Goal: Information Seeking & Learning: Learn about a topic

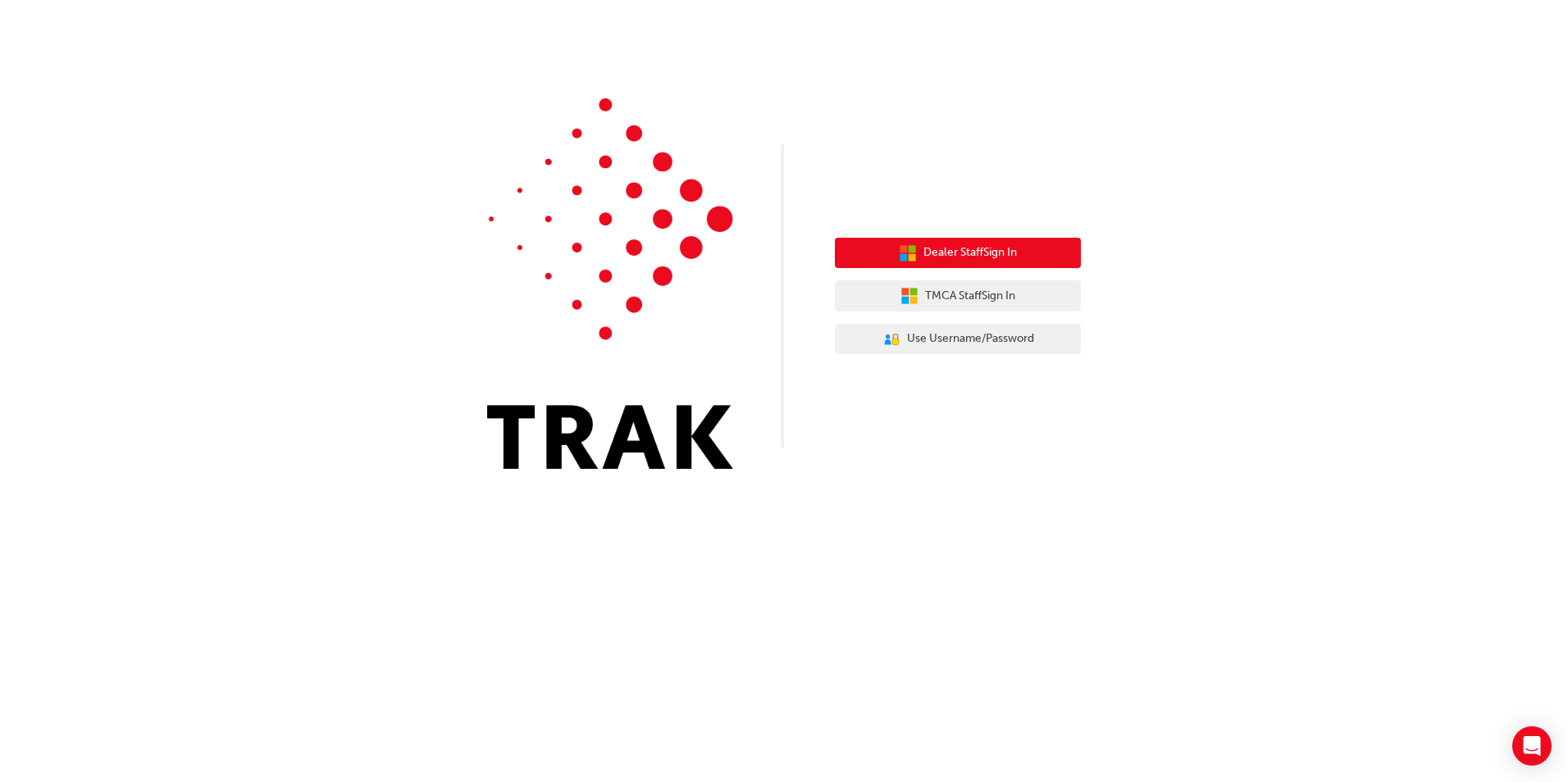
click at [974, 246] on span "Dealer Staff Sign In" at bounding box center [970, 253] width 94 height 19
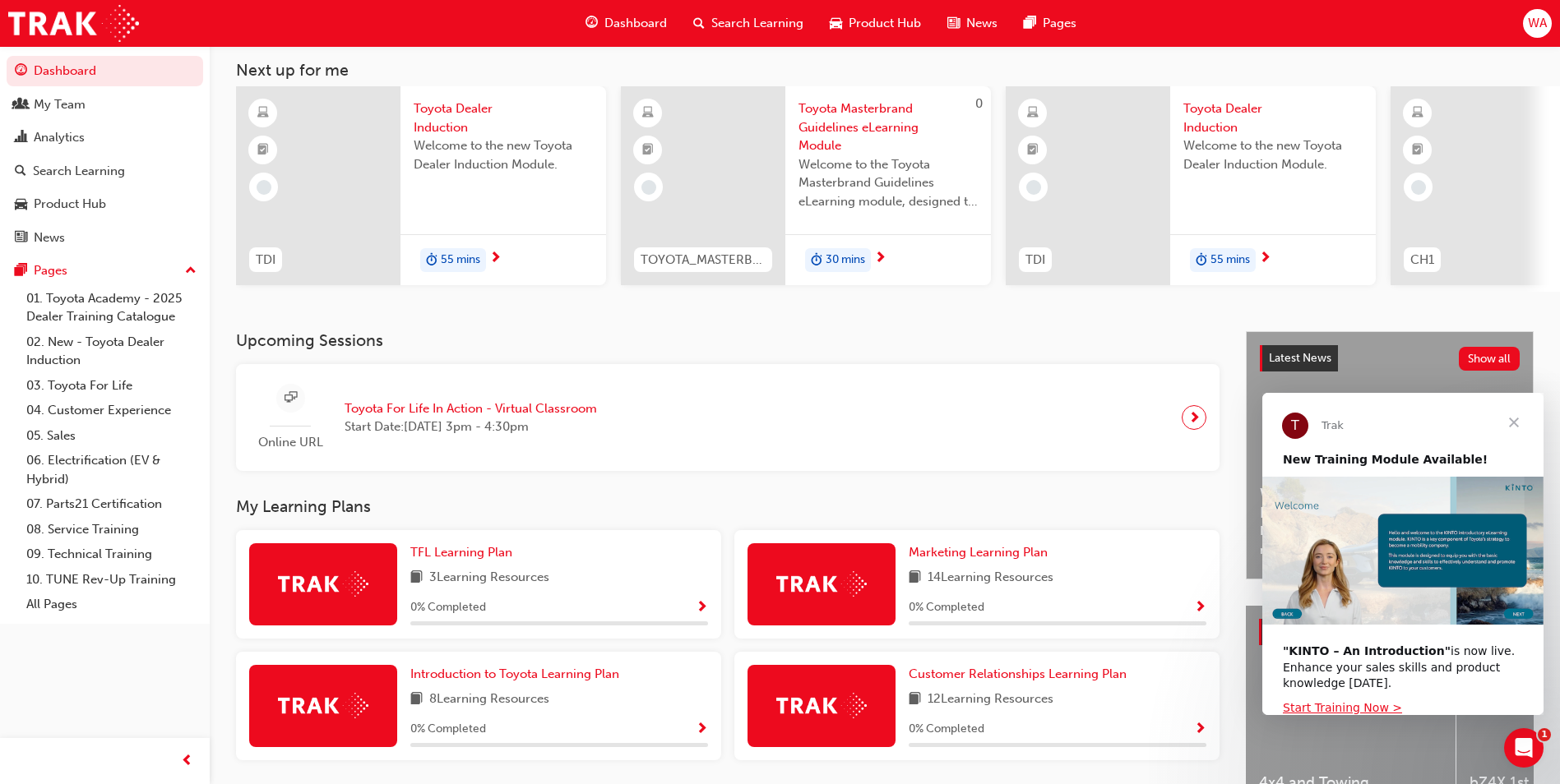
scroll to position [198, 0]
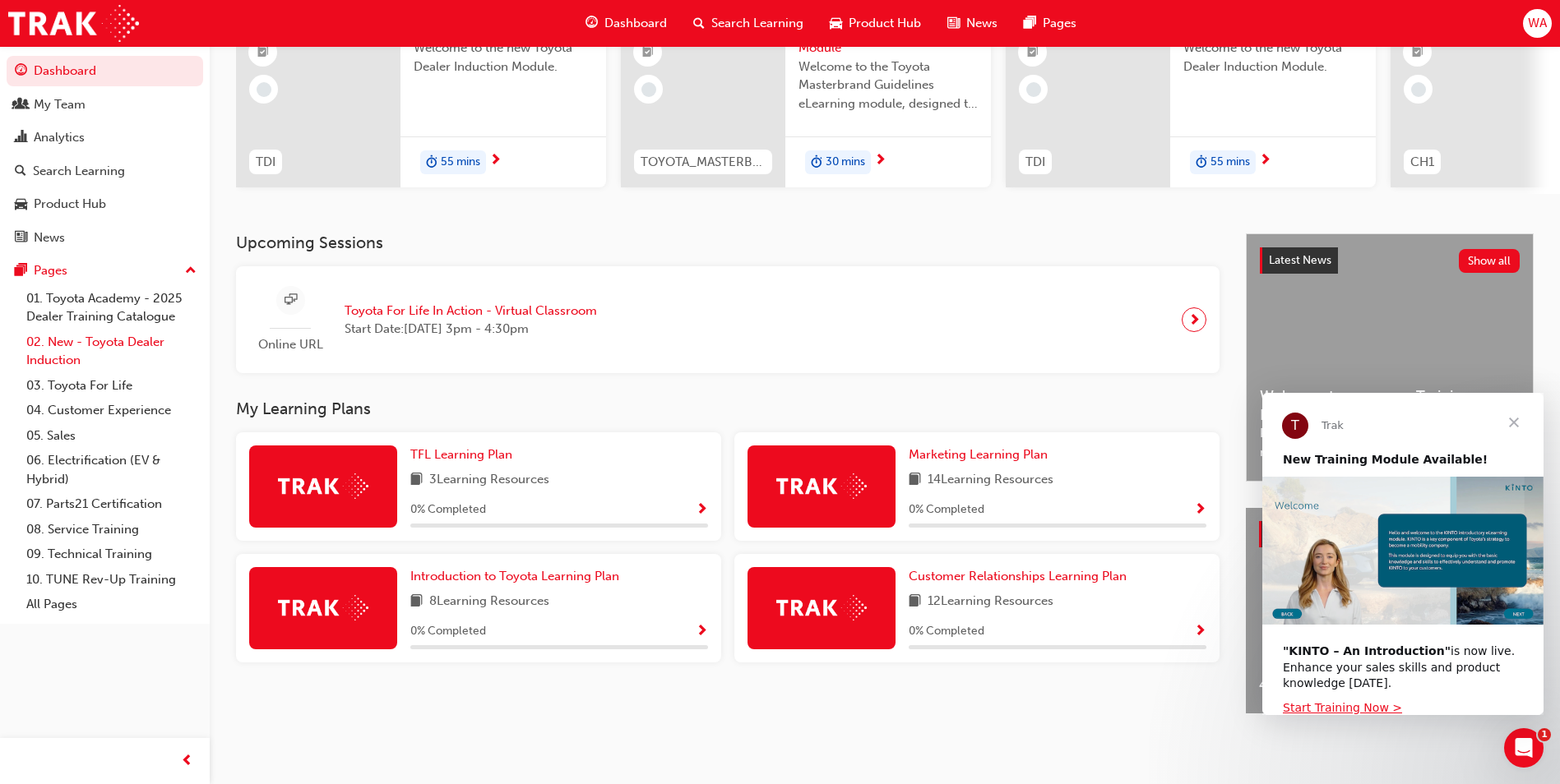
click at [97, 346] on link "02. New - Toyota Dealer Induction" at bounding box center [111, 352] width 183 height 44
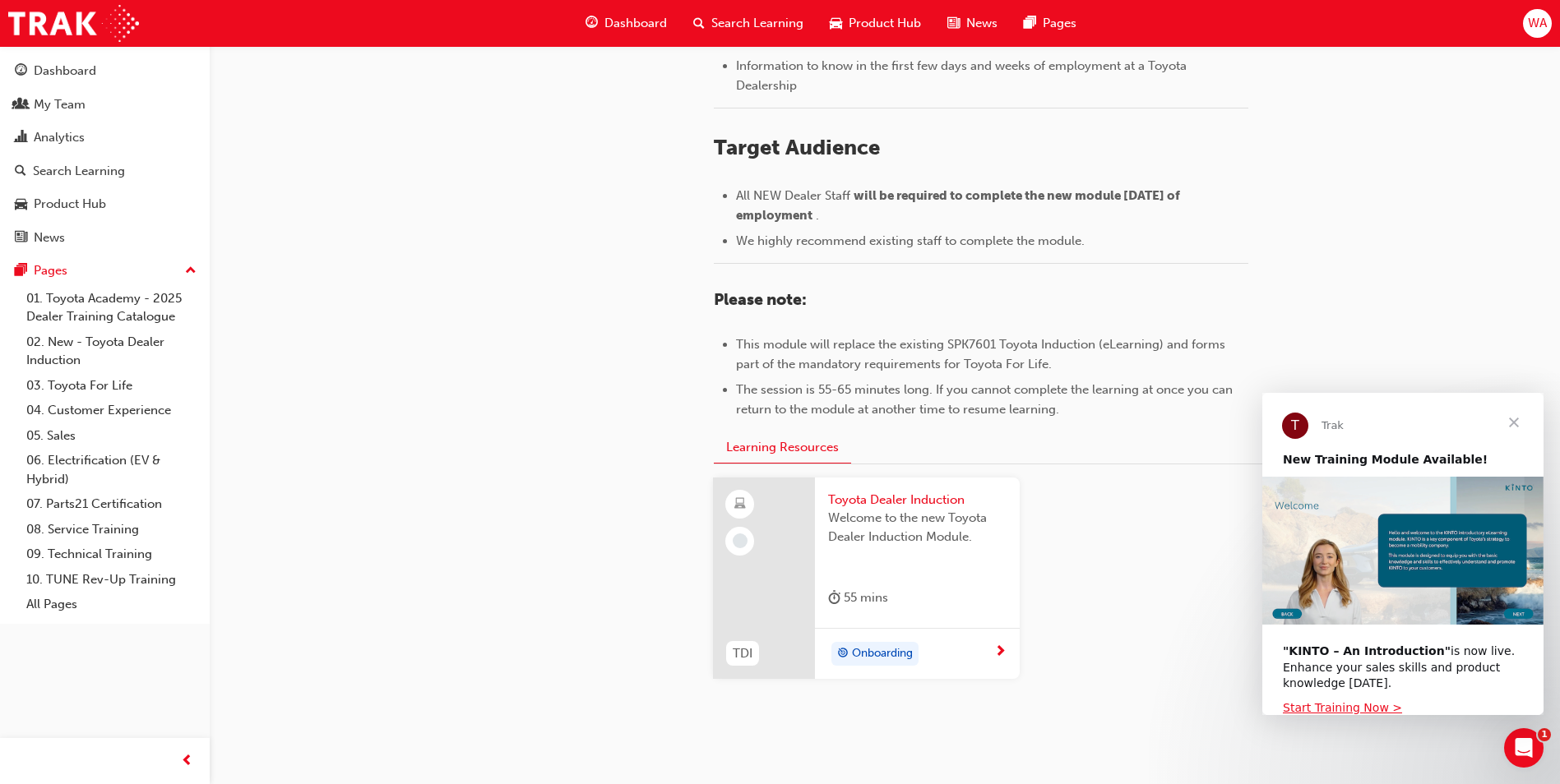
scroll to position [658, 0]
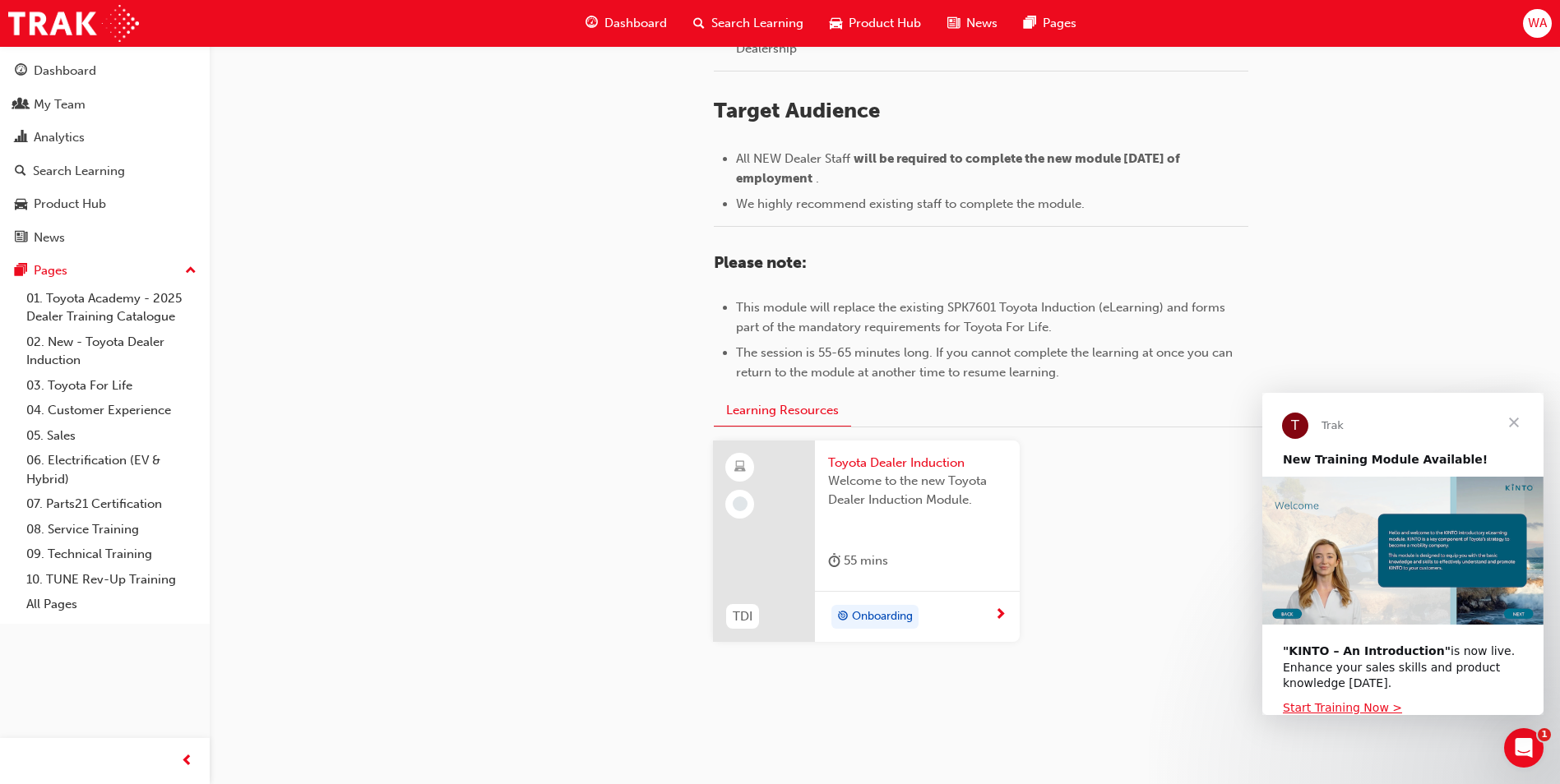
click at [899, 463] on span "Toyota Dealer Induction" at bounding box center [917, 463] width 179 height 19
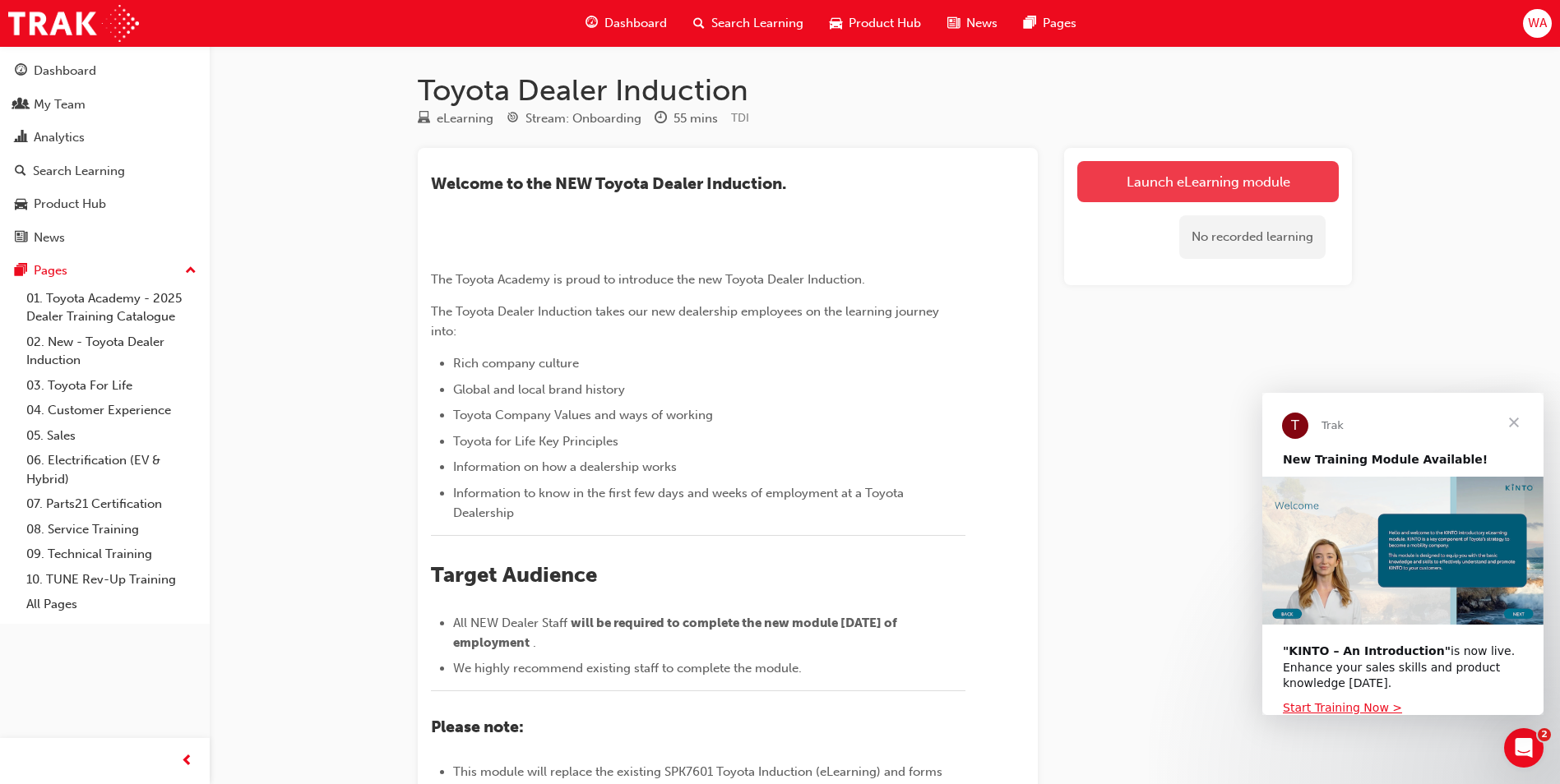
click at [1154, 190] on link "Launch eLearning module" at bounding box center [1207, 181] width 262 height 41
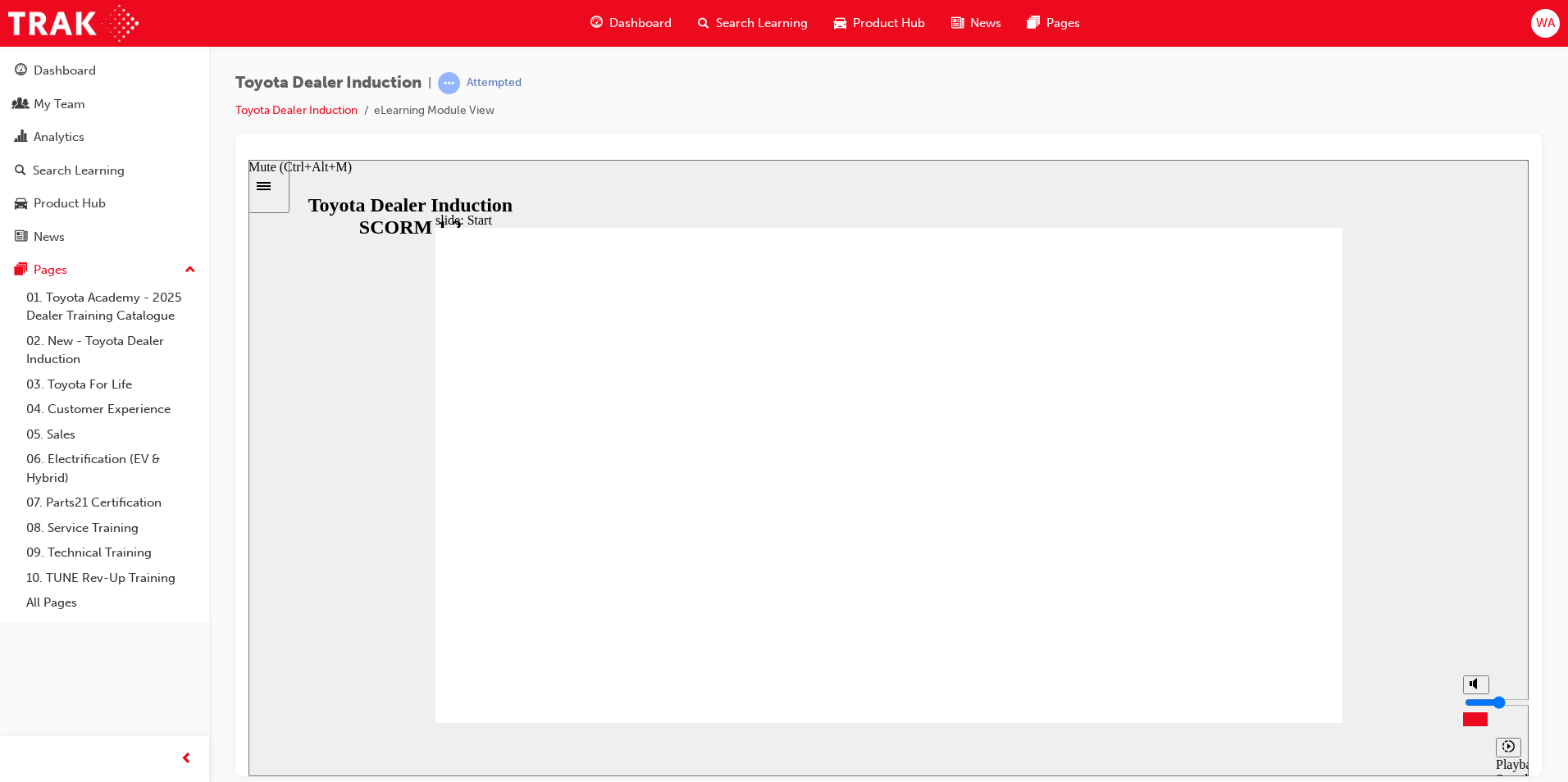
type input "3"
click at [1474, 708] on input "volume" at bounding box center [1518, 702] width 106 height 13
type input "24500"
type input "6"
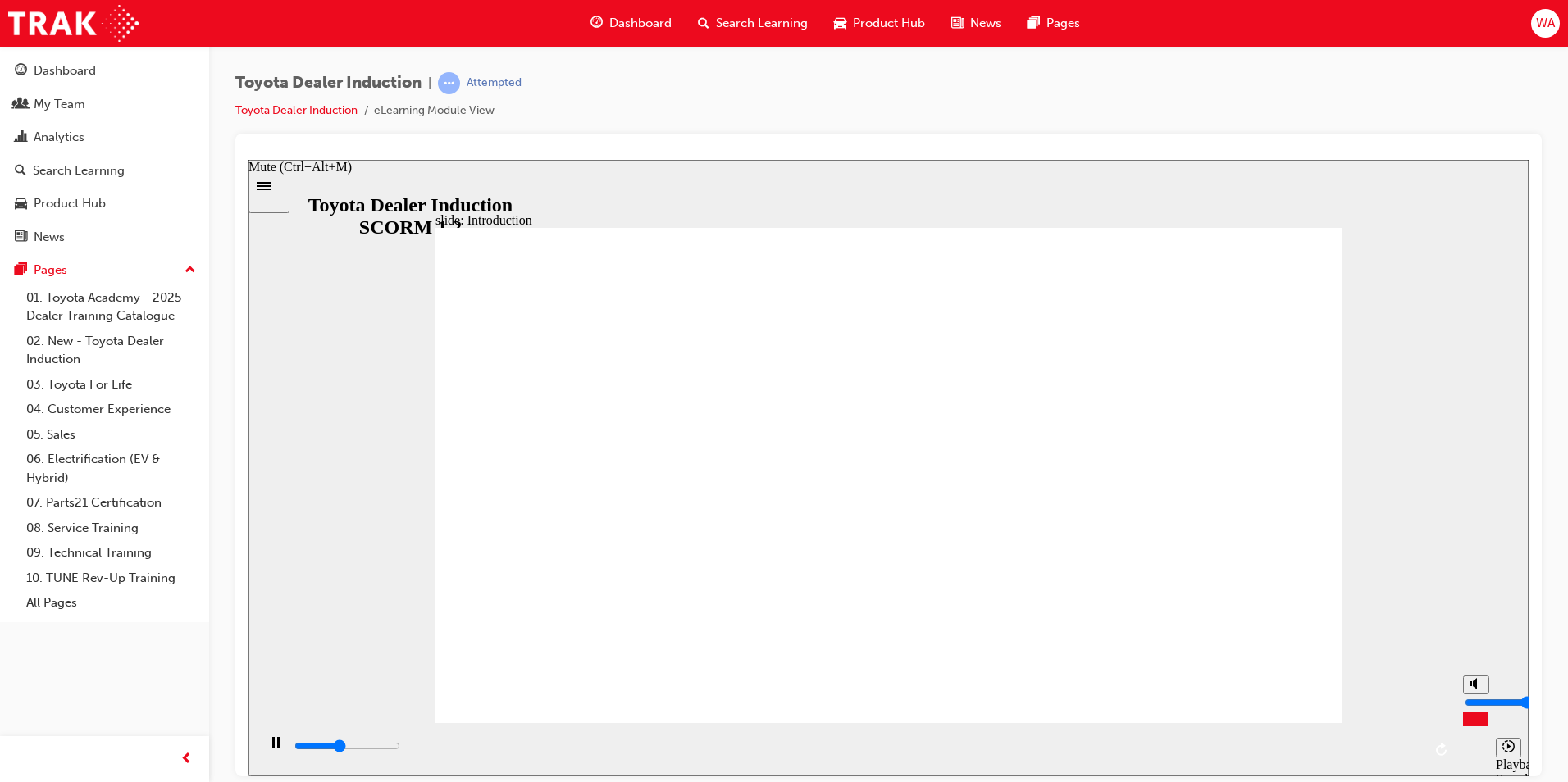
type input "24600"
type input "6"
click at [1473, 696] on input "volume" at bounding box center [1518, 702] width 106 height 13
type input "29100"
type input "7"
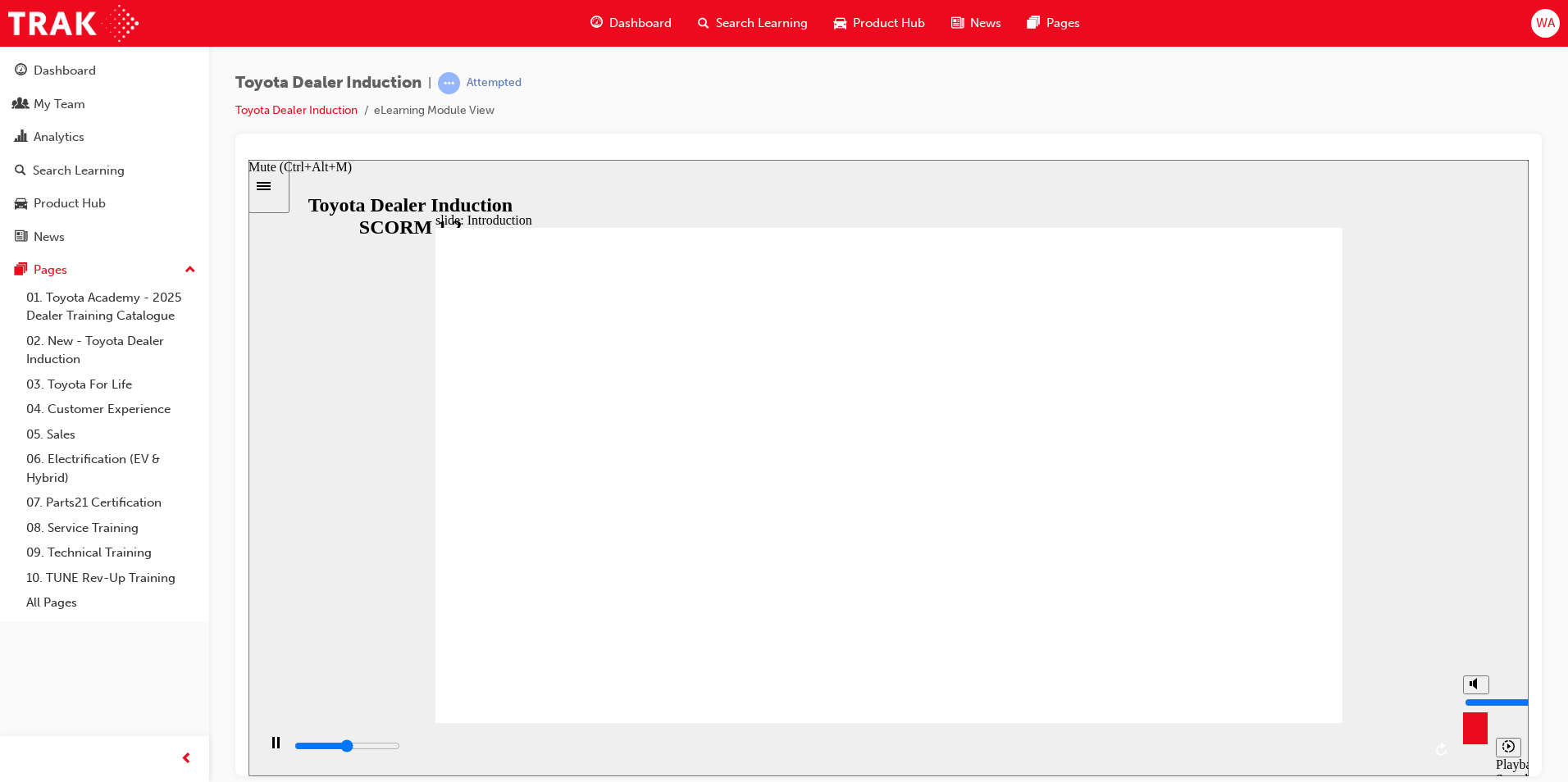
type input "29300"
type input "8"
type input "30000"
type input "8"
click at [1473, 696] on input "volume" at bounding box center [1518, 702] width 106 height 13
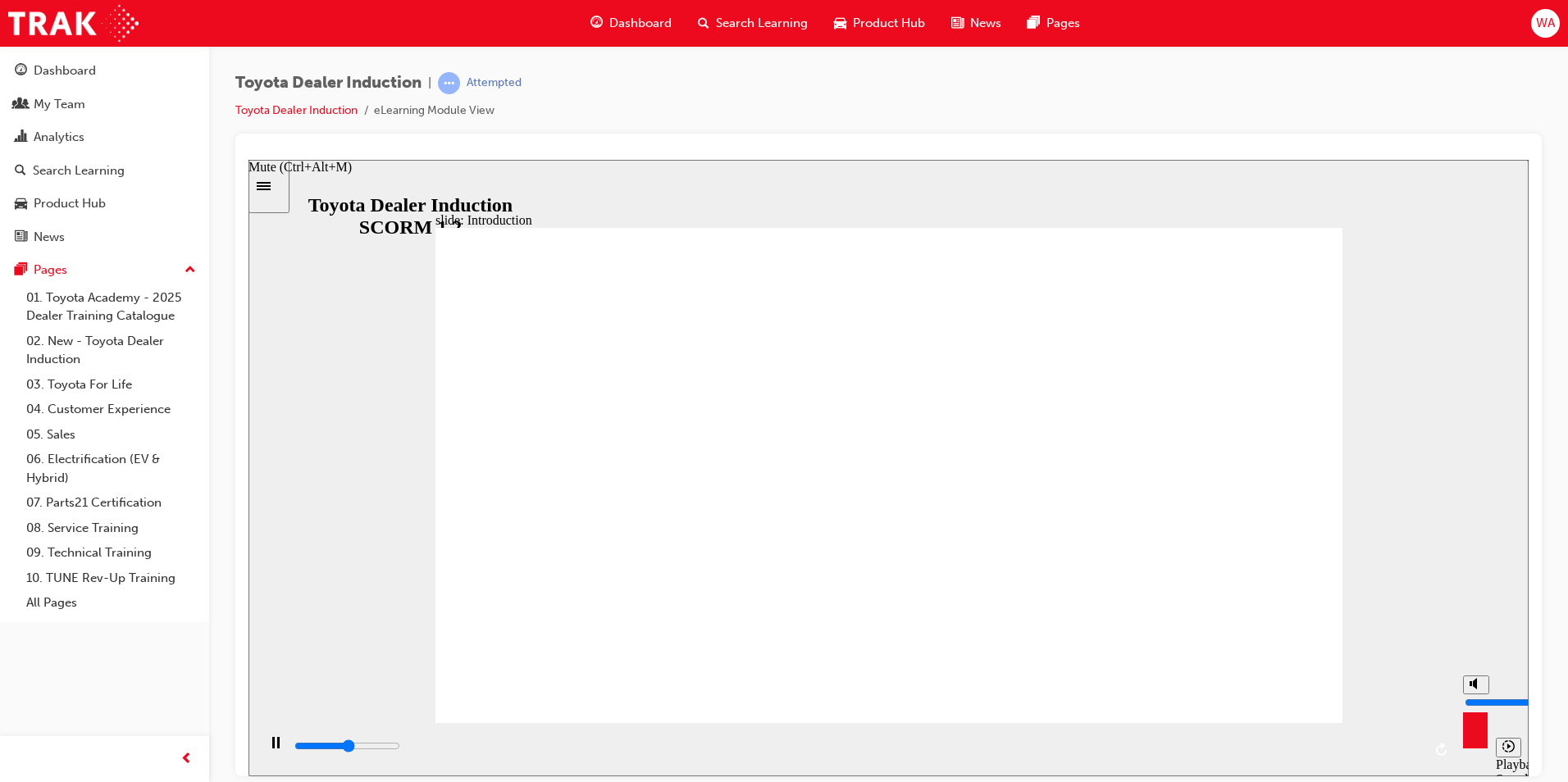
type input "30400"
type input "9"
type input "30400"
type input "10"
type input "30700"
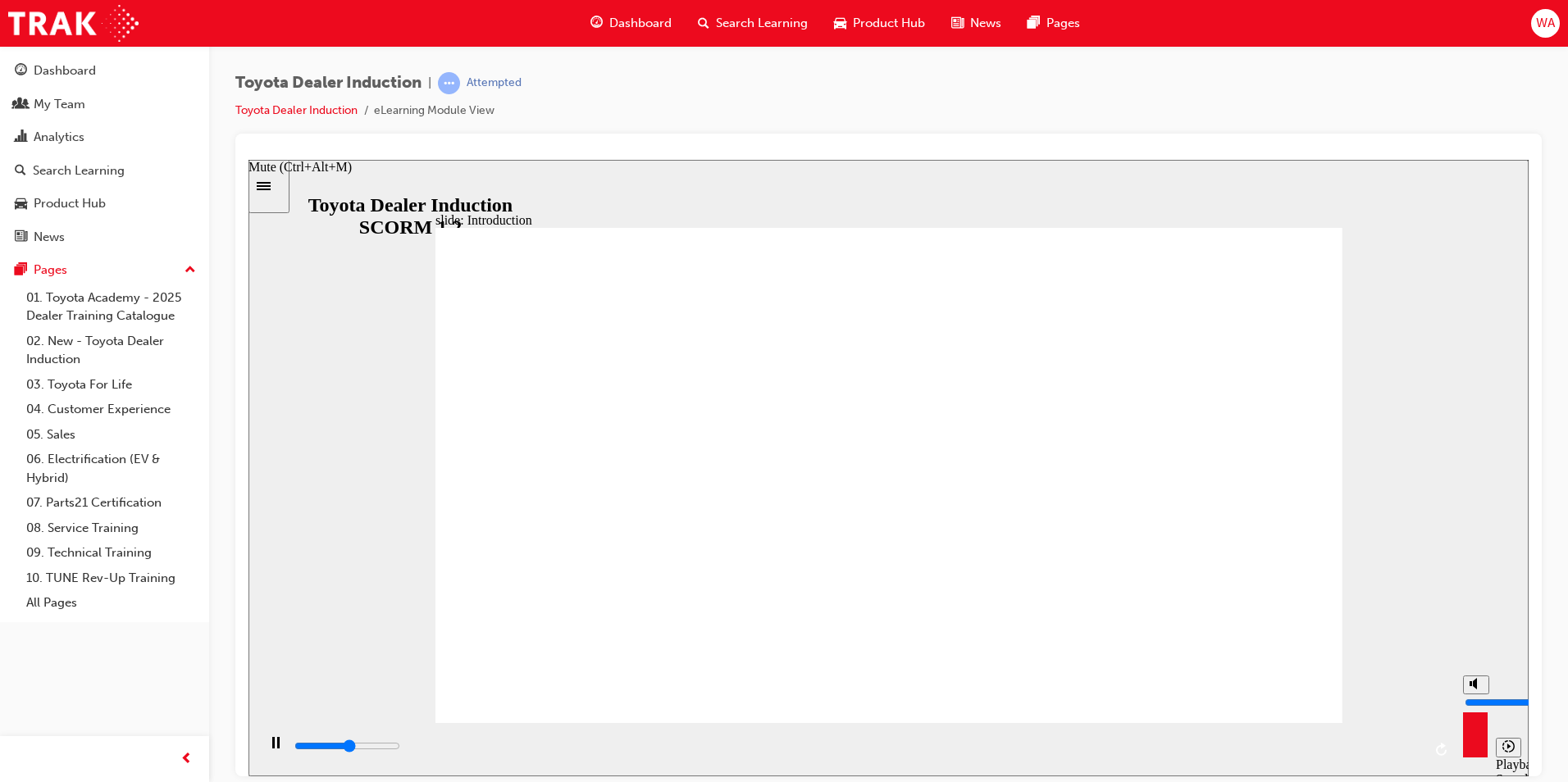
drag, startPoint x: 1473, startPoint y: 686, endPoint x: 1473, endPoint y: 676, distance: 10.0
type input "10"
click at [1473, 696] on input "volume" at bounding box center [1518, 702] width 106 height 13
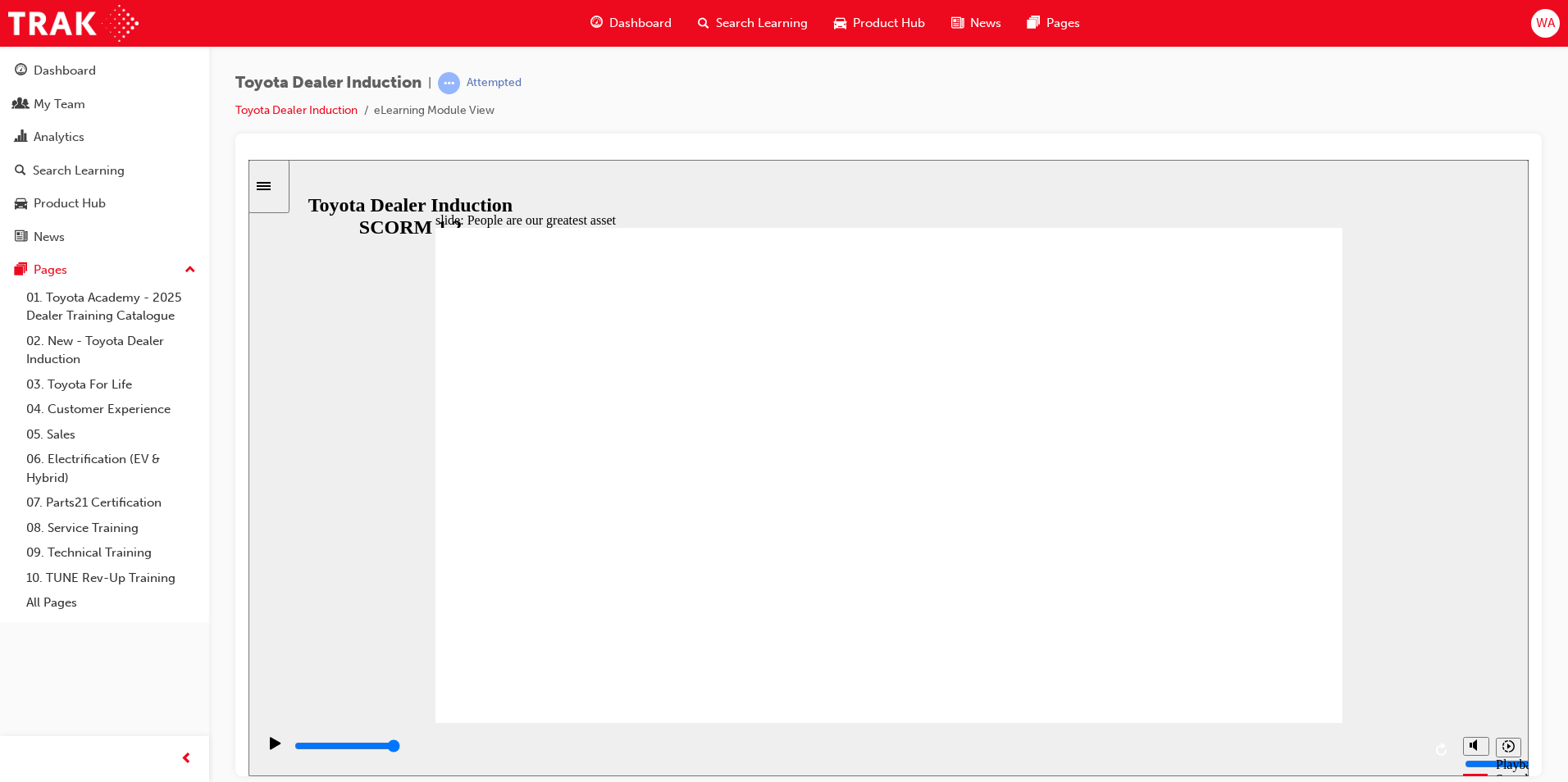
drag, startPoint x: 1281, startPoint y: 683, endPoint x: 1300, endPoint y: 676, distance: 20.2
type input "7500"
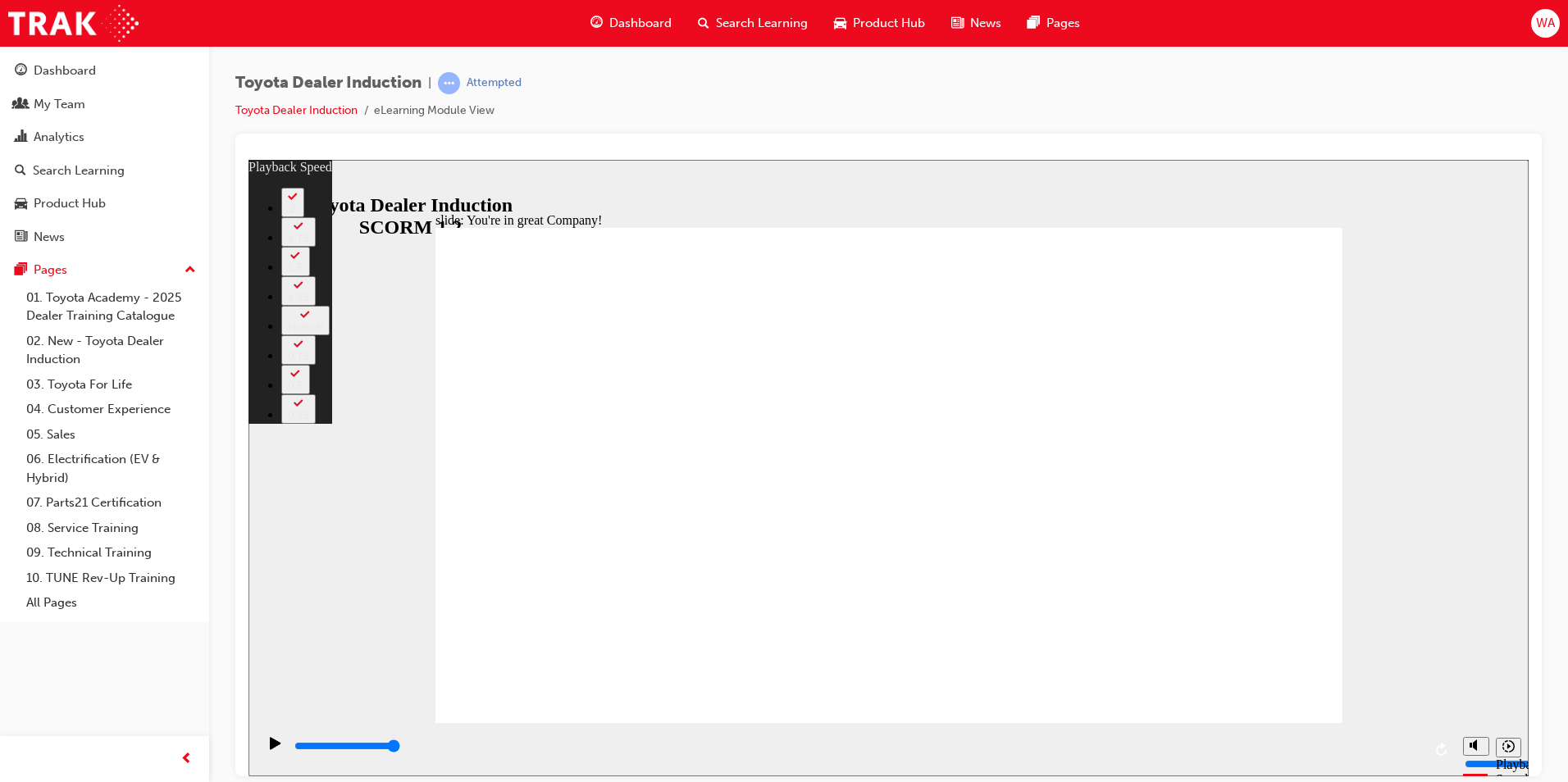
type input "156"
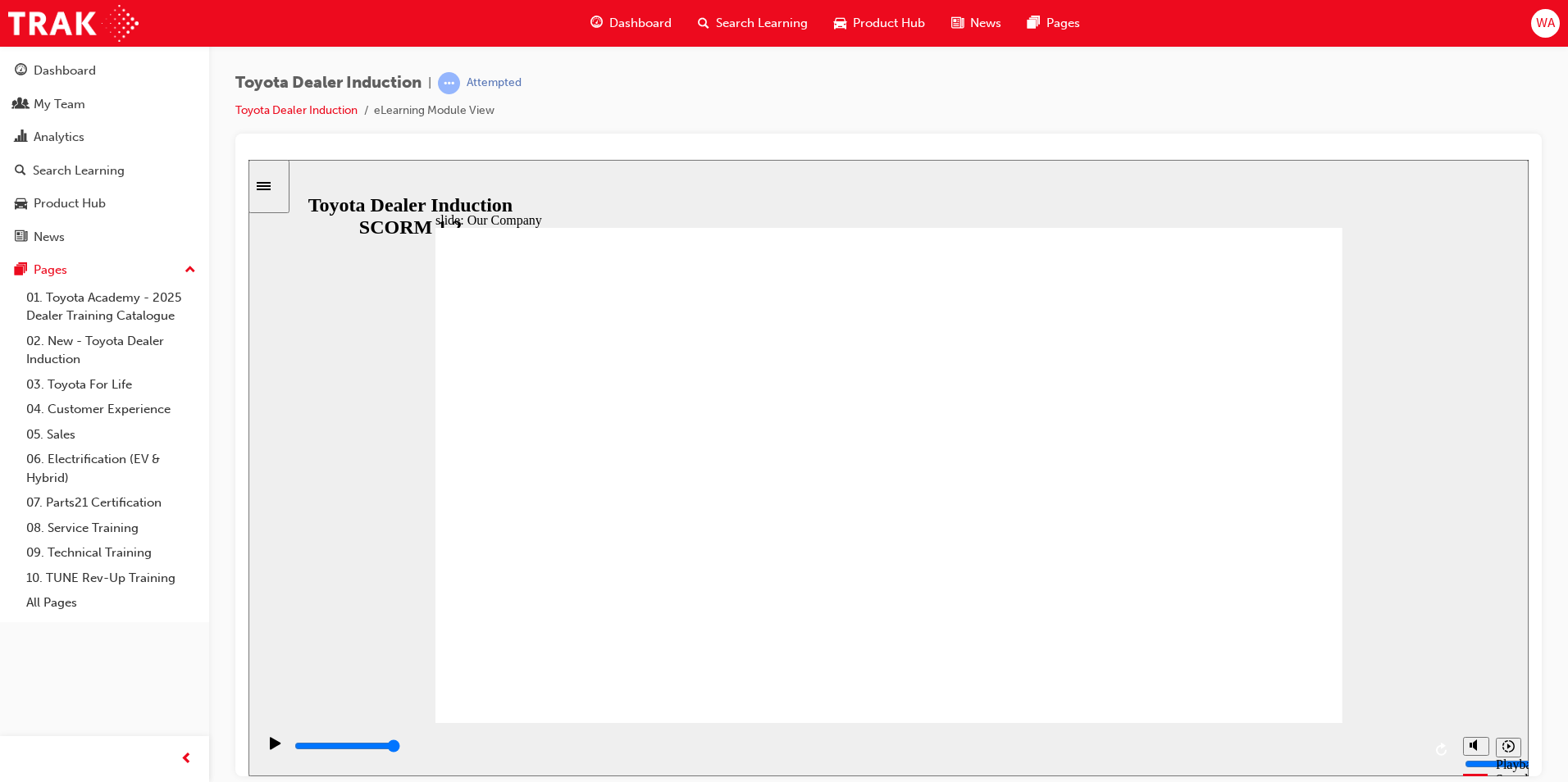
drag, startPoint x: 639, startPoint y: 621, endPoint x: 733, endPoint y: 620, distance: 94.0
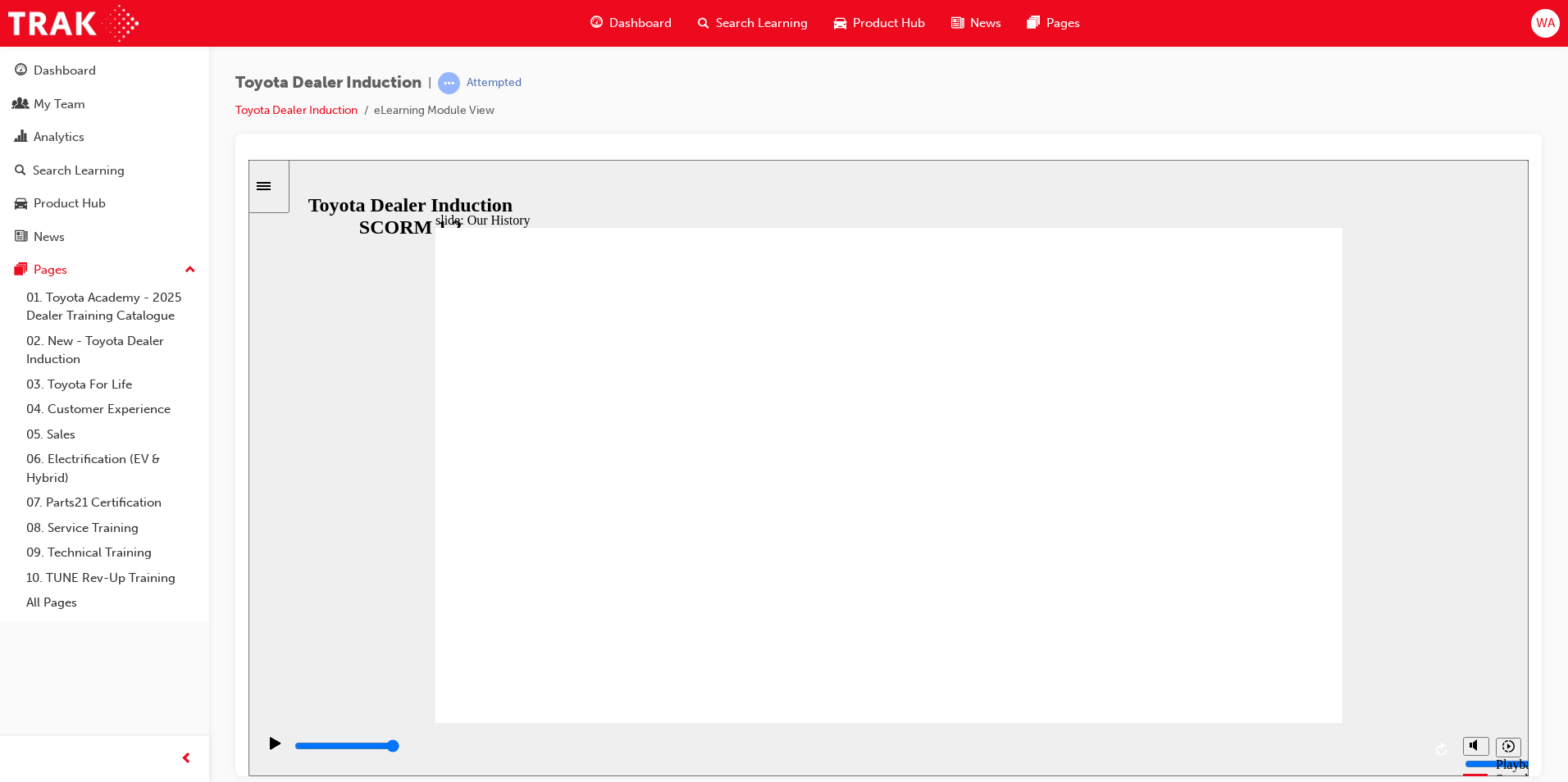
drag, startPoint x: 650, startPoint y: 623, endPoint x: 672, endPoint y: 627, distance: 22.4
drag, startPoint x: 651, startPoint y: 625, endPoint x: 874, endPoint y: 631, distance: 223.1
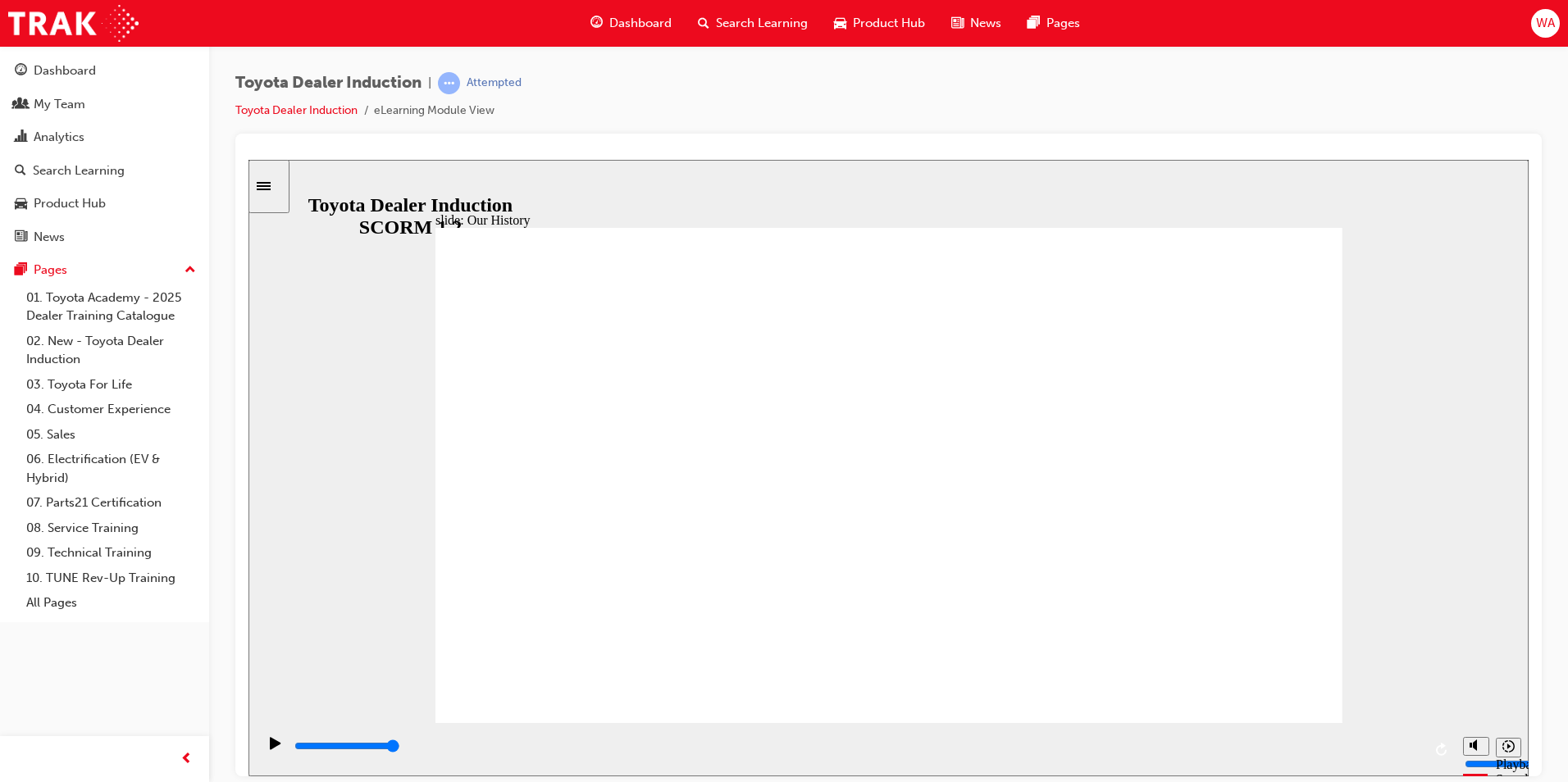
drag, startPoint x: 881, startPoint y: 621, endPoint x: 1145, endPoint y: 621, distance: 264.0
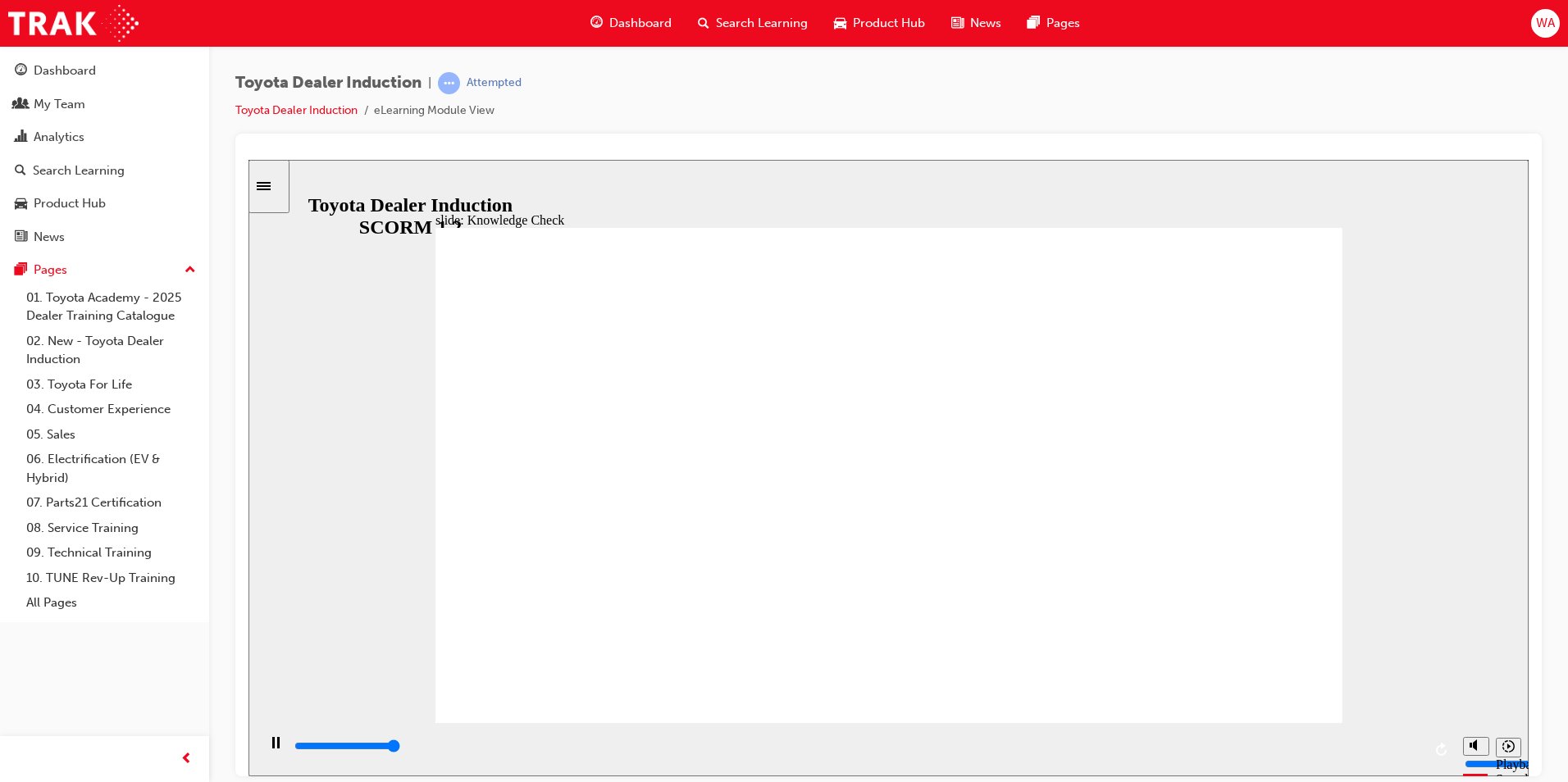
type input "5000"
radio input "true"
type input "5000"
radio input "true"
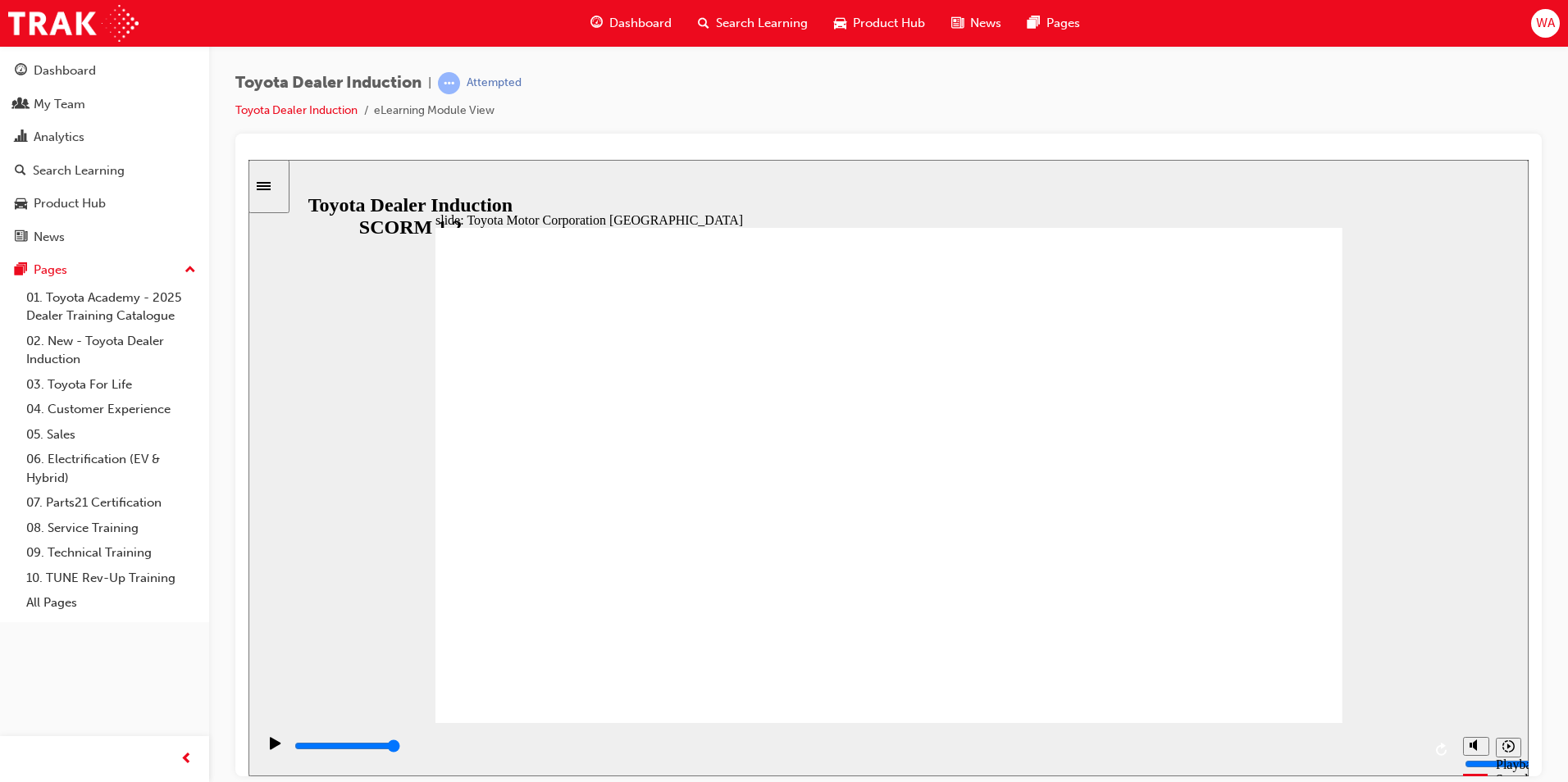
type input "15300"
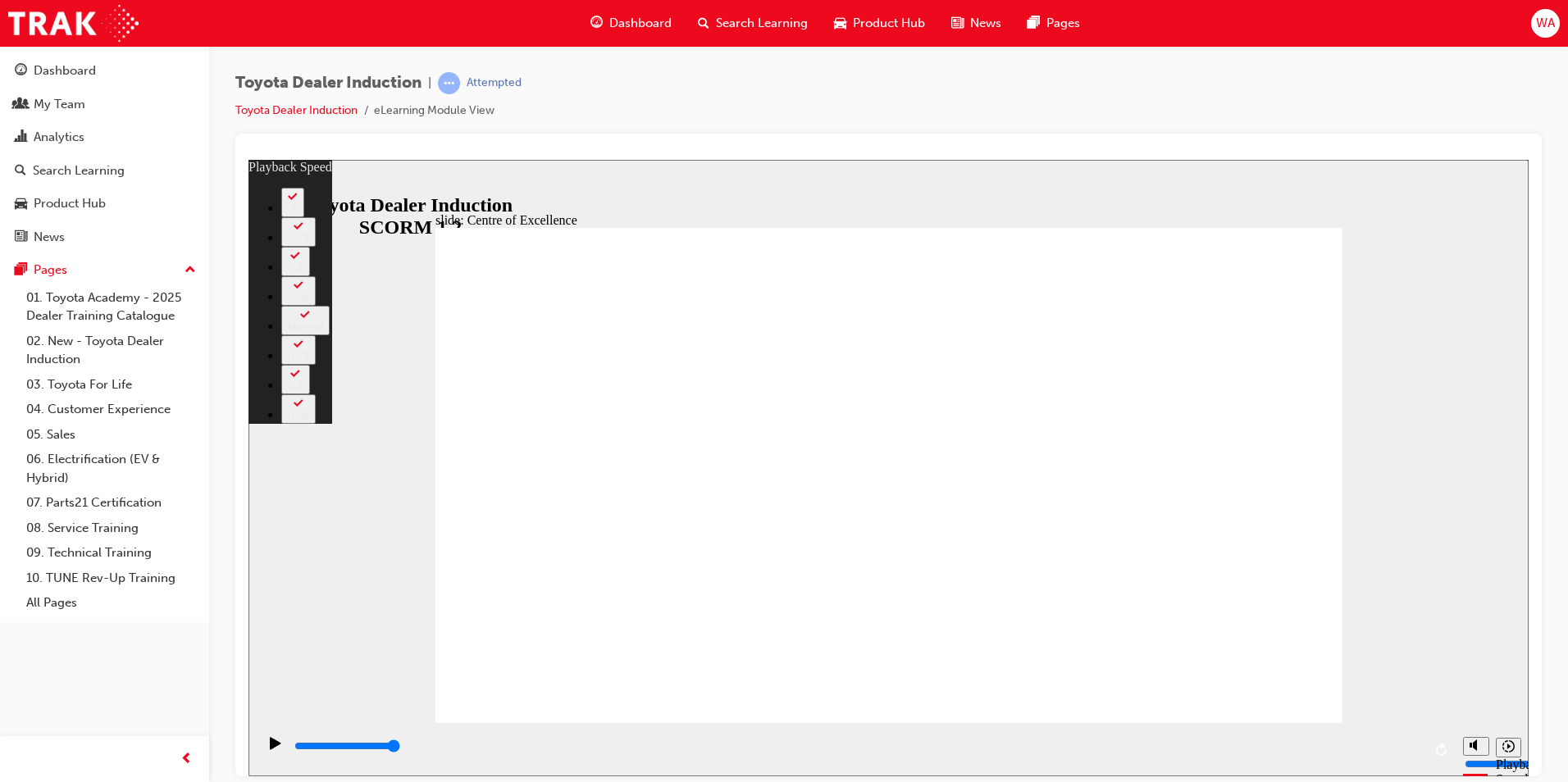
click at [266, 186] on div "Sidebar Toggle" at bounding box center [268, 186] width 28 height 13
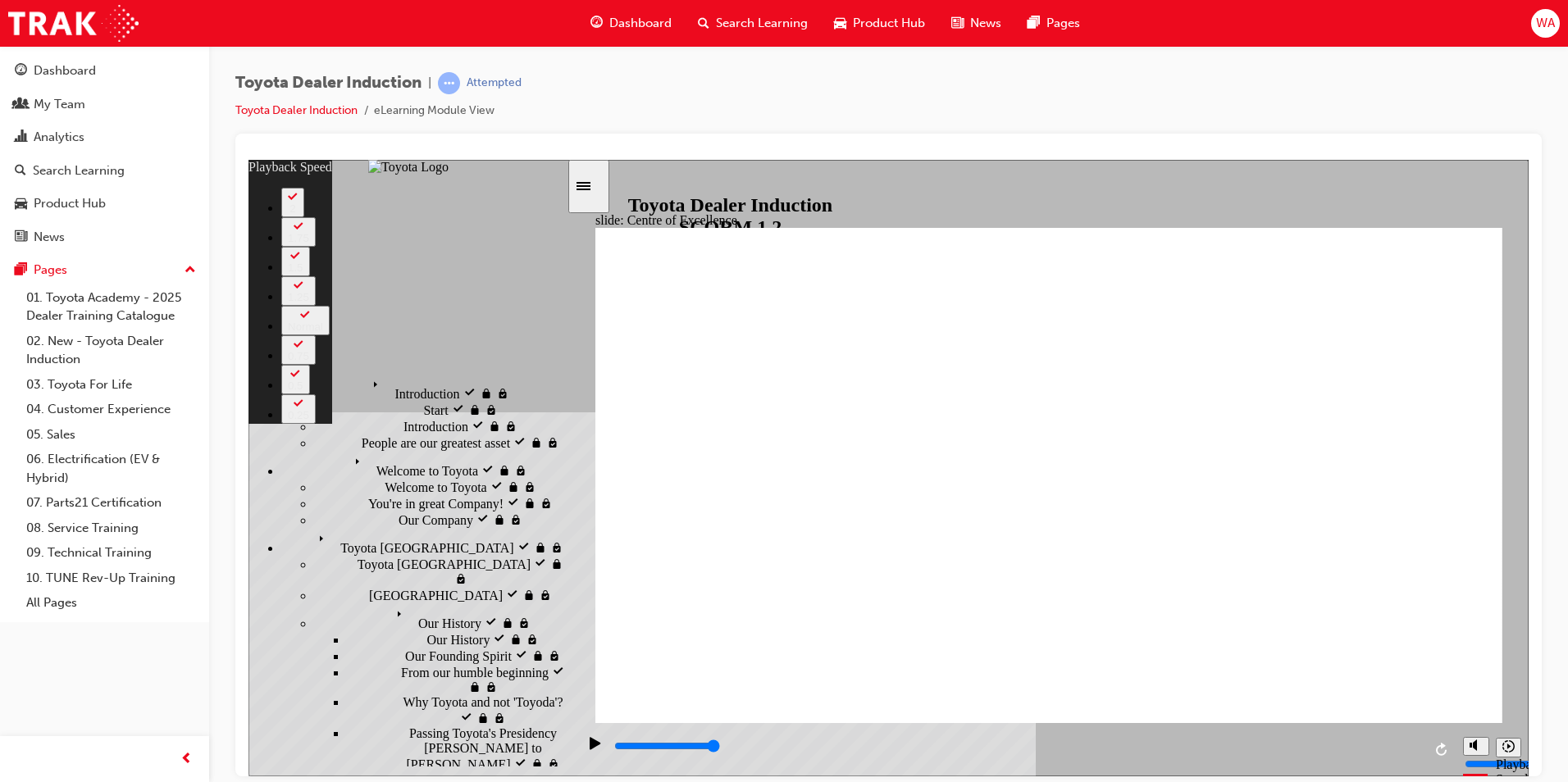
click at [590, 189] on icon "Sidebar Toggle" at bounding box center [583, 185] width 14 height 8
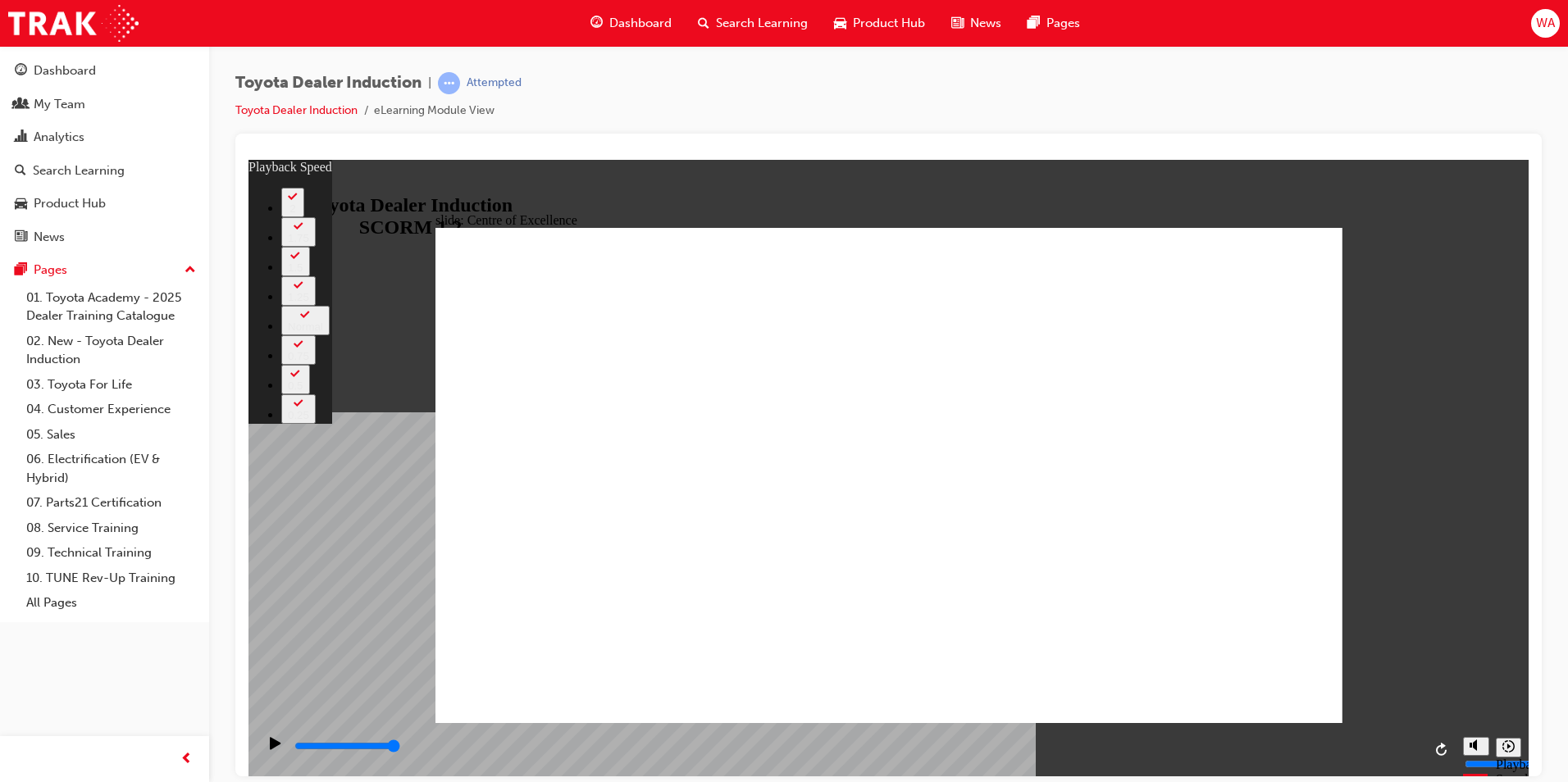
type input "248"
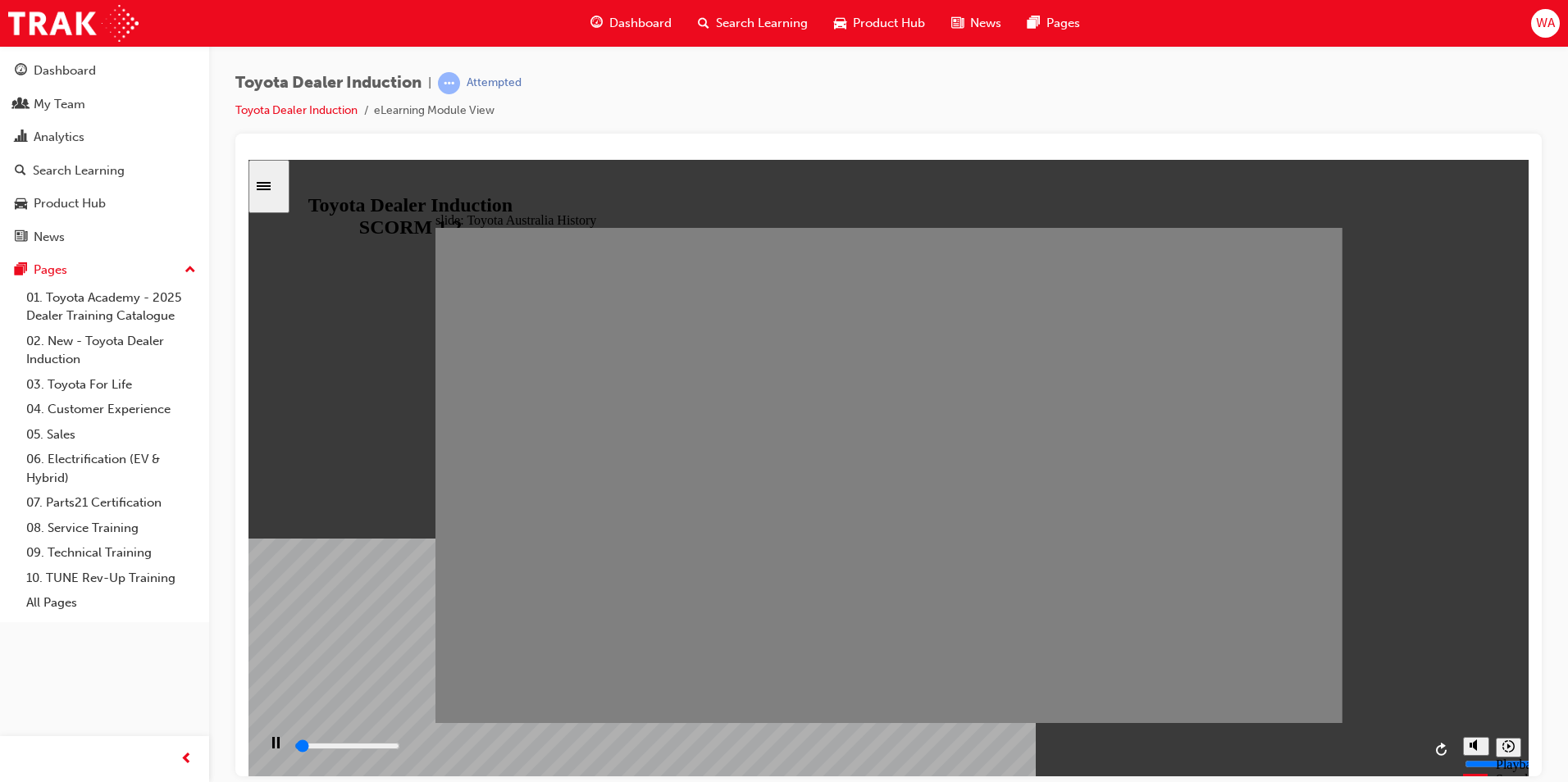
drag, startPoint x: 465, startPoint y: 489, endPoint x: 509, endPoint y: 486, distance: 44.1
drag, startPoint x: 510, startPoint y: 486, endPoint x: 549, endPoint y: 486, distance: 39.0
drag, startPoint x: 551, startPoint y: 489, endPoint x: 585, endPoint y: 489, distance: 34.0
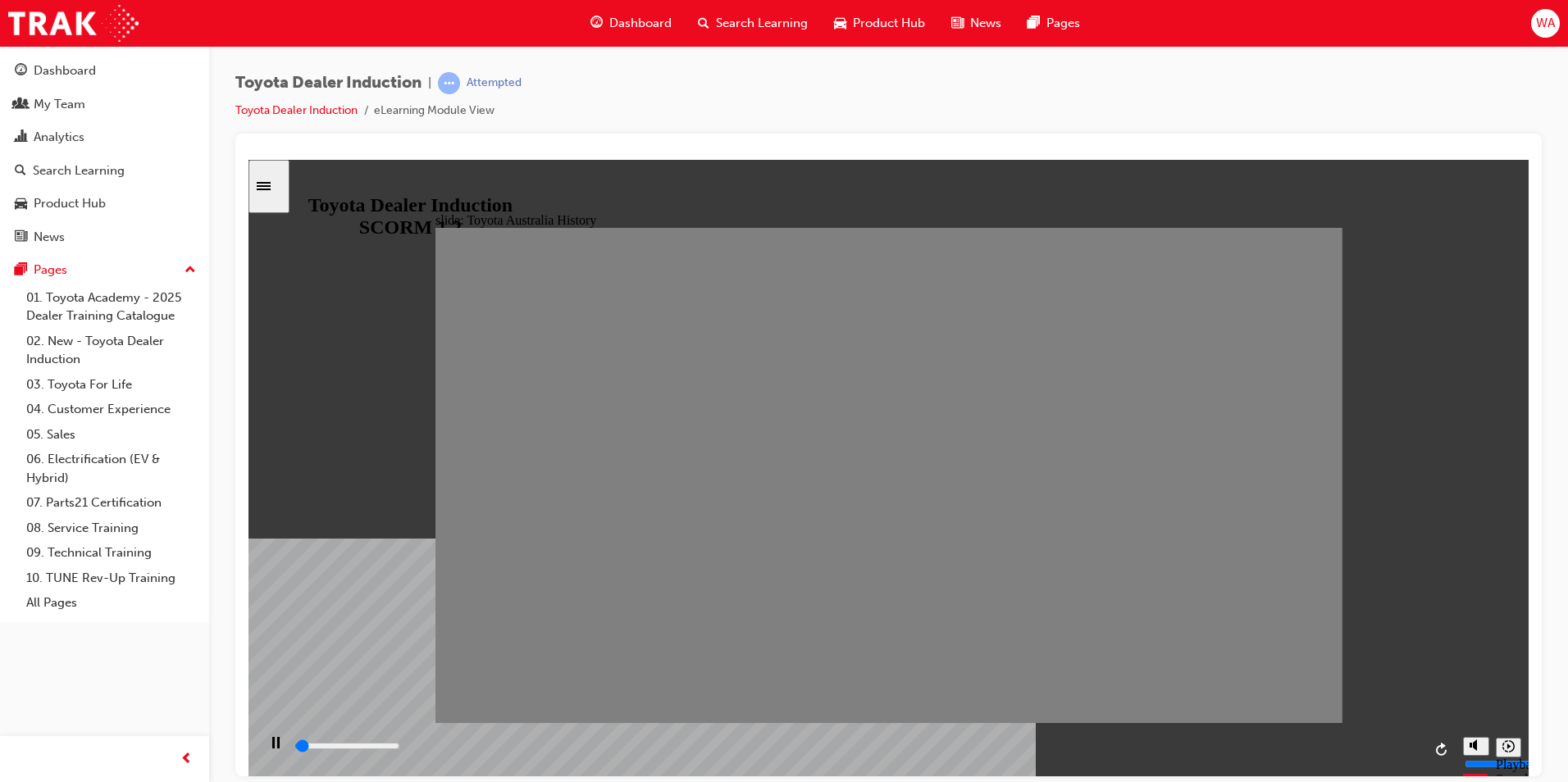
drag, startPoint x: 606, startPoint y: 482, endPoint x: 630, endPoint y: 476, distance: 24.7
drag, startPoint x: 631, startPoint y: 483, endPoint x: 681, endPoint y: 490, distance: 50.5
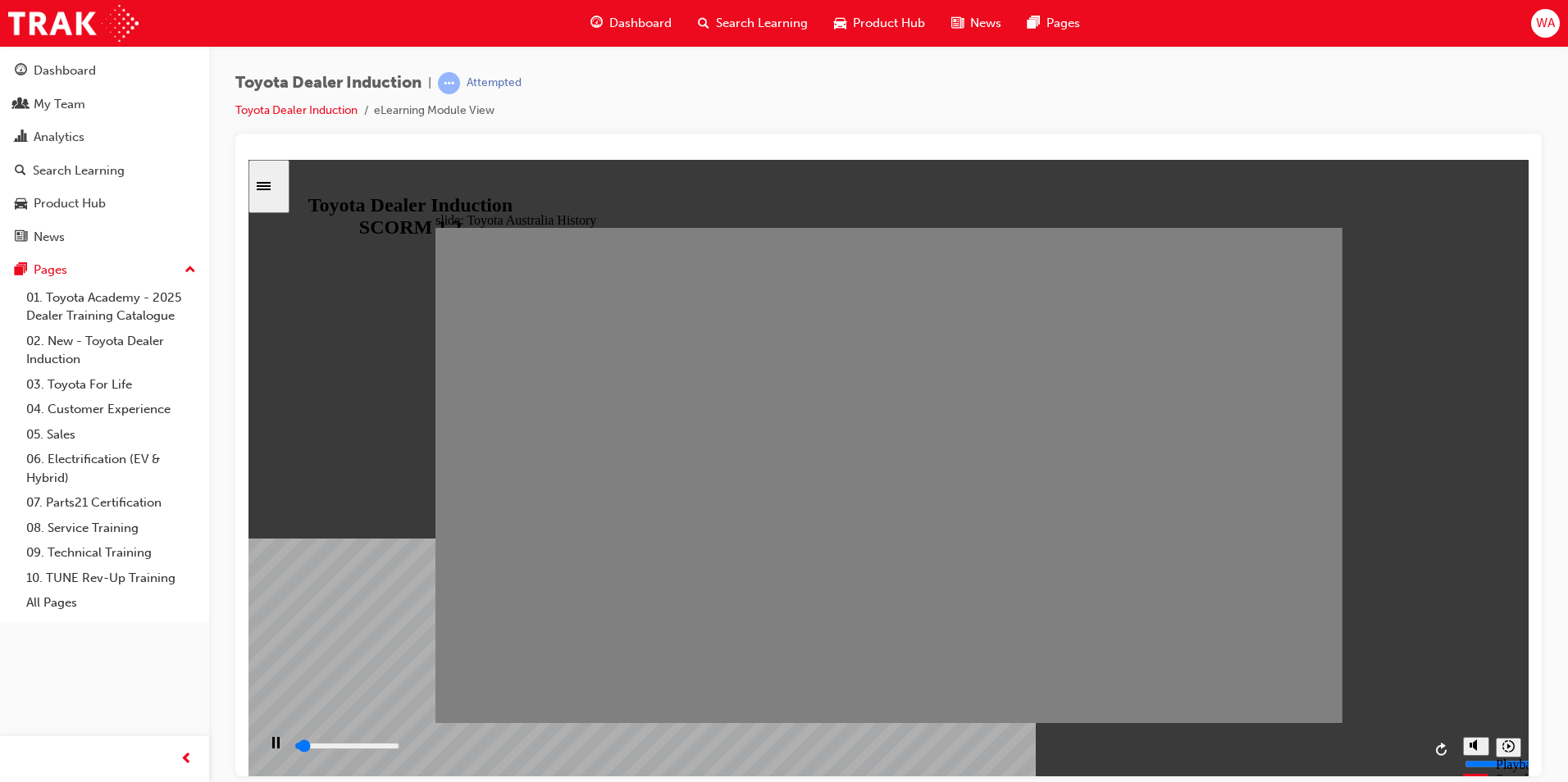
drag, startPoint x: 679, startPoint y: 488, endPoint x: 707, endPoint y: 488, distance: 28.0
drag, startPoint x: 709, startPoint y: 485, endPoint x: 759, endPoint y: 488, distance: 50.1
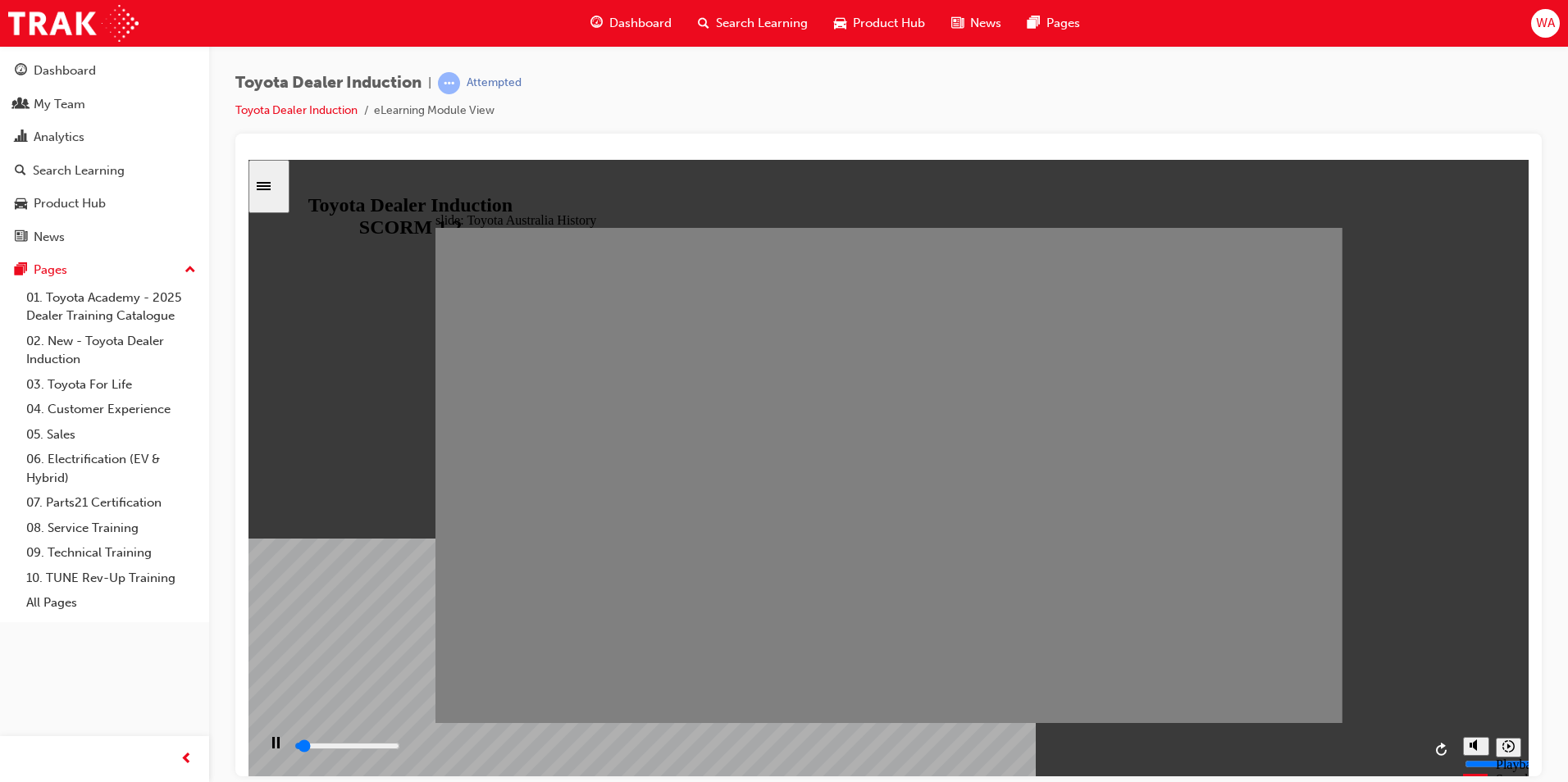
drag, startPoint x: 757, startPoint y: 488, endPoint x: 785, endPoint y: 493, distance: 28.4
drag, startPoint x: 793, startPoint y: 489, endPoint x: 833, endPoint y: 489, distance: 40.0
drag, startPoint x: 829, startPoint y: 494, endPoint x: 882, endPoint y: 497, distance: 53.1
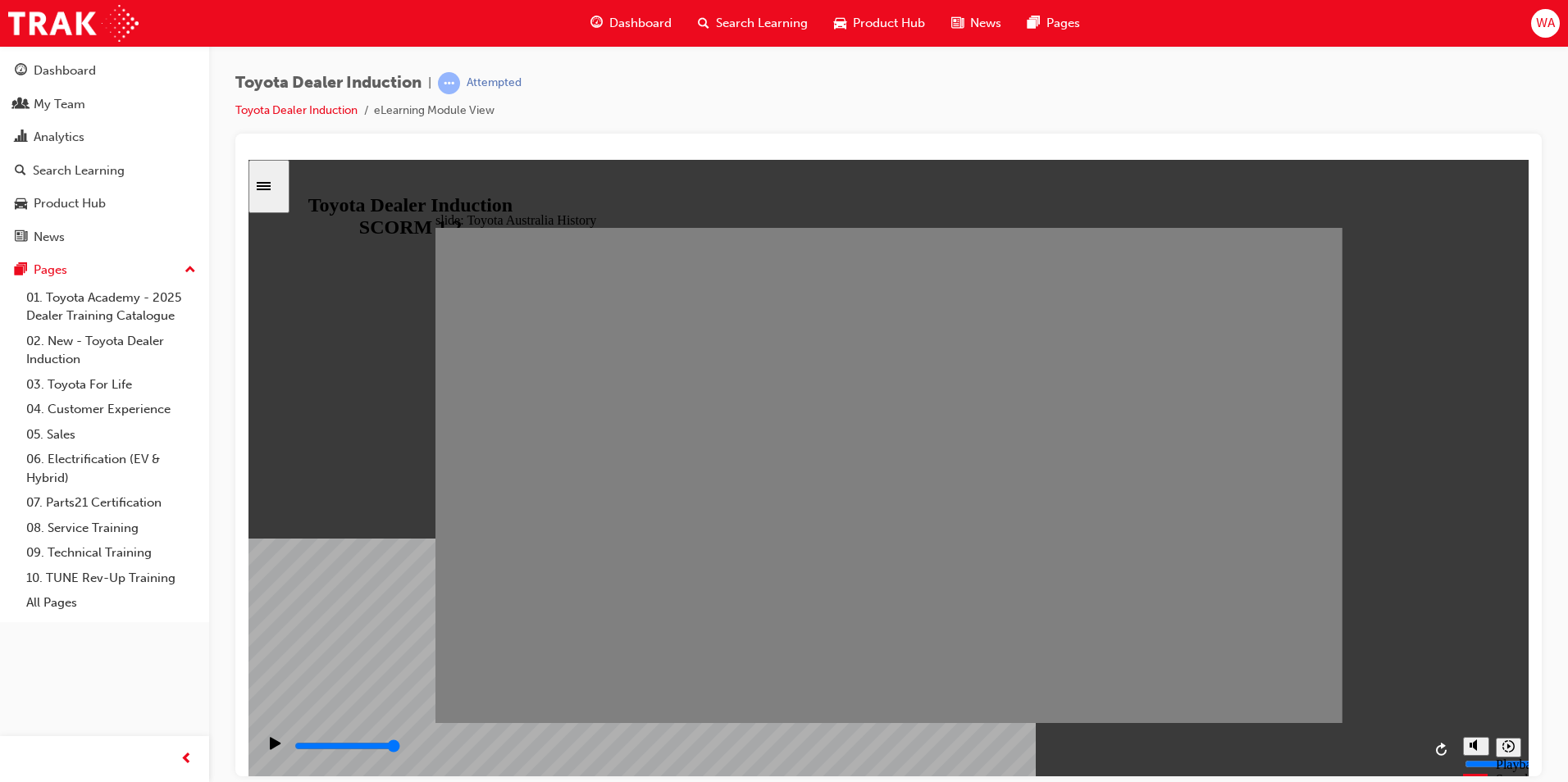
drag, startPoint x: 881, startPoint y: 496, endPoint x: 907, endPoint y: 496, distance: 26.0
drag, startPoint x: 930, startPoint y: 482, endPoint x: 966, endPoint y: 482, distance: 36.0
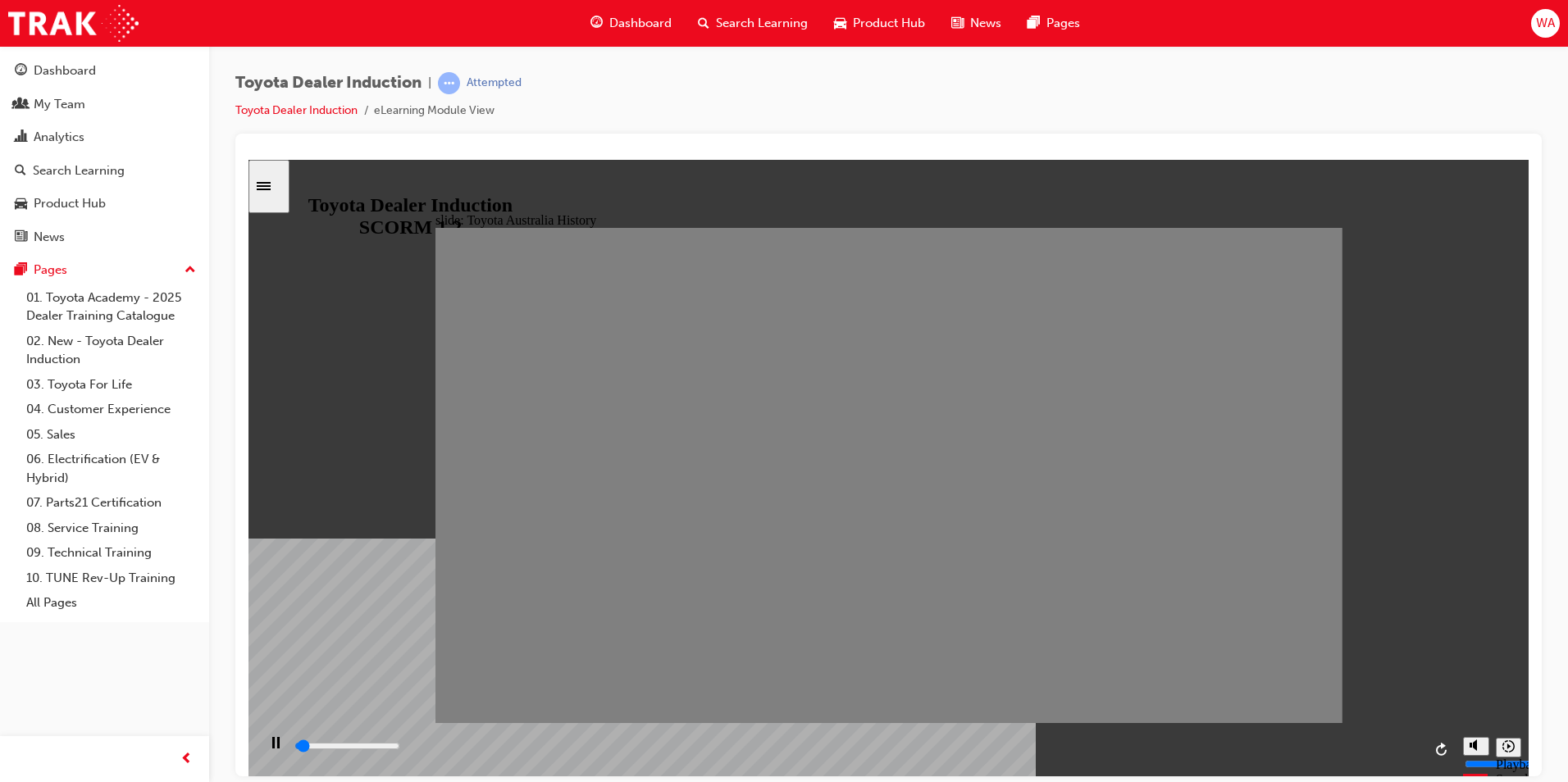
drag, startPoint x: 980, startPoint y: 500, endPoint x: 1040, endPoint y: 496, distance: 60.1
type input "0"
type input "13"
drag, startPoint x: 1040, startPoint y: 491, endPoint x: 1017, endPoint y: 491, distance: 23.0
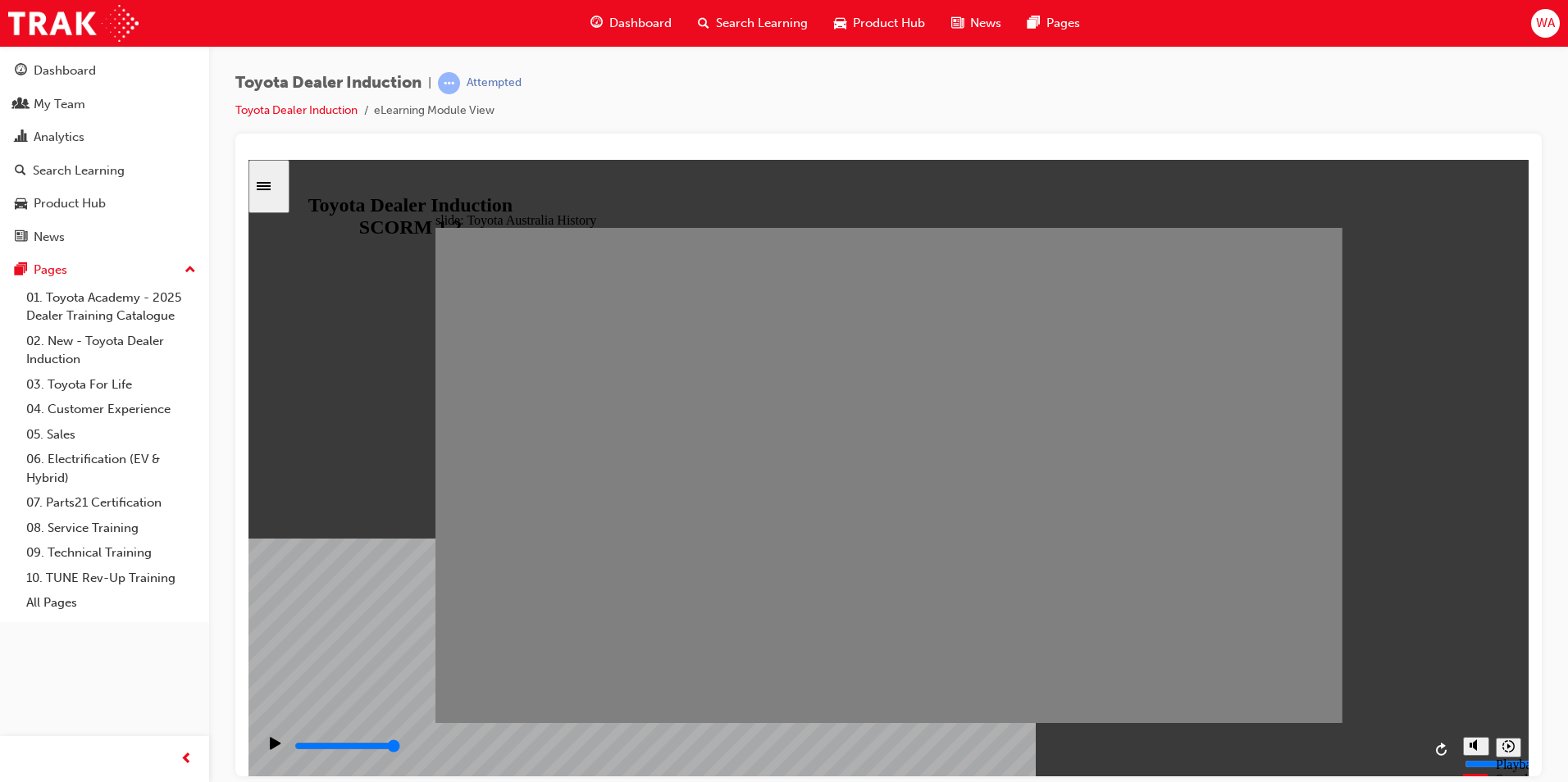
type input "0"
type input "14"
drag, startPoint x: 1014, startPoint y: 490, endPoint x: 1040, endPoint y: 491, distance: 26.0
drag, startPoint x: 1044, startPoint y: 489, endPoint x: 1074, endPoint y: 489, distance: 30.0
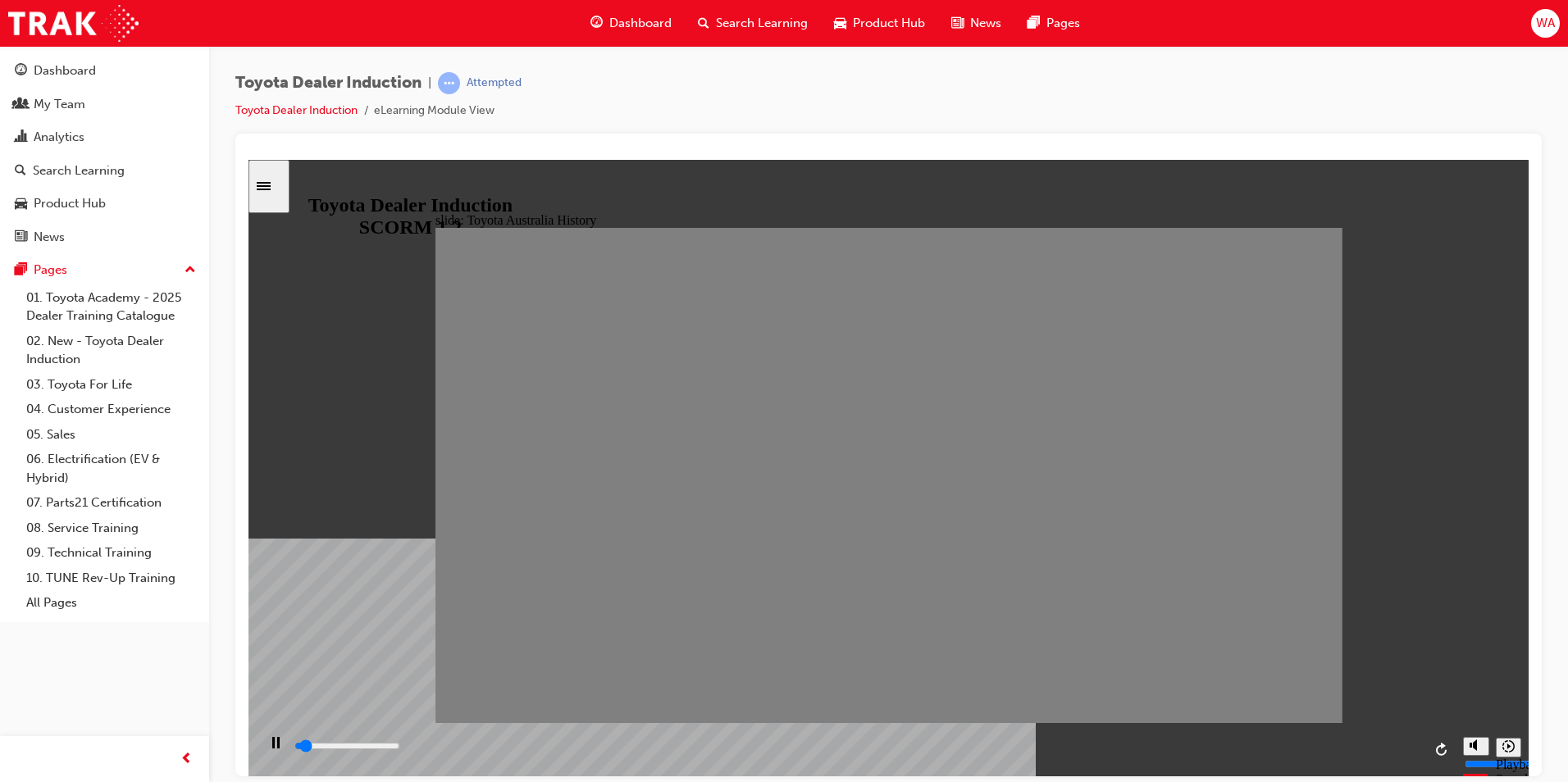
drag, startPoint x: 1092, startPoint y: 494, endPoint x: 1124, endPoint y: 496, distance: 32.1
drag, startPoint x: 1139, startPoint y: 485, endPoint x: 1167, endPoint y: 483, distance: 28.1
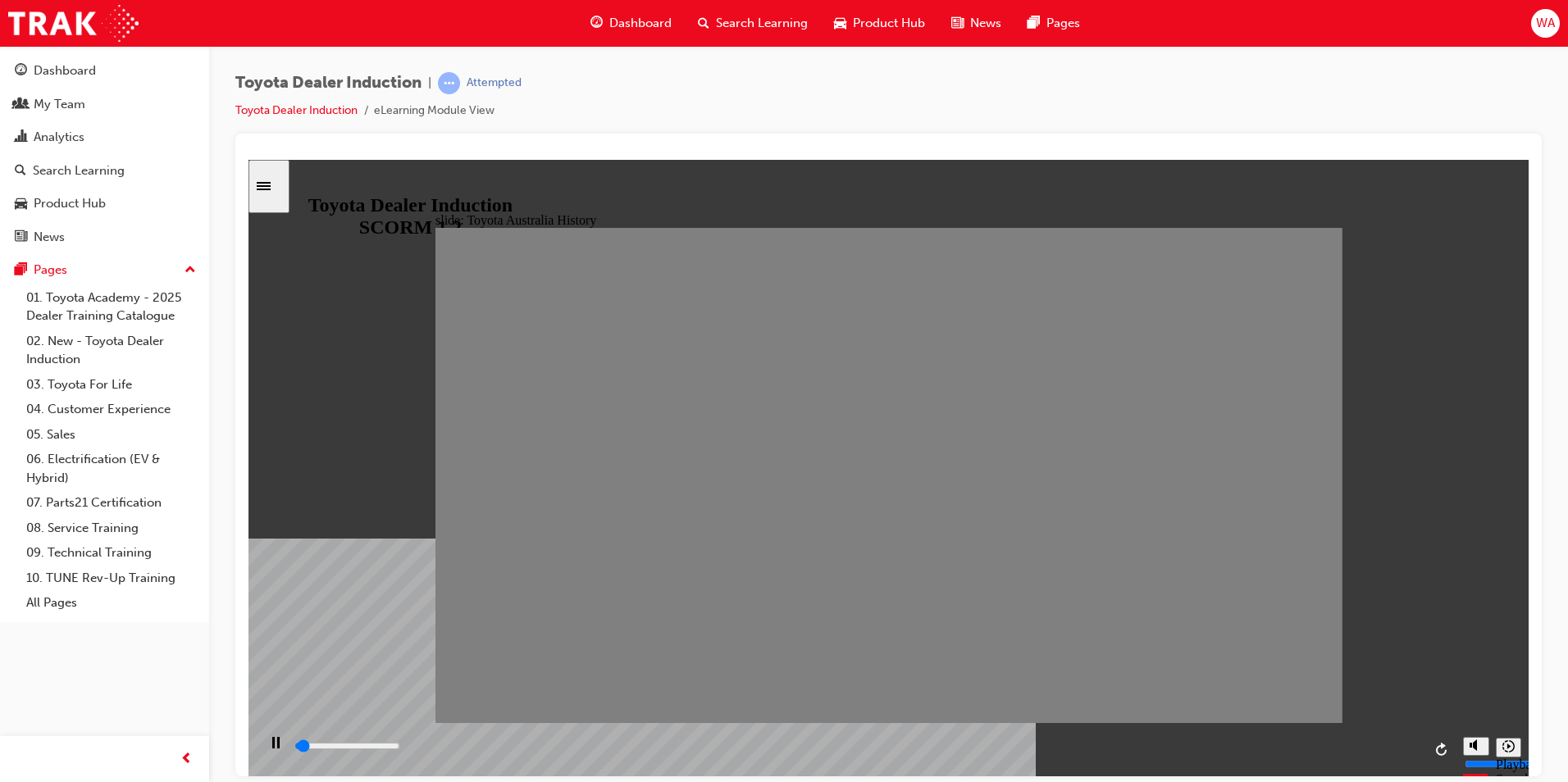
drag, startPoint x: 1173, startPoint y: 486, endPoint x: 1208, endPoint y: 489, distance: 35.1
drag, startPoint x: 1218, startPoint y: 492, endPoint x: 1243, endPoint y: 488, distance: 25.3
drag, startPoint x: 1263, startPoint y: 484, endPoint x: 1361, endPoint y: 490, distance: 98.2
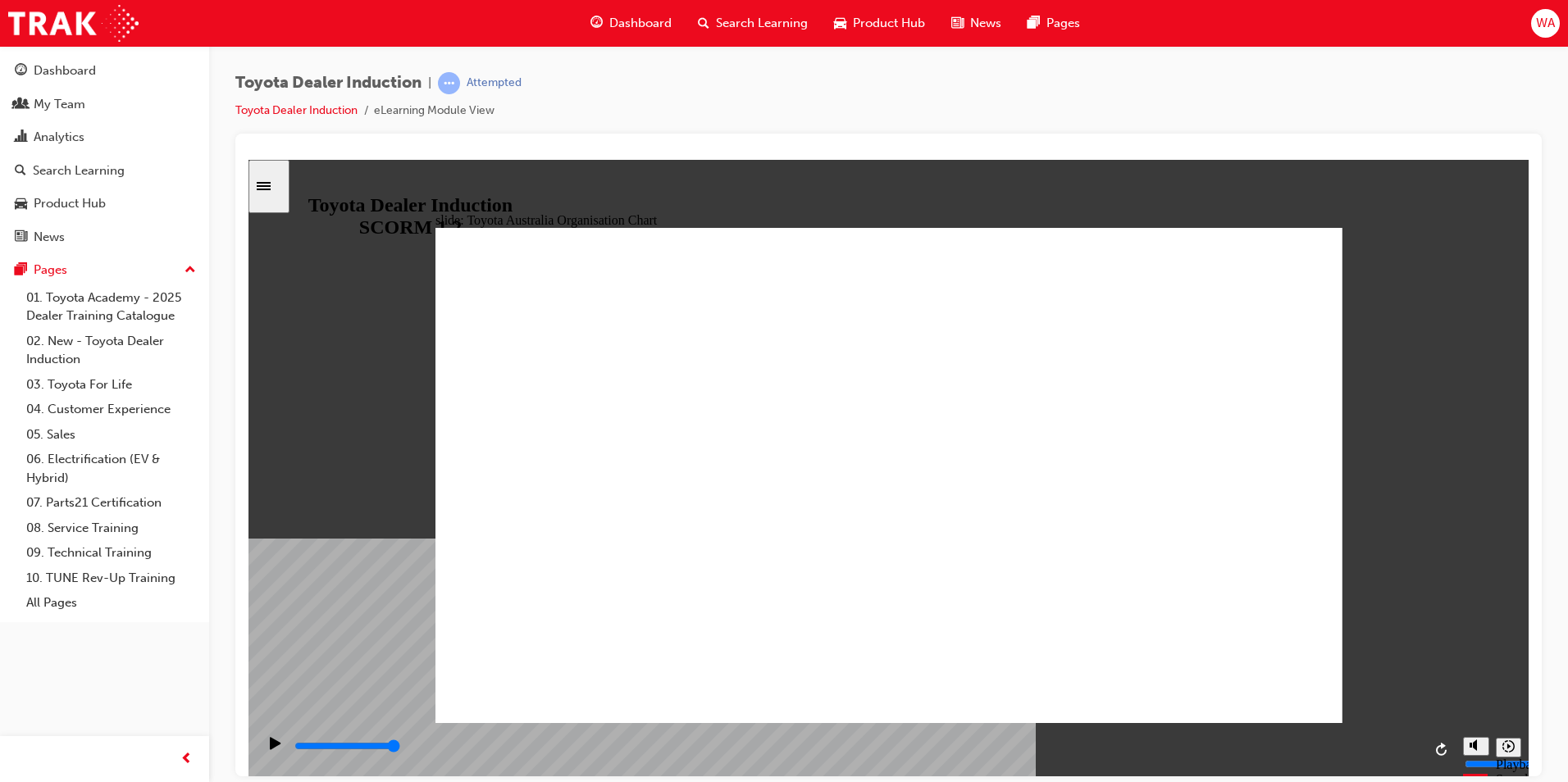
type input "5000"
radio input "true"
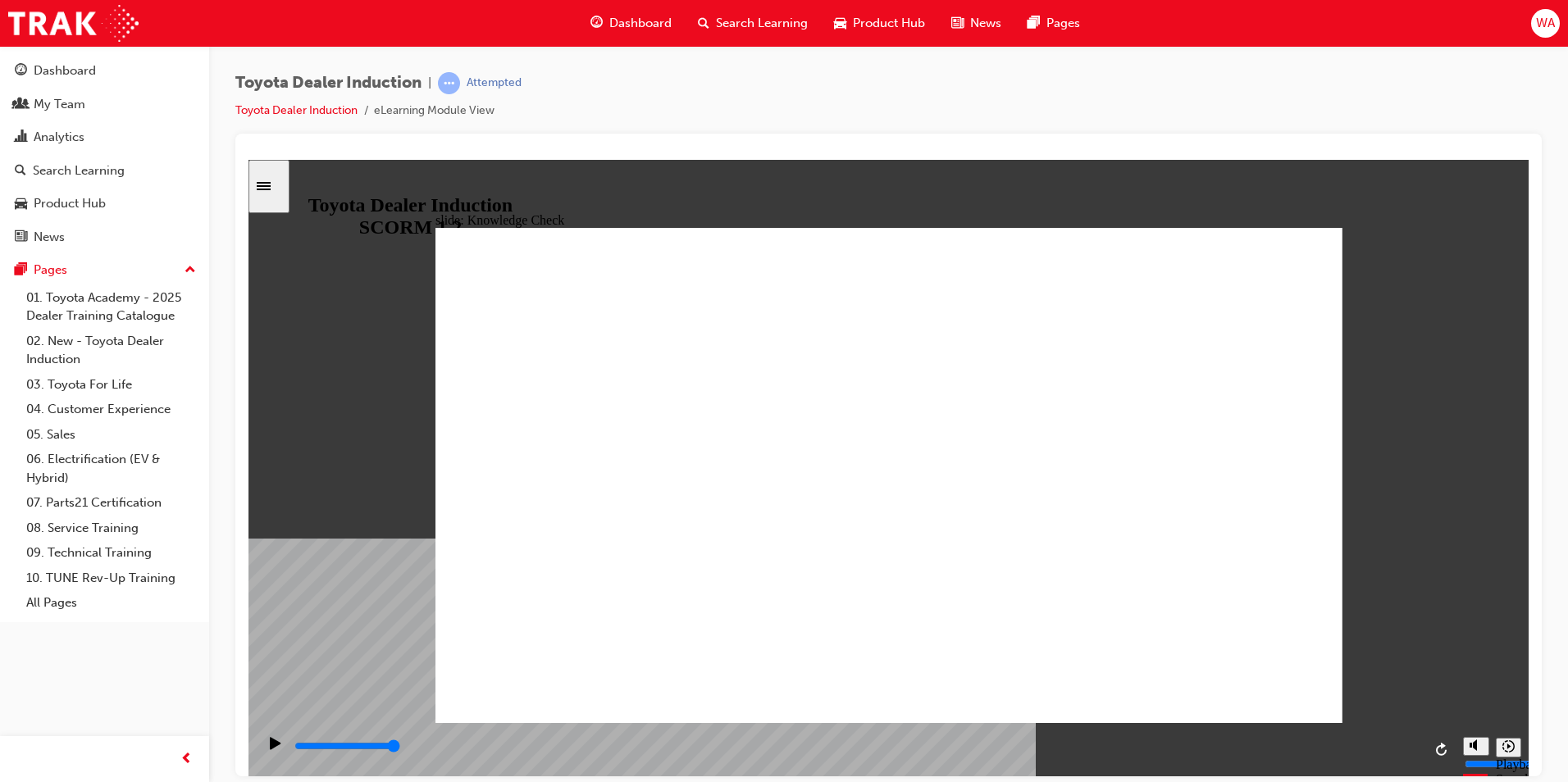
type input "5000"
radio input "true"
drag, startPoint x: 678, startPoint y: 546, endPoint x: 1270, endPoint y: 257, distance: 658.8
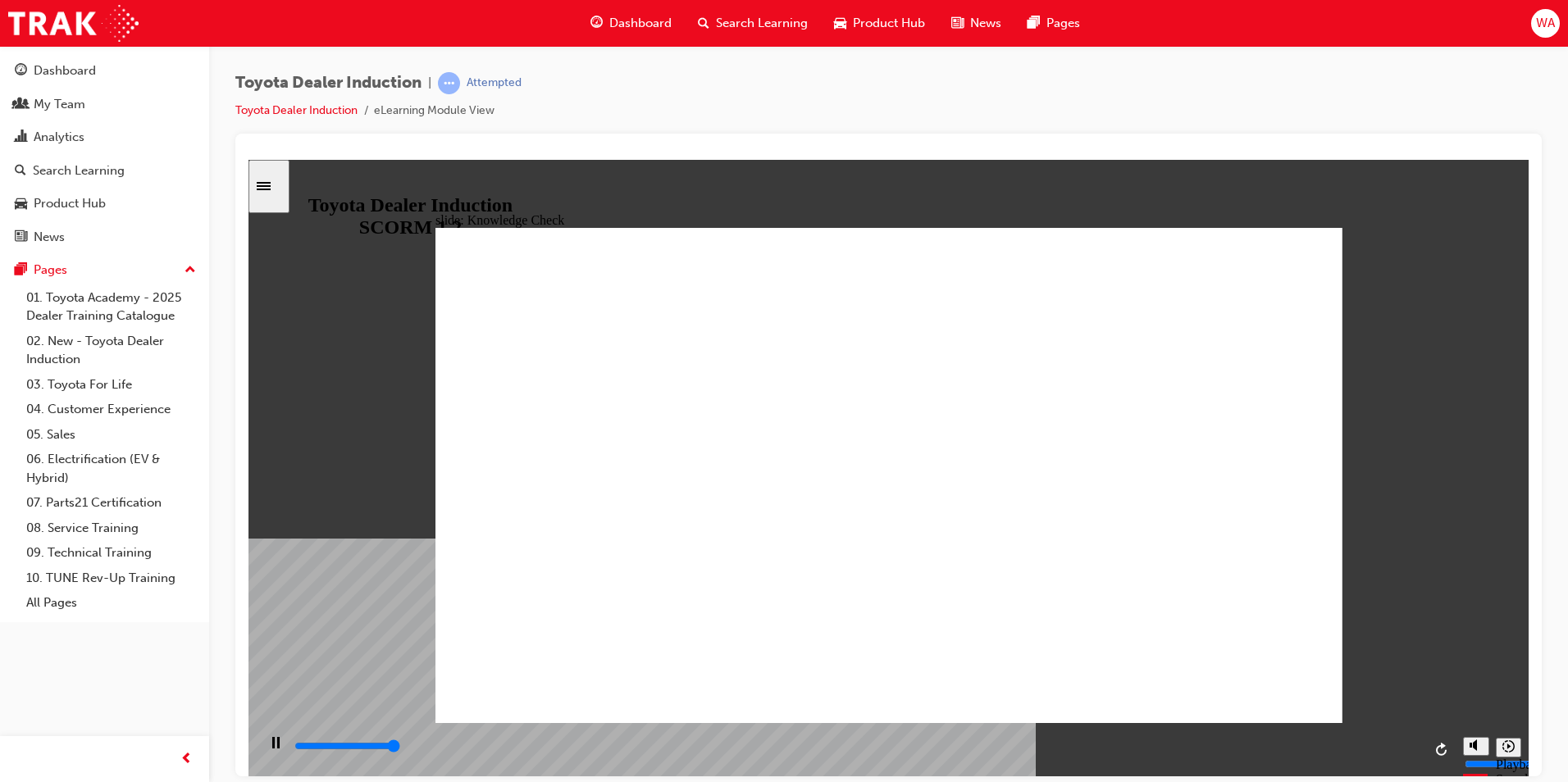
type input "5000"
radio input "true"
type input "9200"
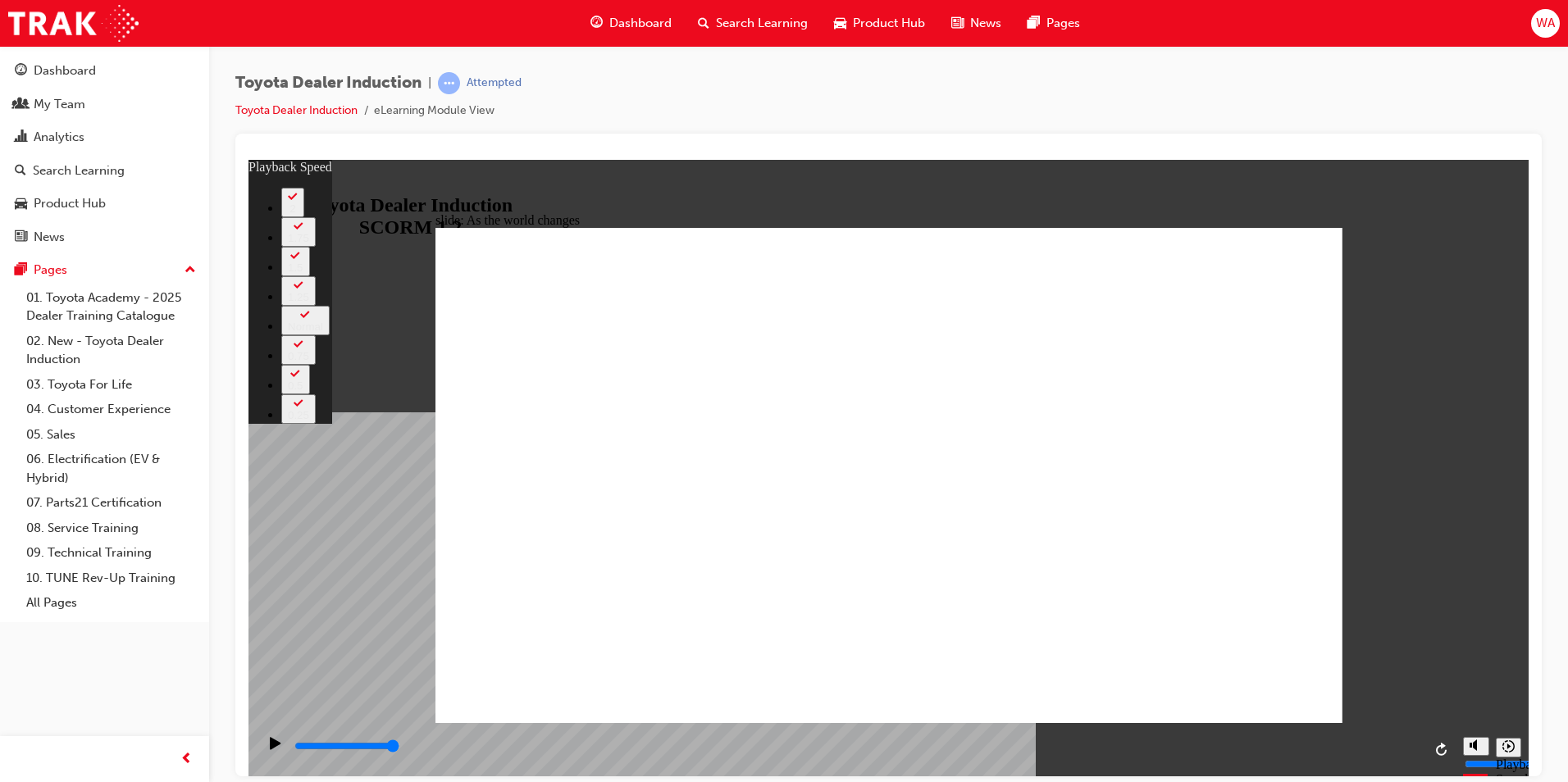
type input "128"
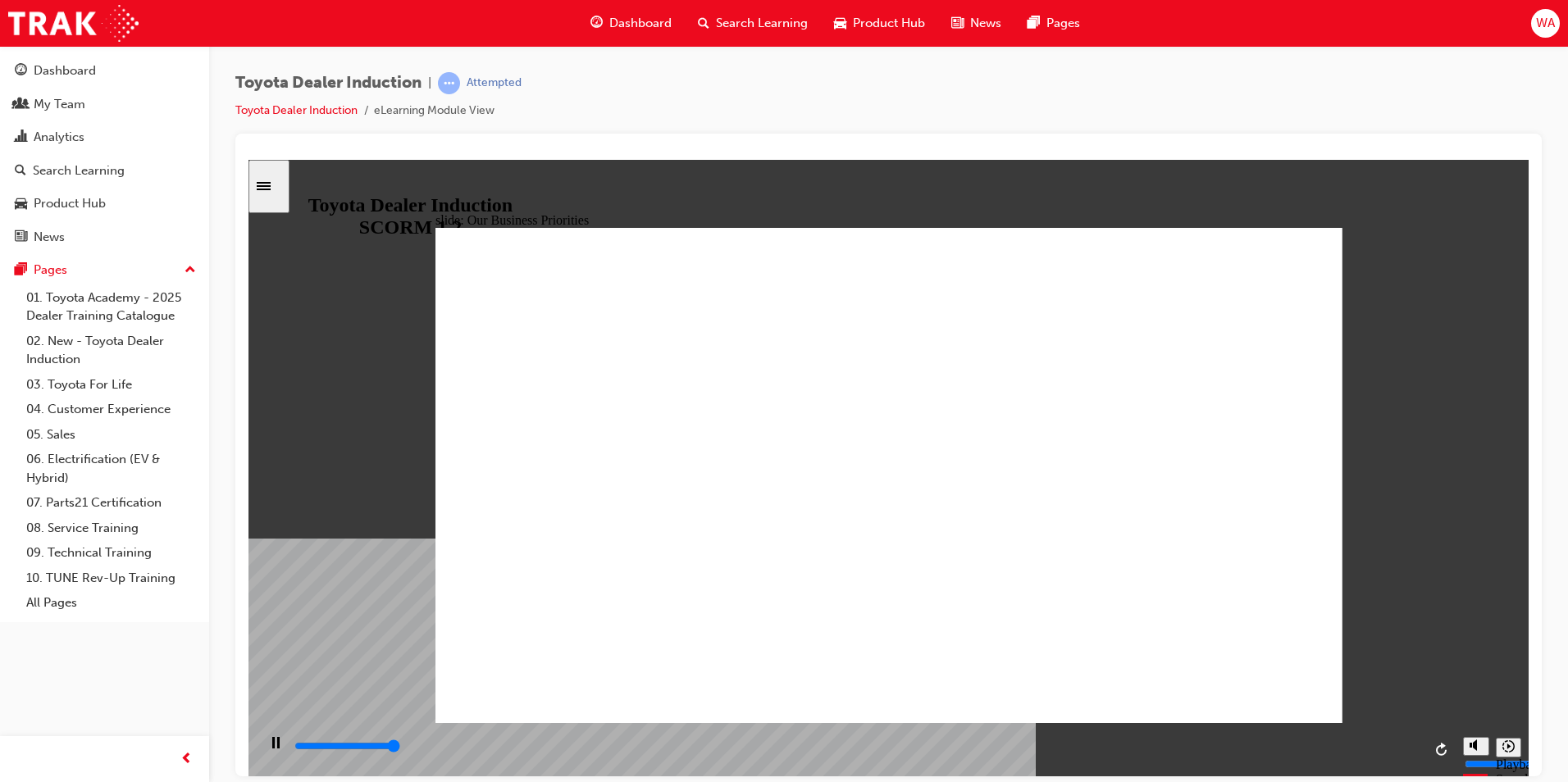
type input "35600"
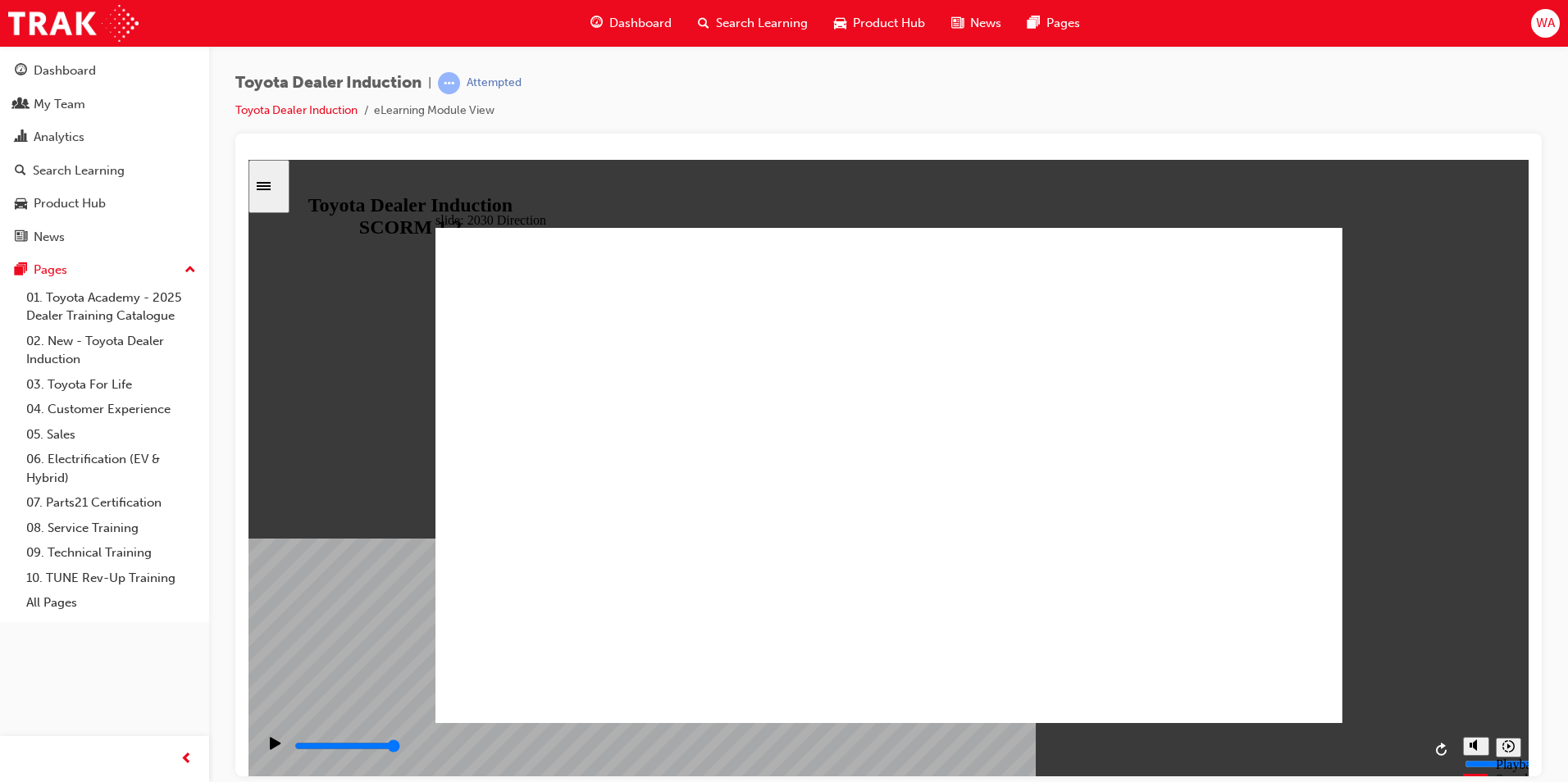
type input "4700"
type input "s"
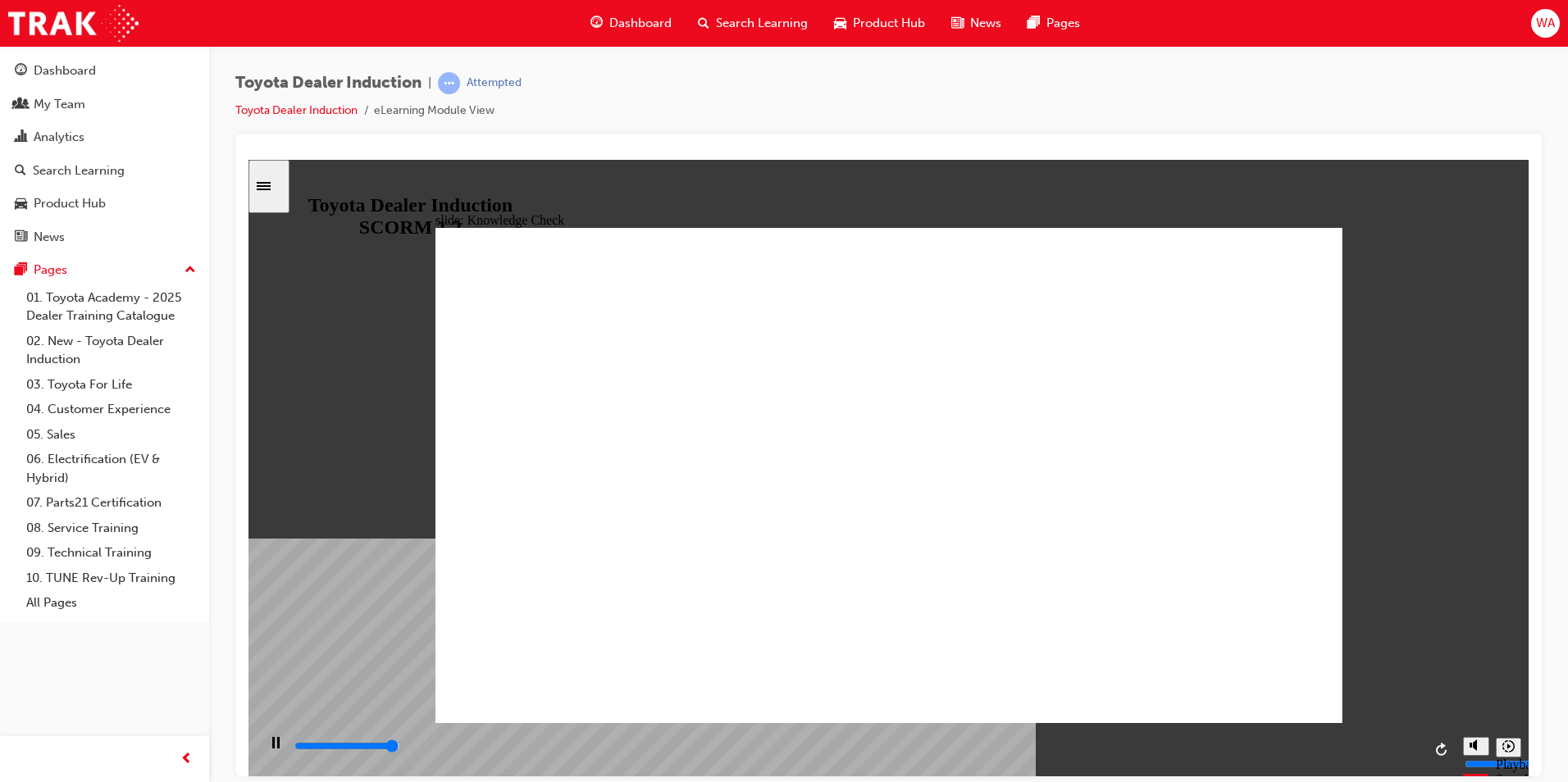
type input "4900"
type input "sa"
type input "5000"
type input "saf"
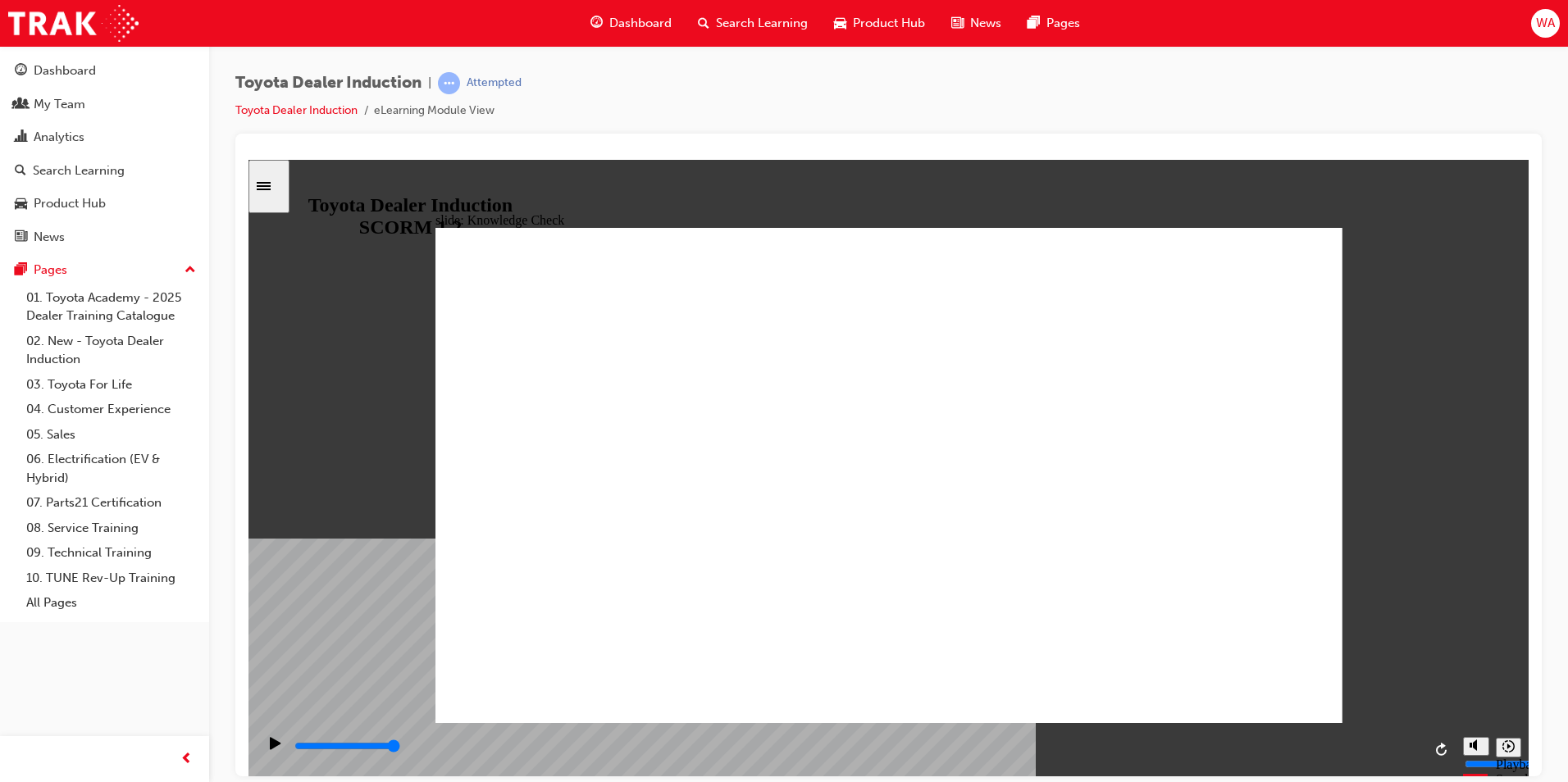
type input "saf"
type input "safe"
type input "safet"
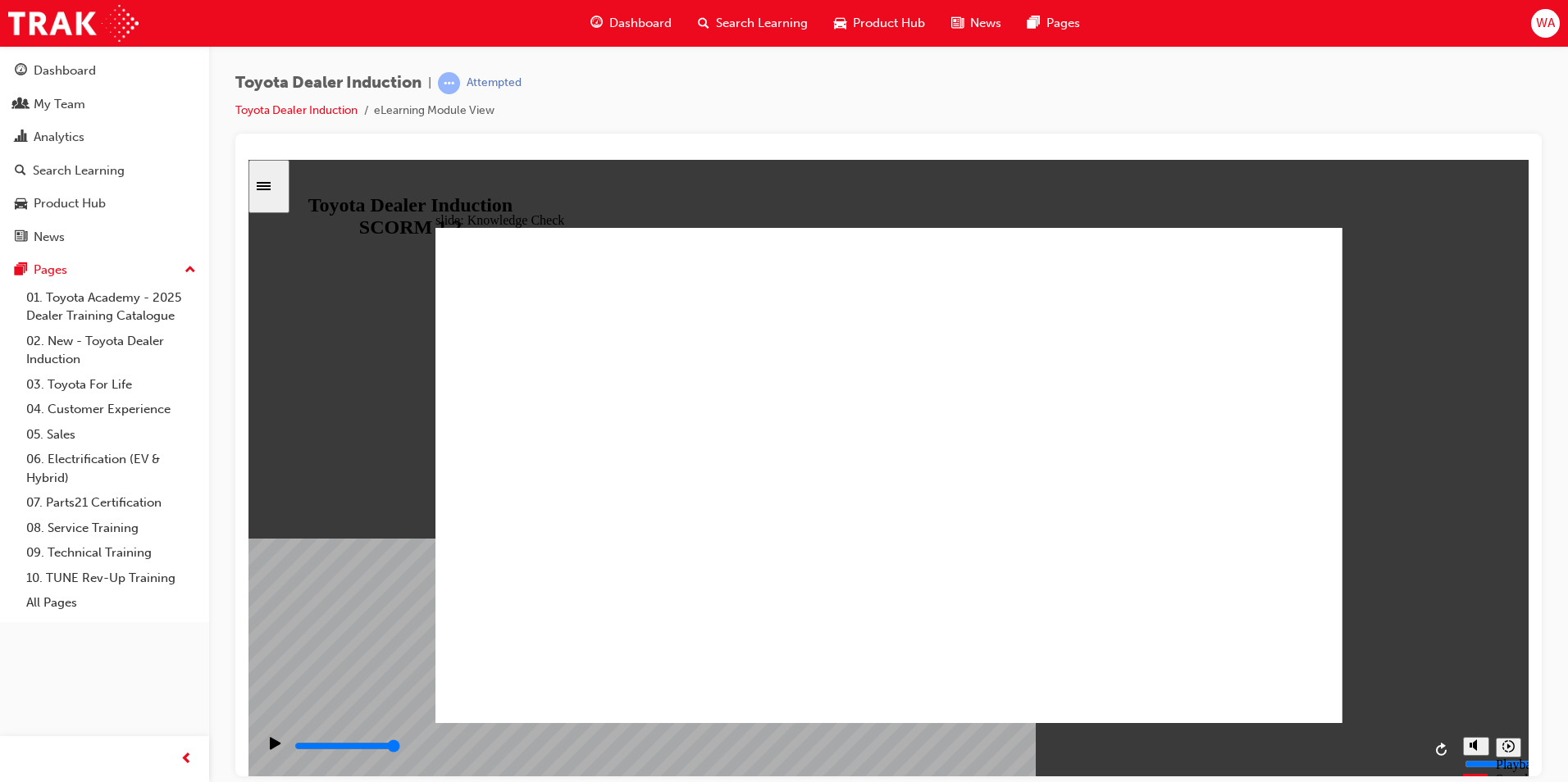
type input "safety"
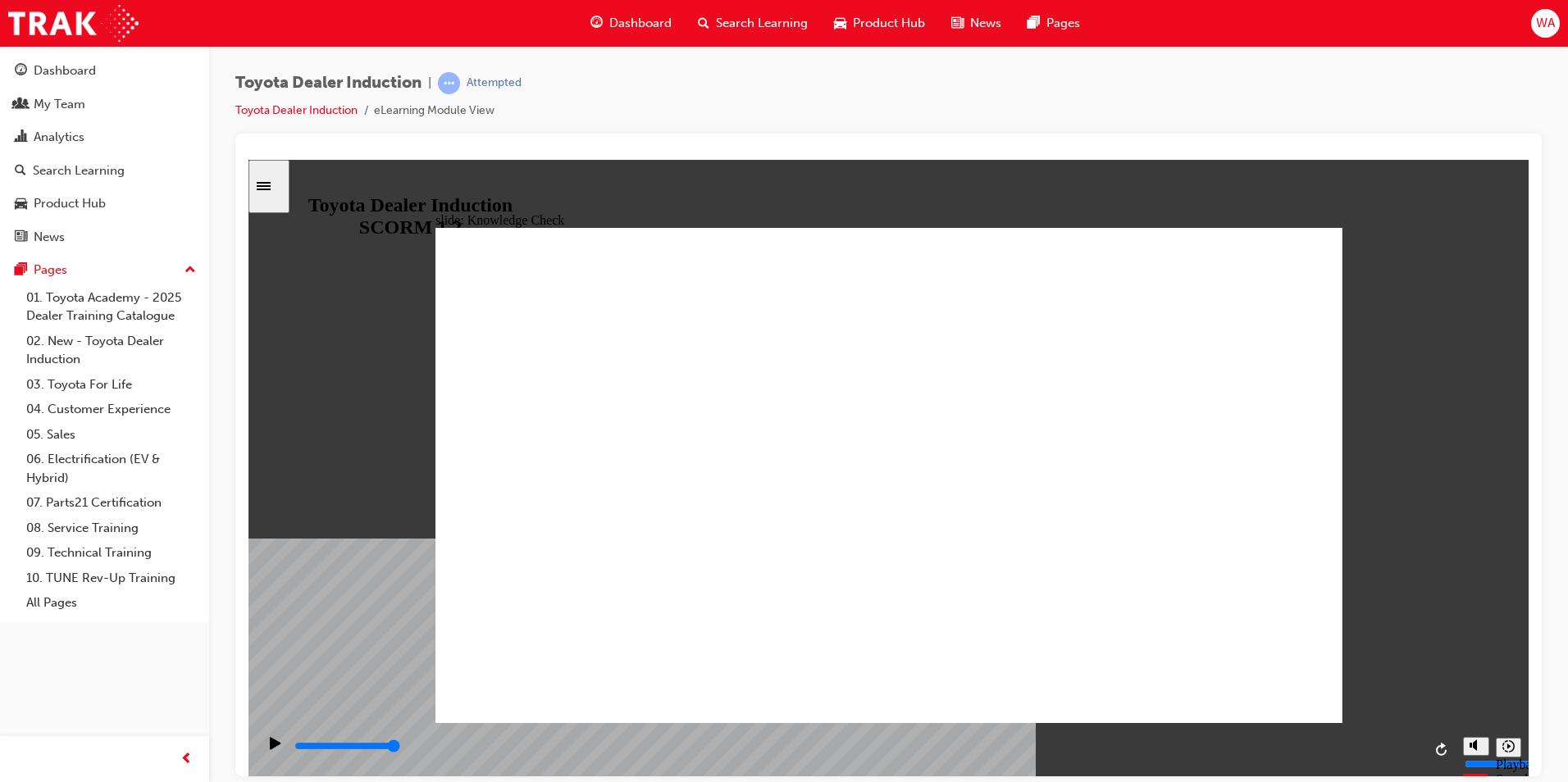
type input "600"
type input "safety"
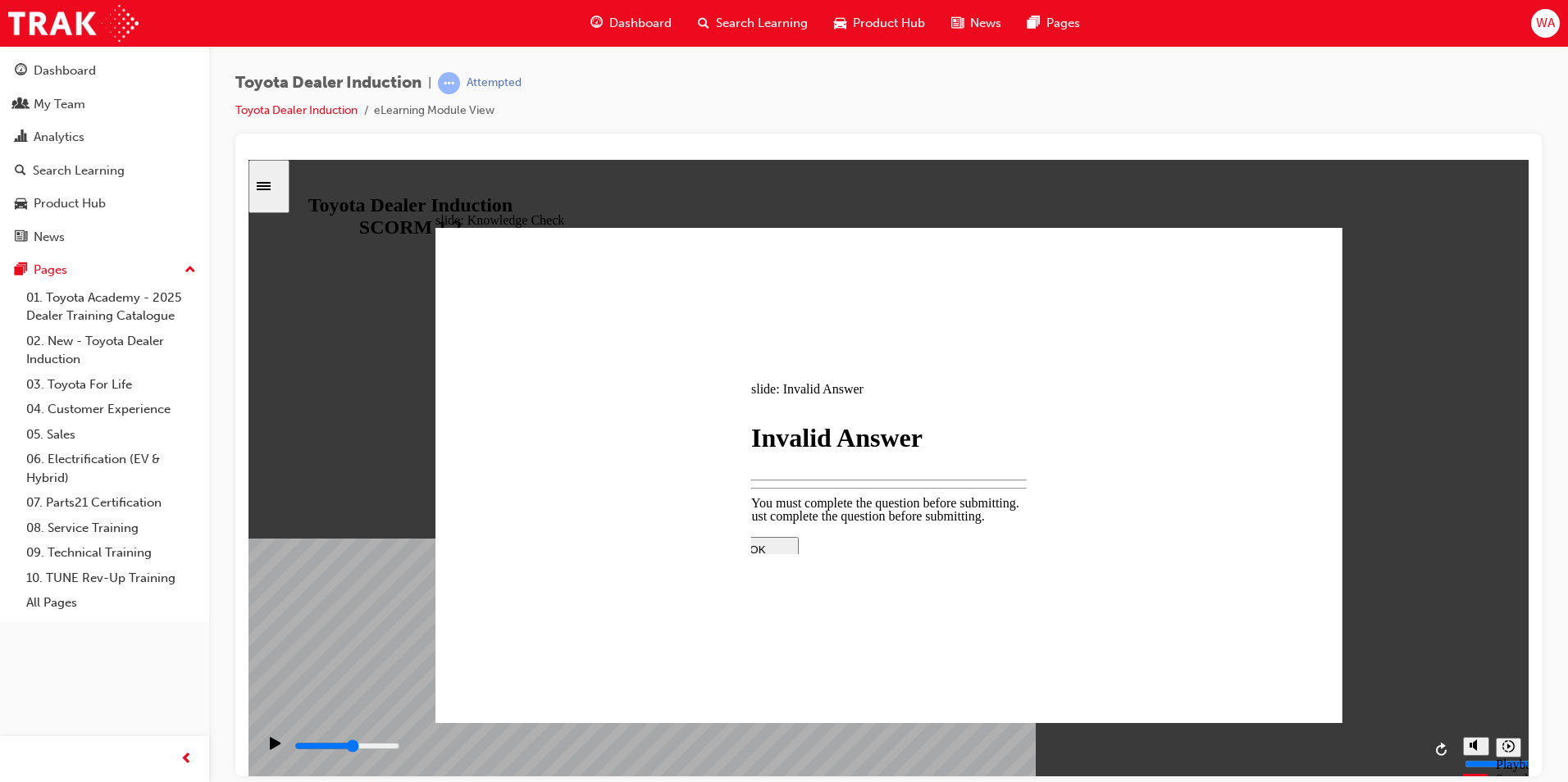
type input "2900"
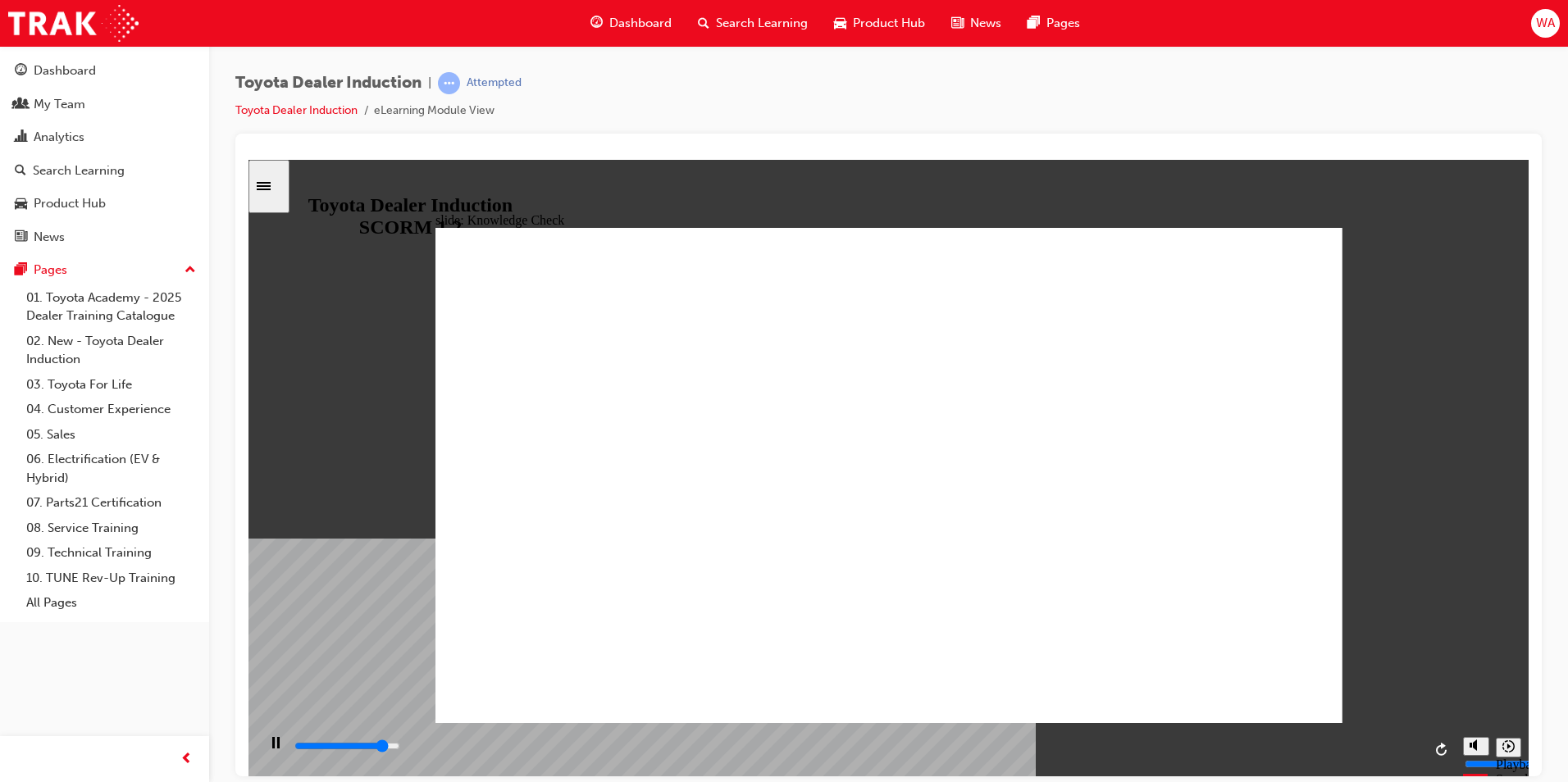
drag, startPoint x: 799, startPoint y: 495, endPoint x: 588, endPoint y: 490, distance: 211.1
type input "5000"
drag, startPoint x: 689, startPoint y: 493, endPoint x: 615, endPoint y: 491, distance: 74.0
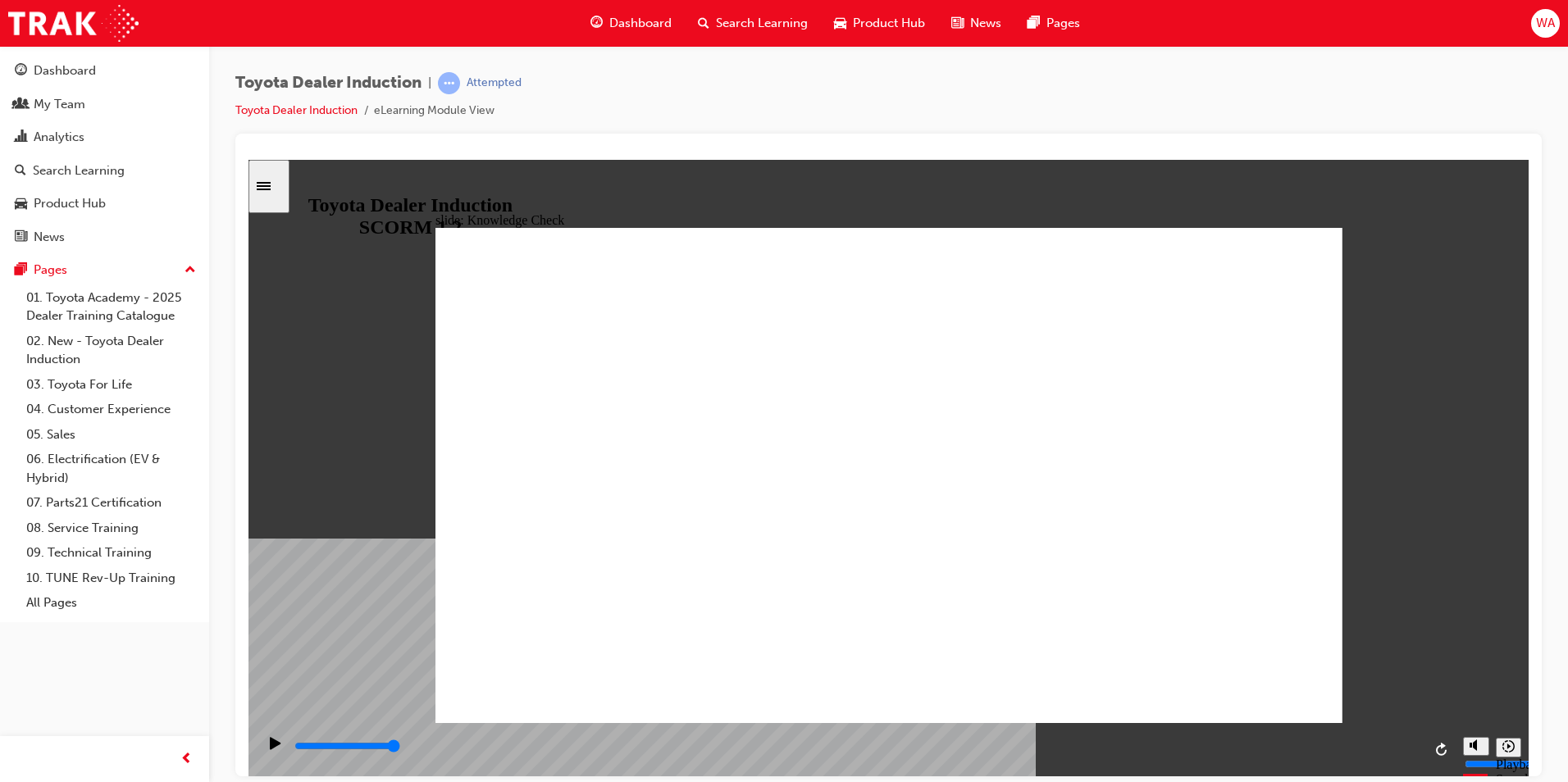
type input "h"
type input "ha"
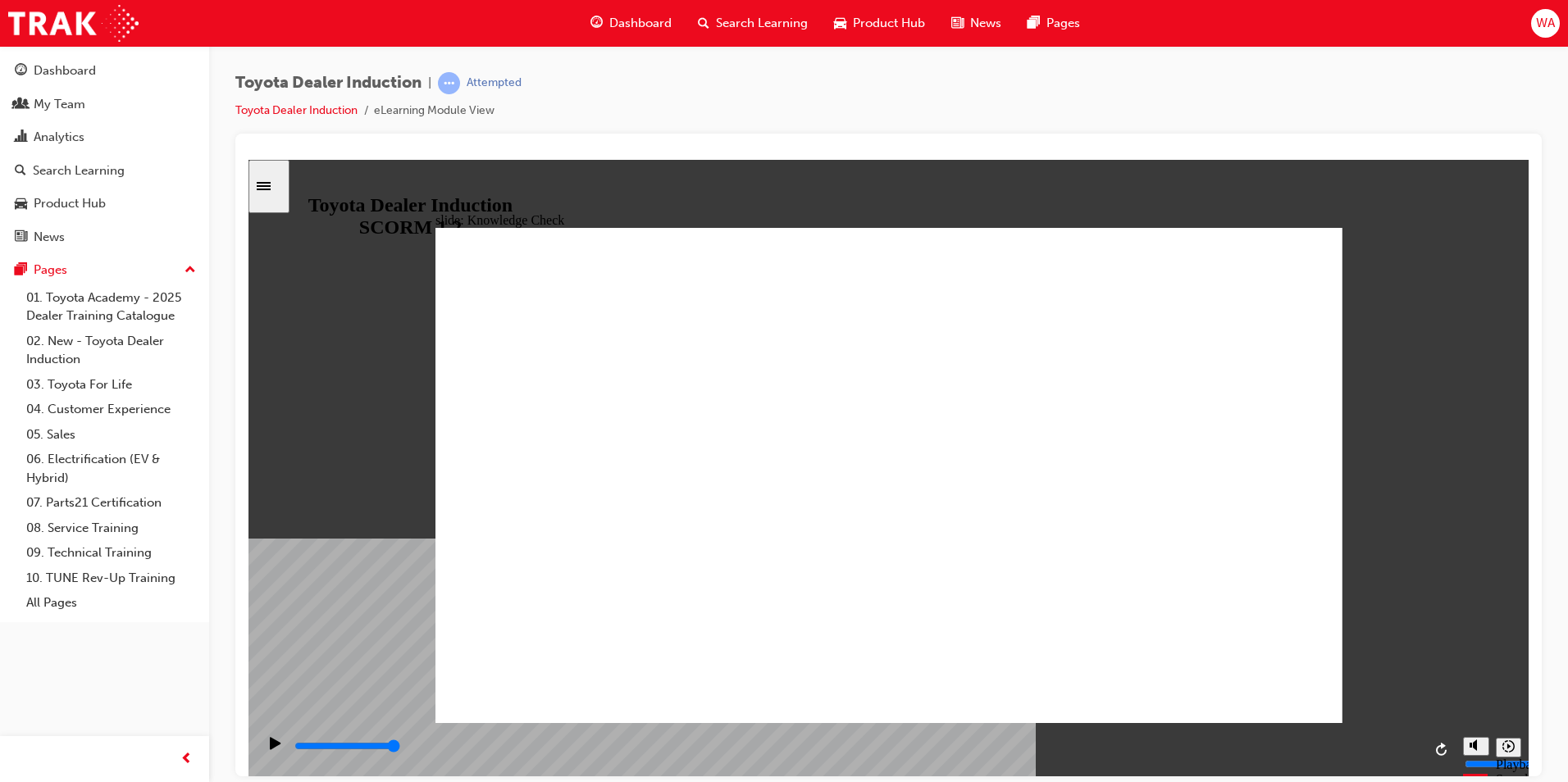
type input "hap"
type input "happ"
type input "happi"
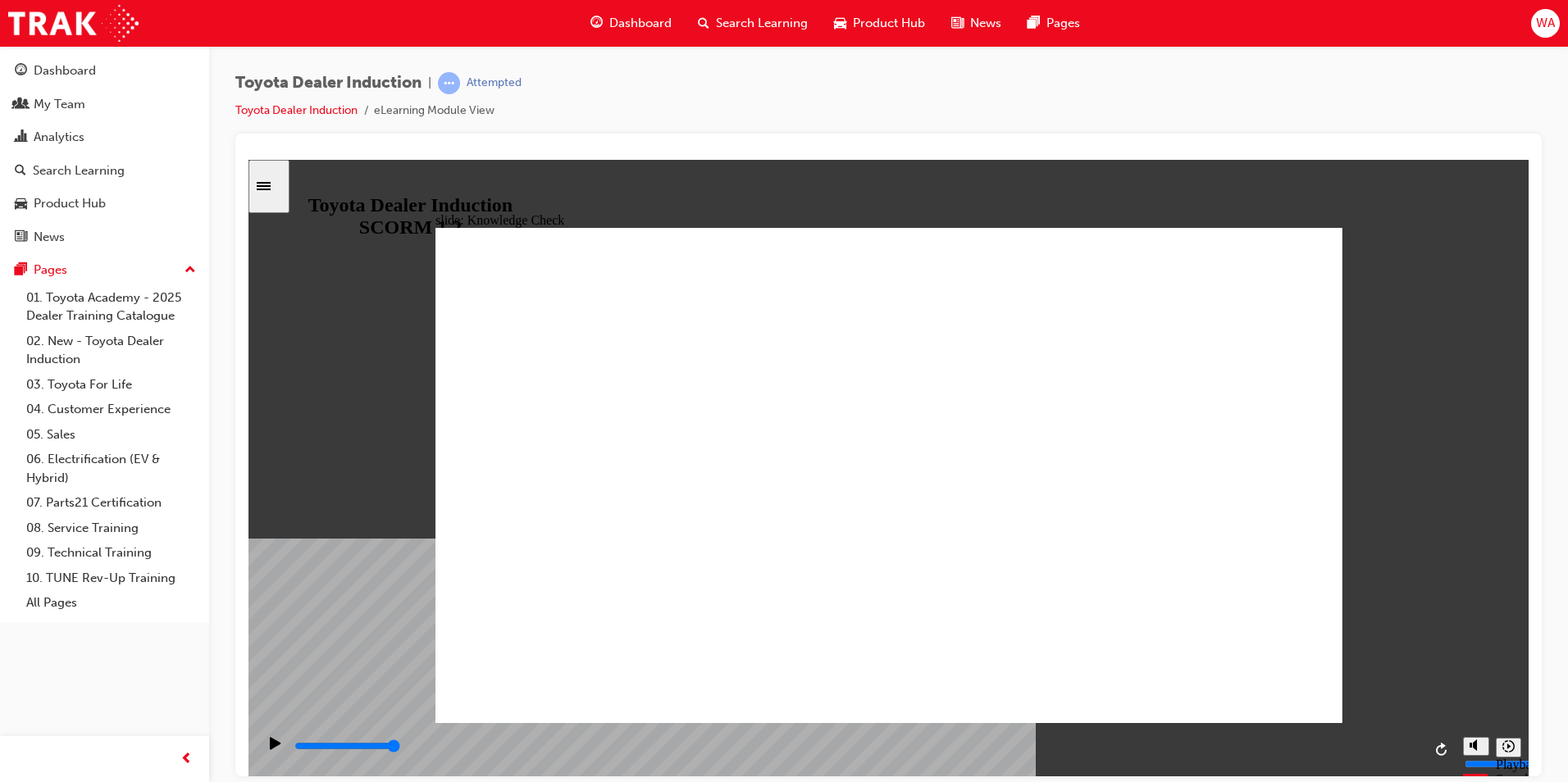
type input "happi"
type input "happin"
type input "happine"
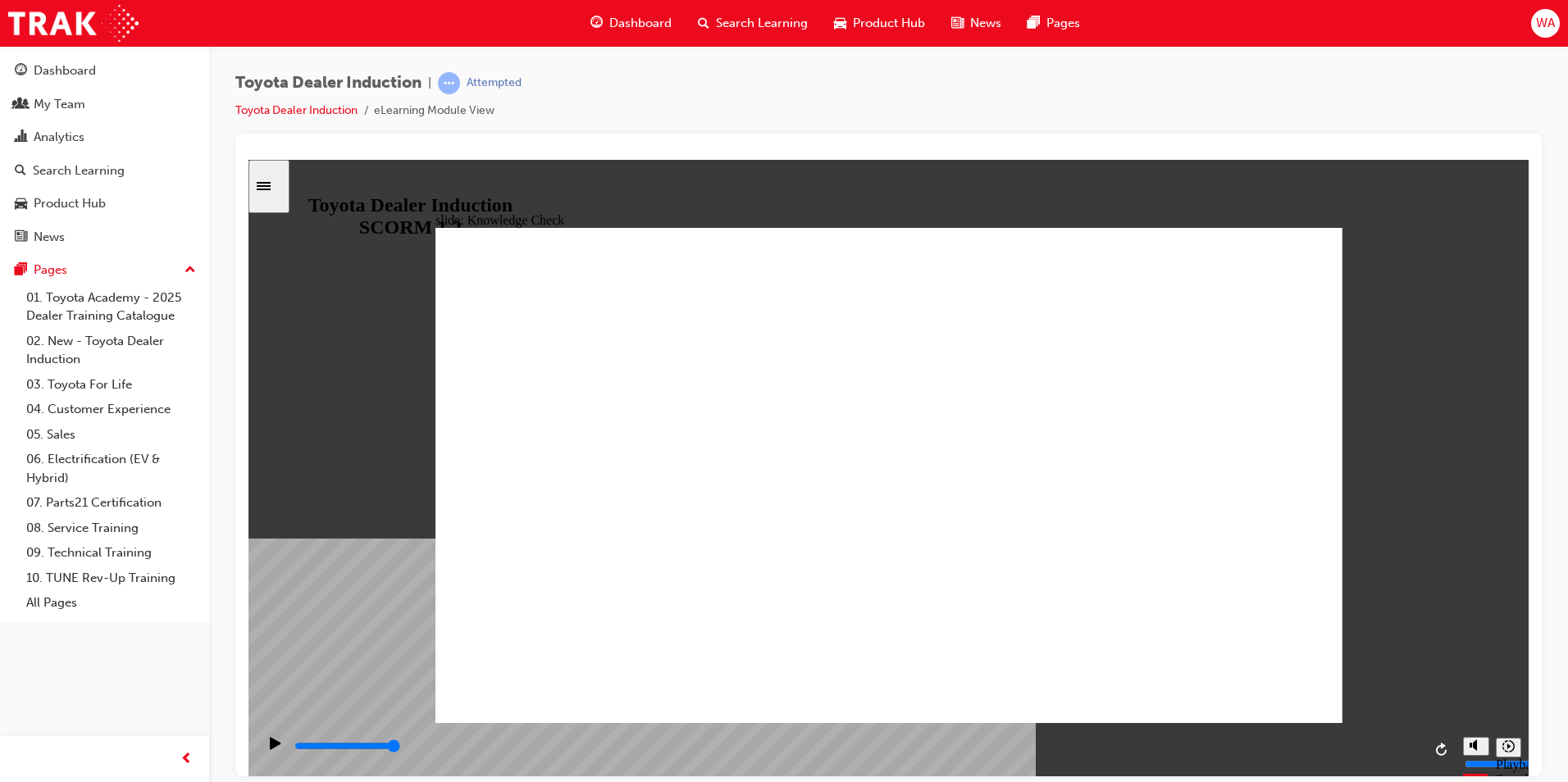
type input "happines"
type input "happiness"
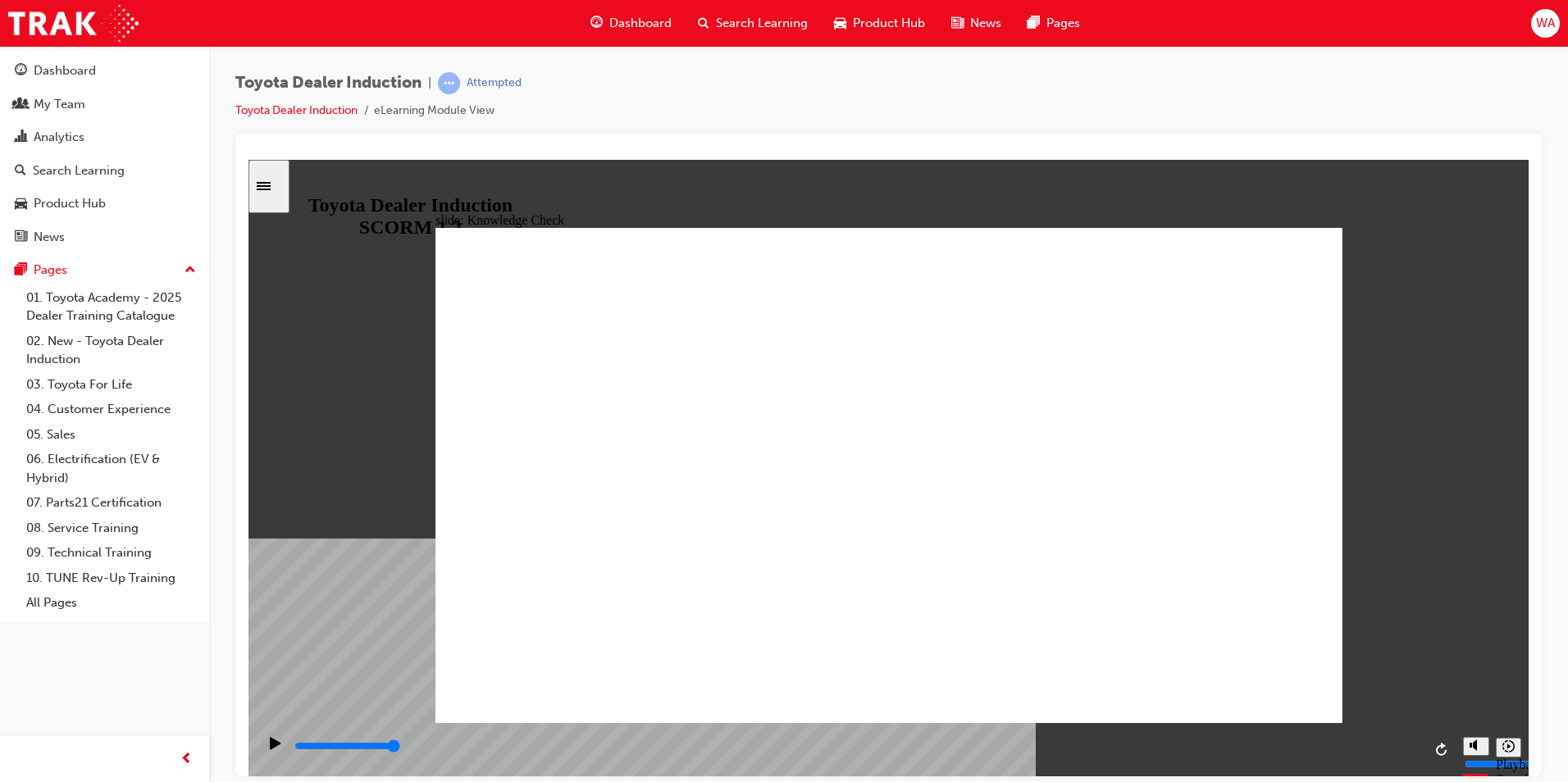
type input "5000"
type input "s"
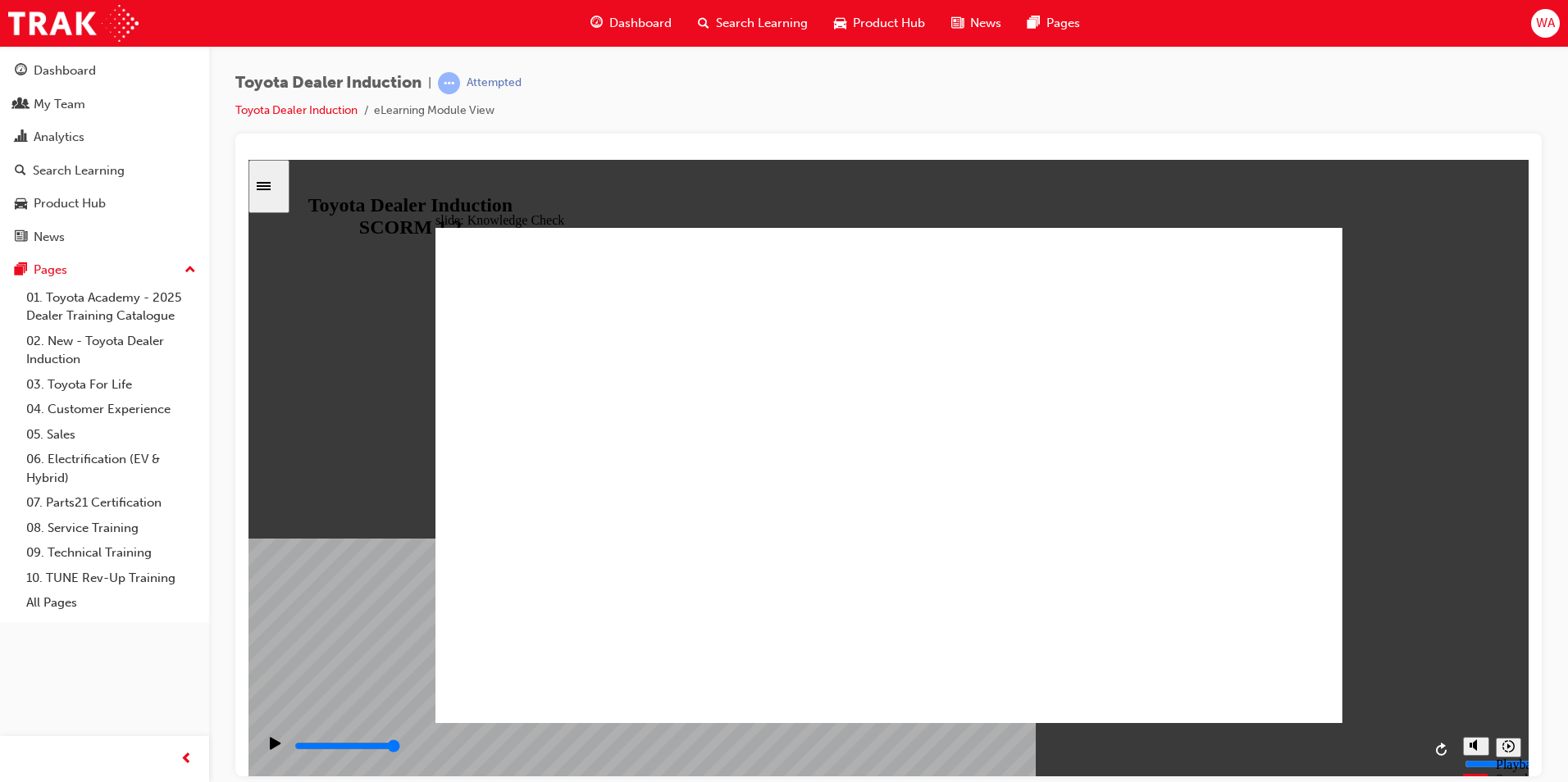
type input "s"
type input "sa"
type input "saf"
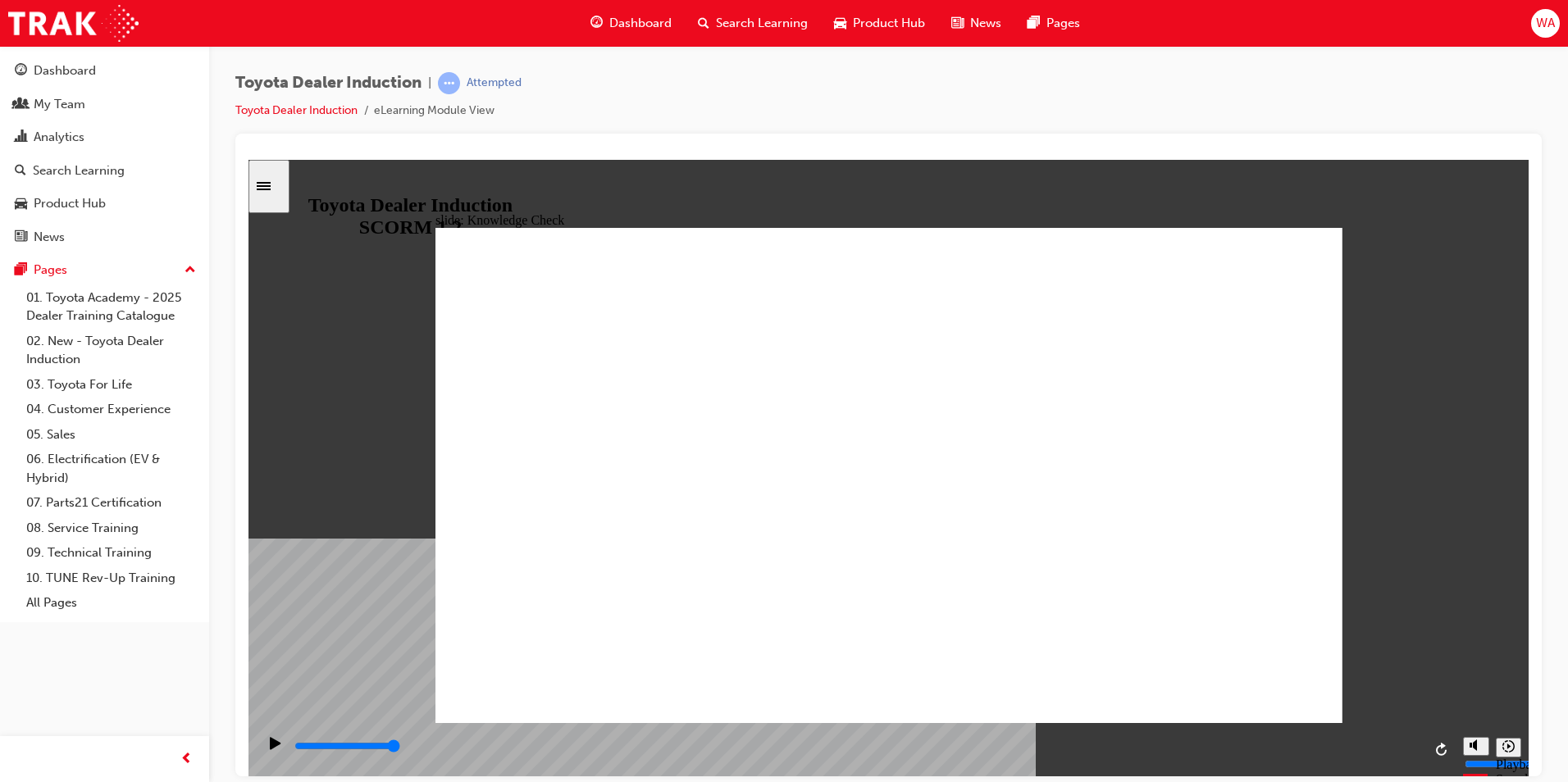
type input "safe"
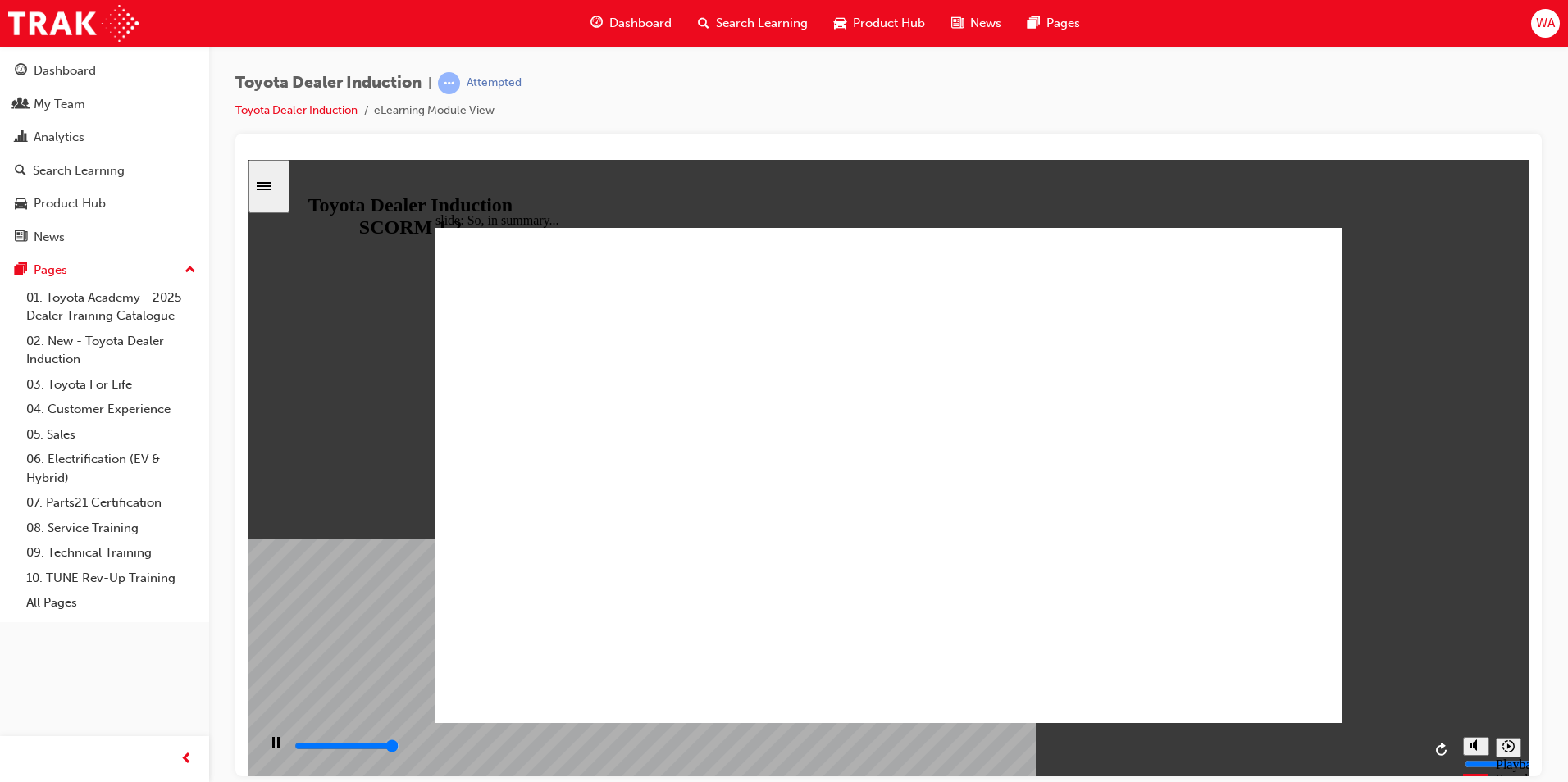
type input "6500"
click at [255, 189] on div "Sidebar Toggle" at bounding box center [268, 186] width 28 height 13
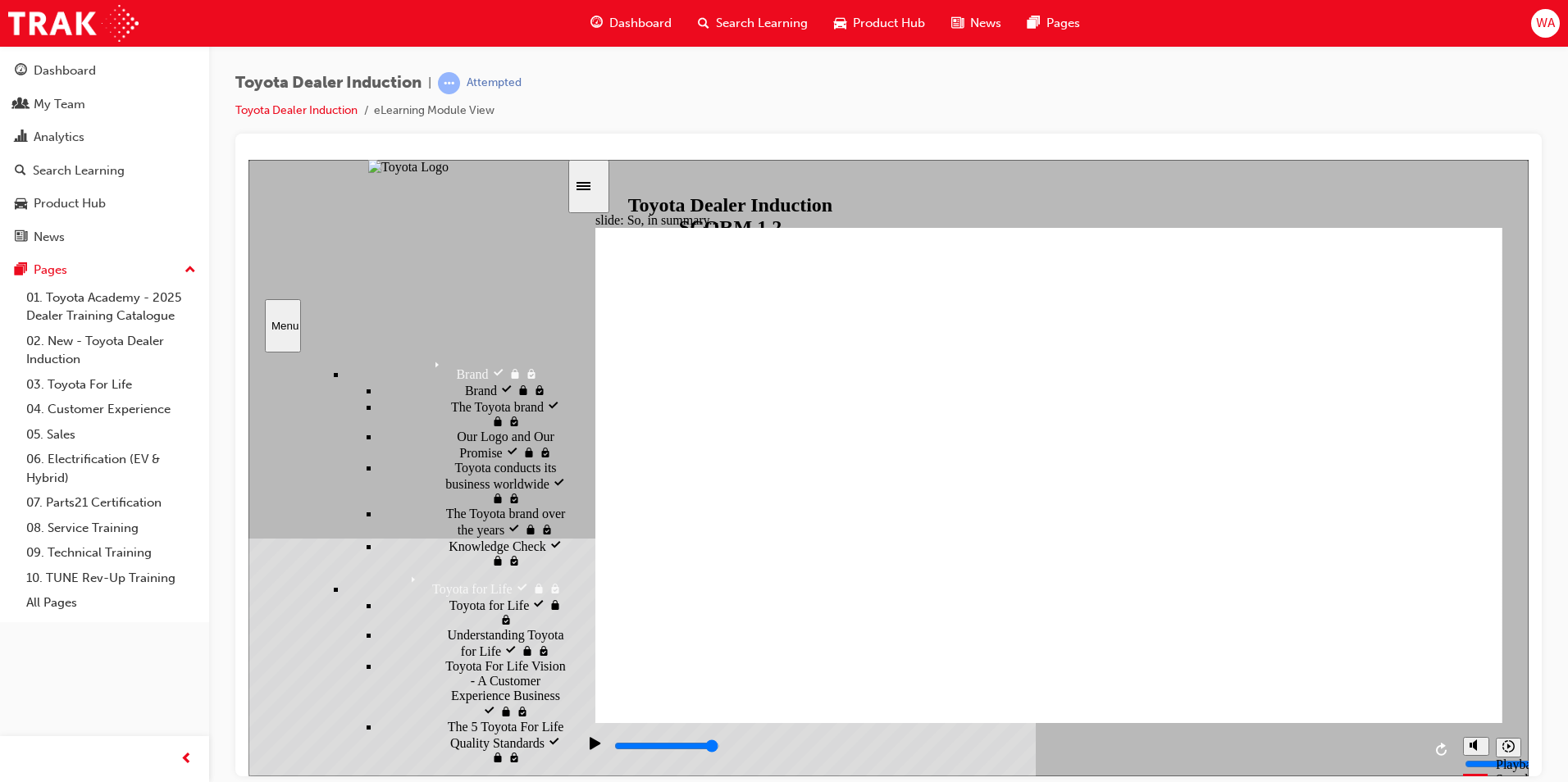
scroll to position [892, 0]
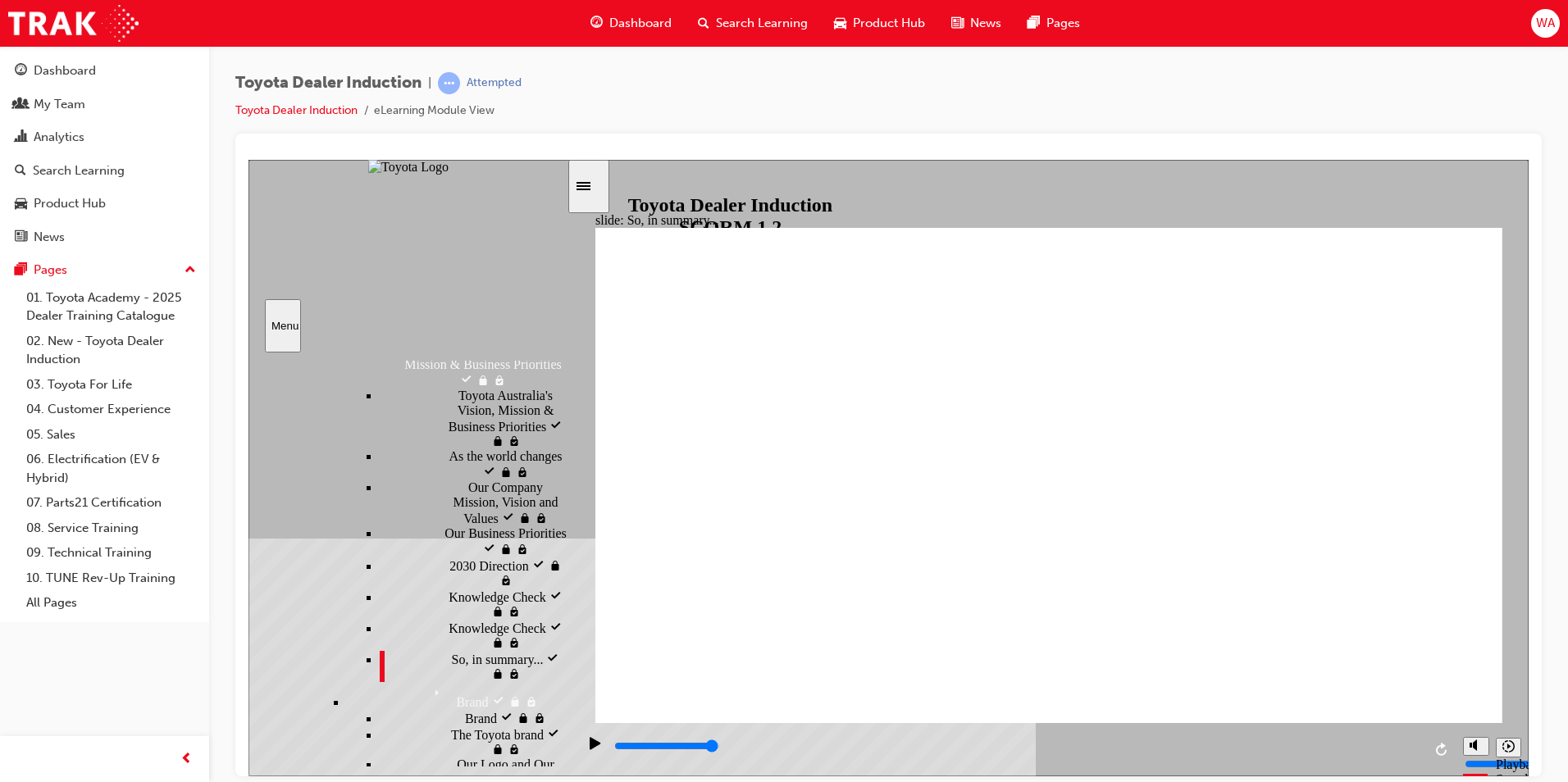
drag, startPoint x: 590, startPoint y: 182, endPoint x: 590, endPoint y: 206, distance: 24.0
click at [590, 185] on icon "Sidebar Toggle" at bounding box center [588, 185] width 25 height 10
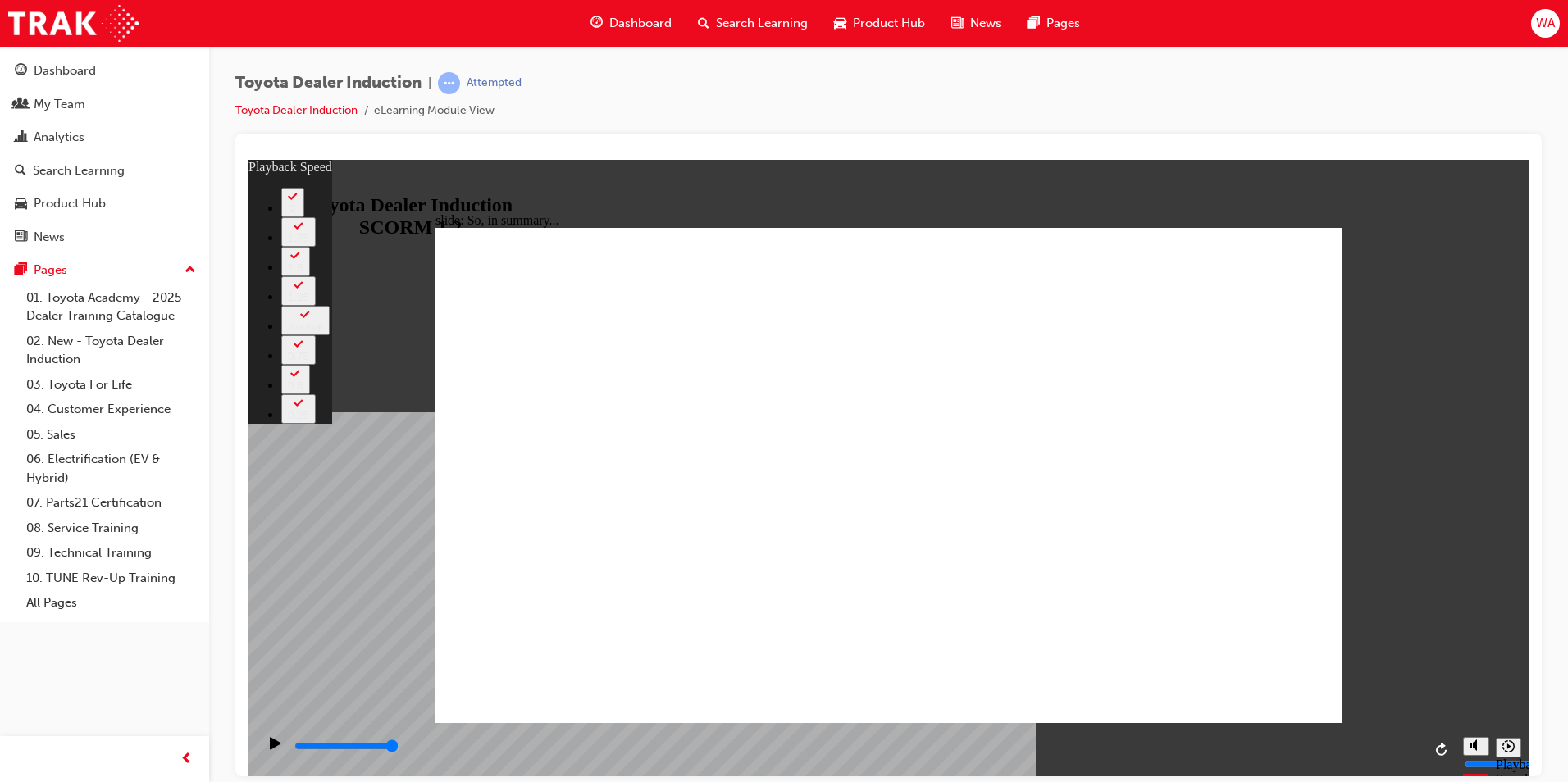
type input "128"
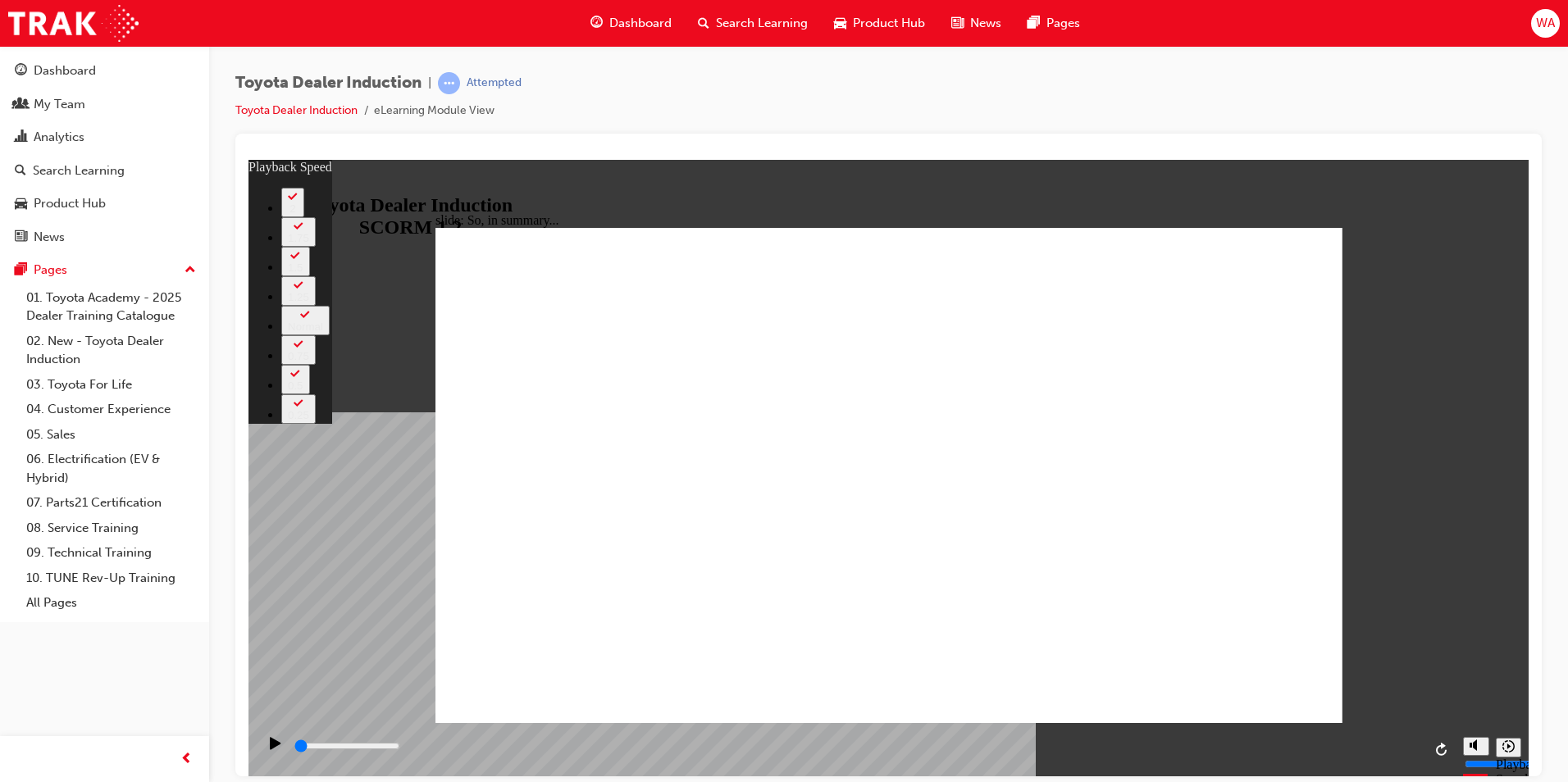
scroll to position [591, 0]
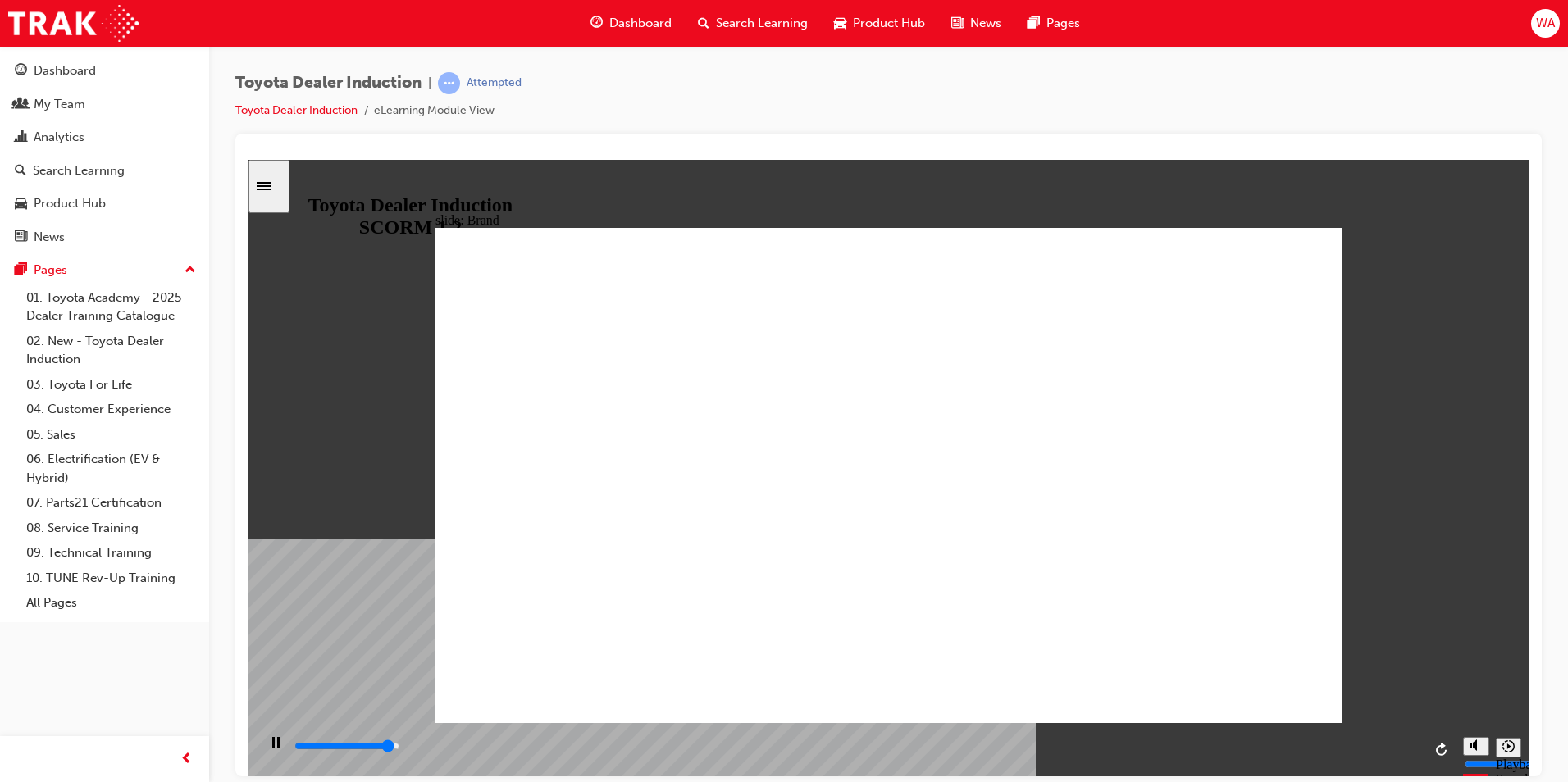
click at [1348, 469] on div "slide: The Toyota brand BACK BACK NEXT NEXT The Toyota brand most recognised in…" at bounding box center [889, 467] width 1281 height 617
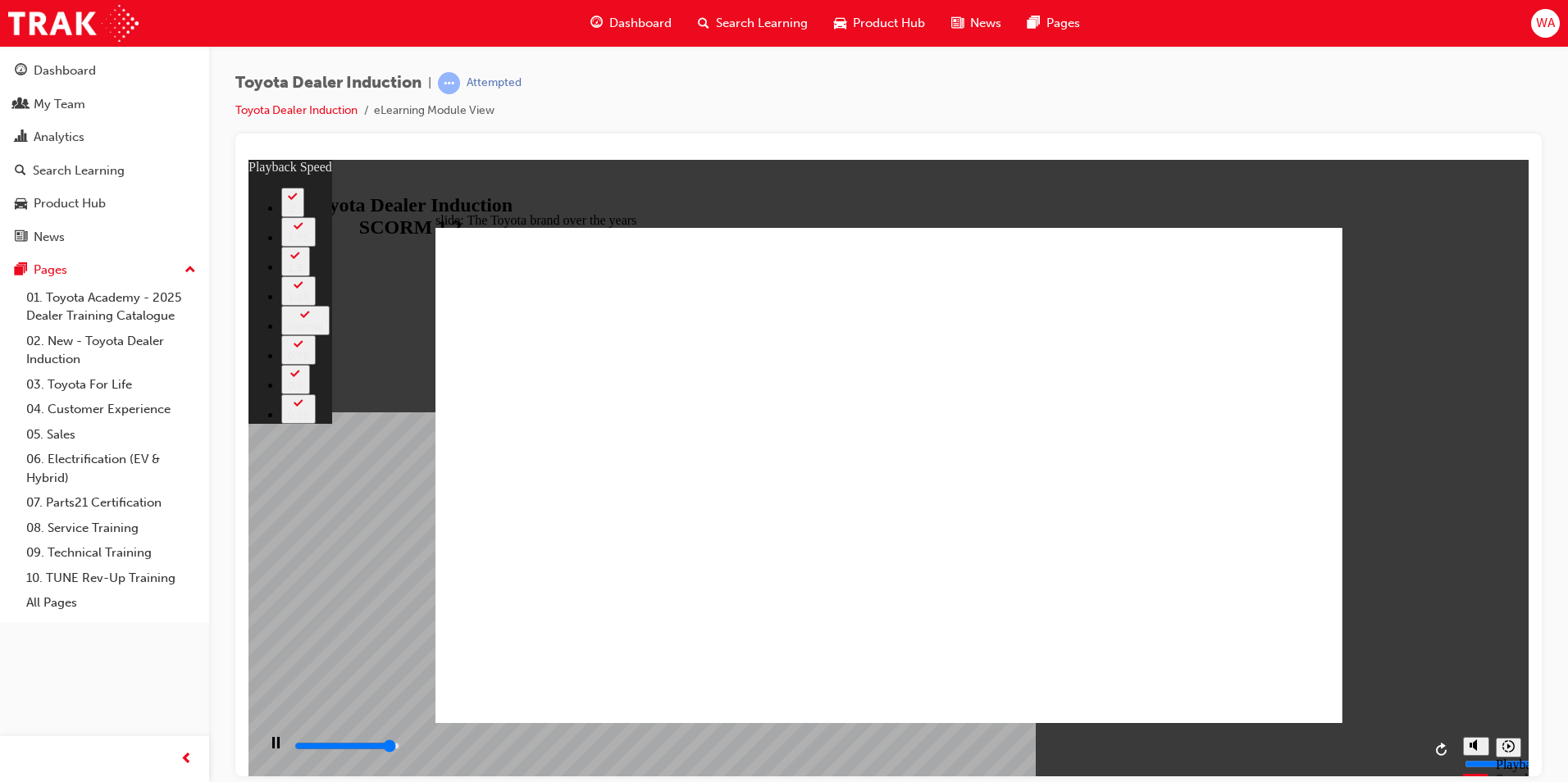
type input "8100"
type input "0"
type input "8300"
type input "0"
type input "8400"
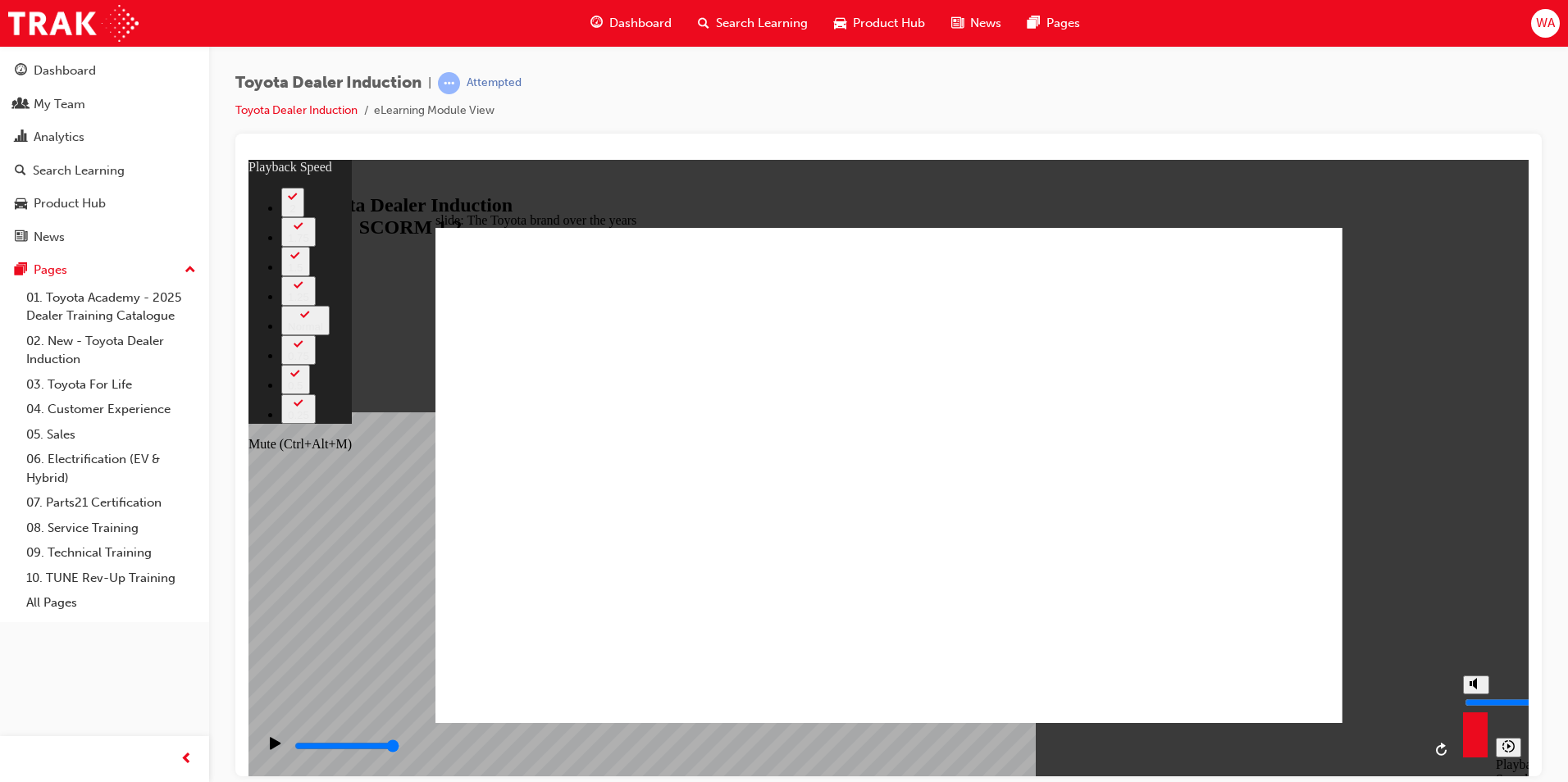
type input "10"
type input "4"
type input "10"
type input "4"
type input "10"
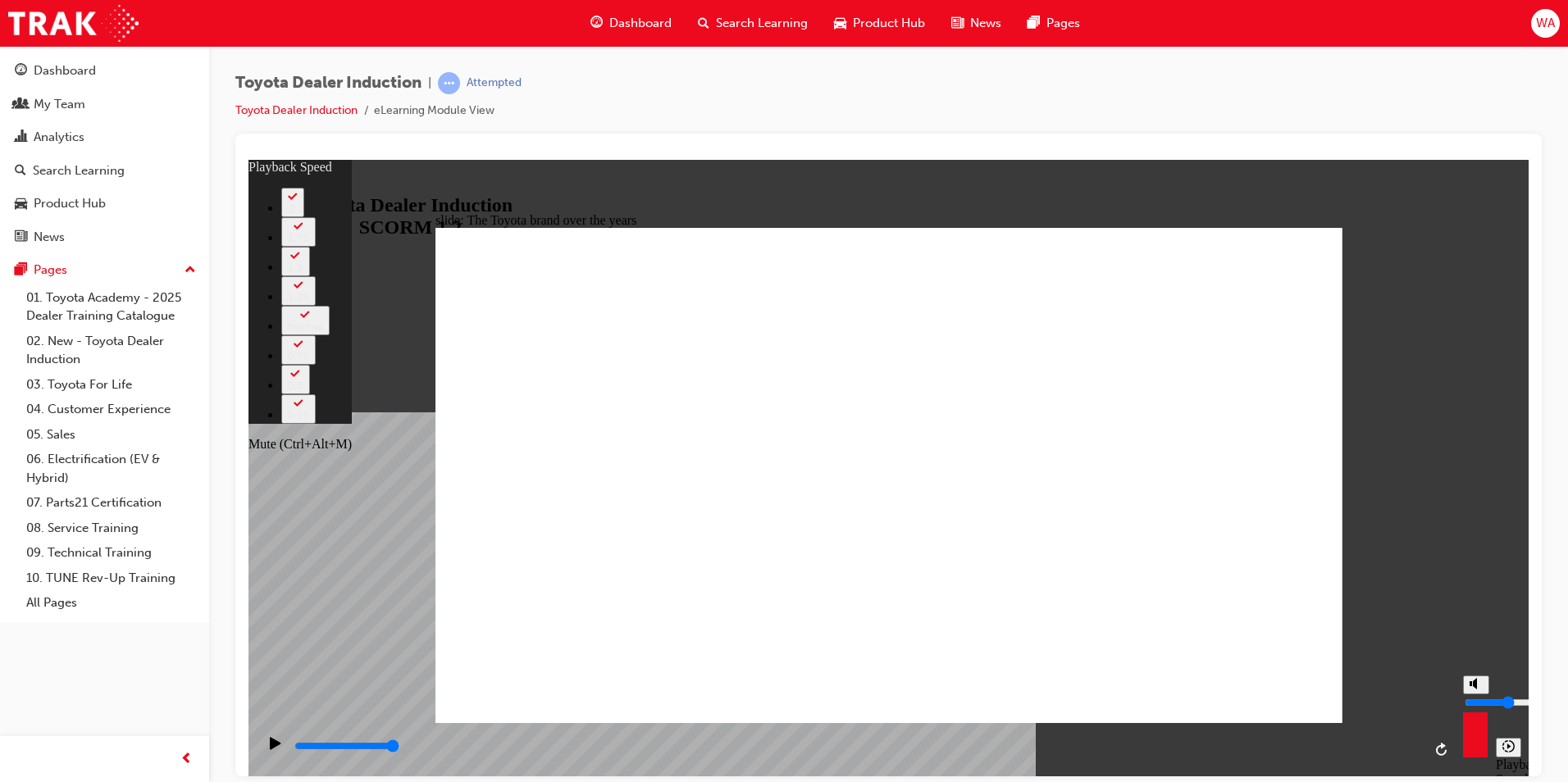
type input "4"
click at [1474, 703] on input "volume" at bounding box center [1518, 702] width 106 height 13
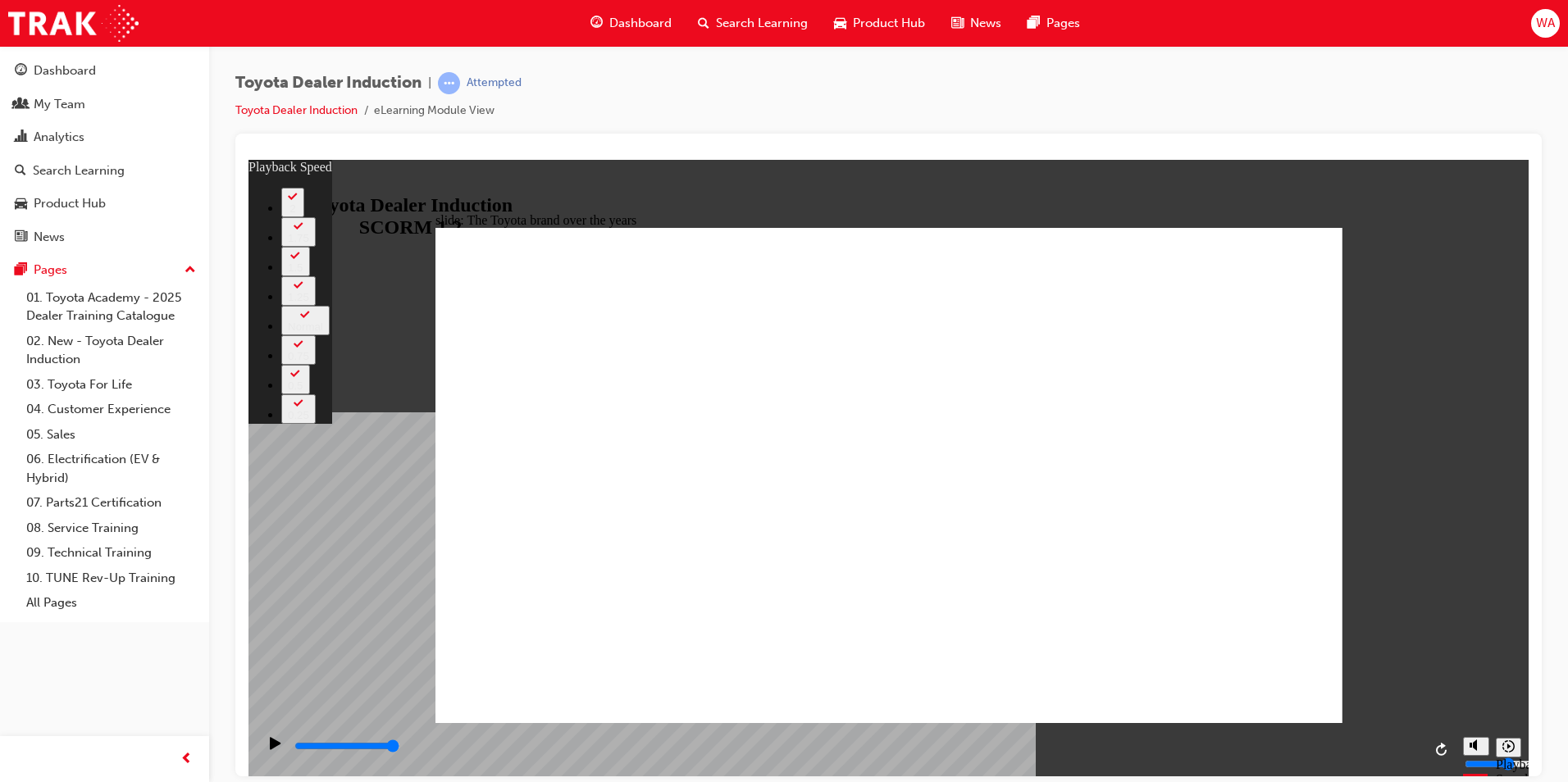
type input "165"
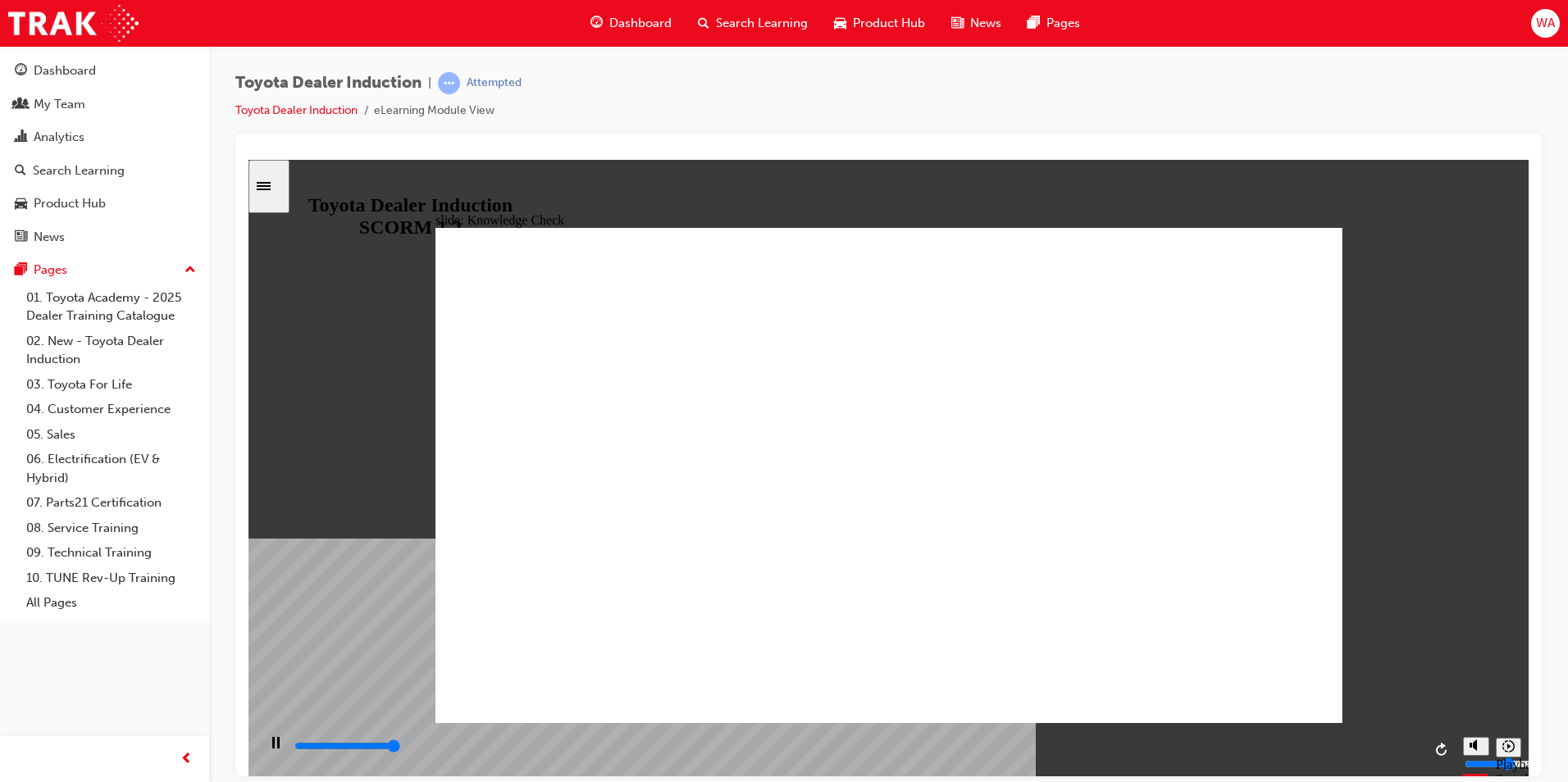
type input "5000"
radio input "true"
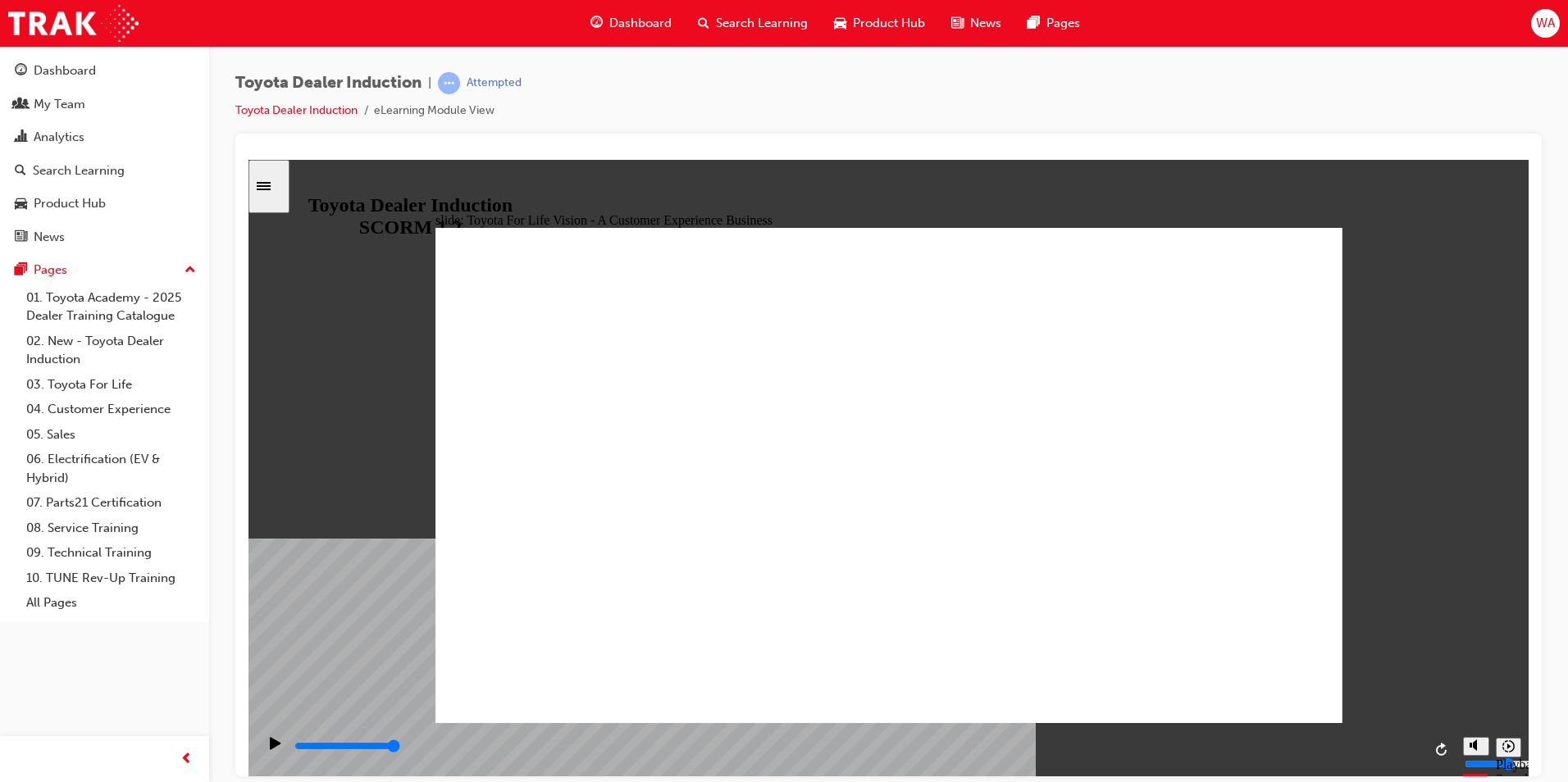
drag, startPoint x: 590, startPoint y: 440, endPoint x: 609, endPoint y: 436, distance: 19.4
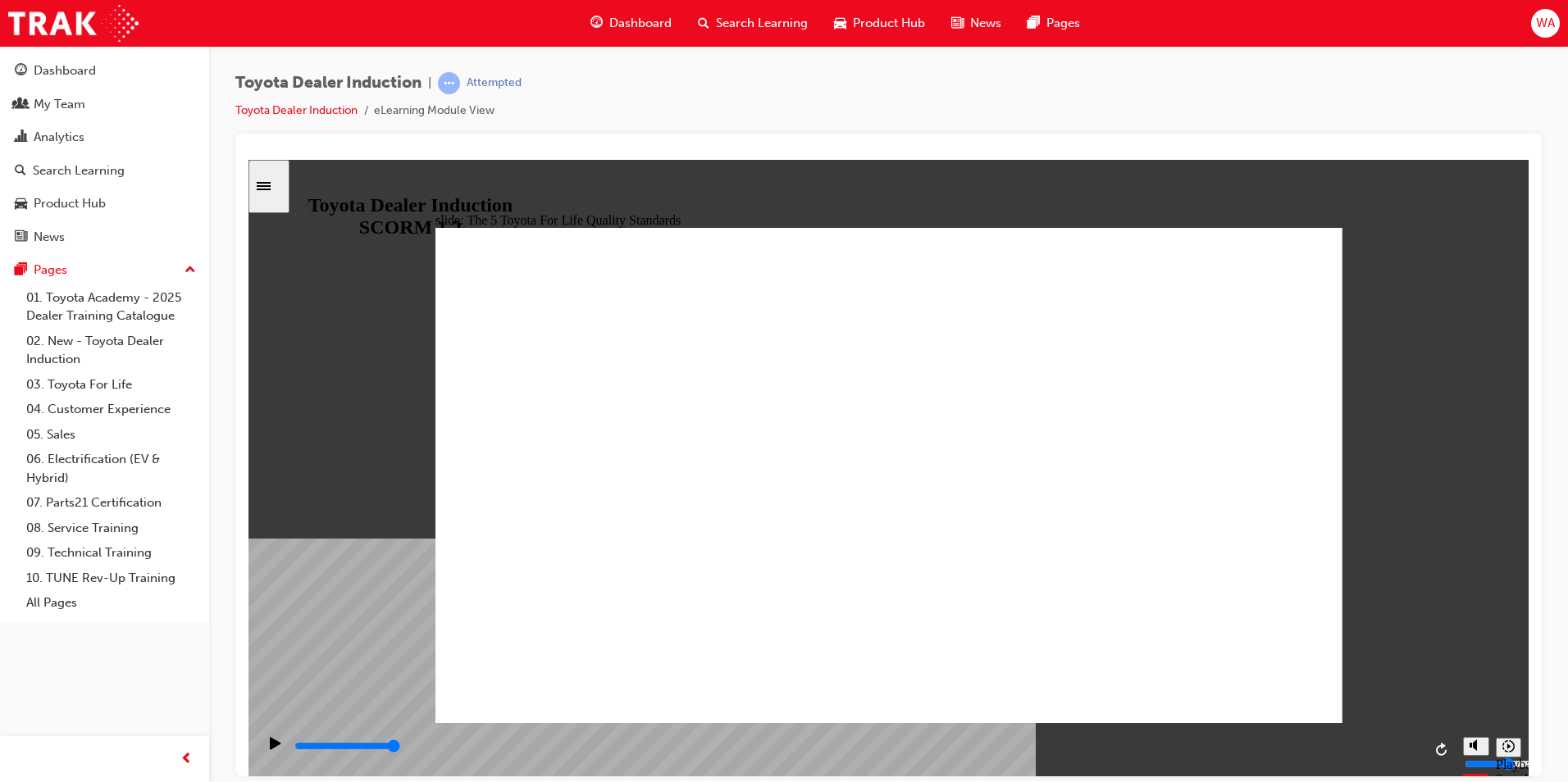
drag, startPoint x: 1217, startPoint y: 659, endPoint x: 1258, endPoint y: 675, distance: 44.0
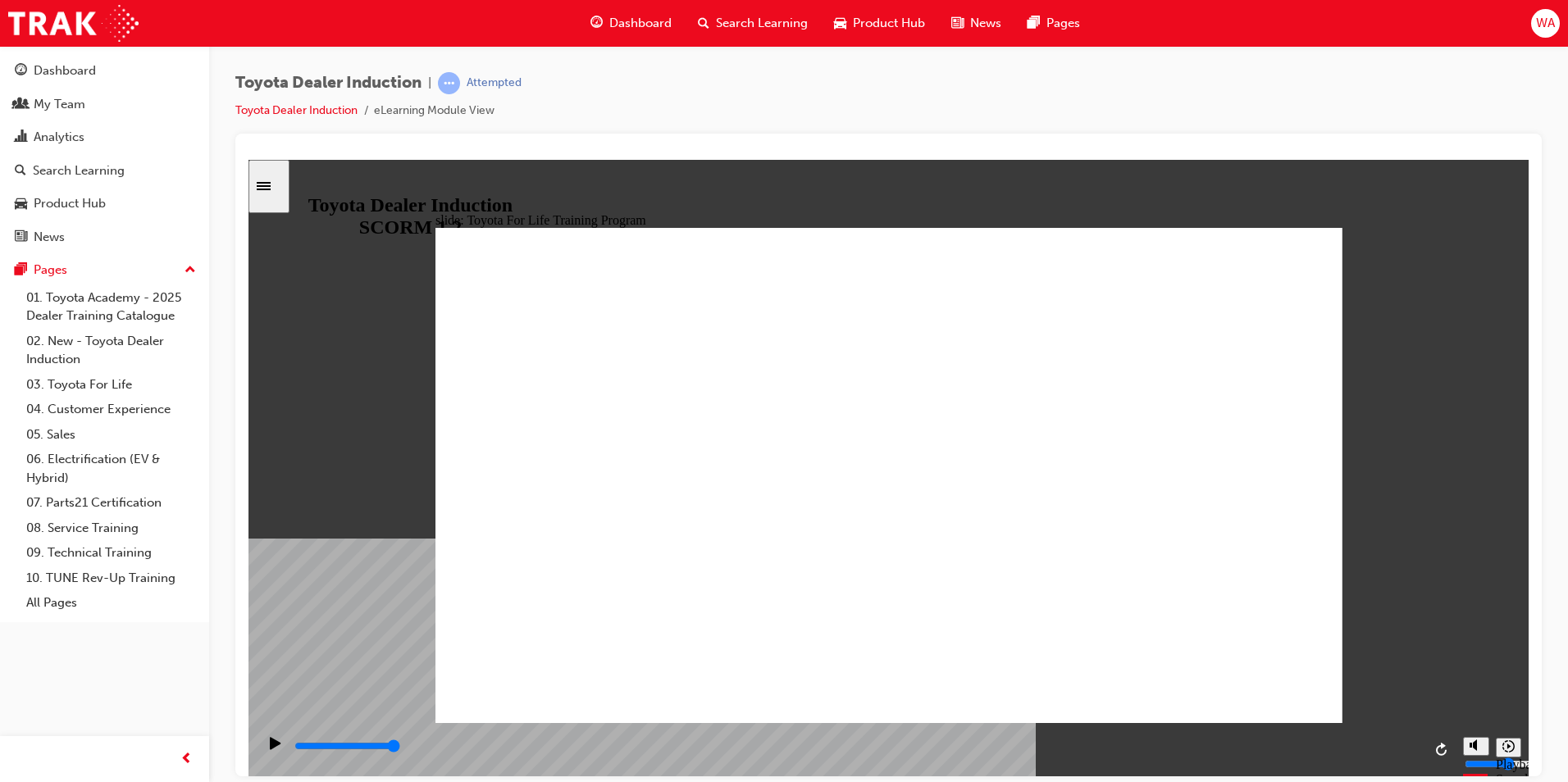
drag, startPoint x: 1316, startPoint y: 262, endPoint x: 1287, endPoint y: 262, distance: 29.0
type input "10800"
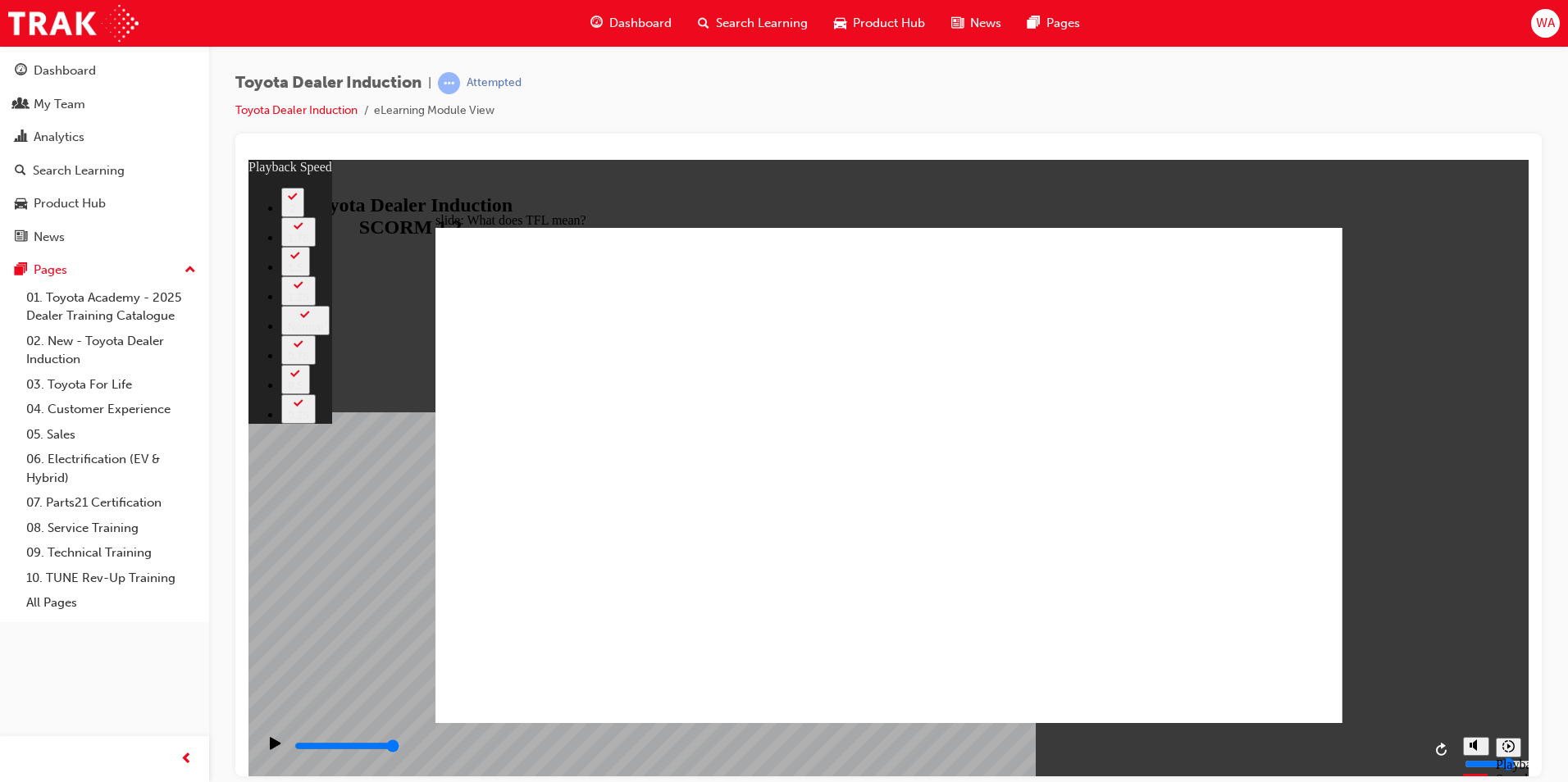
type input "139"
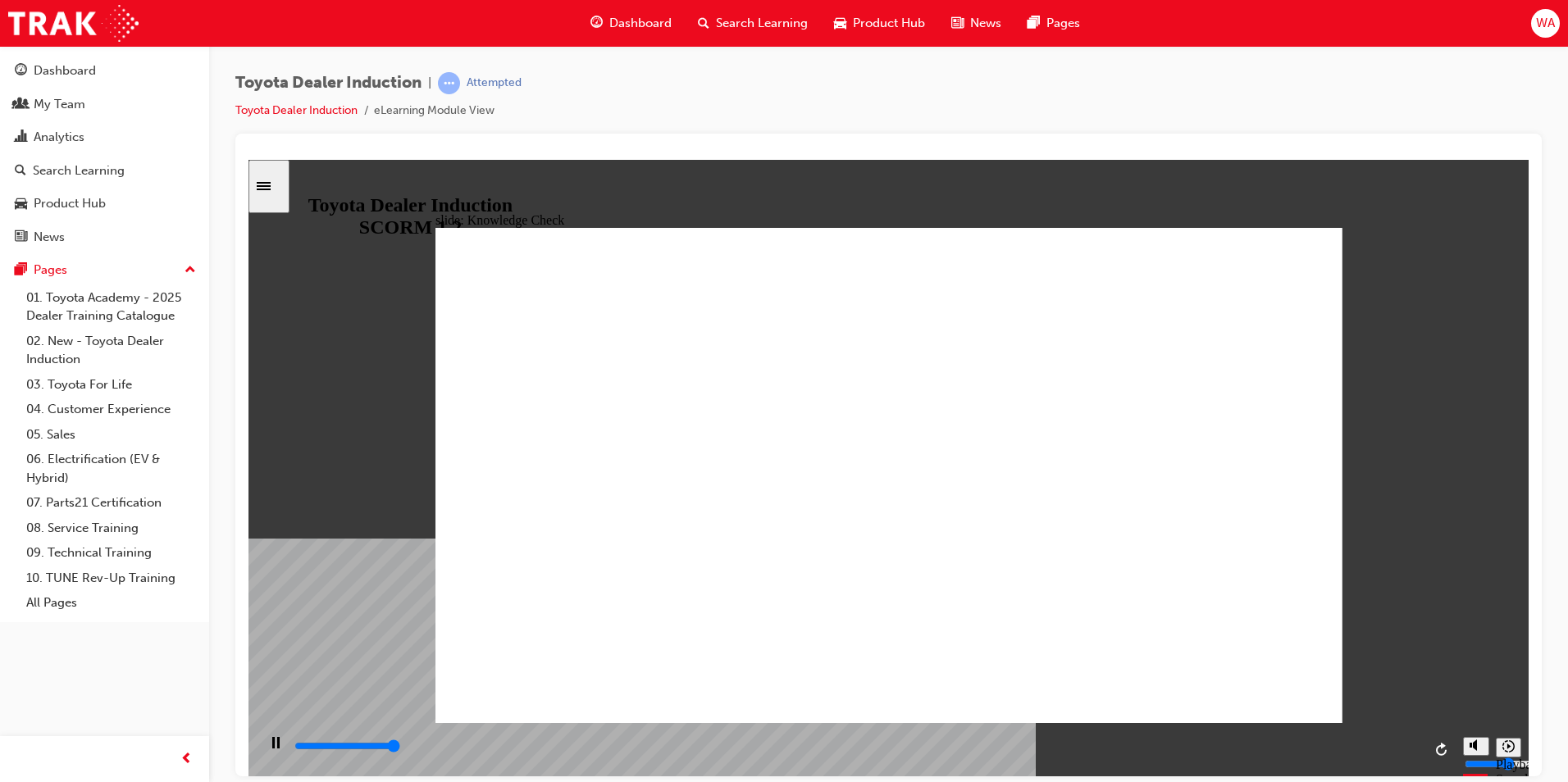
type input "5000"
radio input "true"
click at [271, 188] on icon "Sidebar Toggle" at bounding box center [263, 185] width 14 height 8
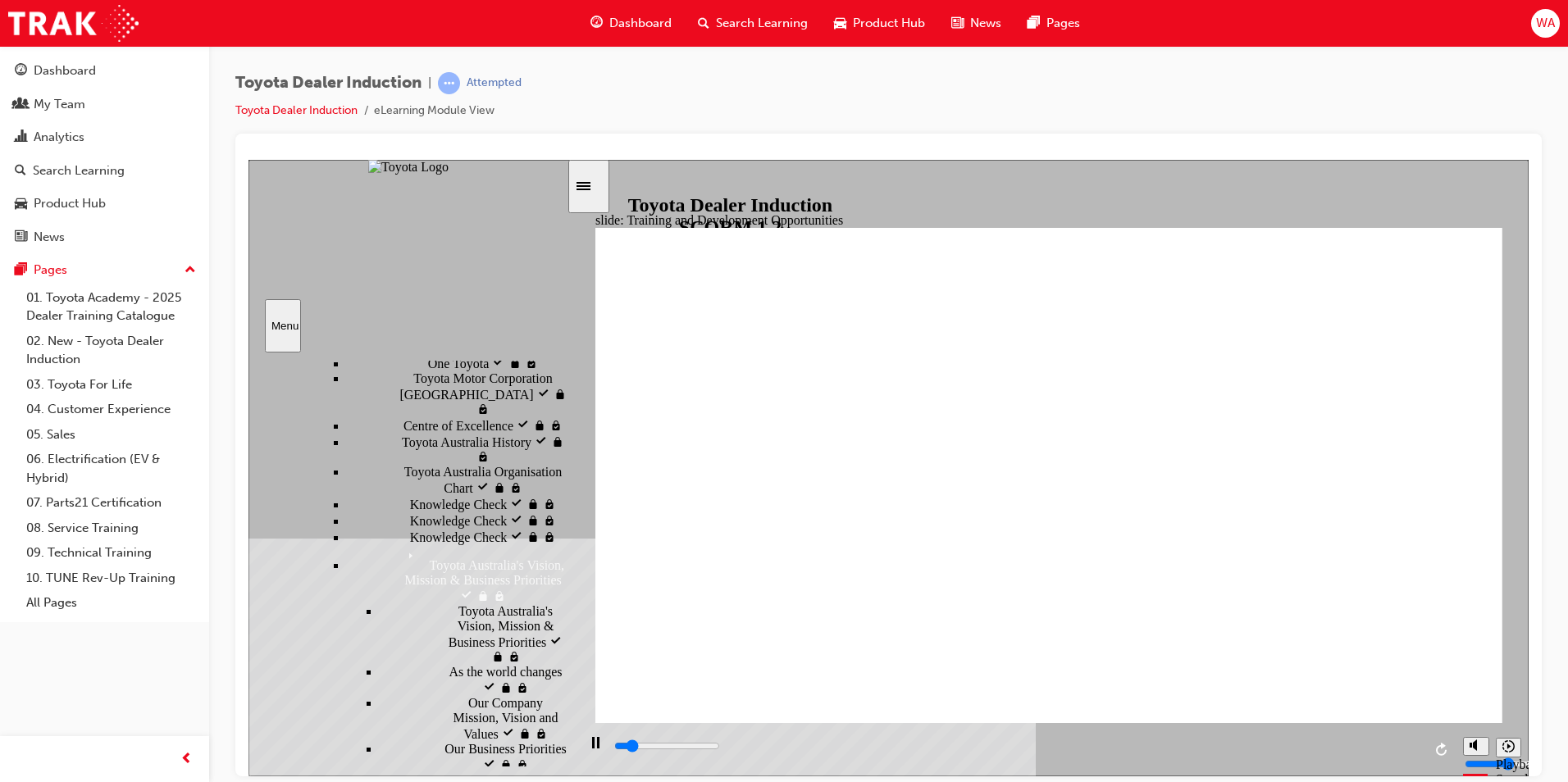
scroll to position [683, 0]
click at [599, 187] on icon "Sidebar Toggle" at bounding box center [588, 185] width 25 height 10
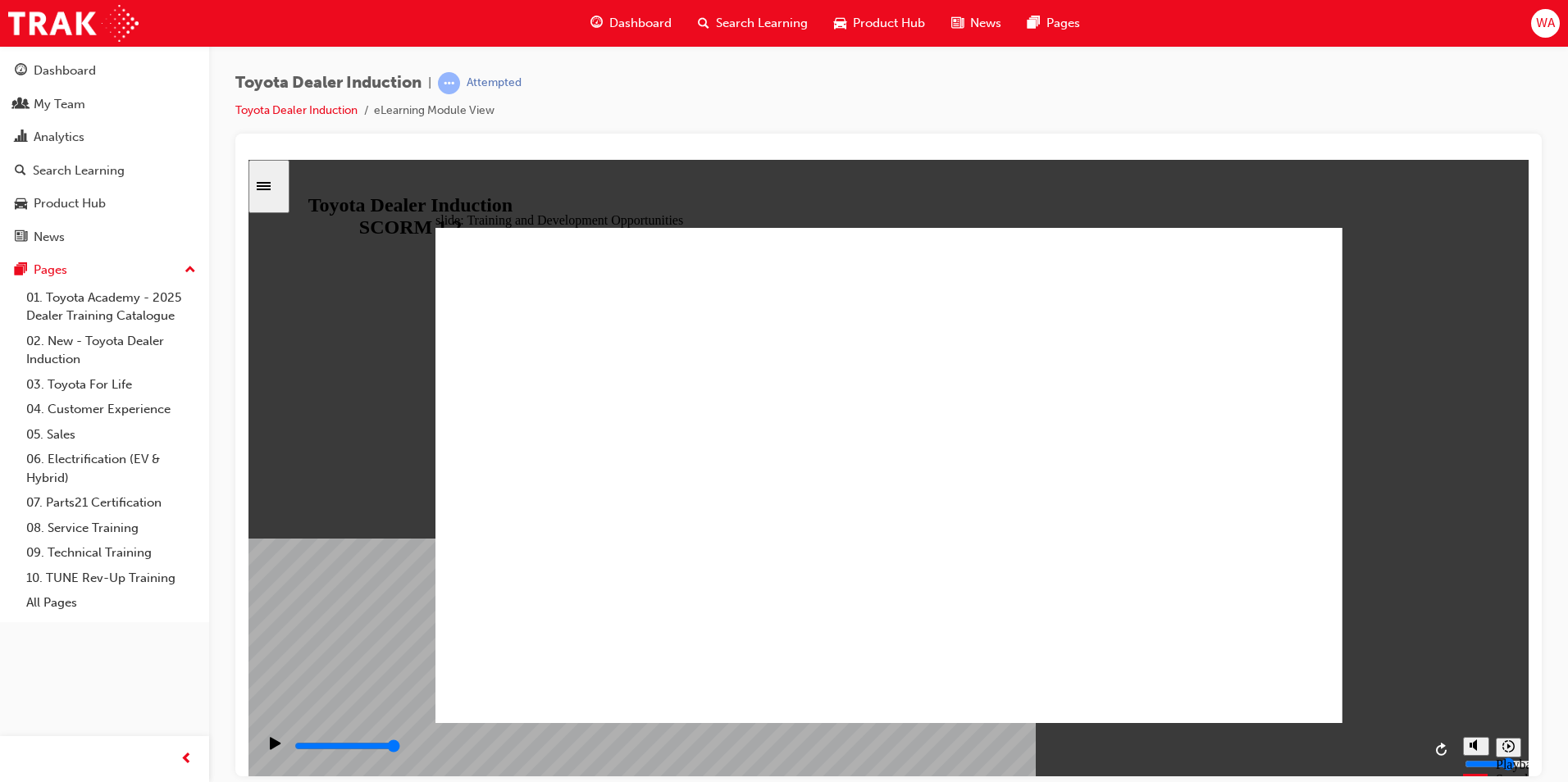
drag, startPoint x: 543, startPoint y: 427, endPoint x: 612, endPoint y: 422, distance: 69.2
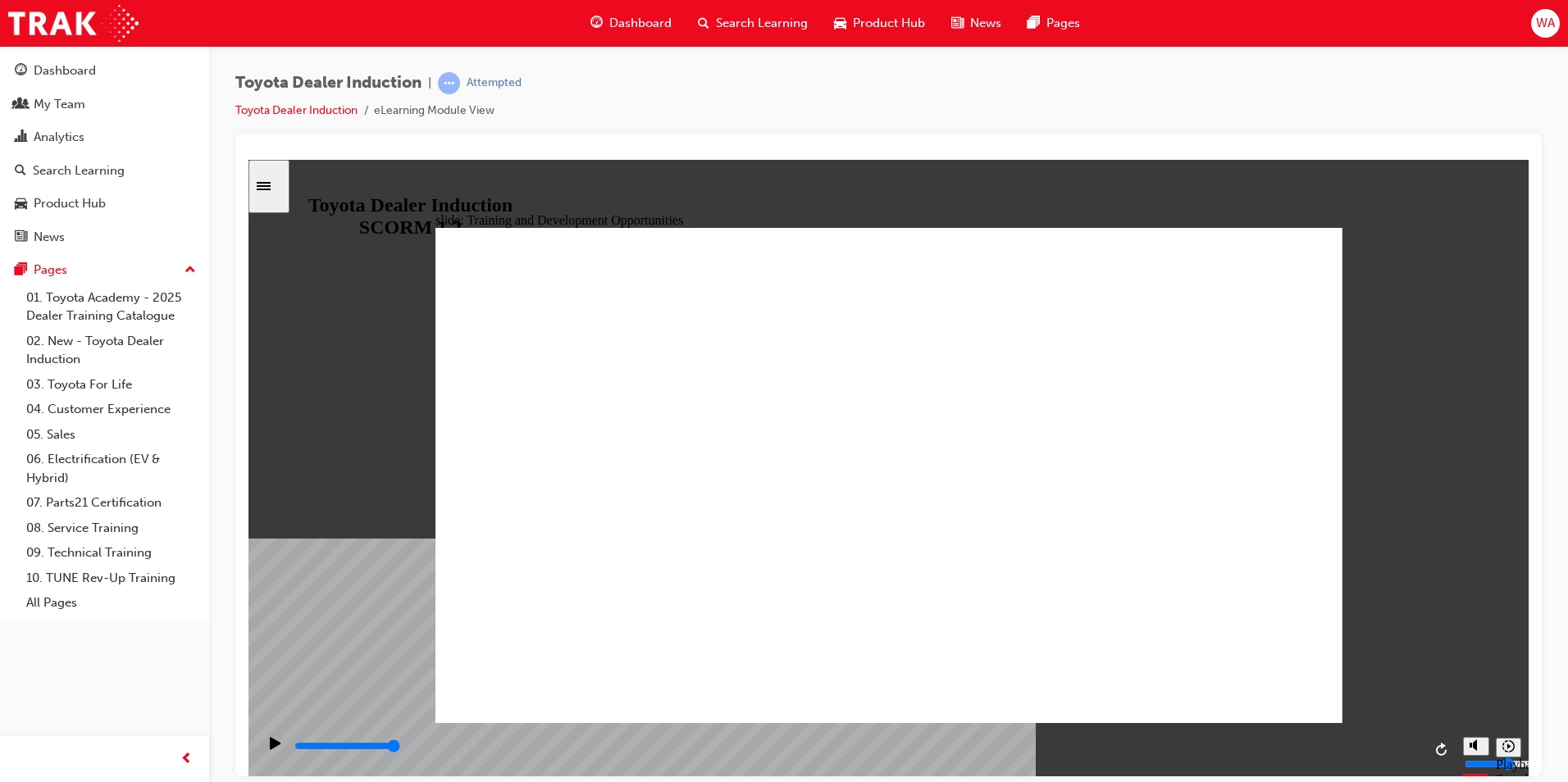
drag, startPoint x: 940, startPoint y: 477, endPoint x: 1000, endPoint y: 476, distance: 60.0
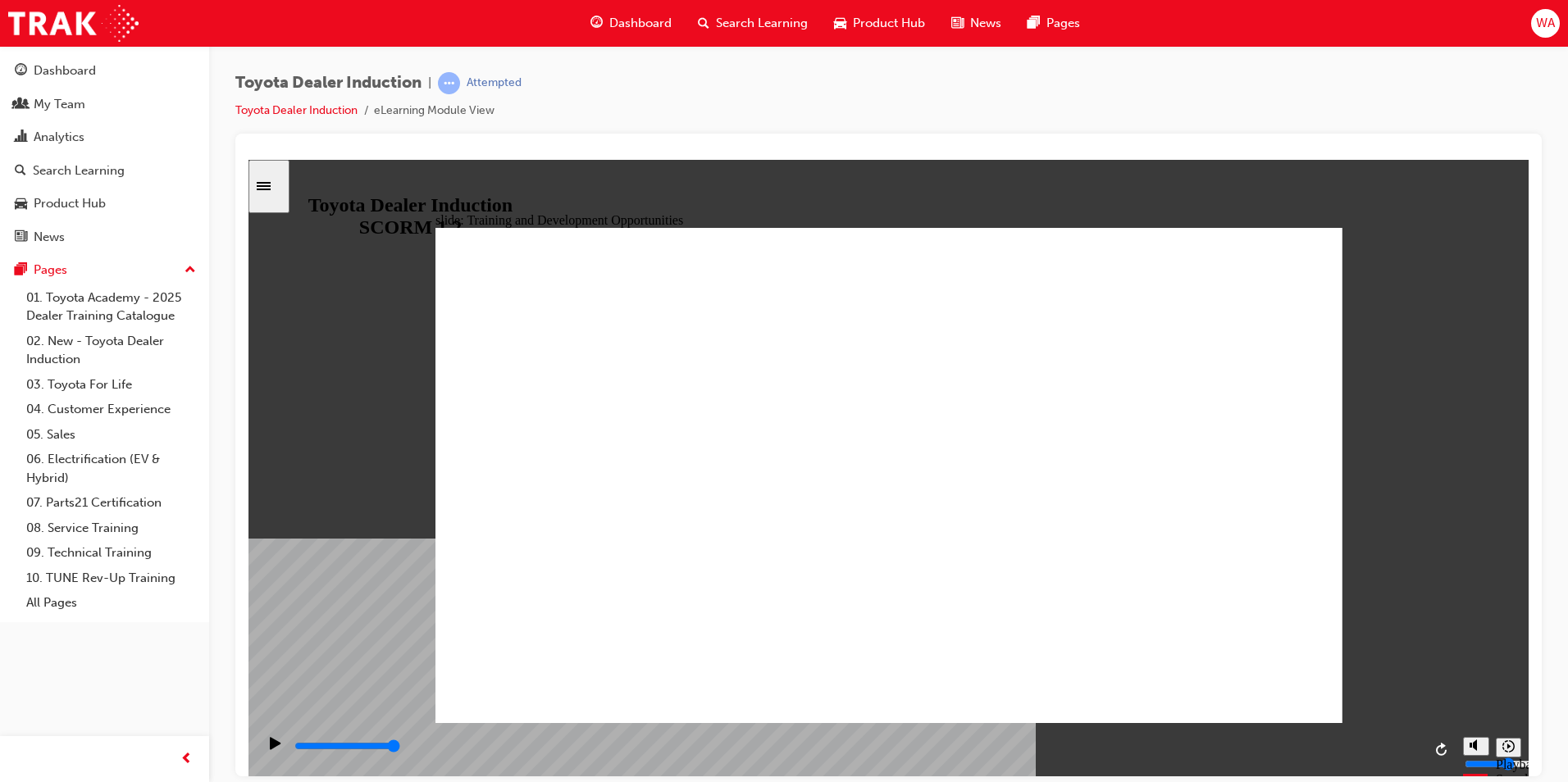
click at [279, 188] on icon "Sidebar Toggle" at bounding box center [268, 185] width 25 height 10
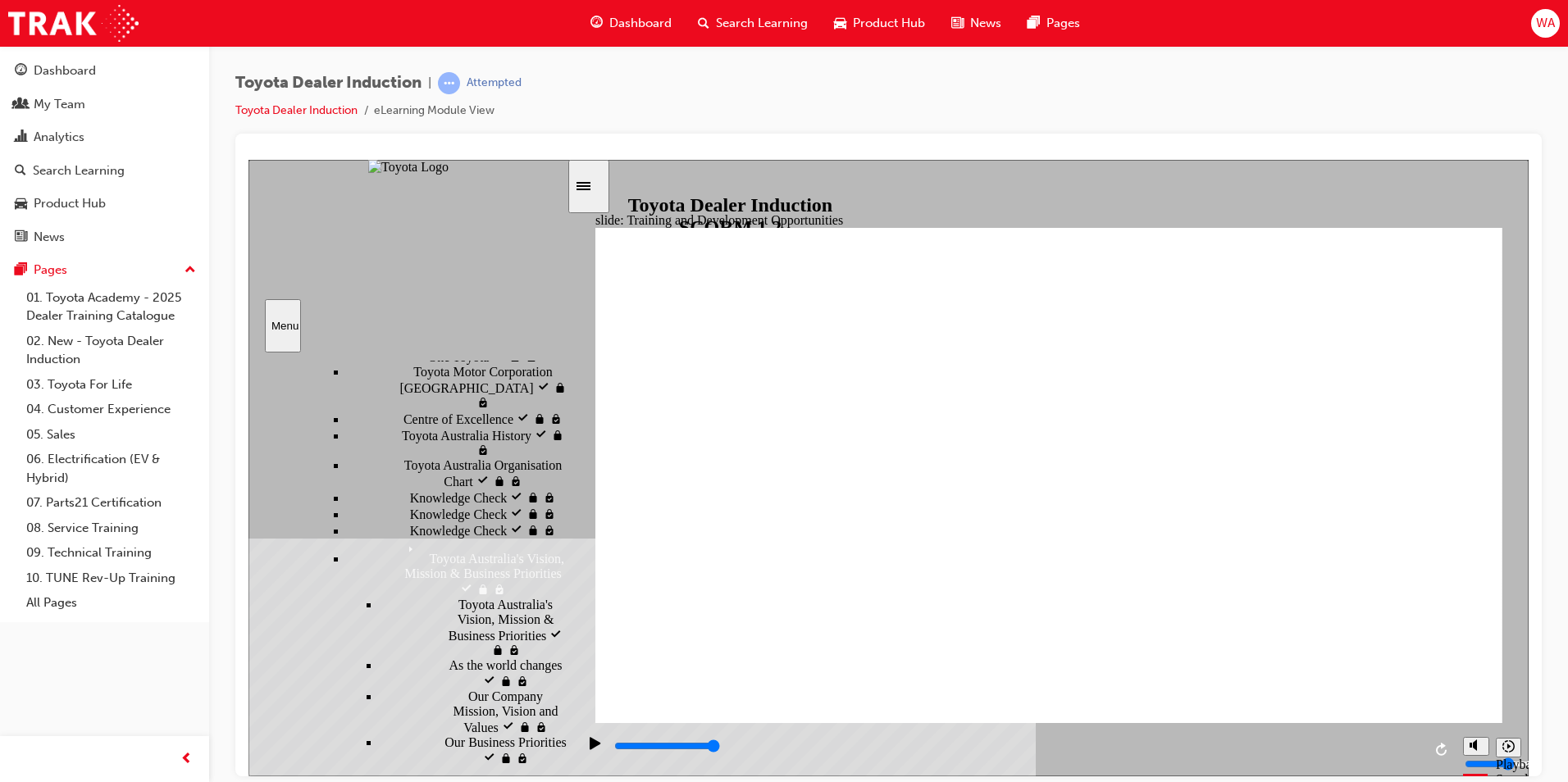
click at [589, 188] on icon "Sidebar Toggle" at bounding box center [583, 185] width 14 height 8
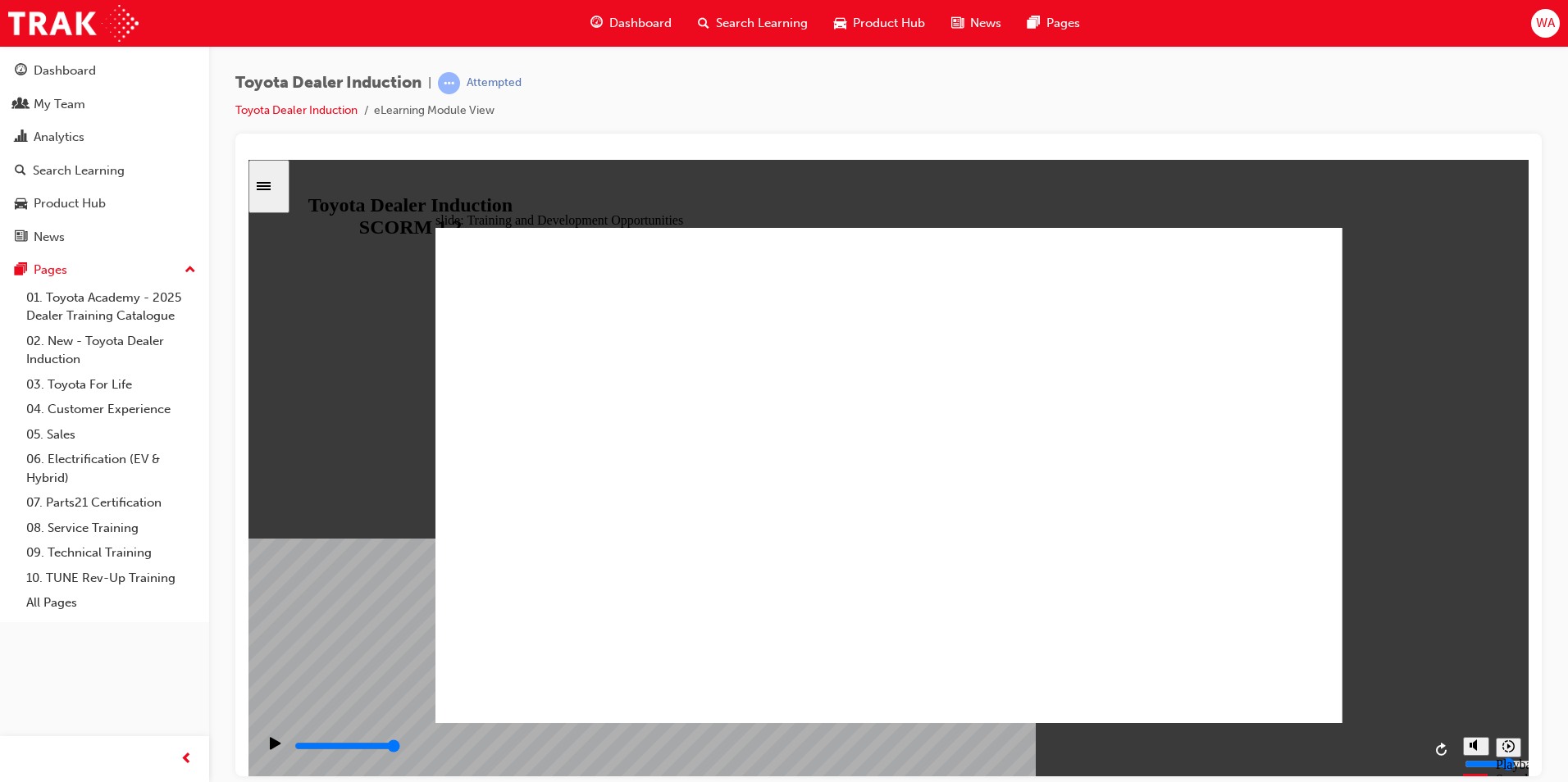
click at [992, 754] on div "playback controls" at bounding box center [858, 747] width 1130 height 18
click at [1233, 737] on div "playback controls" at bounding box center [858, 749] width 1130 height 25
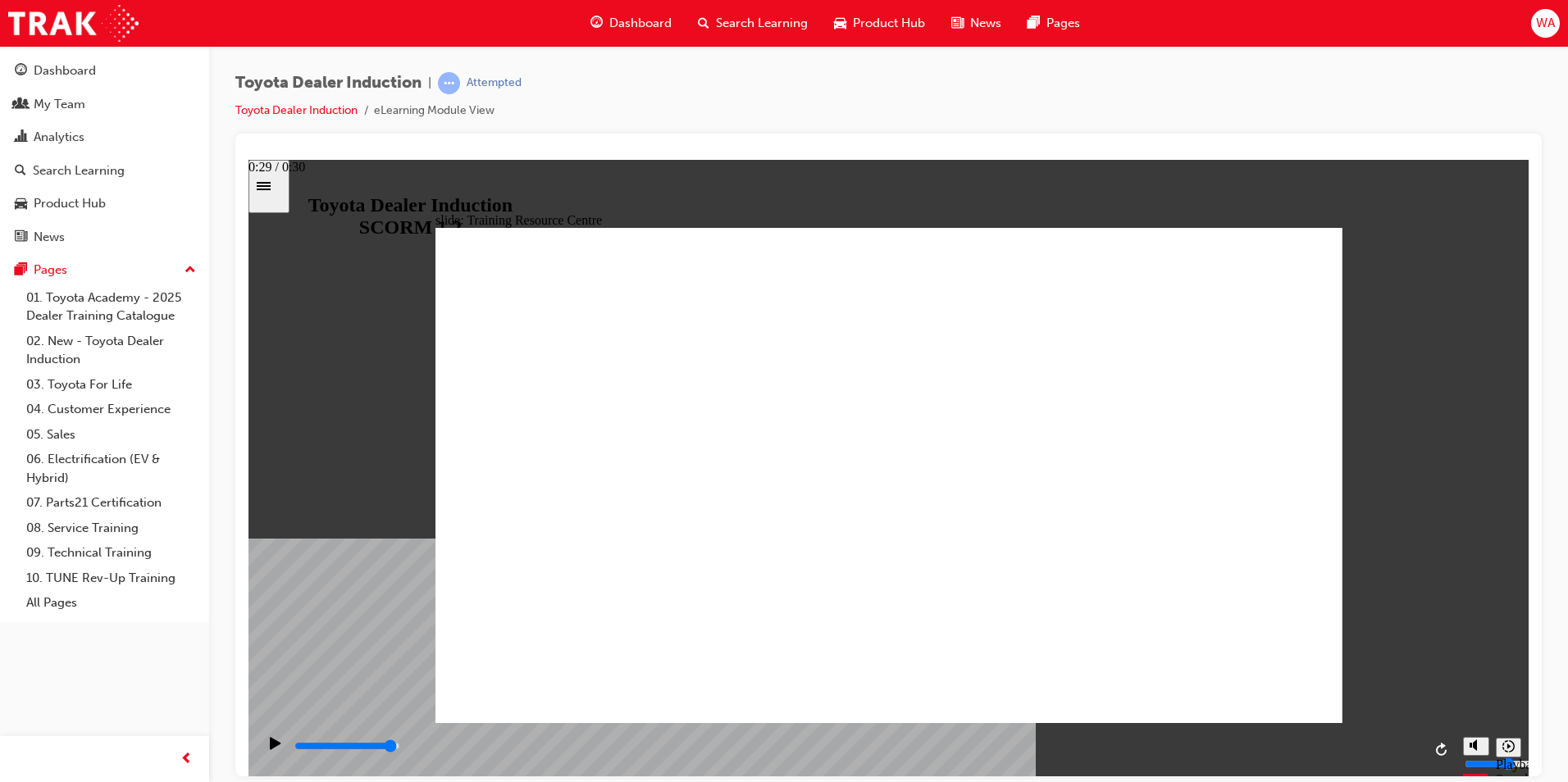
click at [1385, 747] on div "playback controls" at bounding box center [858, 747] width 1130 height 18
type input "5000"
radio input "true"
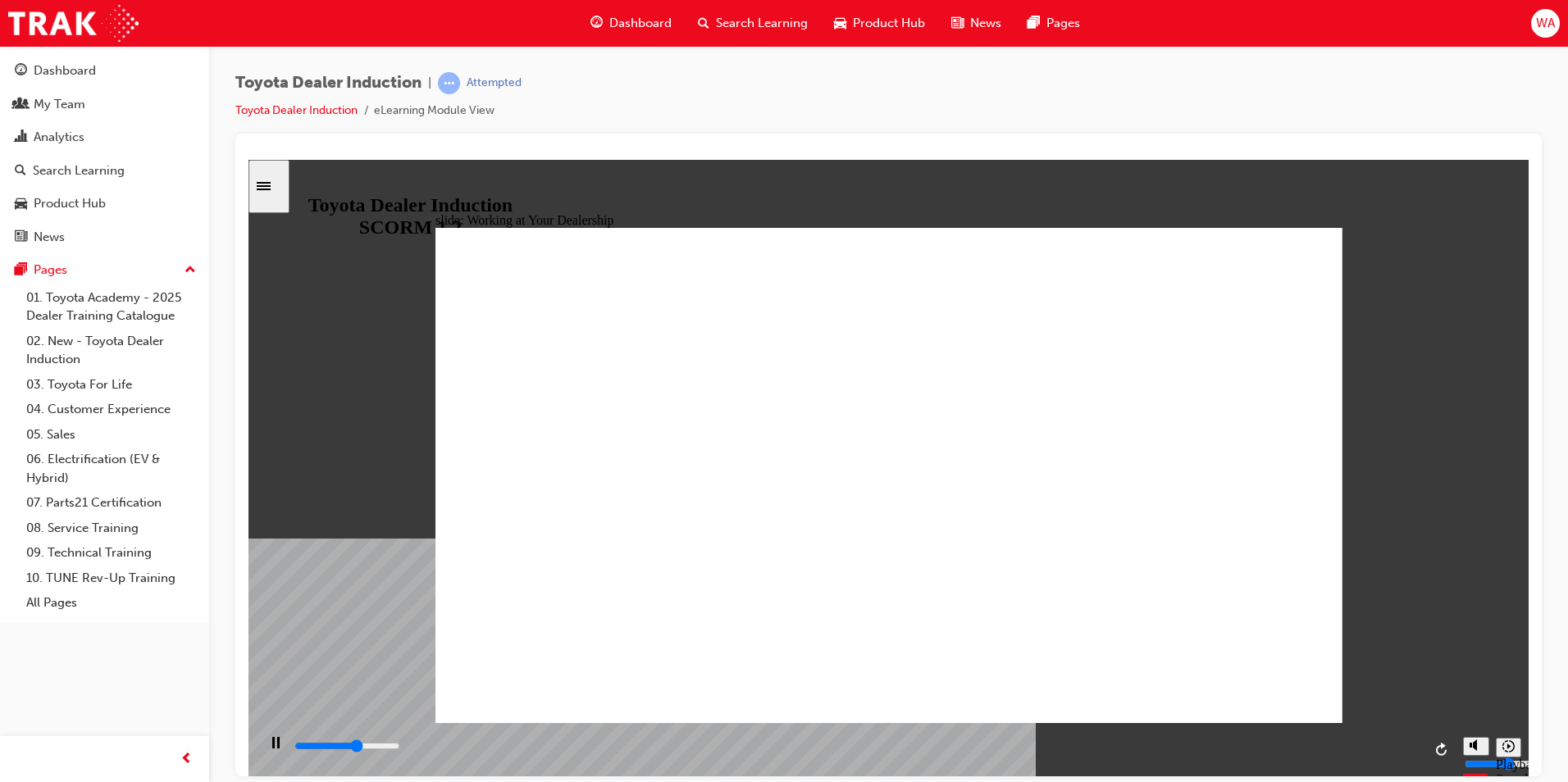
drag, startPoint x: 915, startPoint y: 541, endPoint x: 1251, endPoint y: 663, distance: 357.5
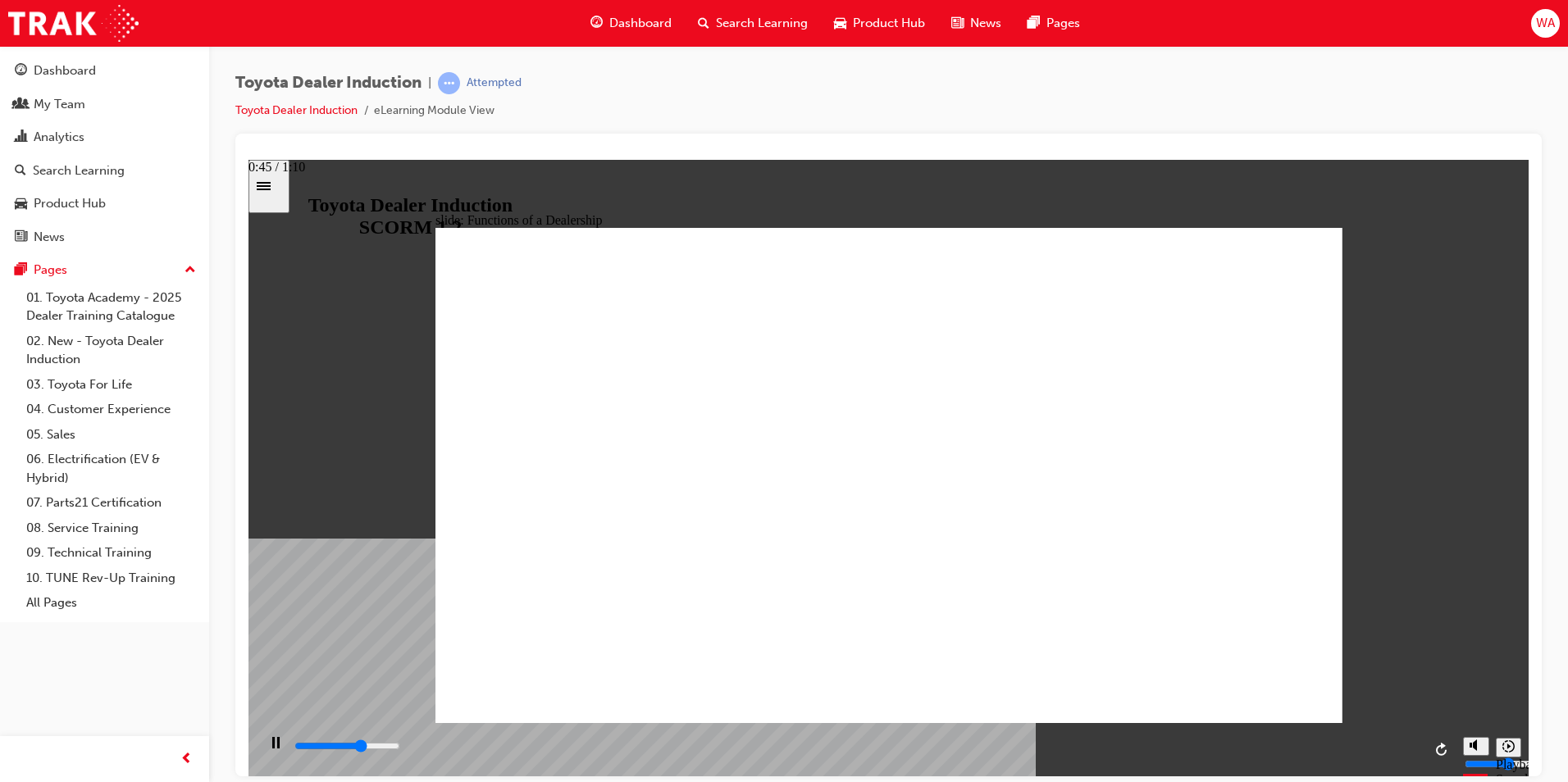
click at [400, 749] on input "slide progress" at bounding box center [347, 746] width 106 height 13
click at [1248, 750] on div "playback controls" at bounding box center [858, 747] width 1130 height 18
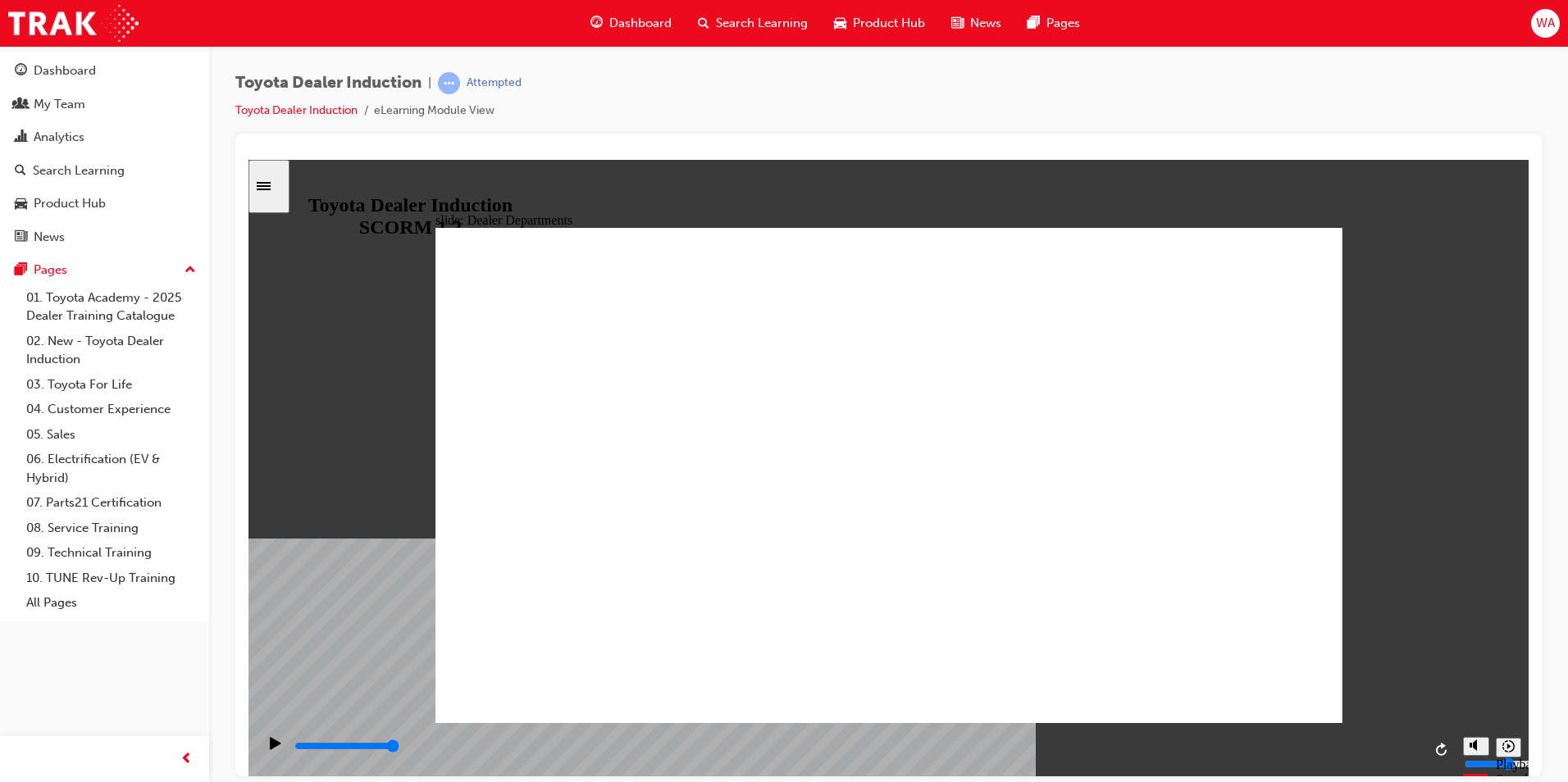
click at [767, 752] on div "playback controls" at bounding box center [858, 747] width 1130 height 18
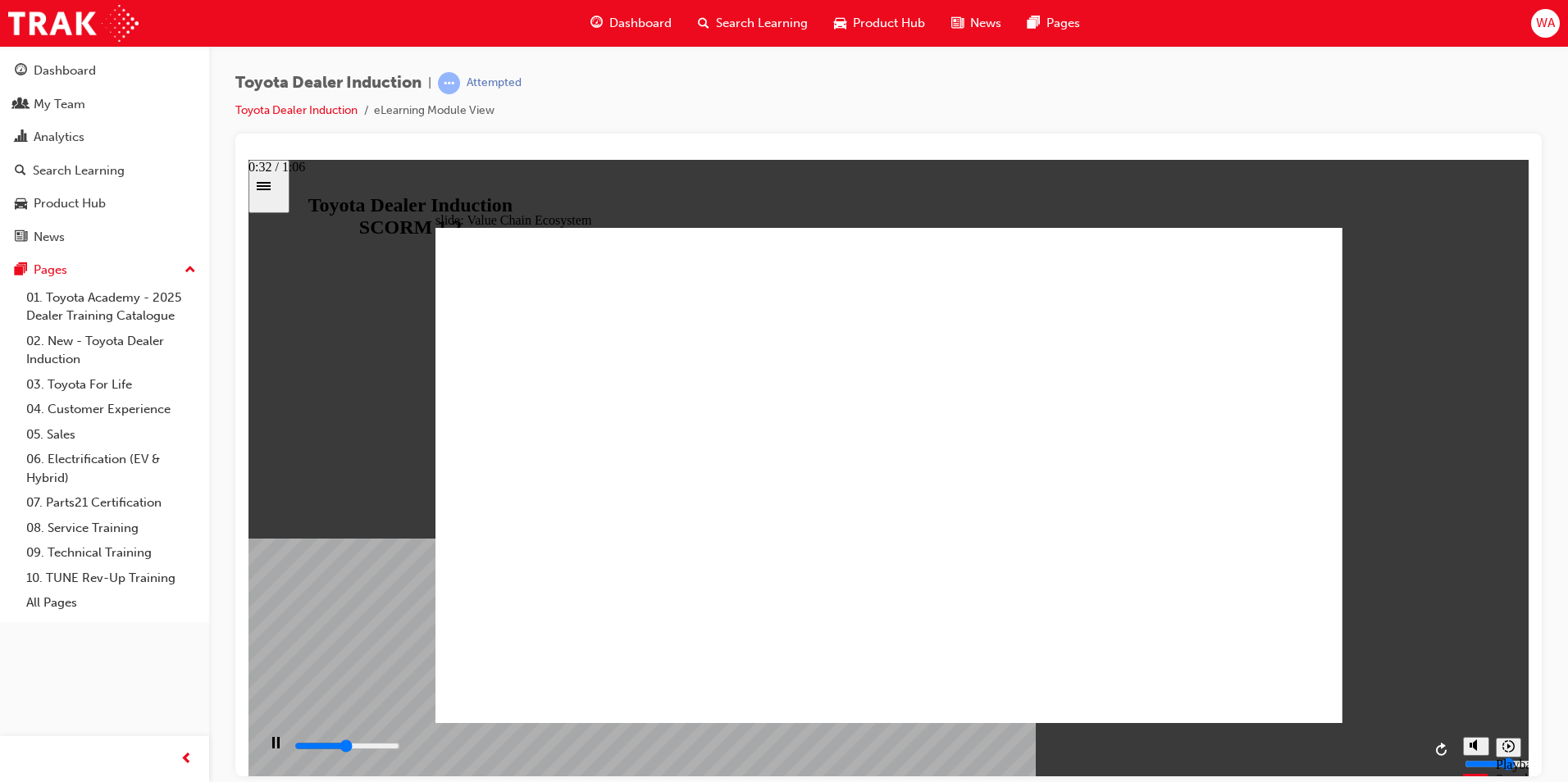
click at [400, 749] on input "slide progress" at bounding box center [347, 746] width 106 height 13
click at [1189, 755] on div "playback controls" at bounding box center [858, 747] width 1130 height 18
click at [400, 748] on input "slide progress" at bounding box center [347, 746] width 106 height 13
click at [1385, 746] on div "playback controls" at bounding box center [858, 747] width 1130 height 18
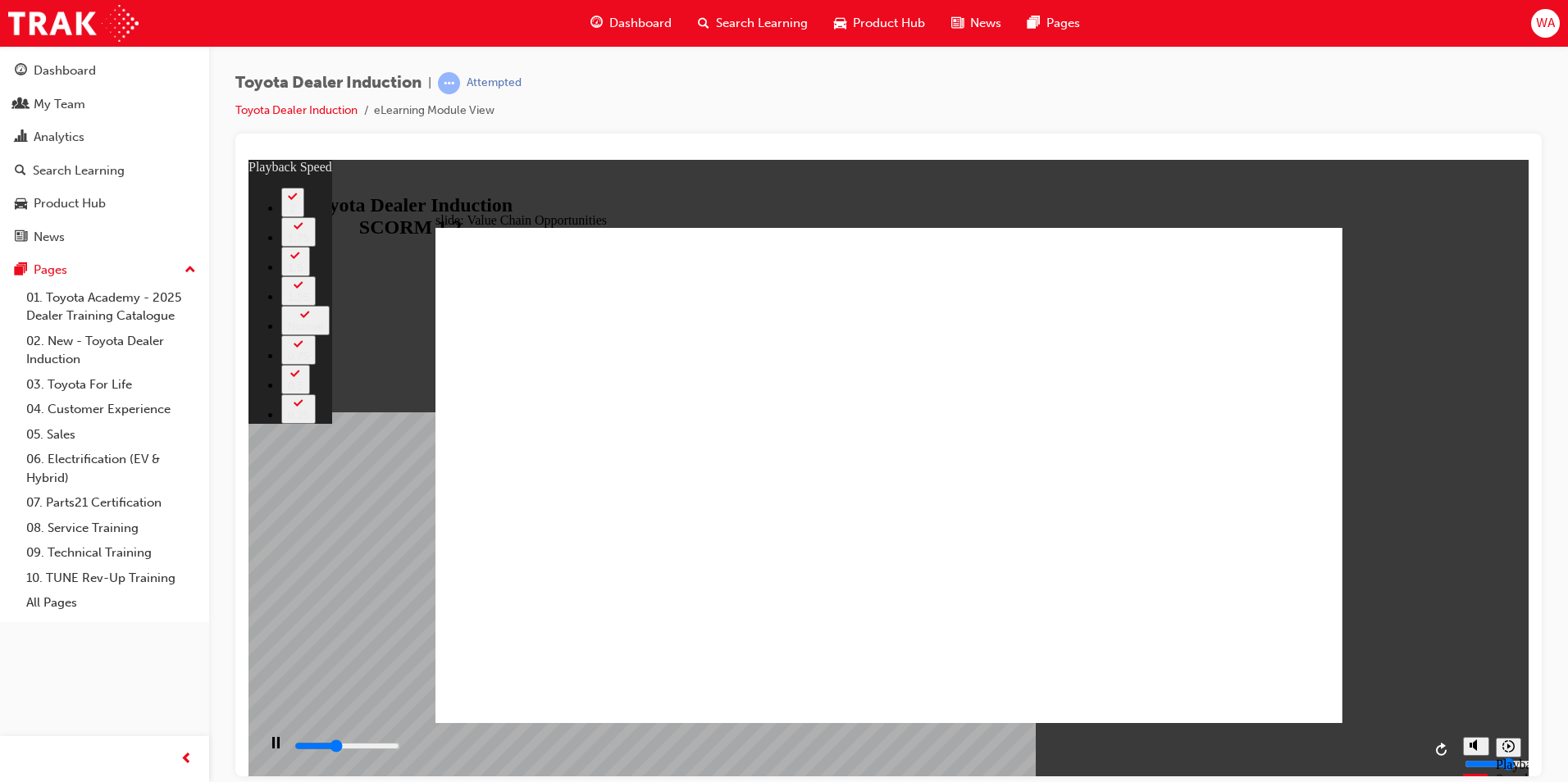
type input "4300"
type input "0"
type input "4300"
type input "0"
type input "4600"
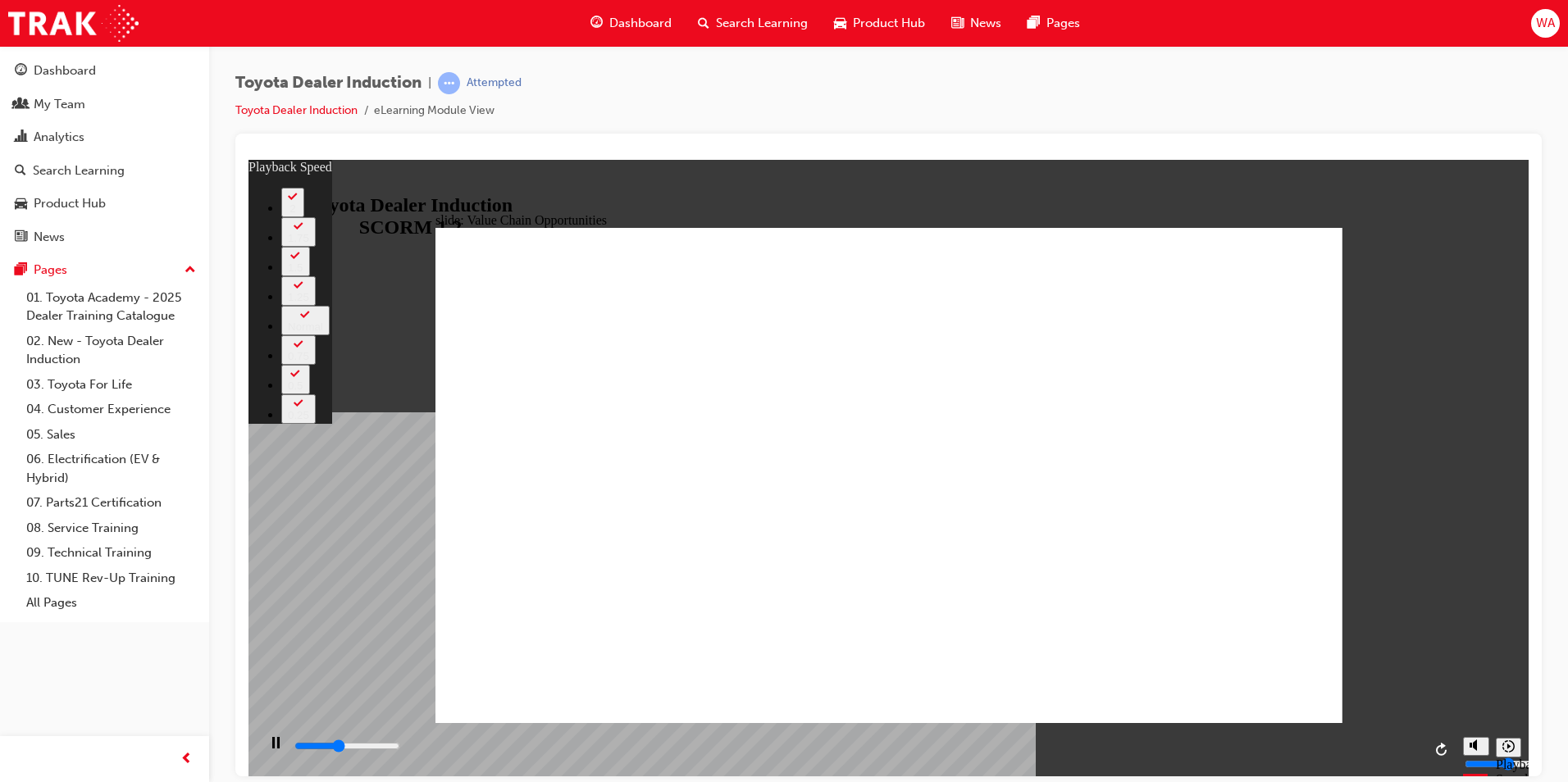
type input "0"
type input "4800"
type input "0"
type input "5100"
type input "1"
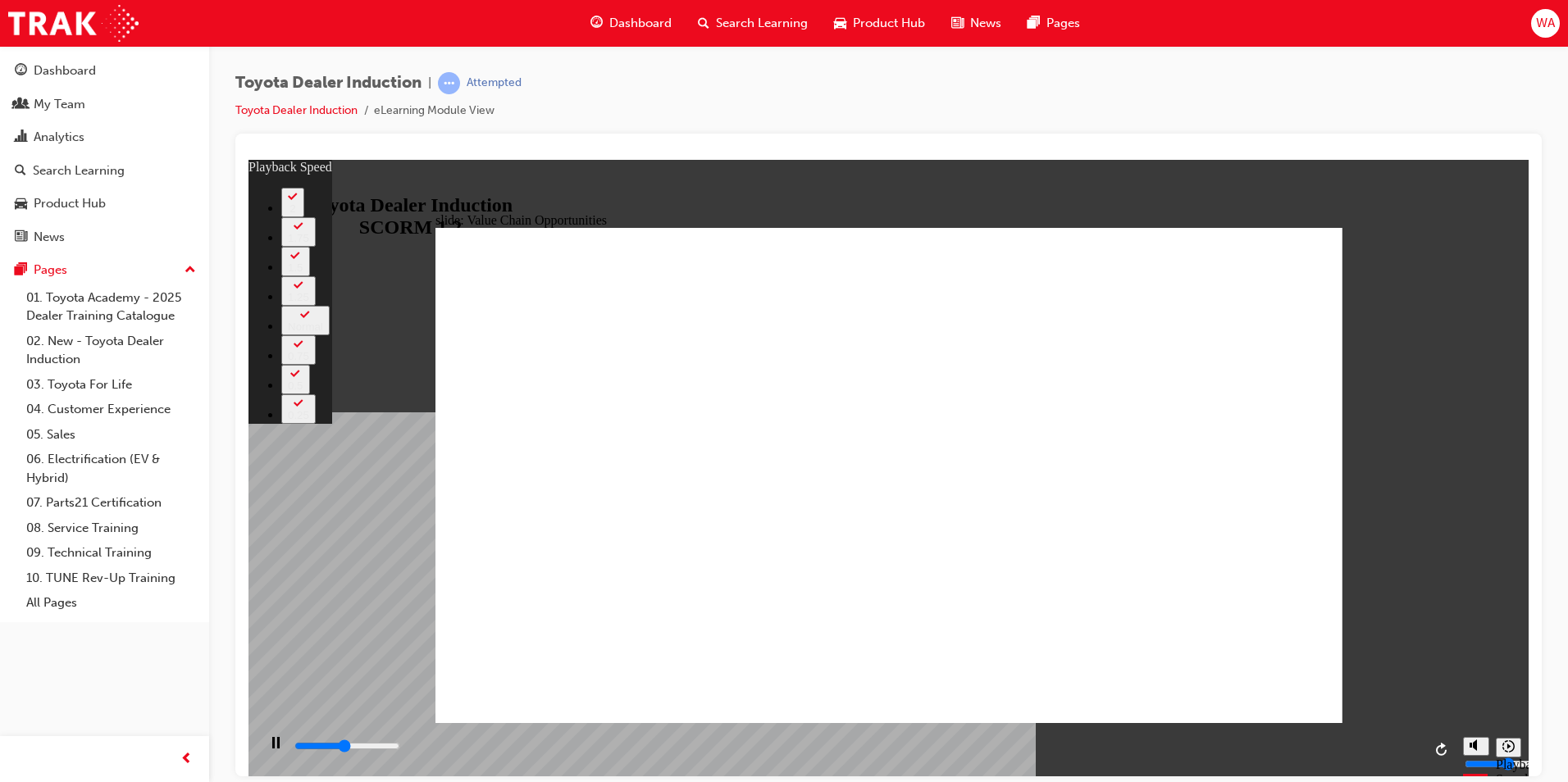
type input "5400"
type input "1"
type input "5600"
type input "1"
type input "5900"
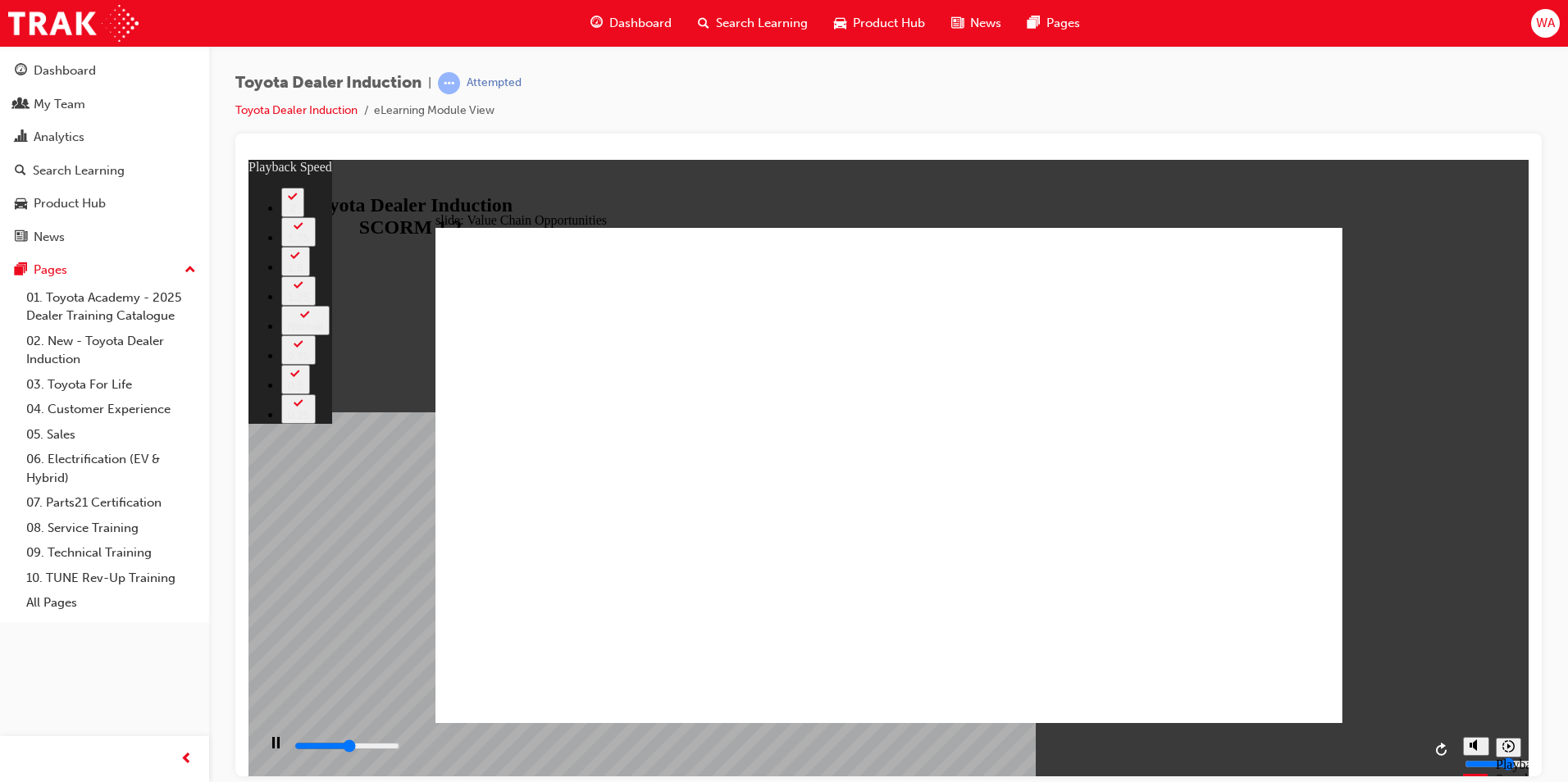
type input "2"
type input "6200"
type input "2"
type input "6400"
type input "2"
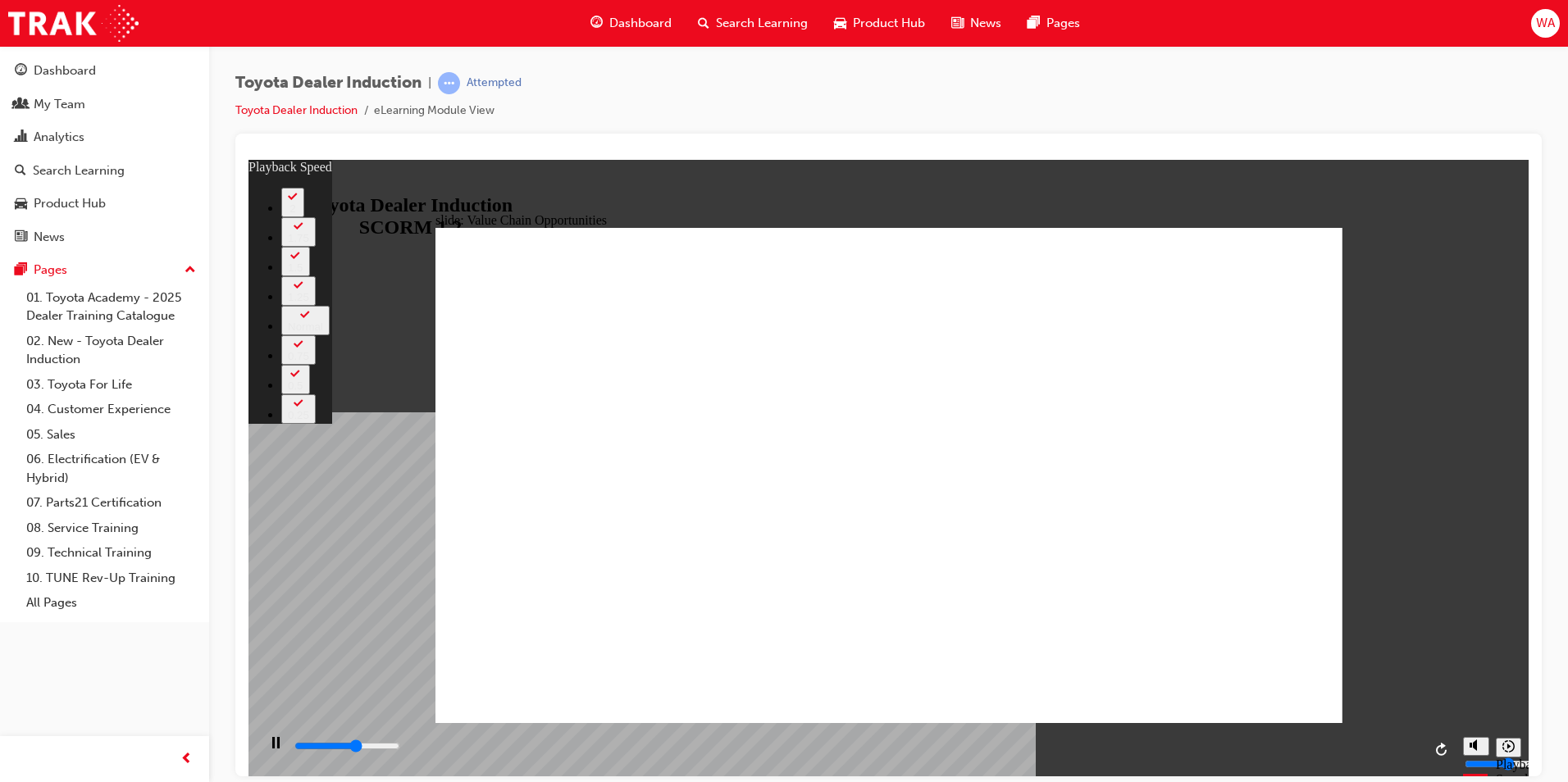
type input "6700"
type input "2"
type input "7000"
type input "3"
type input "7200"
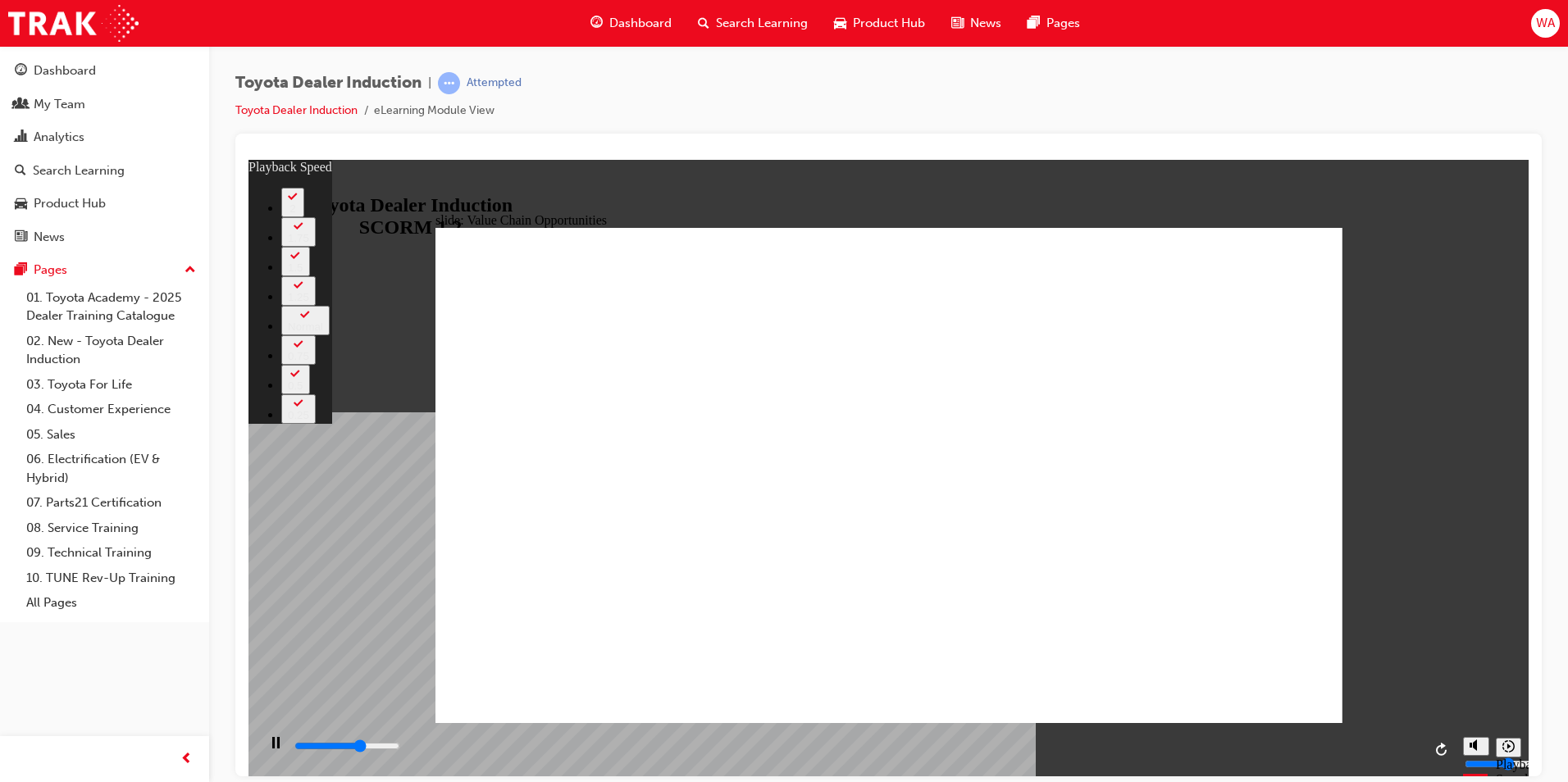
type input "3"
type input "7500"
type input "3"
type input "7800"
type input "3"
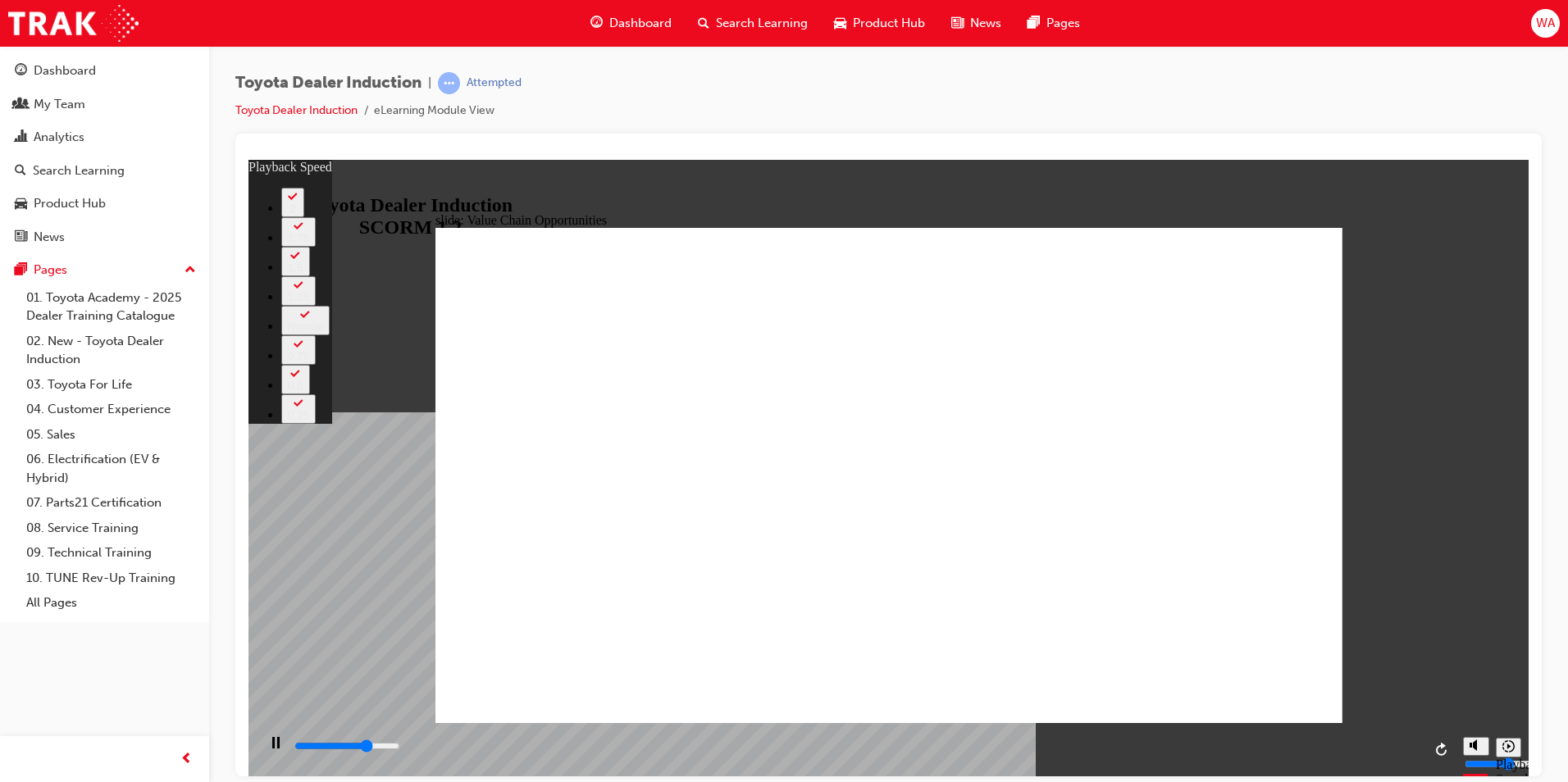
type input "8000"
type input "4"
type input "8300"
type input "4"
type input "8600"
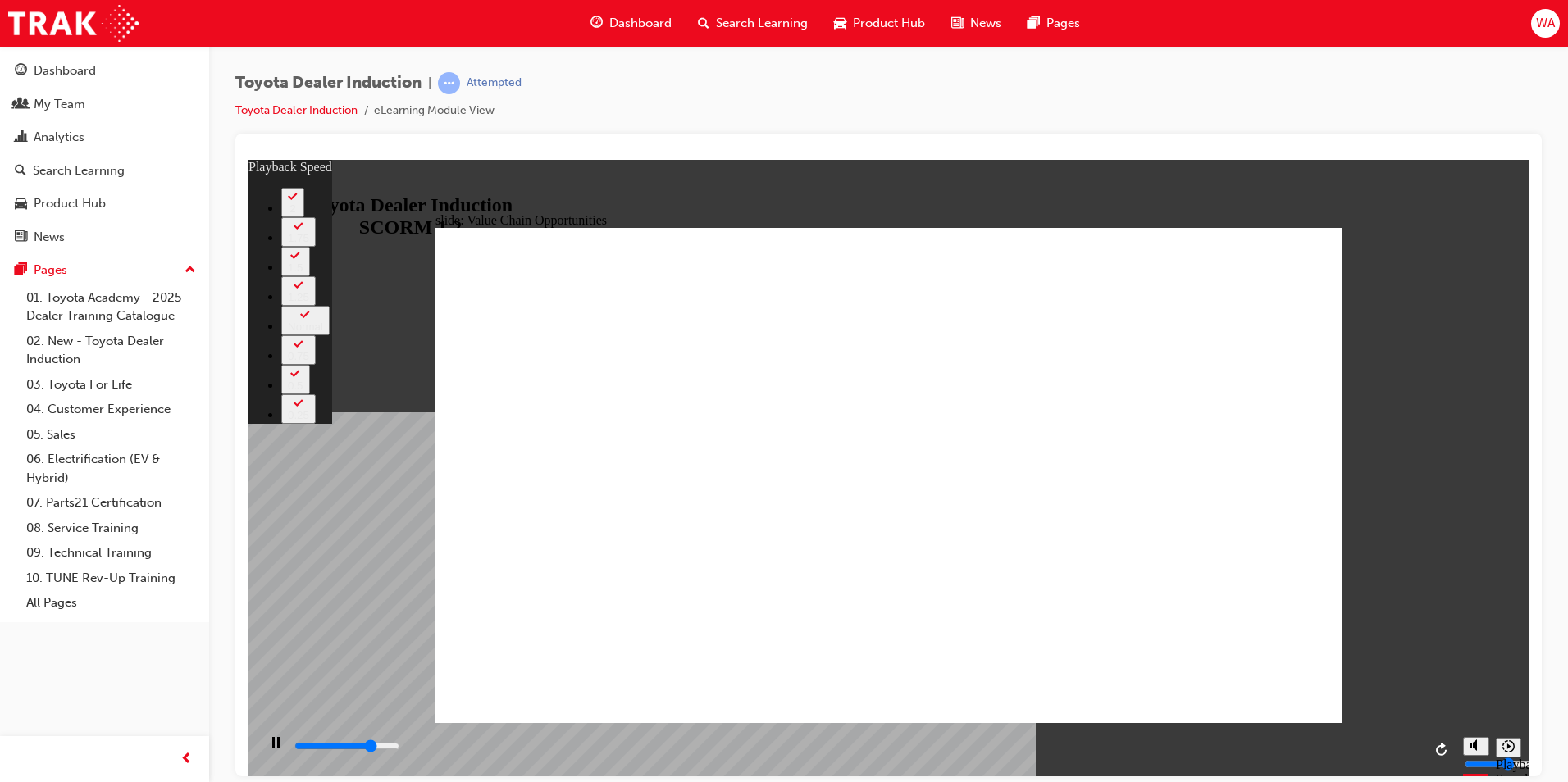
type input "4"
type input "8800"
type input "4"
type input "9100"
type input "5"
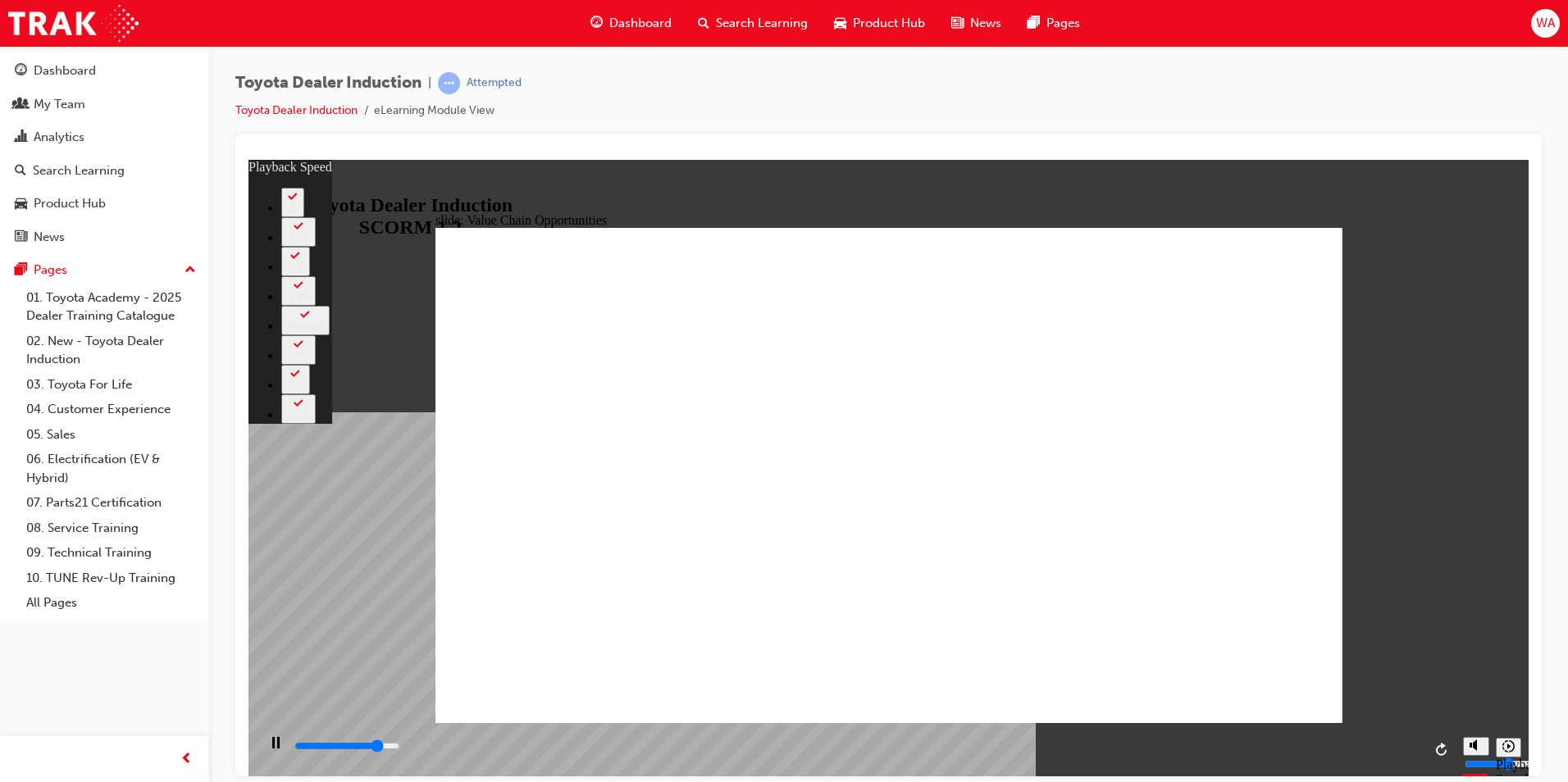
type input "9400"
type input "5"
type input "9600"
type input "5"
type input "9900"
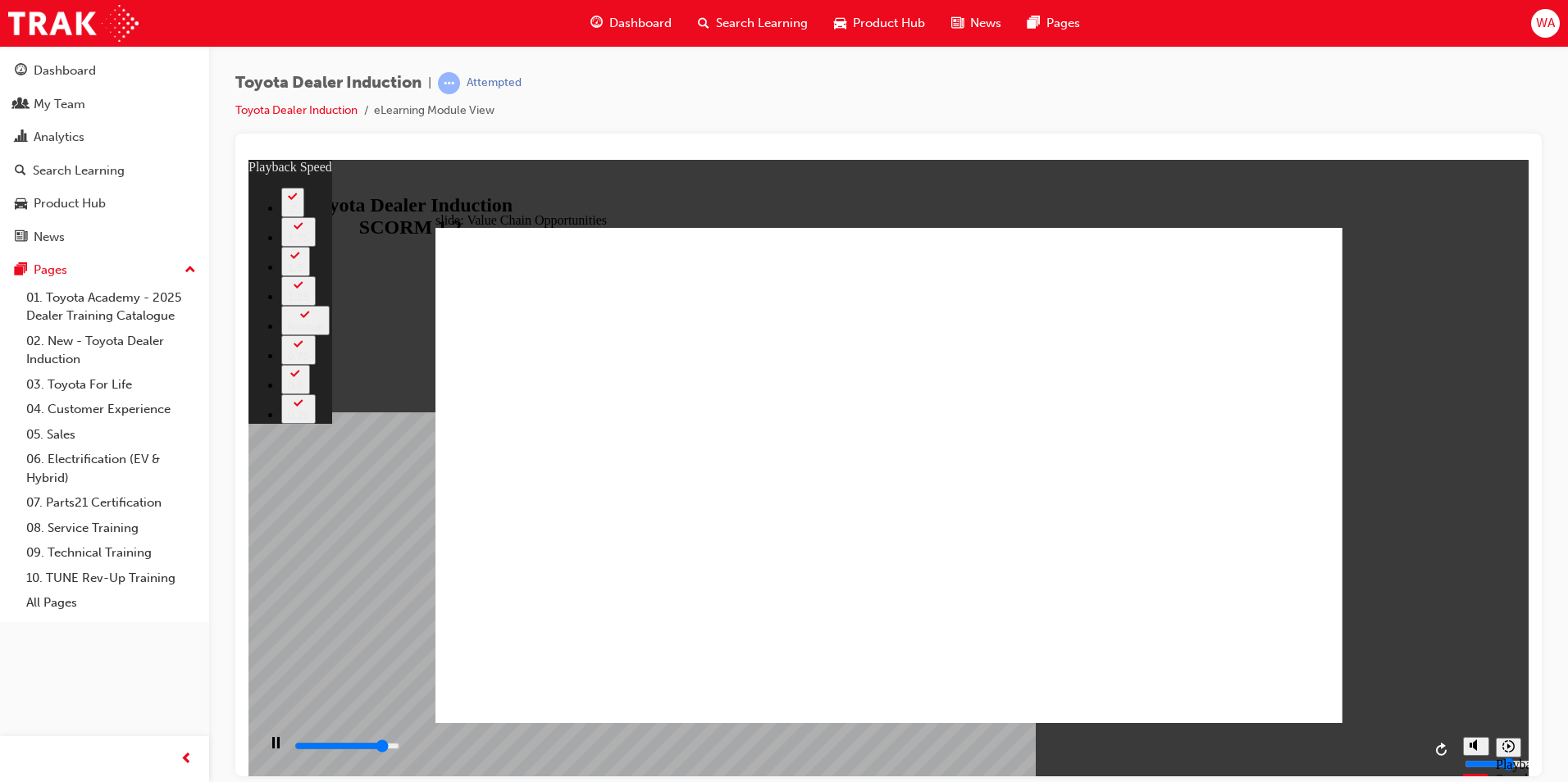
type input "6"
type input "10200"
type input "6"
type input "10400"
type input "6"
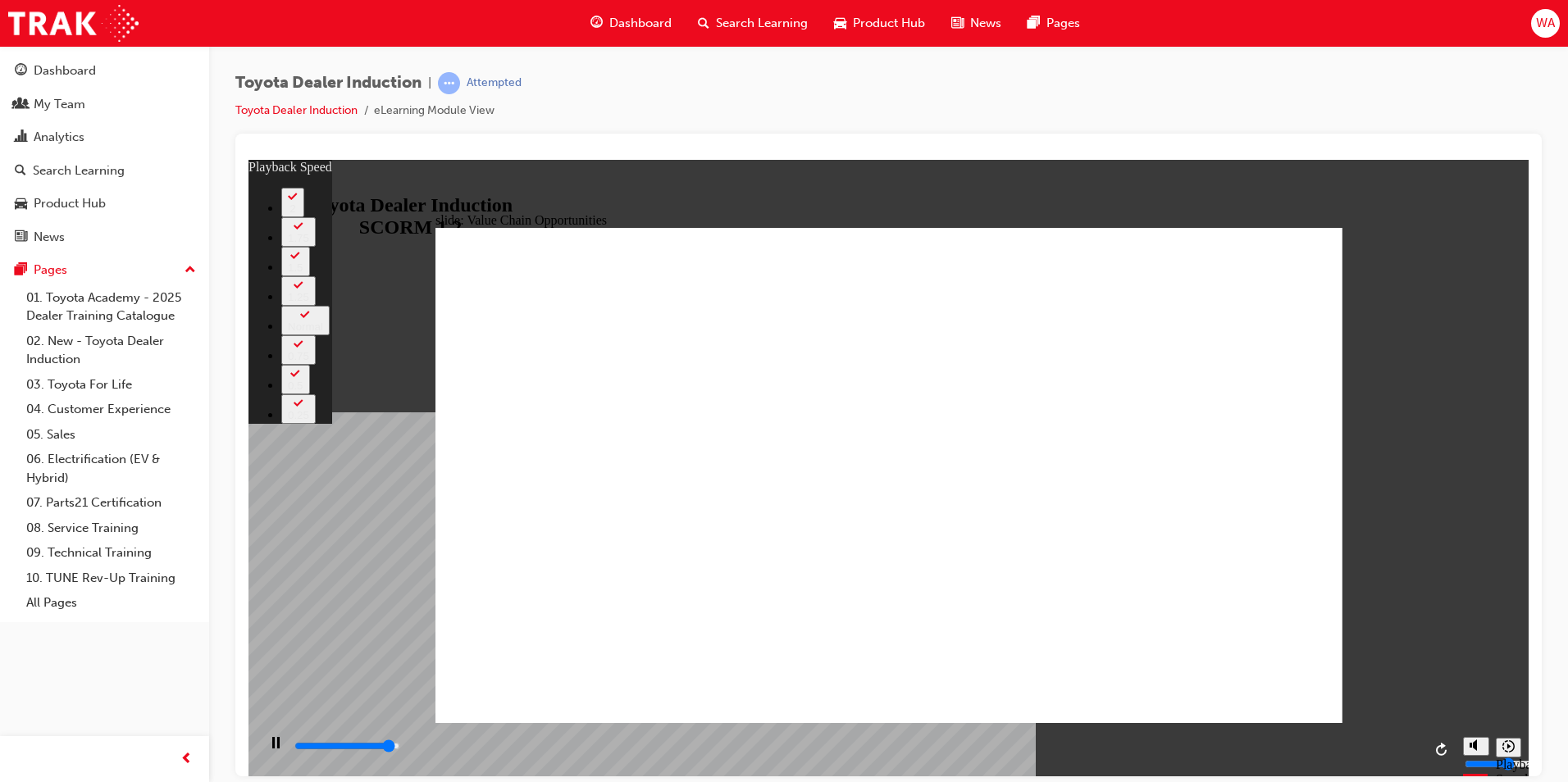
type input "10700"
type input "6"
type input "10900"
type input "7"
type input "11200"
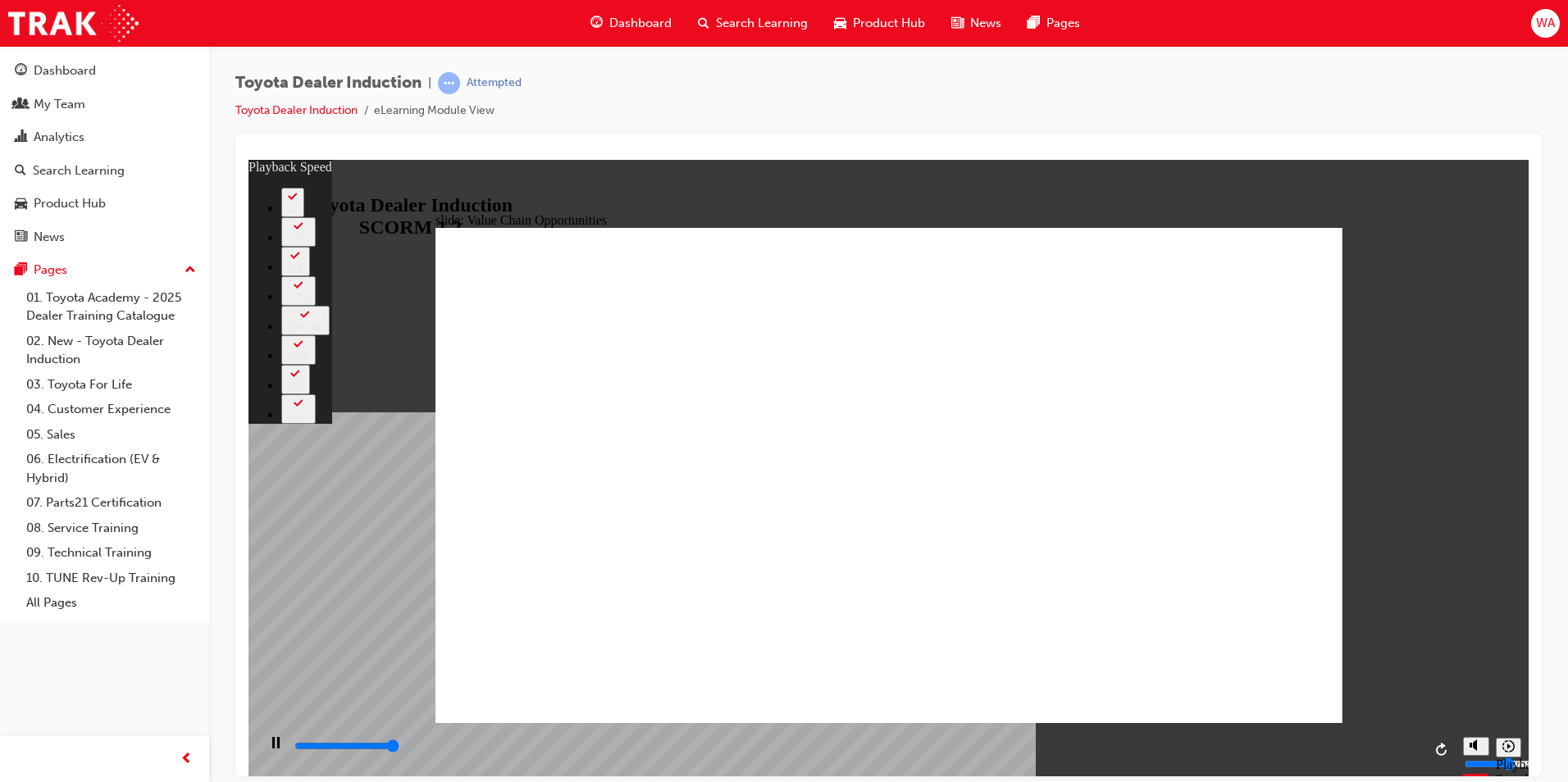
type input "7"
type input "11300"
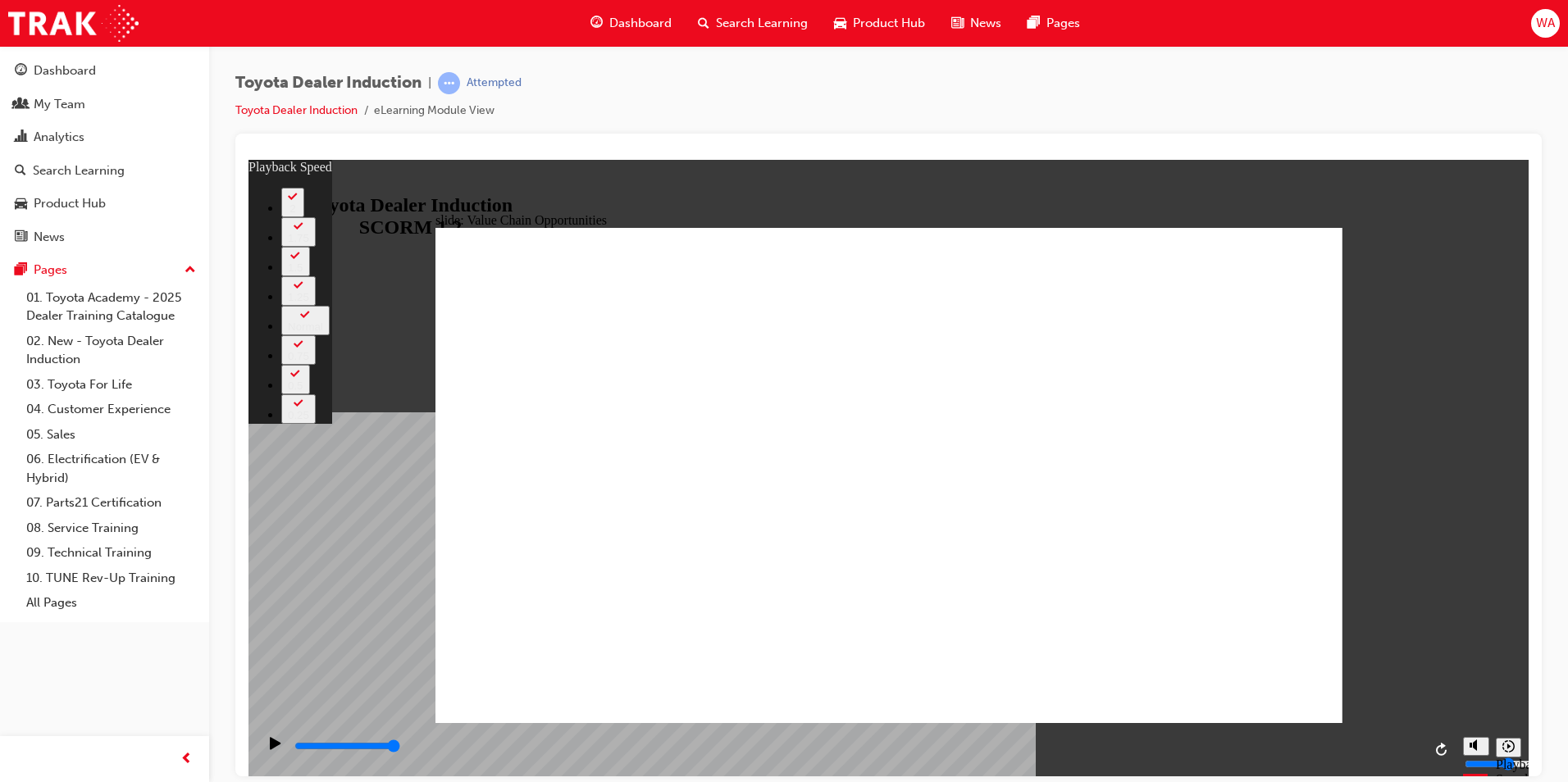
type input "64"
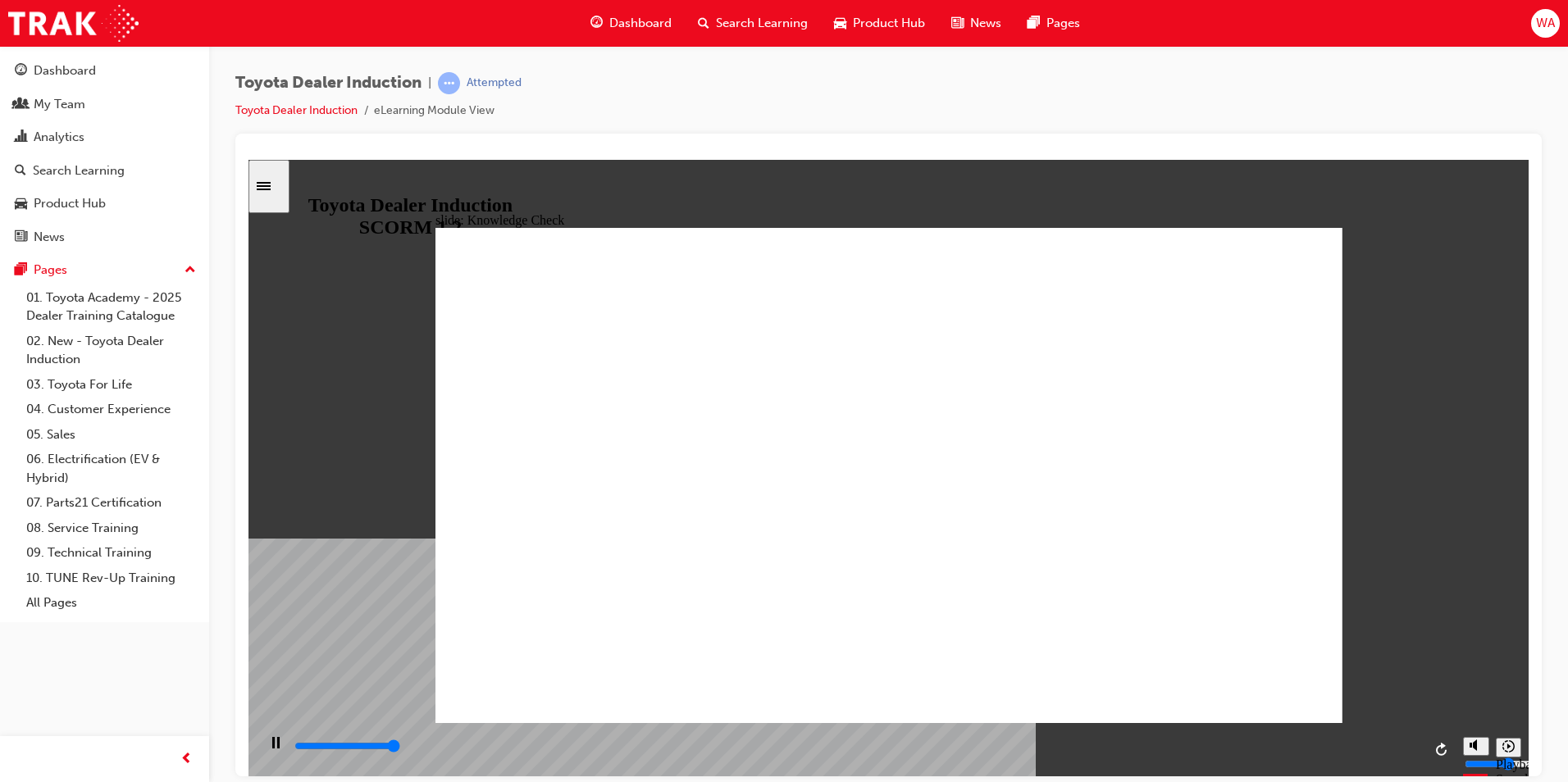
type input "5000"
radio input "true"
type input "5000"
radio input "true"
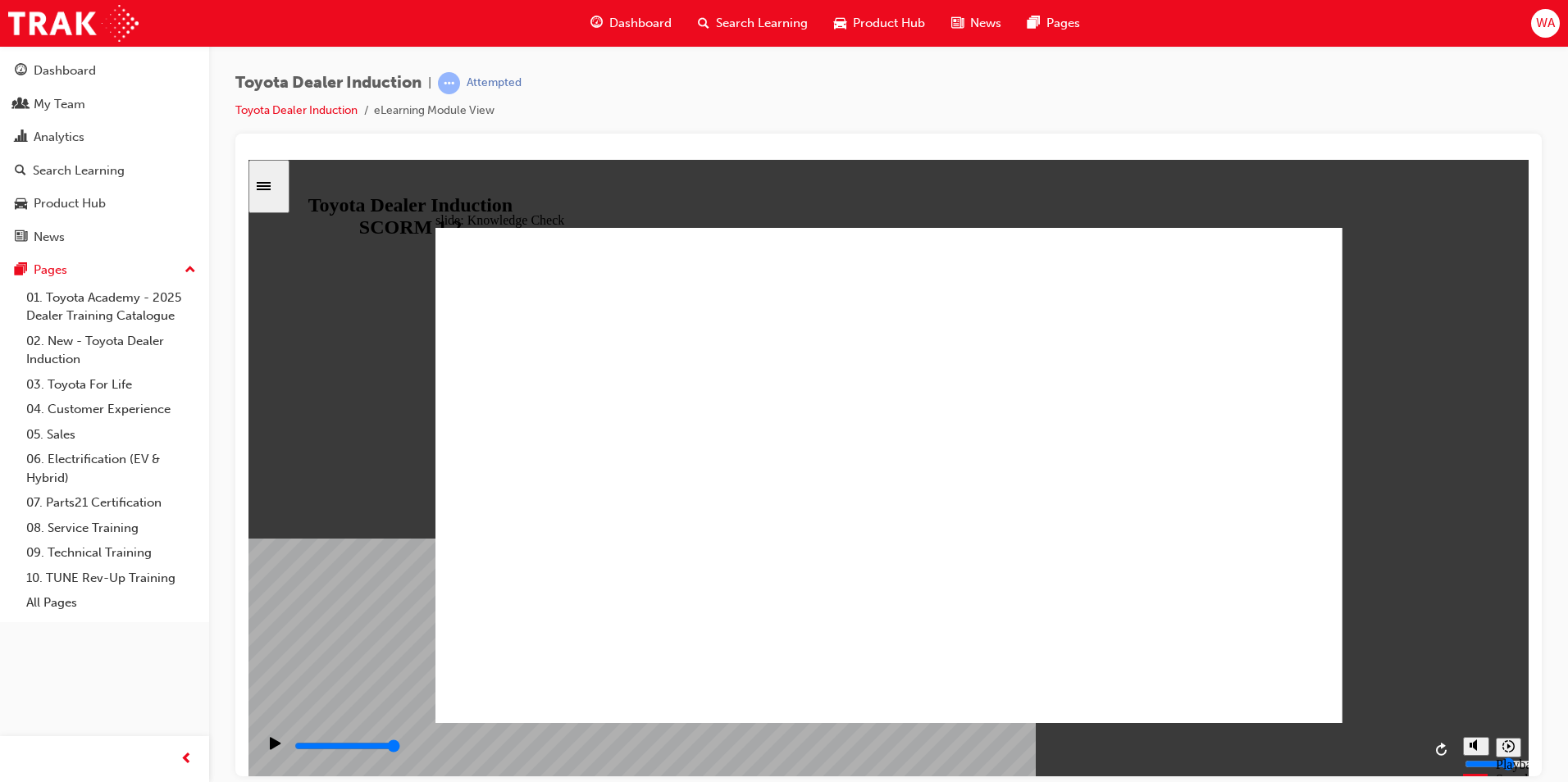
click at [280, 180] on icon "Sidebar Toggle" at bounding box center [268, 185] width 25 height 10
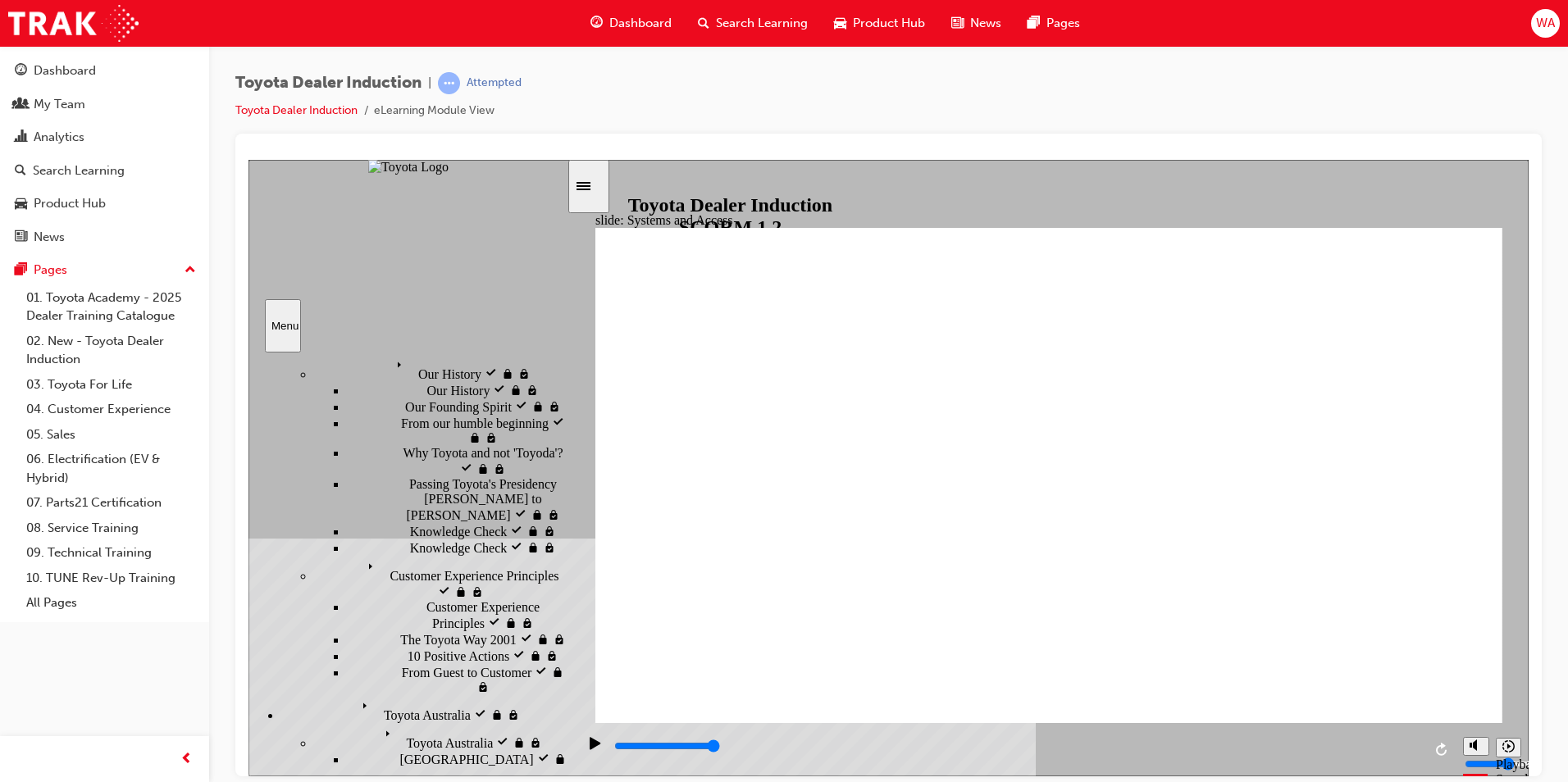
scroll to position [264, 0]
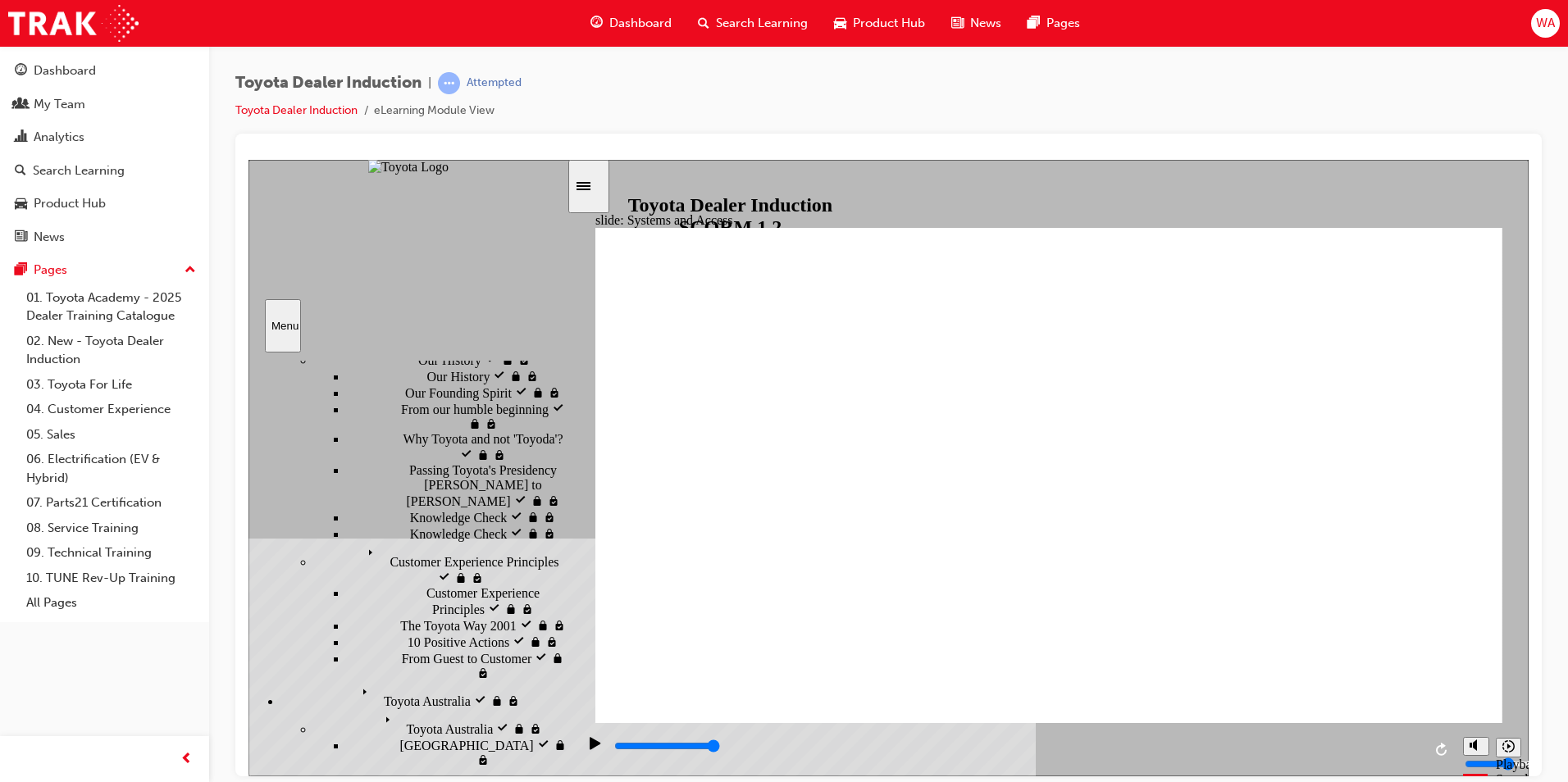
click at [590, 186] on icon "Sidebar Toggle" at bounding box center [583, 185] width 14 height 8
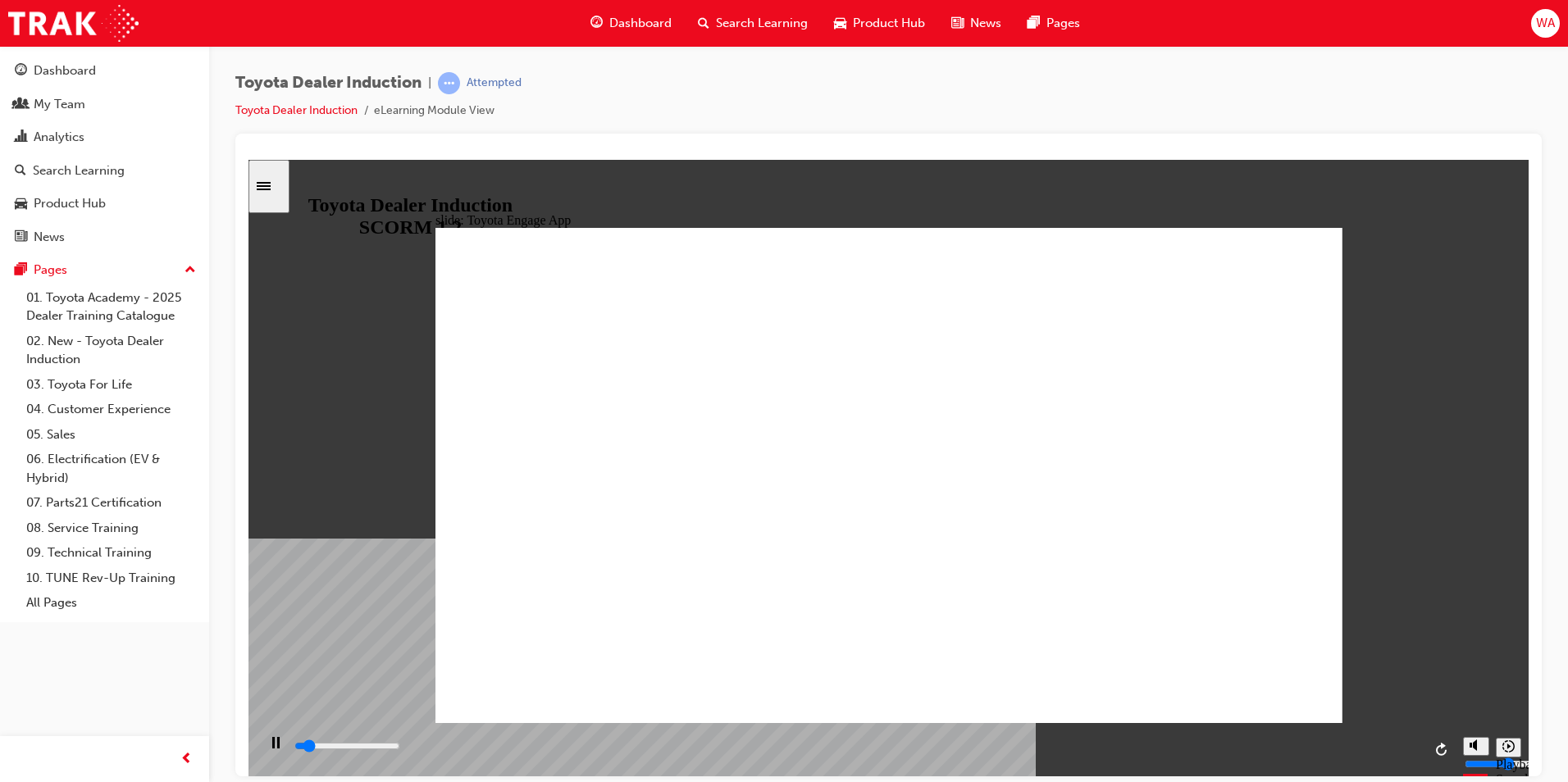
click at [281, 185] on icon "Sidebar Toggle" at bounding box center [268, 185] width 25 height 10
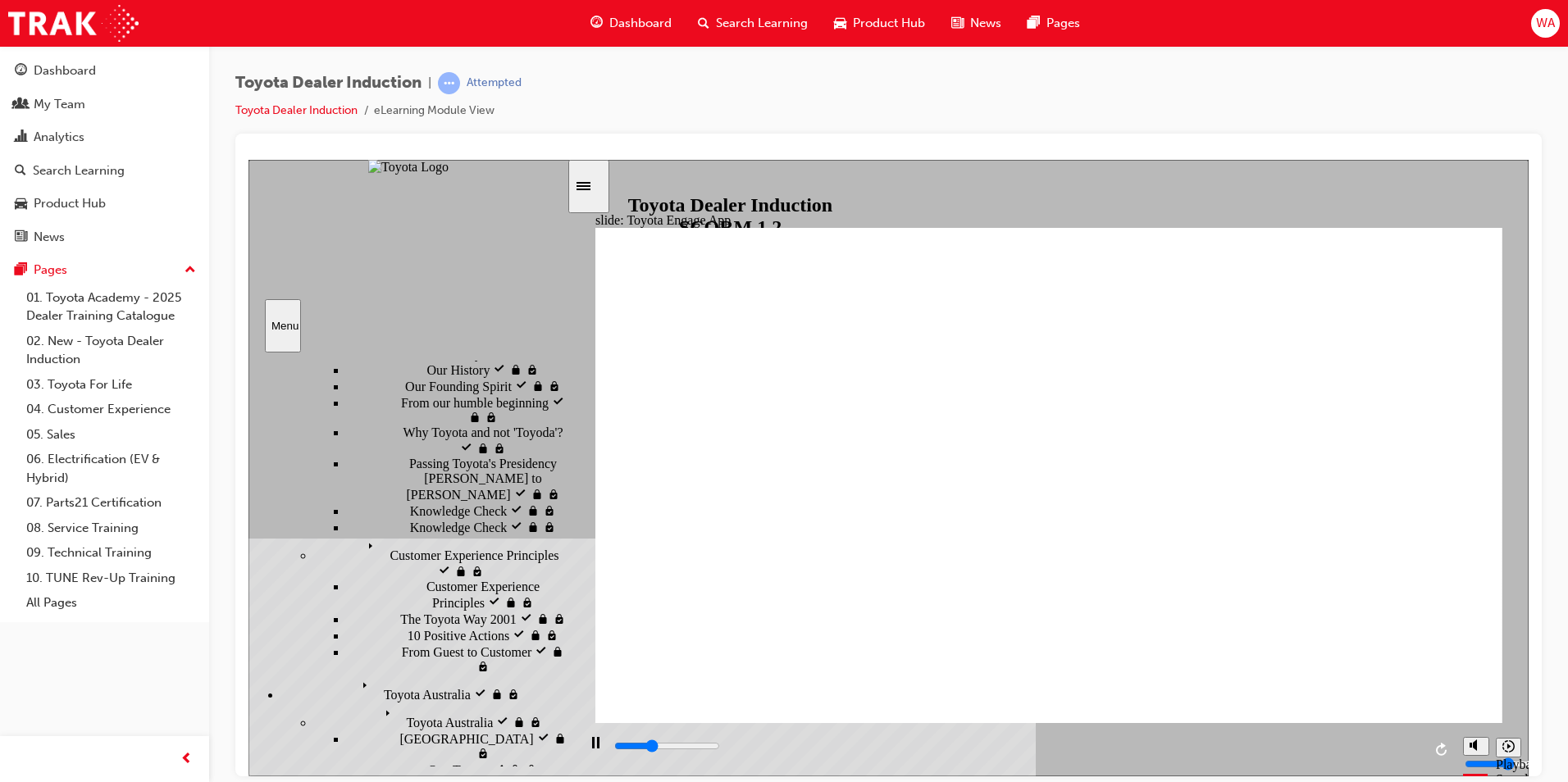
scroll to position [188, 0]
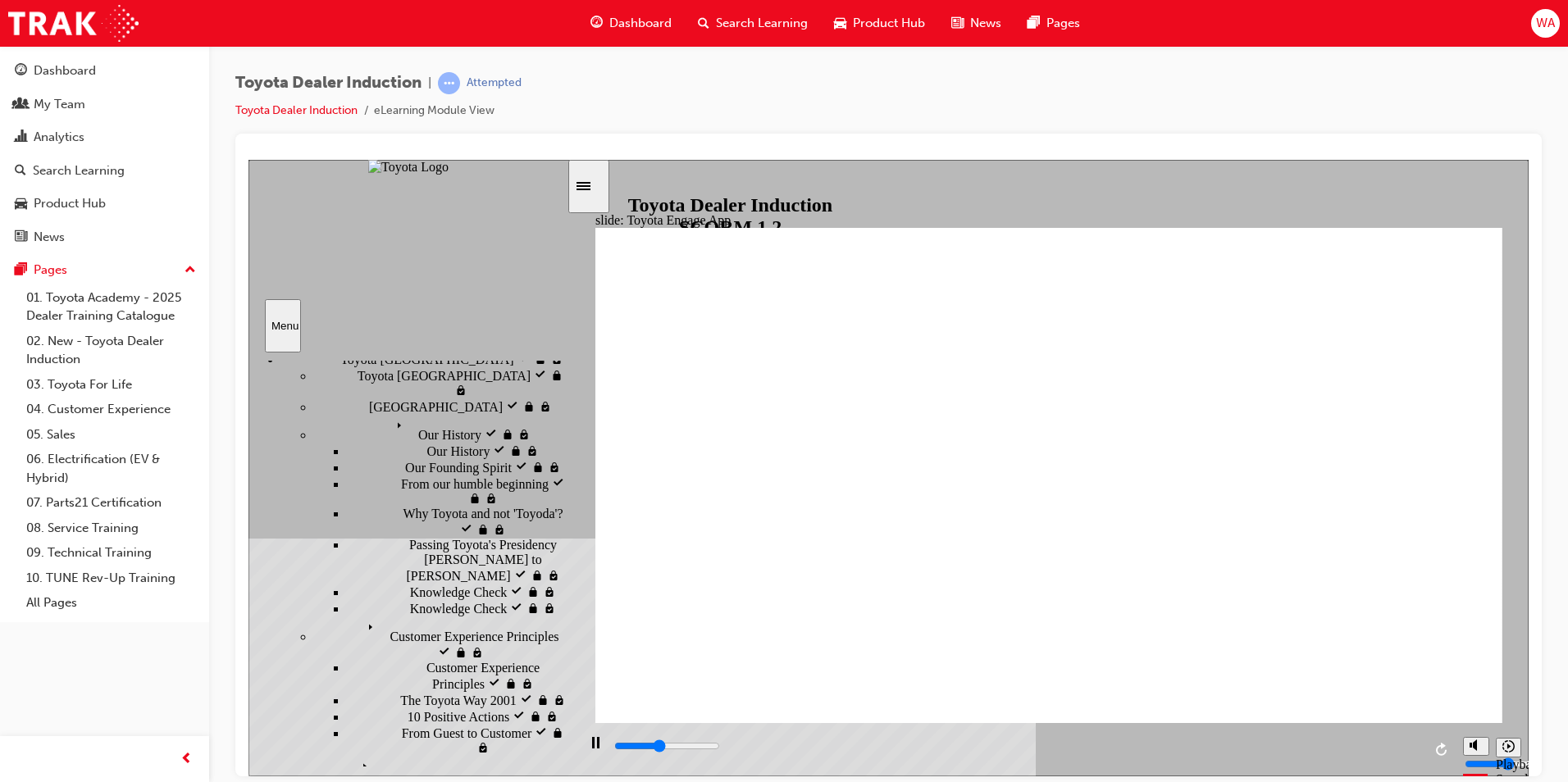
click at [598, 184] on icon "Sidebar Toggle" at bounding box center [588, 185] width 25 height 10
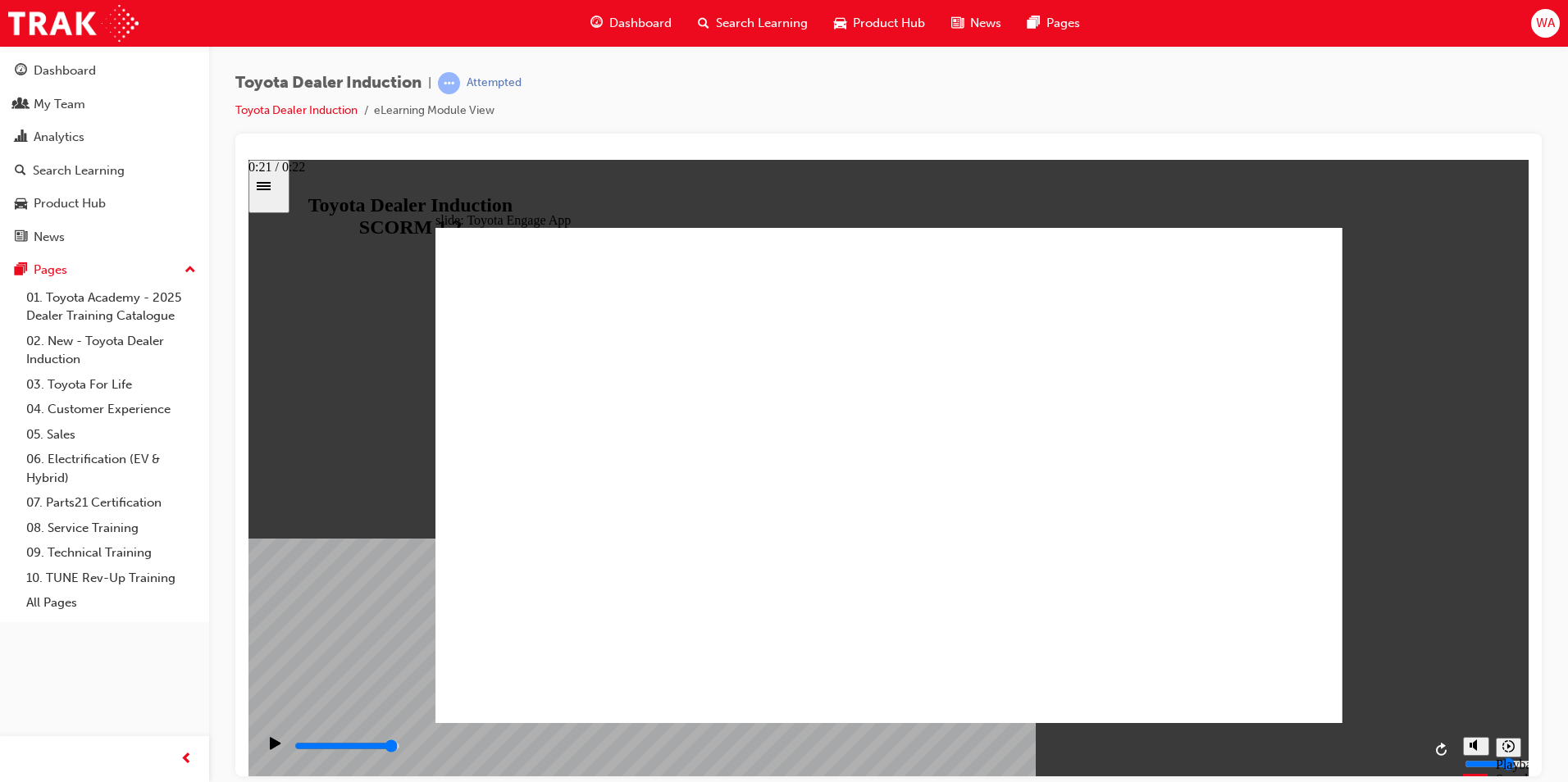
click at [1392, 745] on div "playback controls" at bounding box center [858, 747] width 1130 height 18
drag, startPoint x: 736, startPoint y: 747, endPoint x: 749, endPoint y: 748, distance: 13.0
click at [400, 748] on input "slide progress" at bounding box center [347, 746] width 106 height 13
click at [946, 756] on div "playback controls" at bounding box center [858, 747] width 1130 height 18
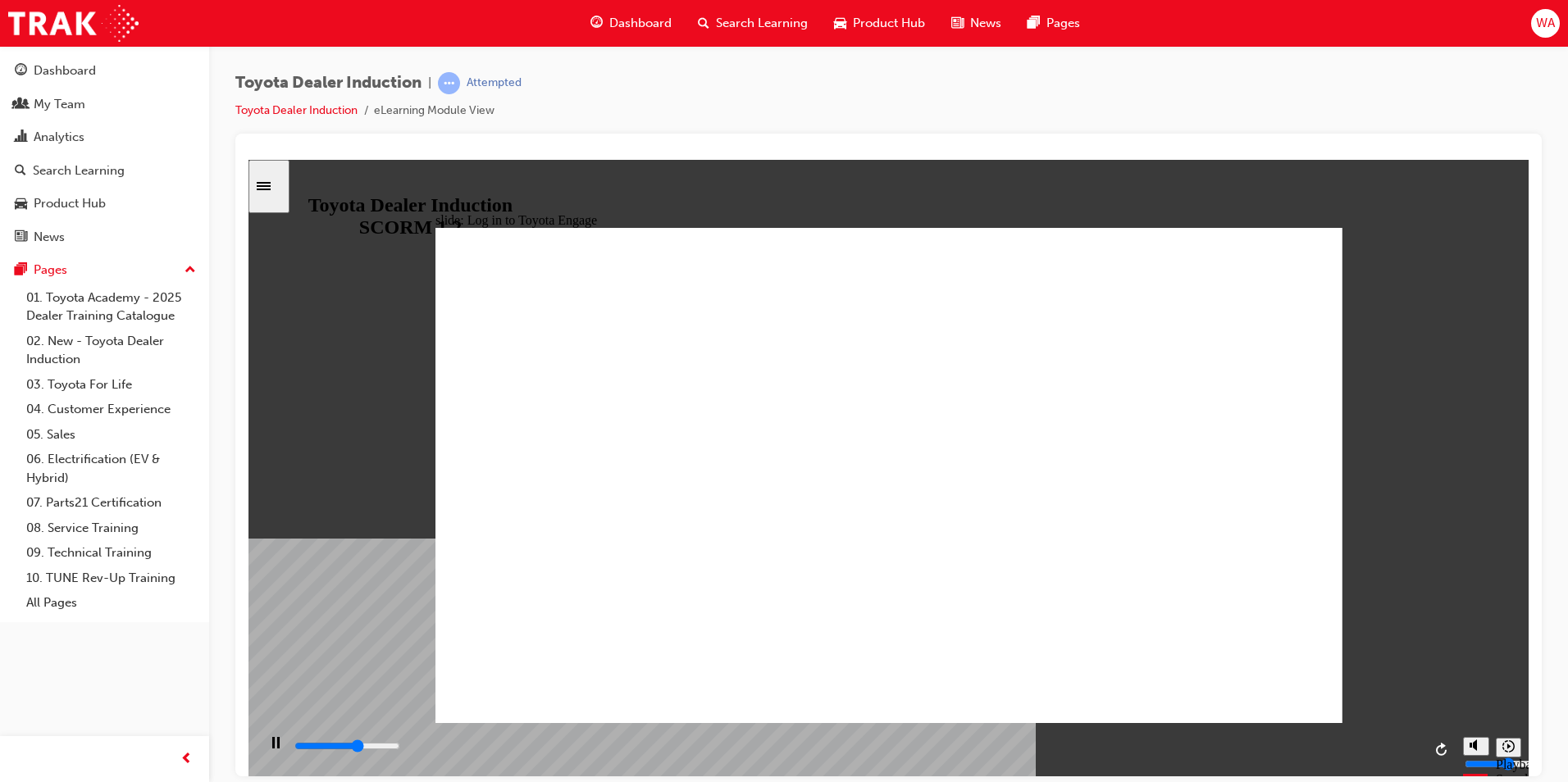
click at [1007, 742] on div "playback controls" at bounding box center [858, 747] width 1130 height 18
click at [1275, 746] on div "playback controls" at bounding box center [858, 747] width 1130 height 18
click at [1383, 741] on div "playback controls" at bounding box center [858, 747] width 1130 height 18
type input "13300"
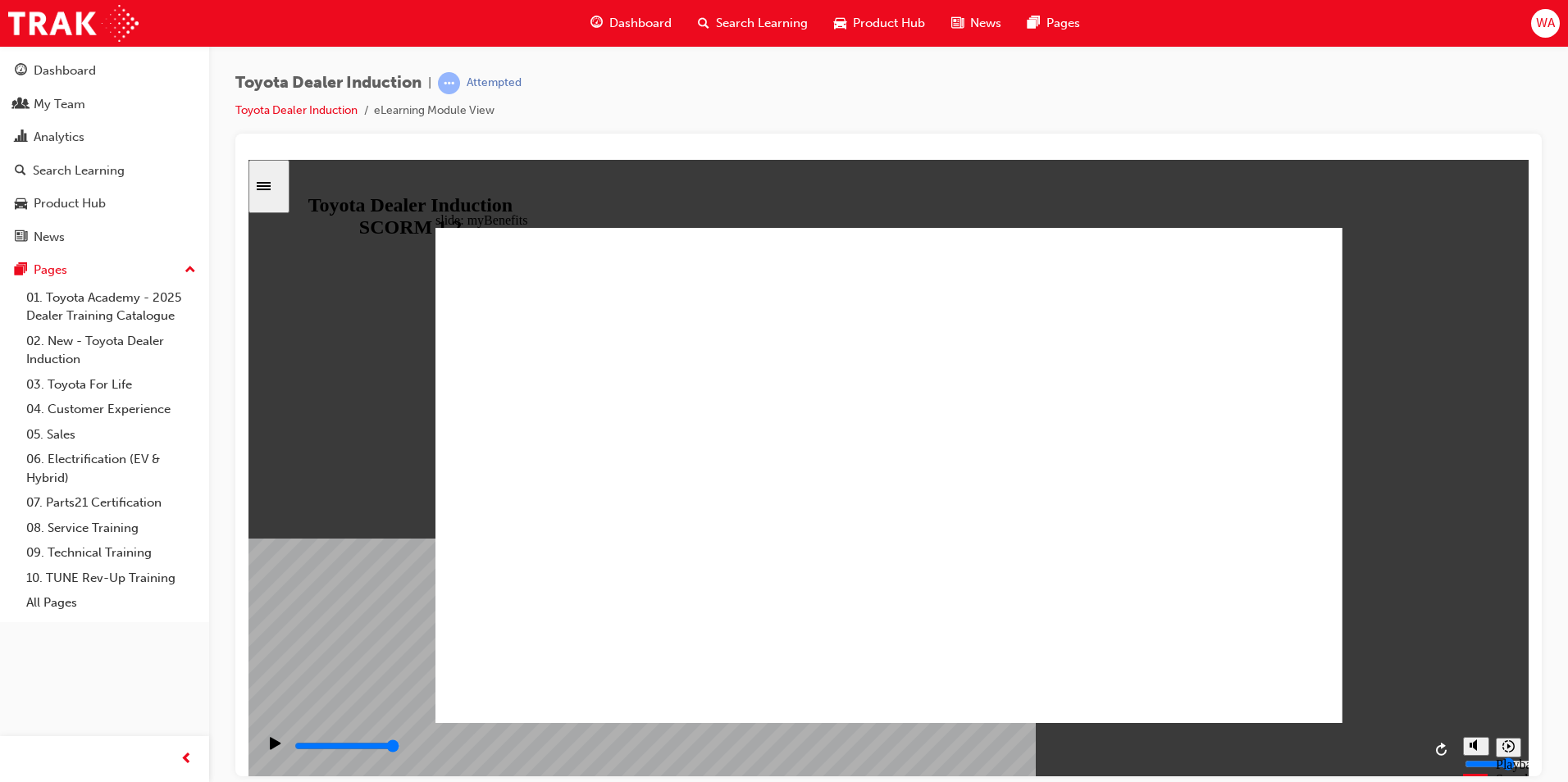
type input "5000"
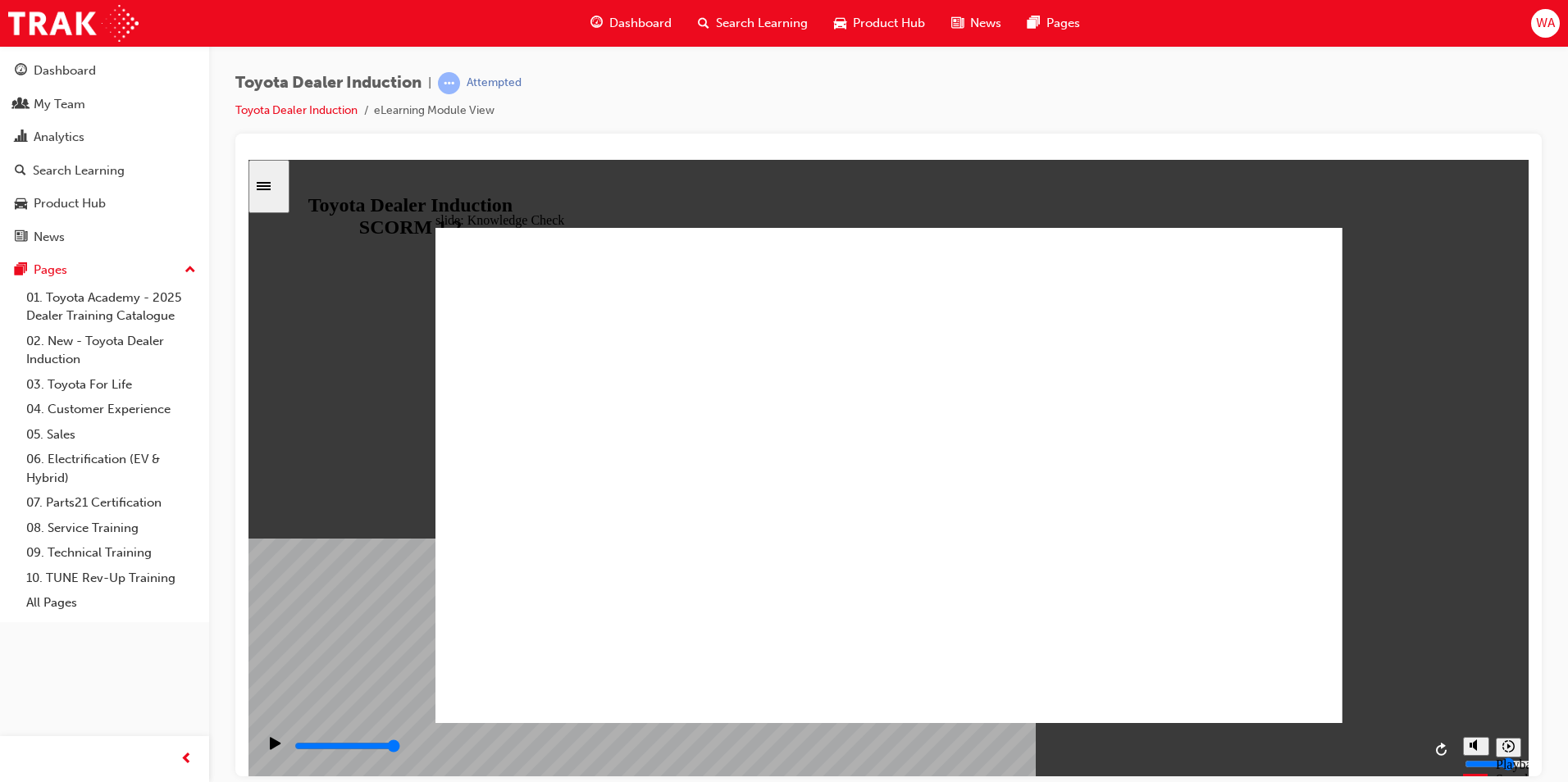
type input "t"
type input "to"
type input "toy"
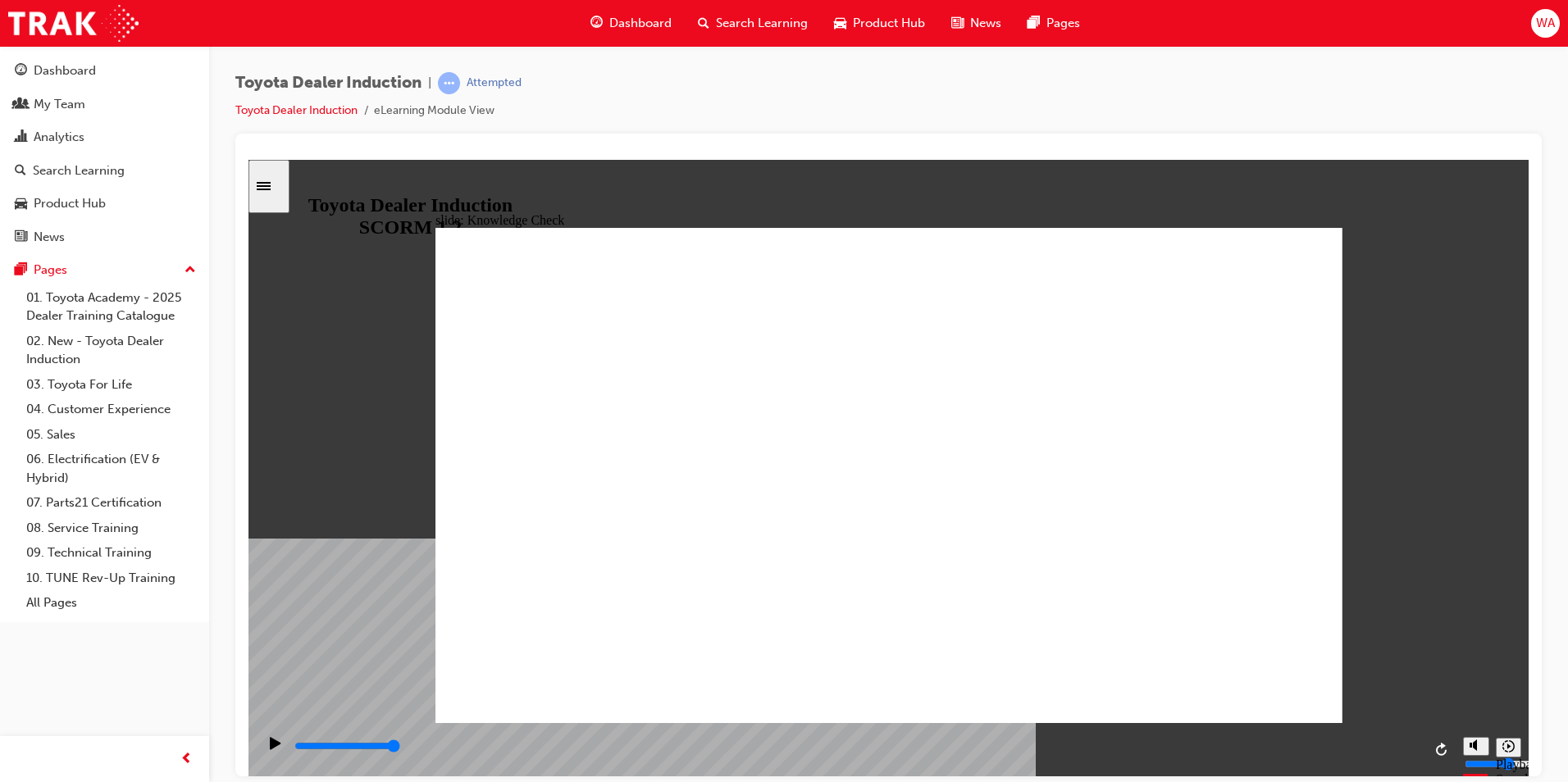
type input "toy"
type input "toyo"
type input "toyot"
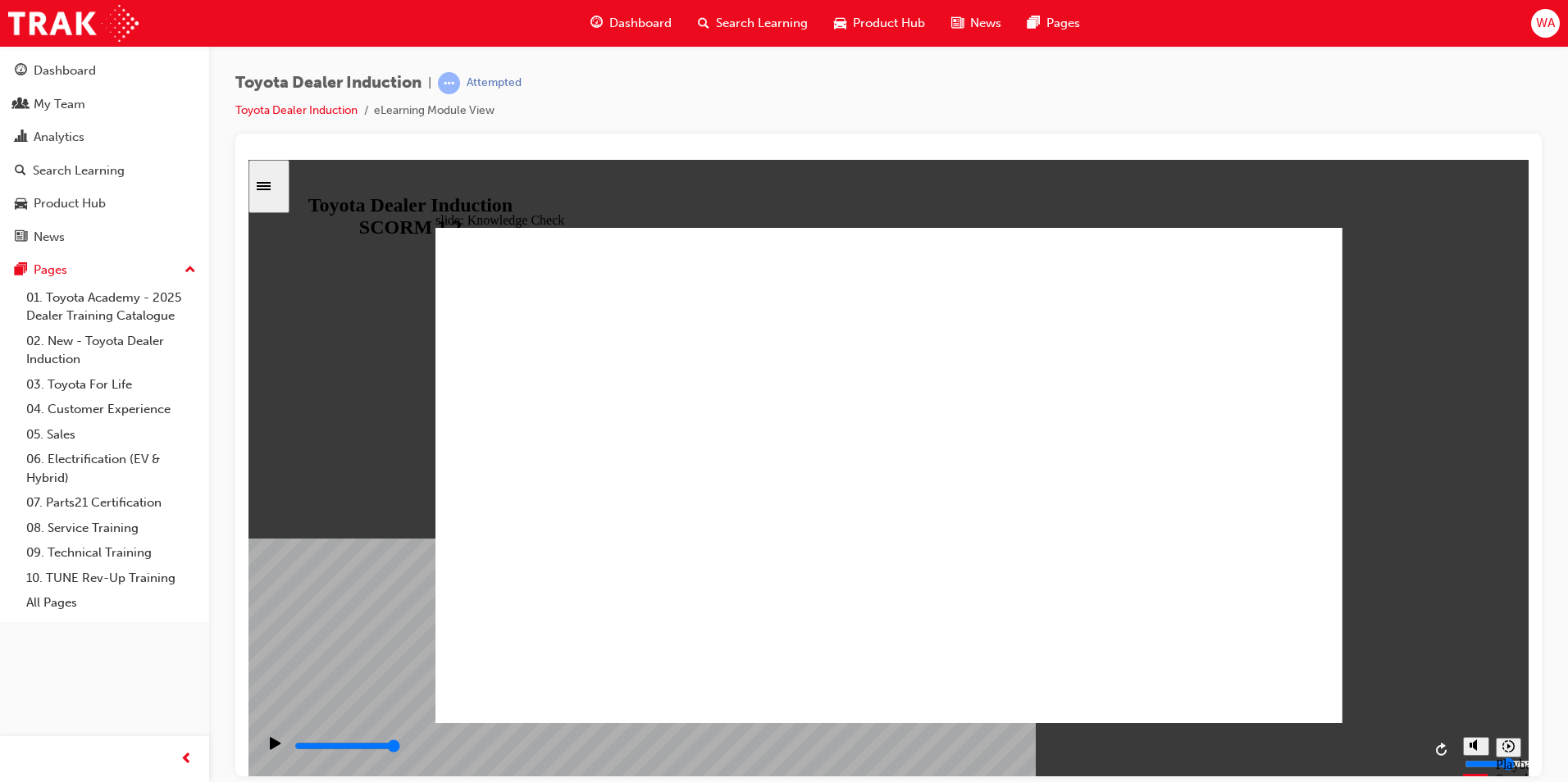
type input "toyota"
type input "toyota e"
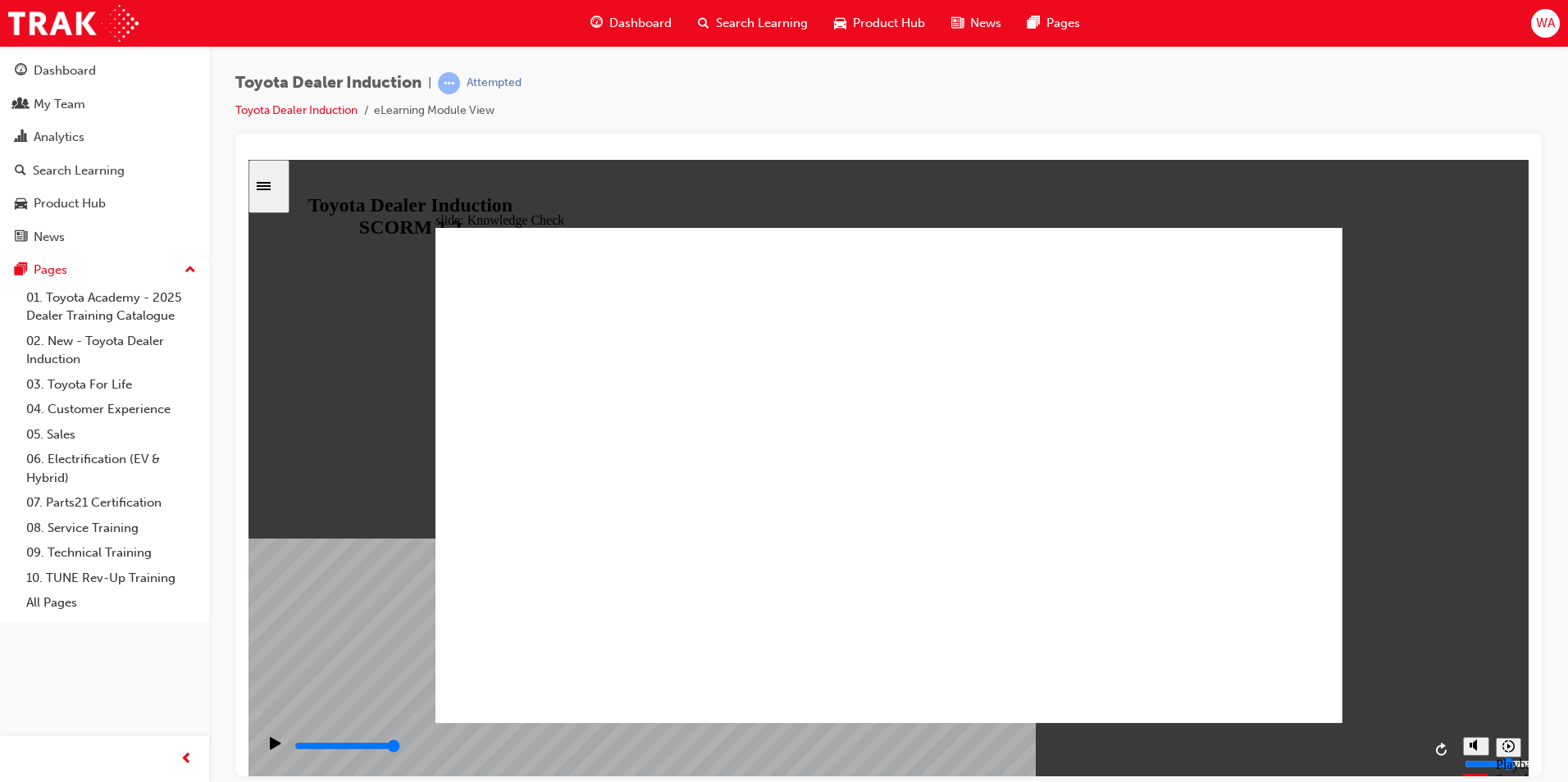
type input "toyota e"
type input "toyota en"
type input "toyota eng"
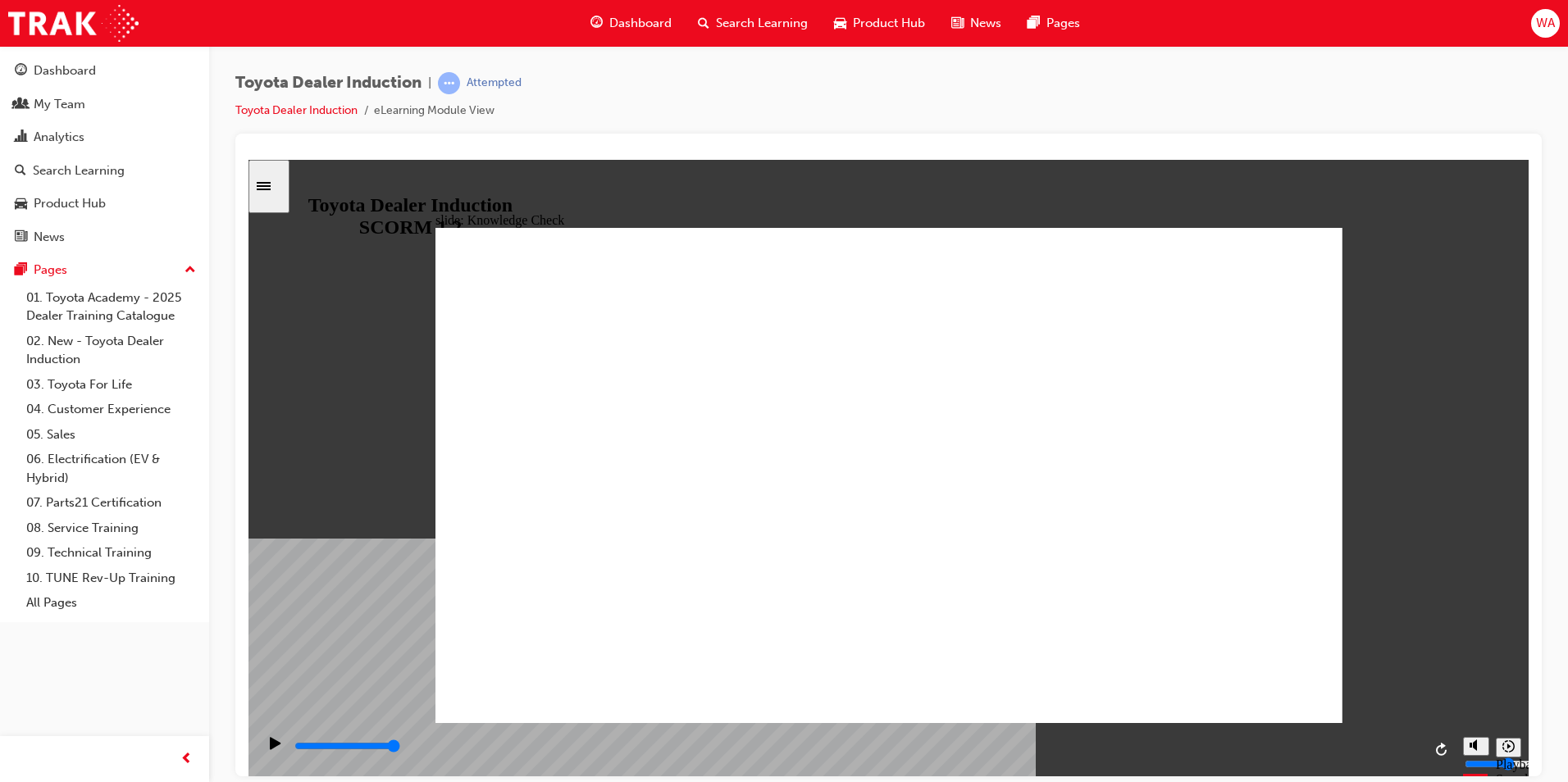
type input "toyota enga"
type input "toyota engag"
type input "toyota engage"
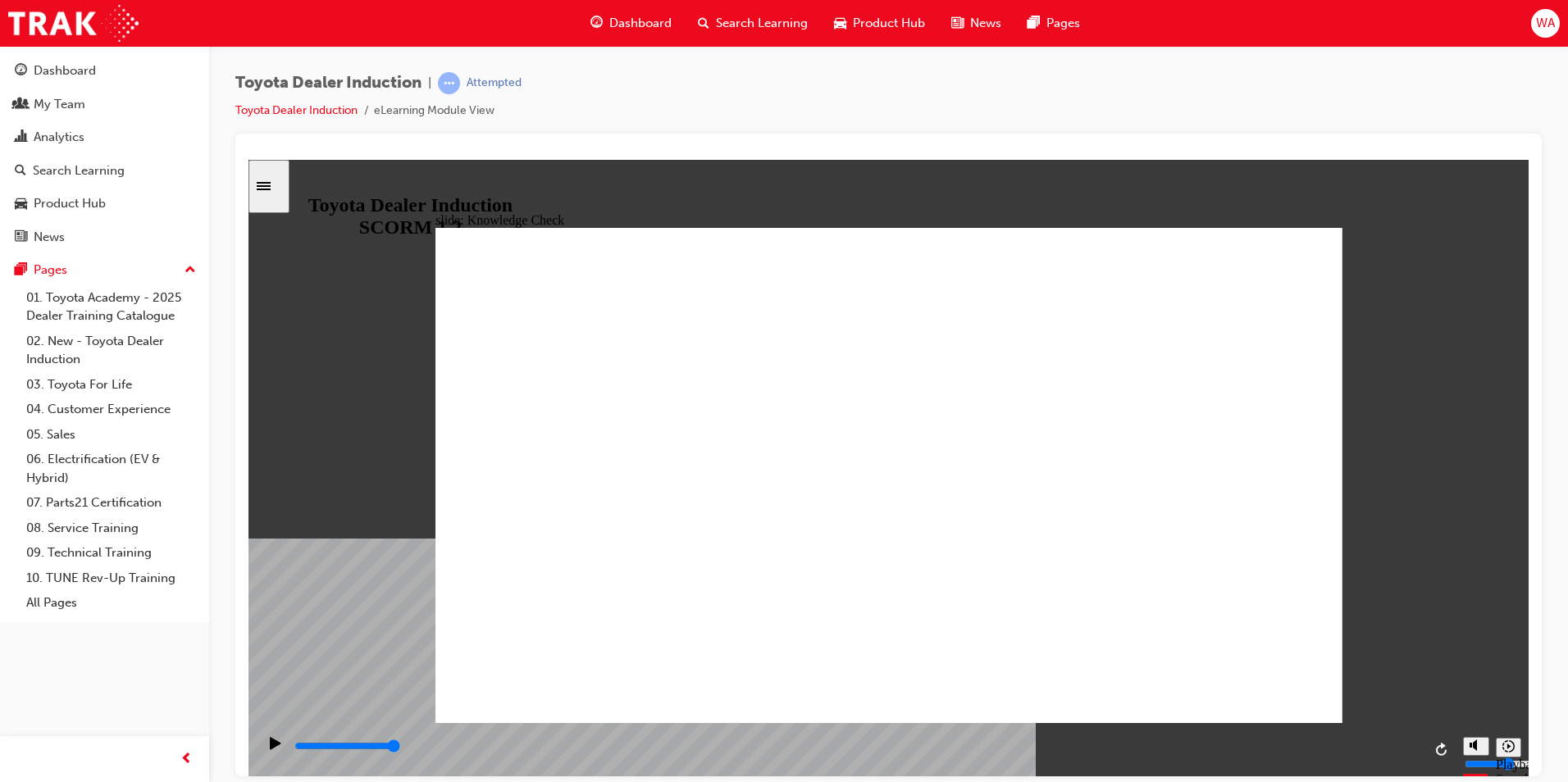
type input "toyota engage"
type input "toyota engage a"
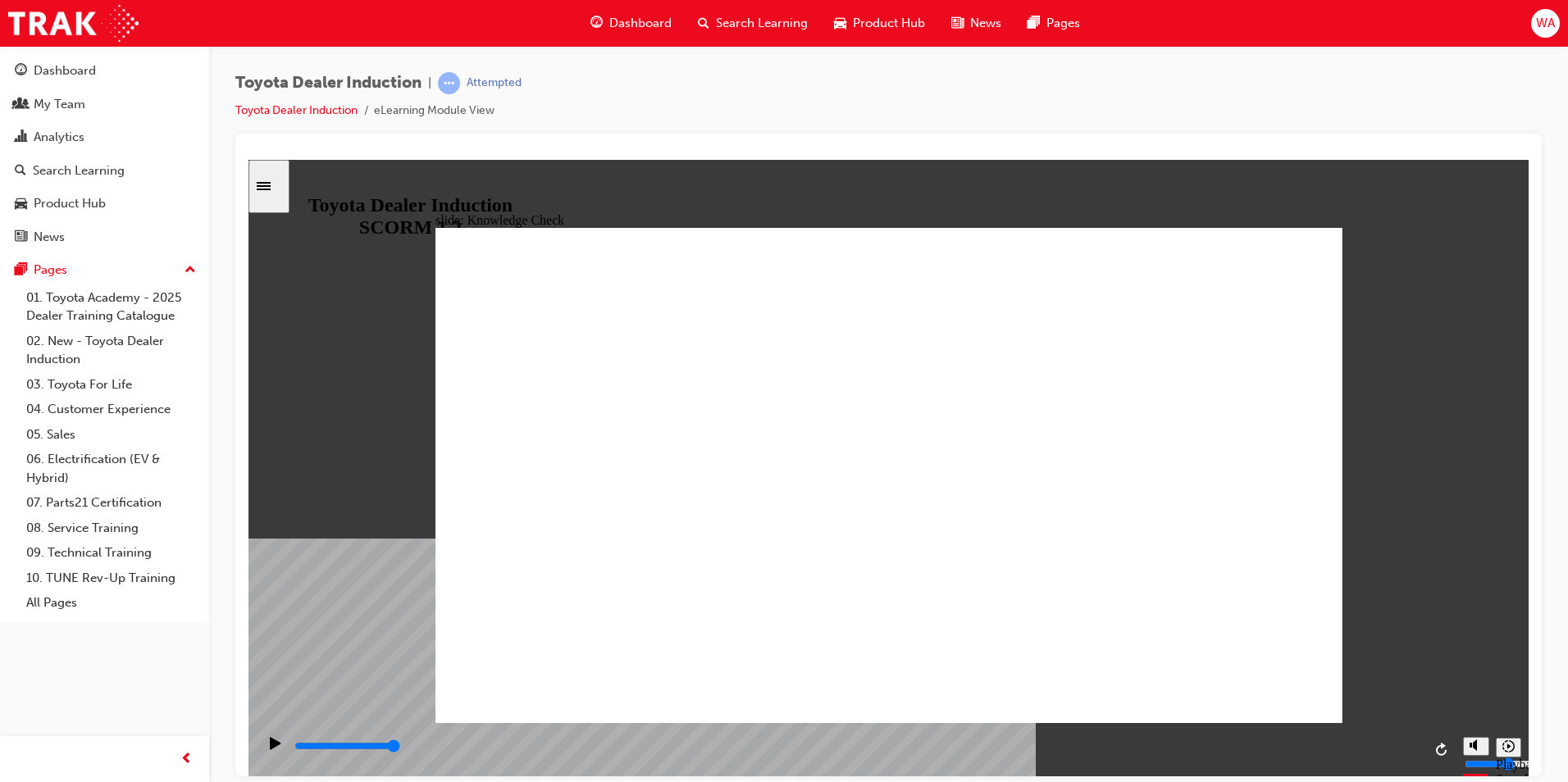
type input "toyota engage ap"
type input "toyota engage app"
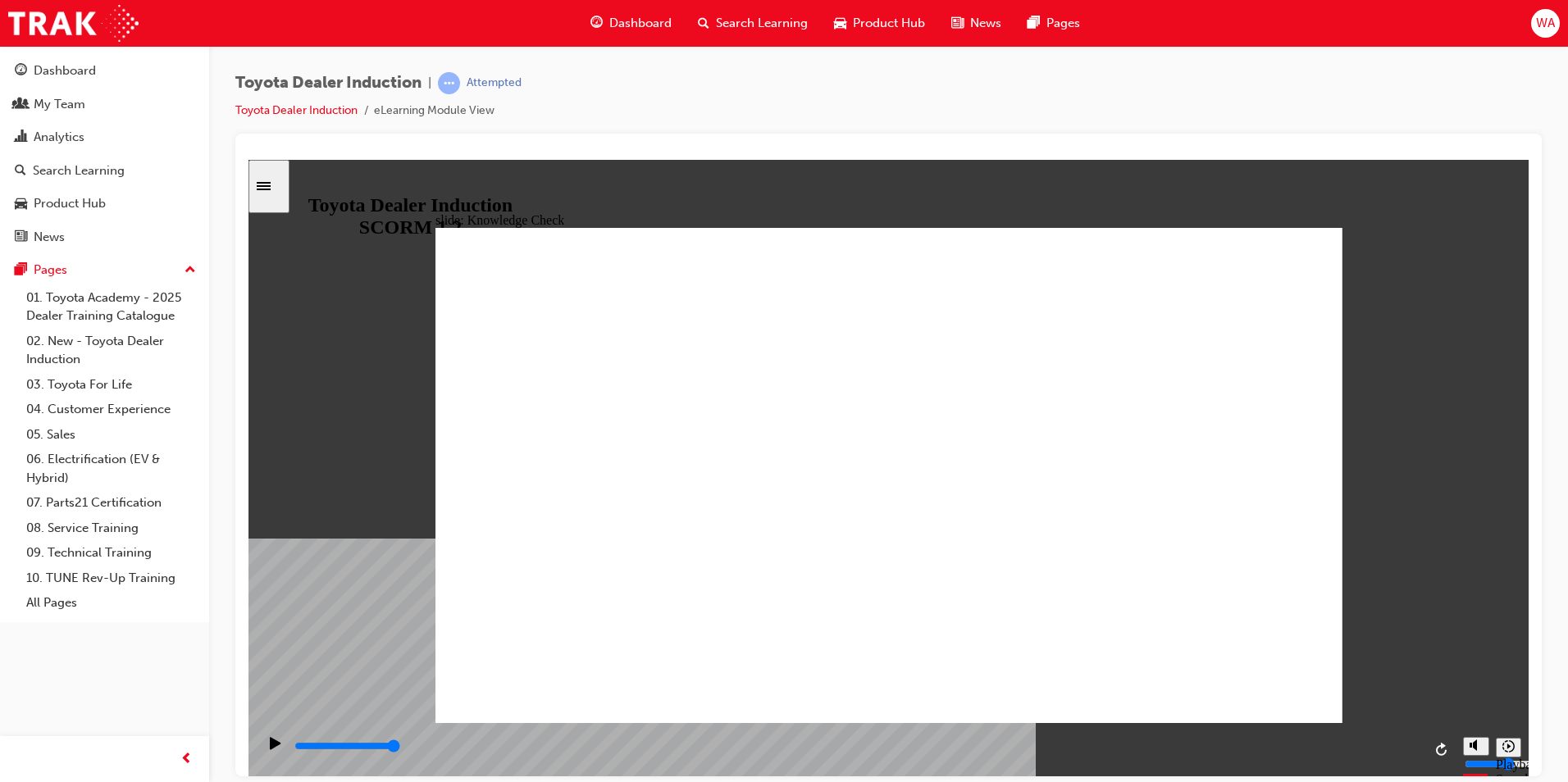
type input "toyota engage app"
click at [1034, 743] on div "playback controls" at bounding box center [858, 747] width 1130 height 18
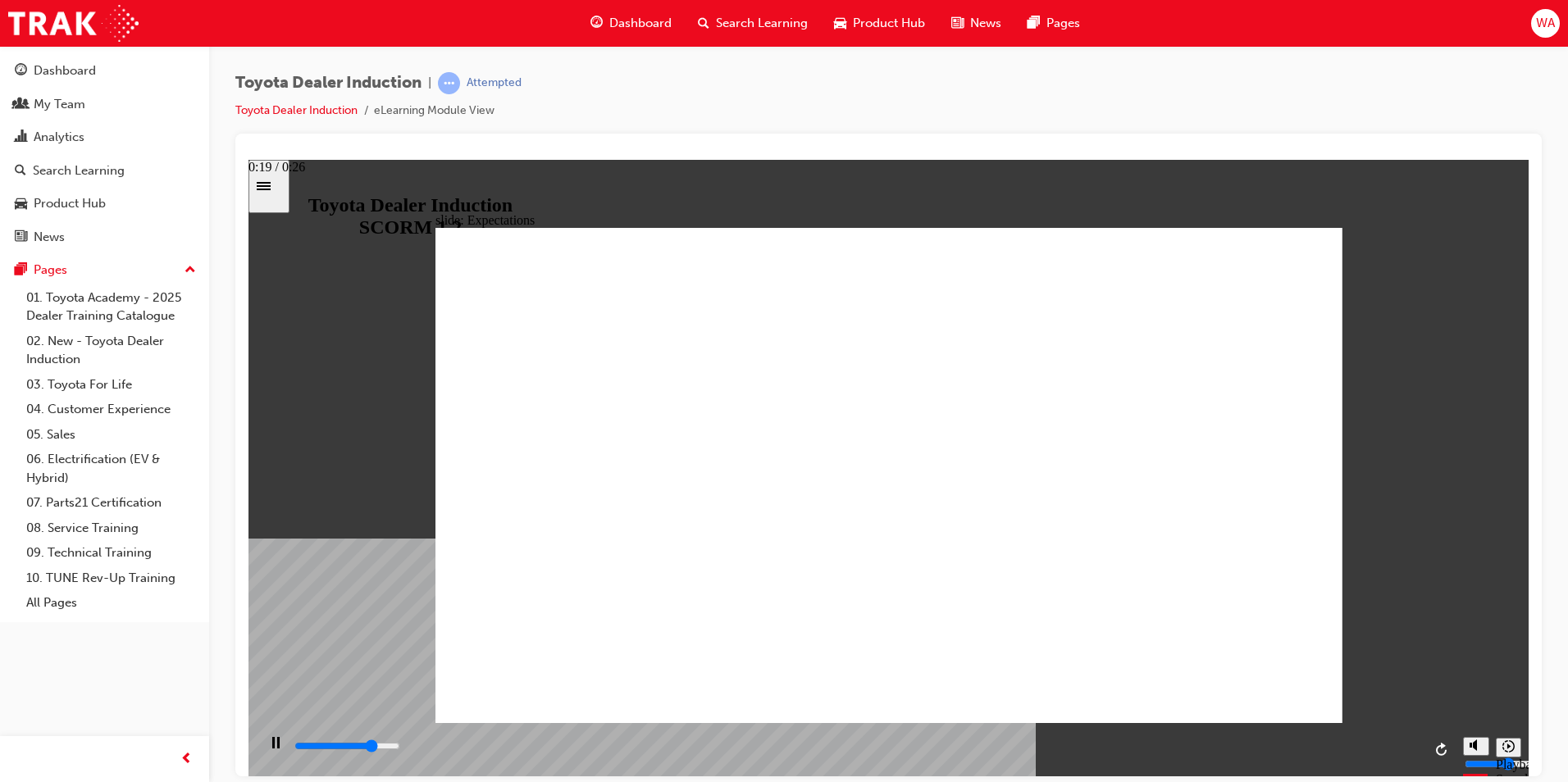
click at [400, 747] on input "slide progress" at bounding box center [347, 746] width 106 height 13
click at [1367, 744] on div "playback controls" at bounding box center [858, 747] width 1130 height 18
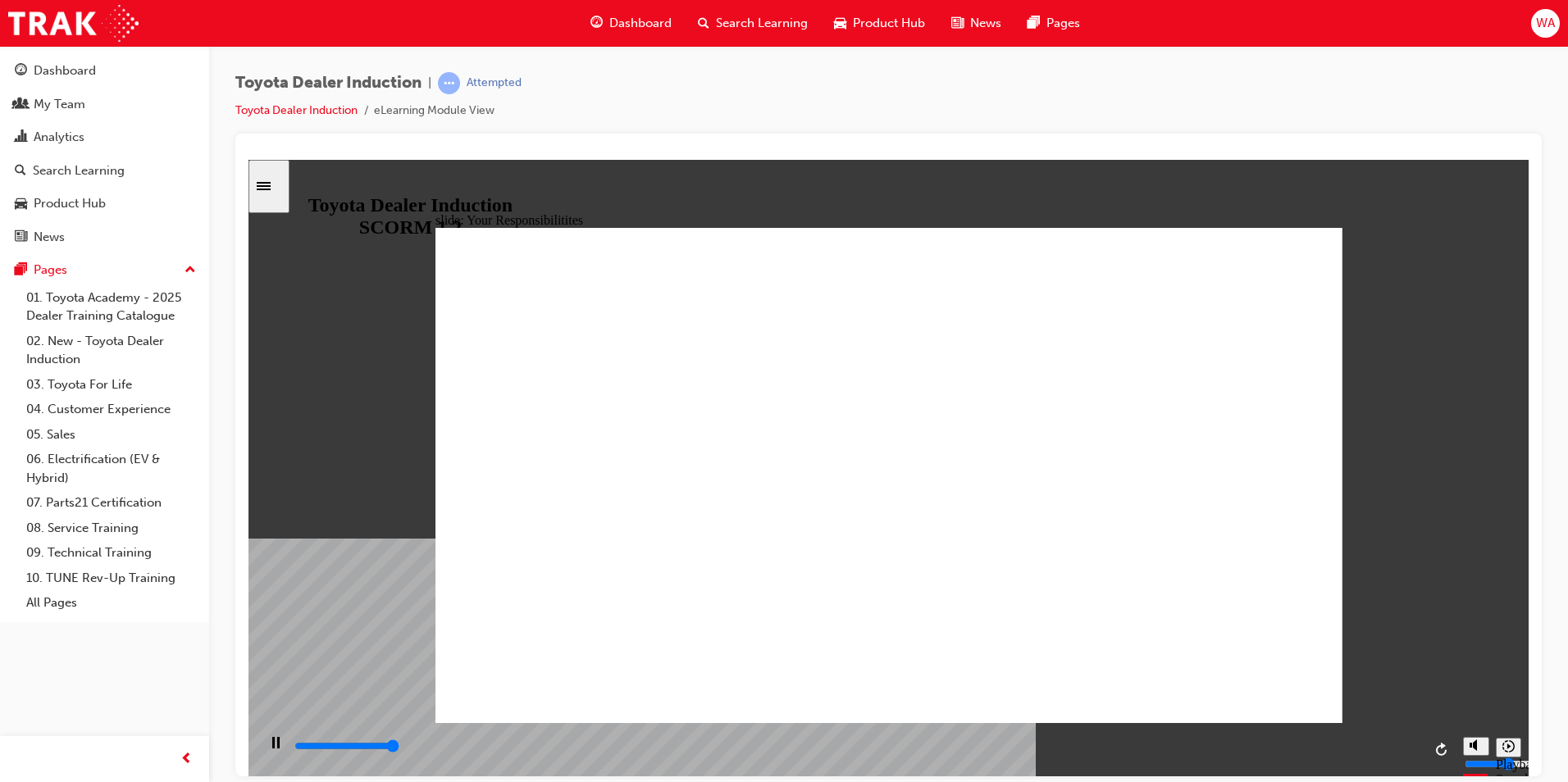
type input "8400"
checkbox input "true"
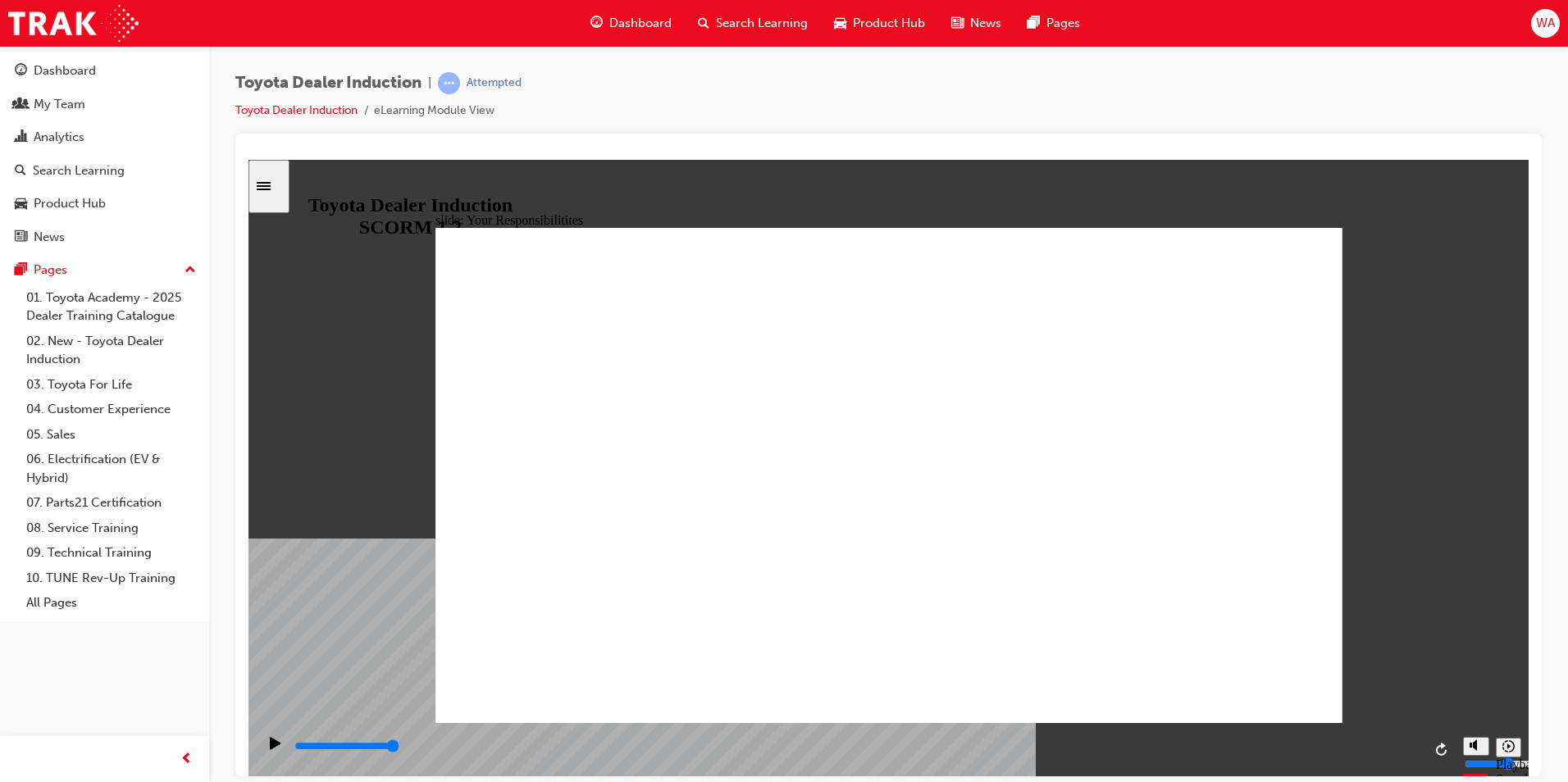
checkbox input "true"
click at [277, 180] on icon "Sidebar Toggle" at bounding box center [268, 185] width 25 height 10
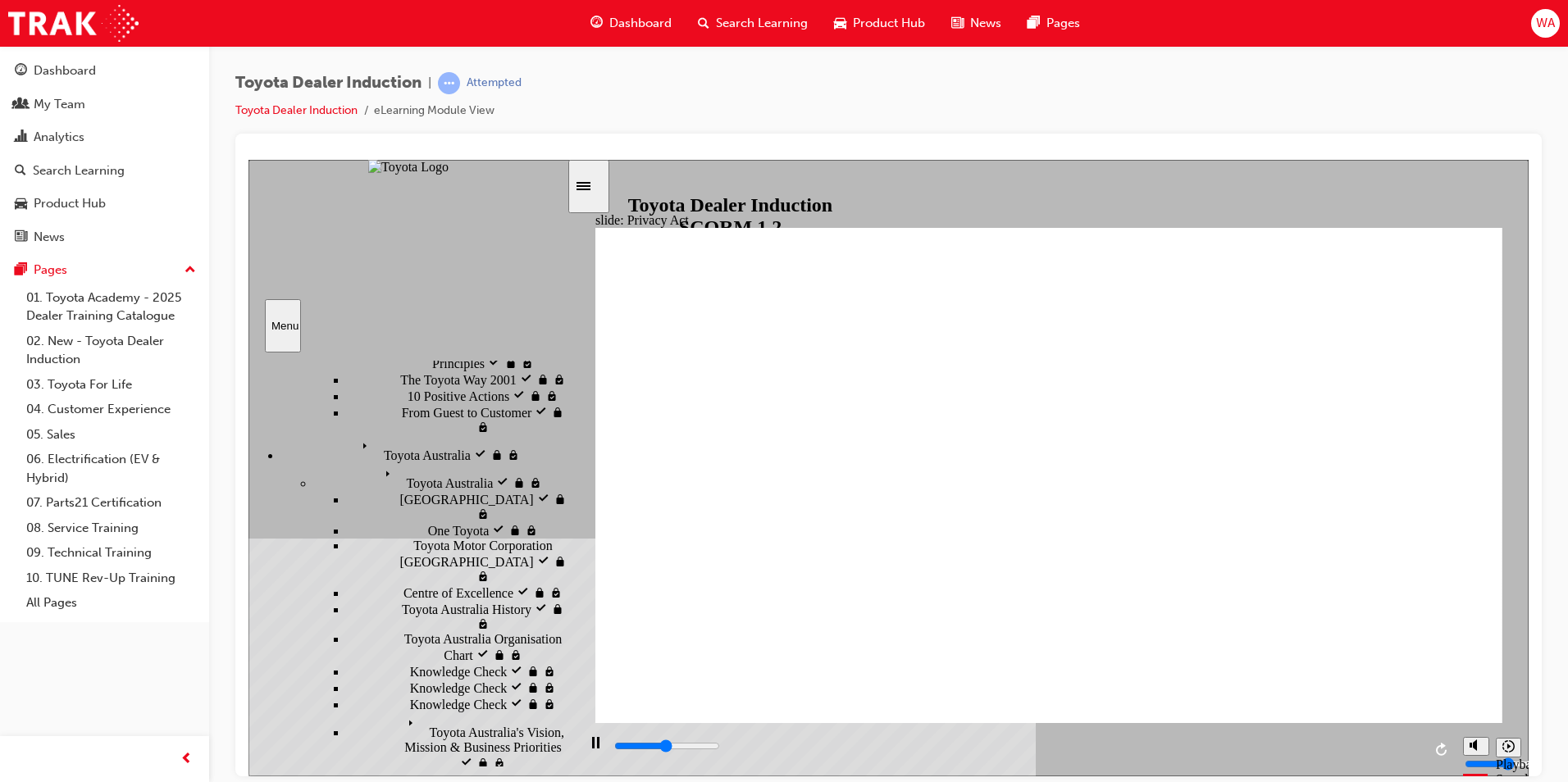
scroll to position [492, 0]
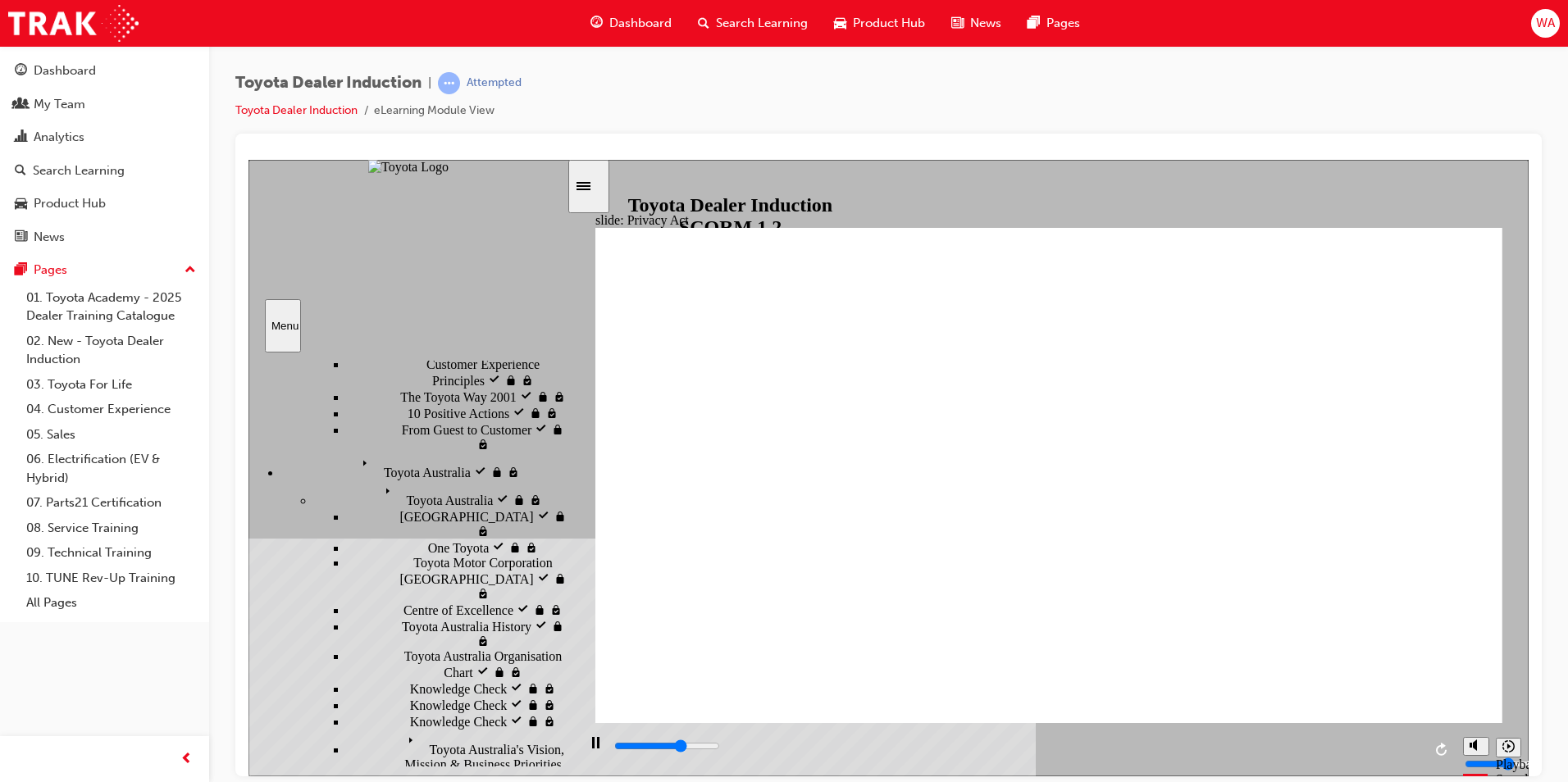
click at [590, 182] on icon "Sidebar Toggle" at bounding box center [583, 185] width 14 height 8
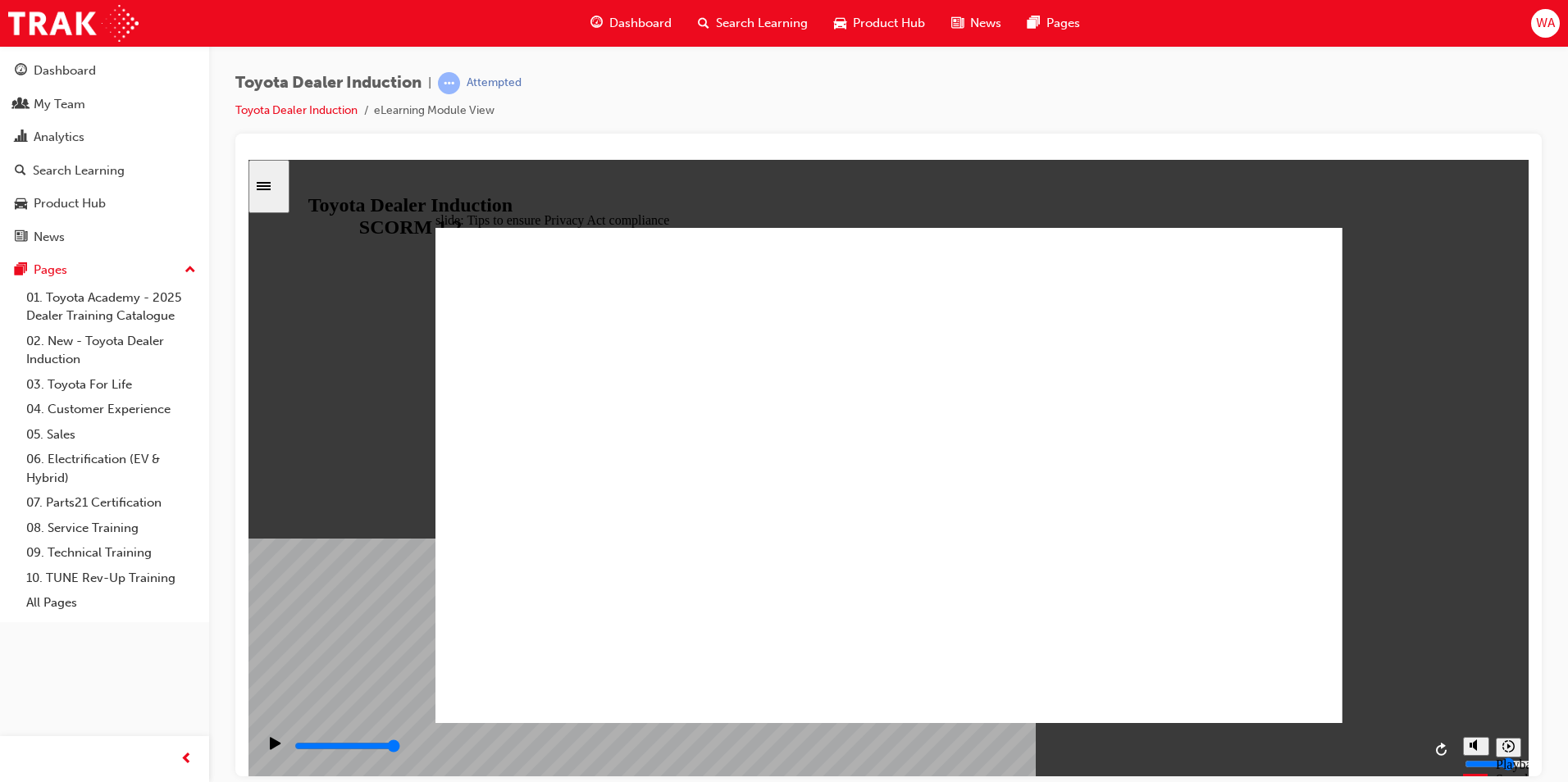
drag, startPoint x: 1051, startPoint y: 752, endPoint x: 1097, endPoint y: 752, distance: 46.0
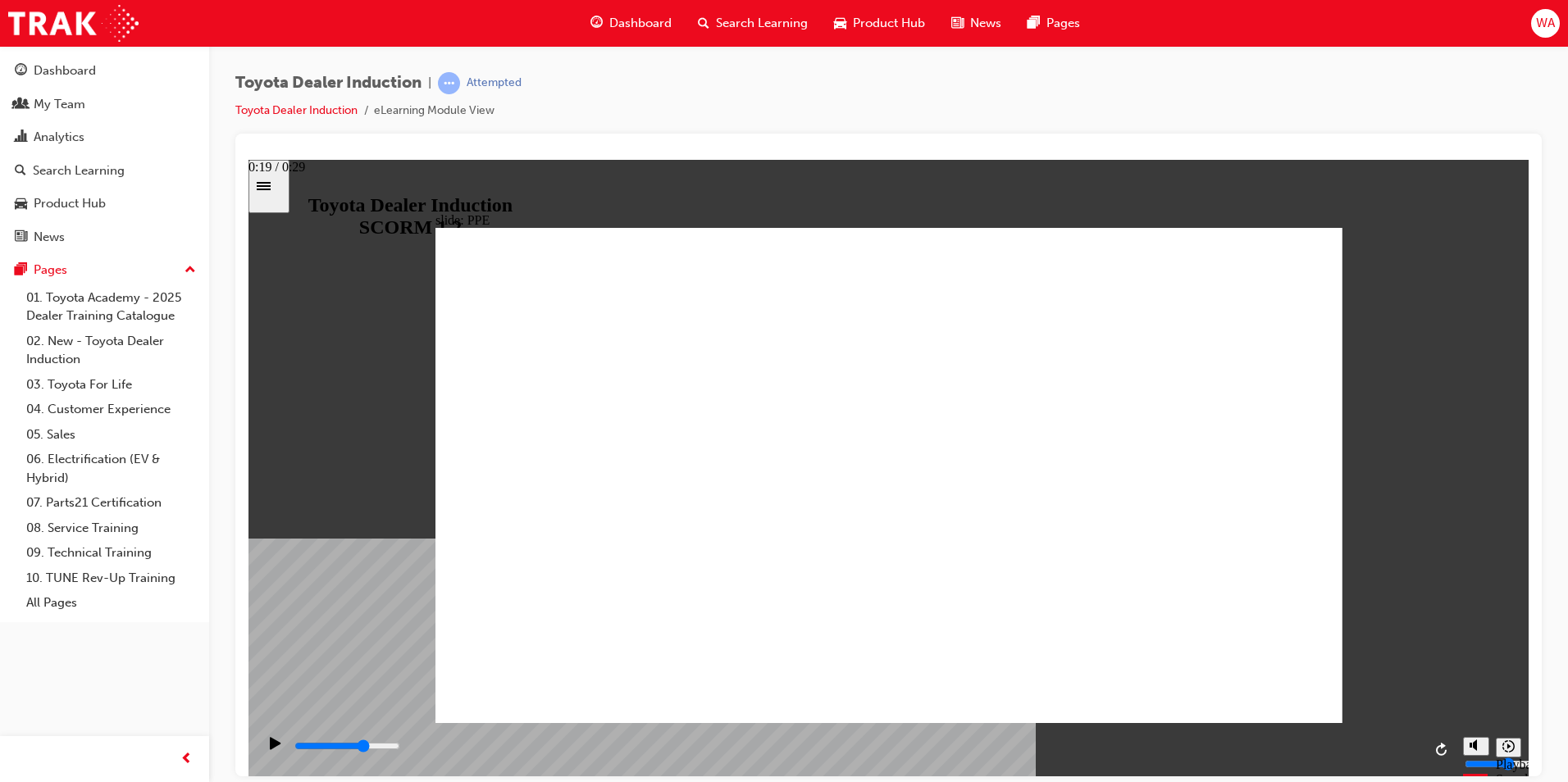
click at [1052, 752] on div "playback controls" at bounding box center [858, 747] width 1130 height 18
click at [400, 748] on input "slide progress" at bounding box center [347, 746] width 106 height 13
click at [1347, 746] on div "playback controls" at bounding box center [858, 747] width 1130 height 18
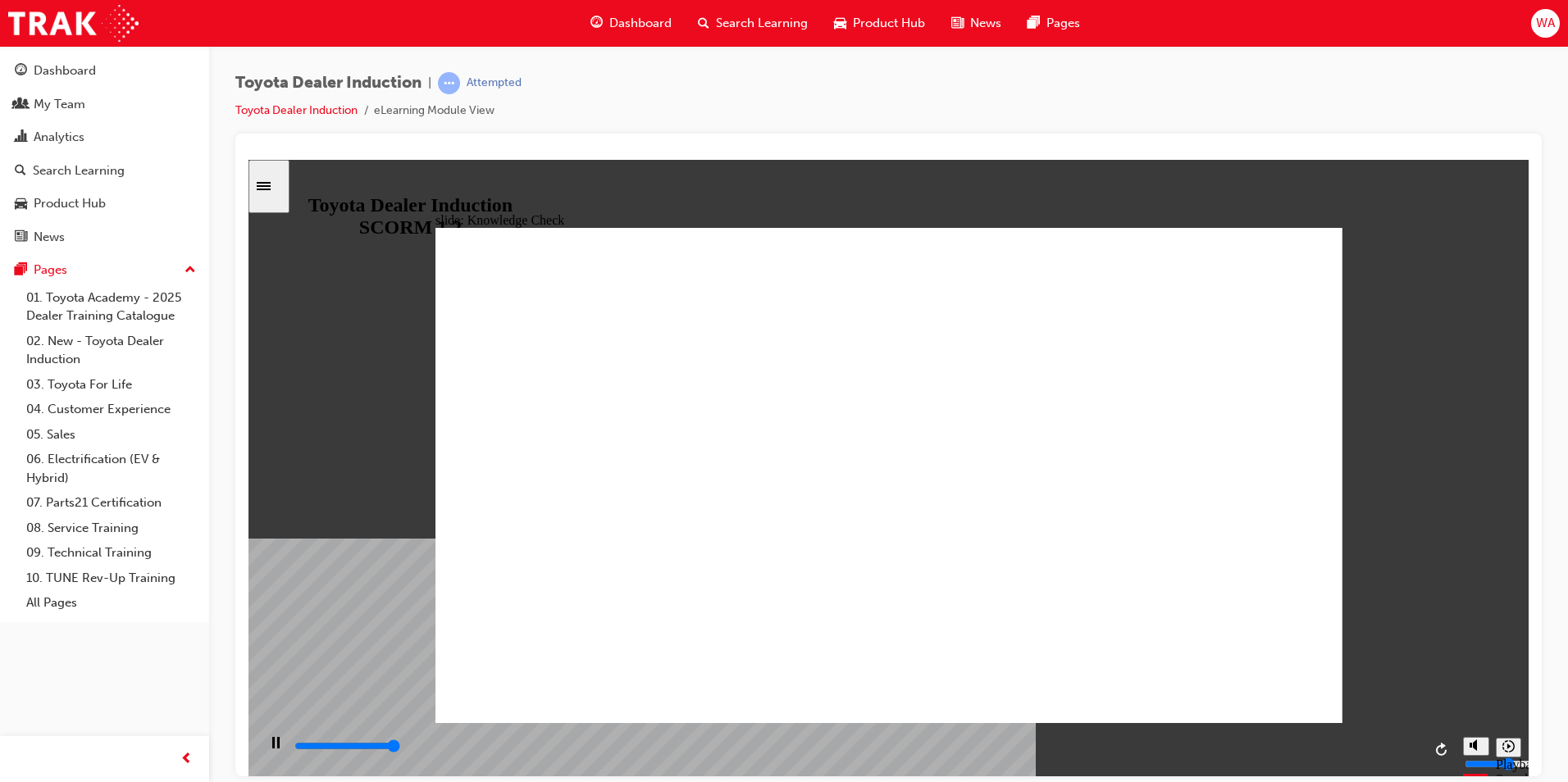
type input "5000"
checkbox input "true"
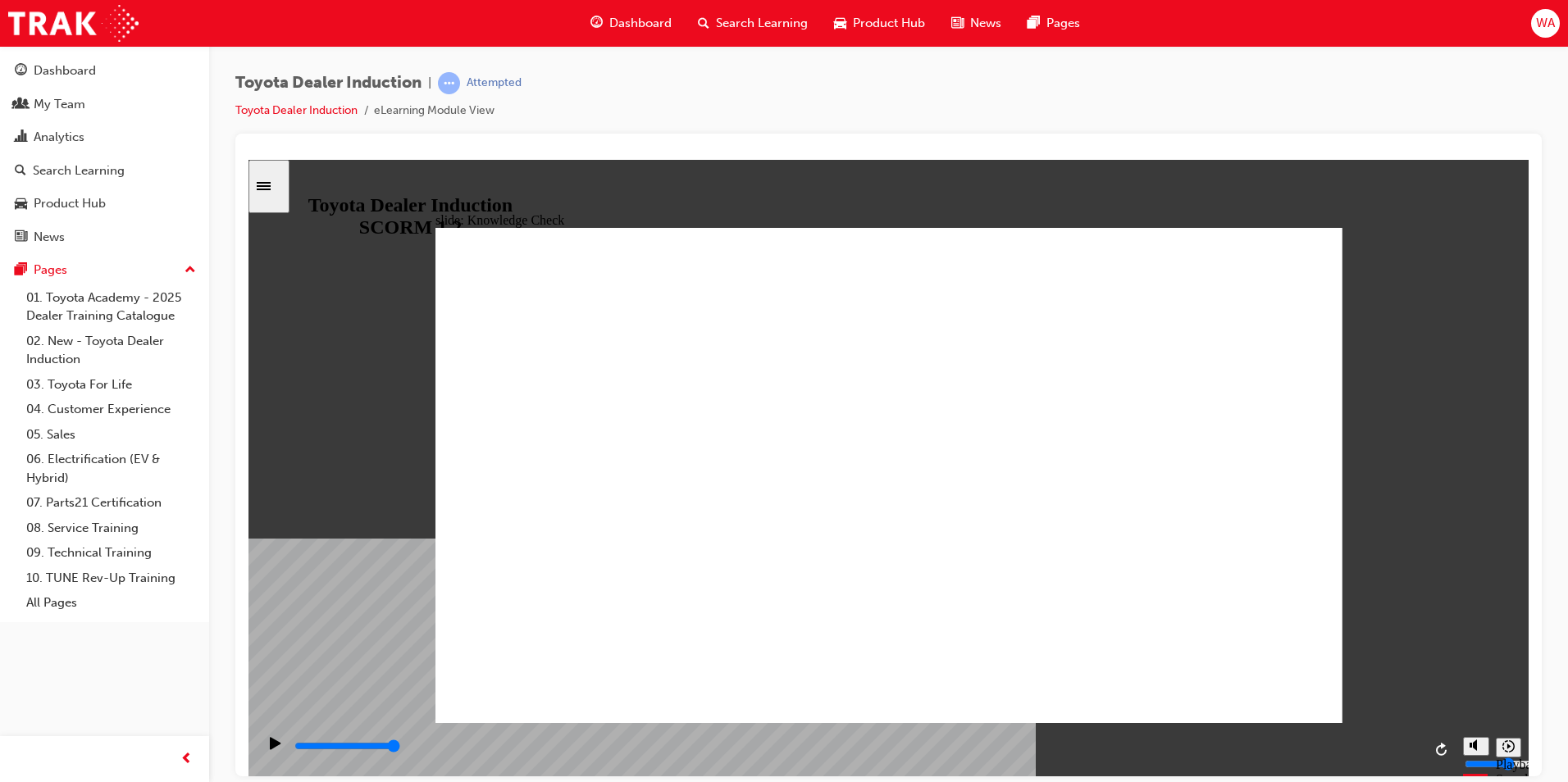
checkbox input "true"
type input "5000"
radio input "true"
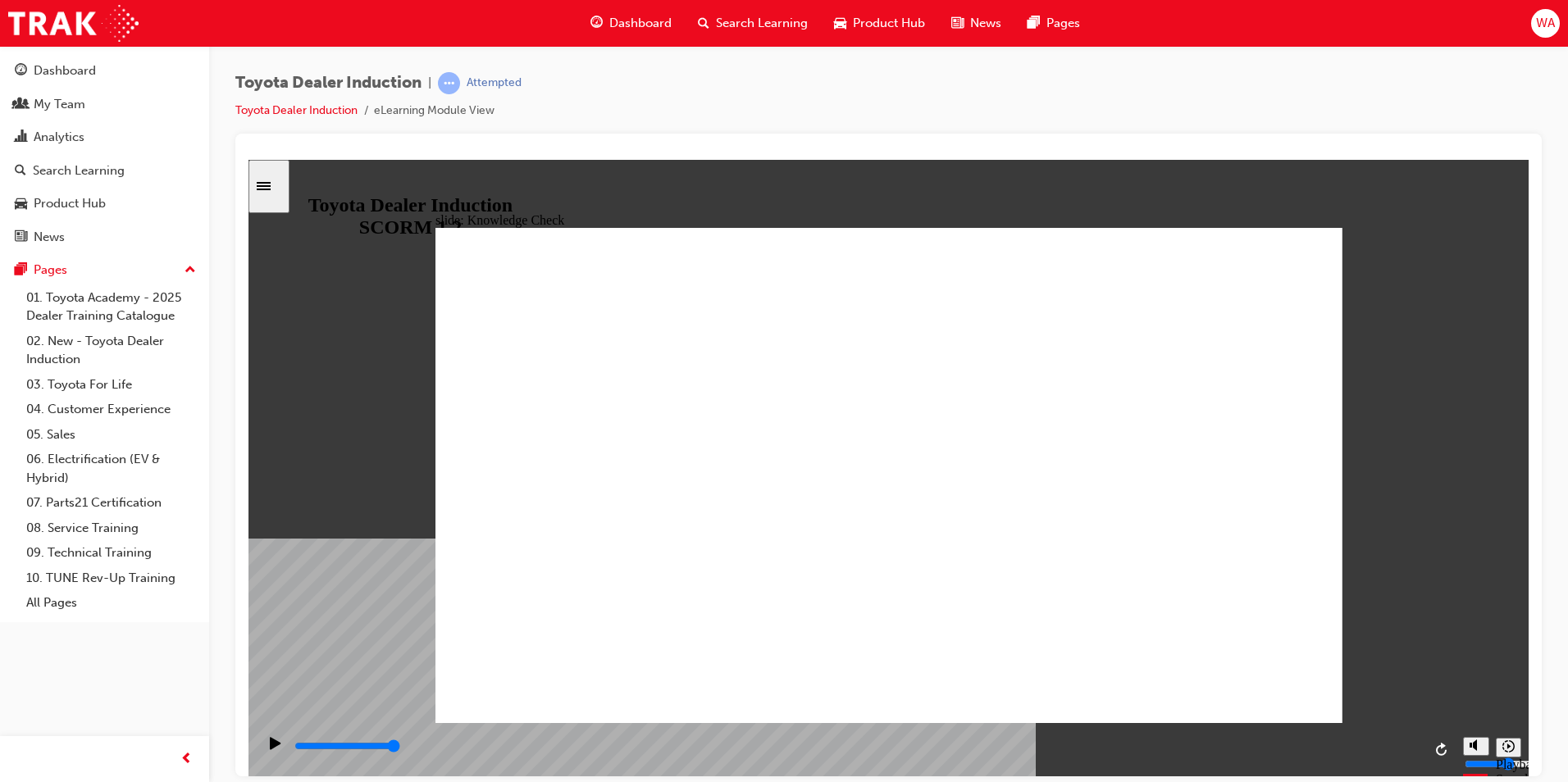
type input "5000"
checkbox input "true"
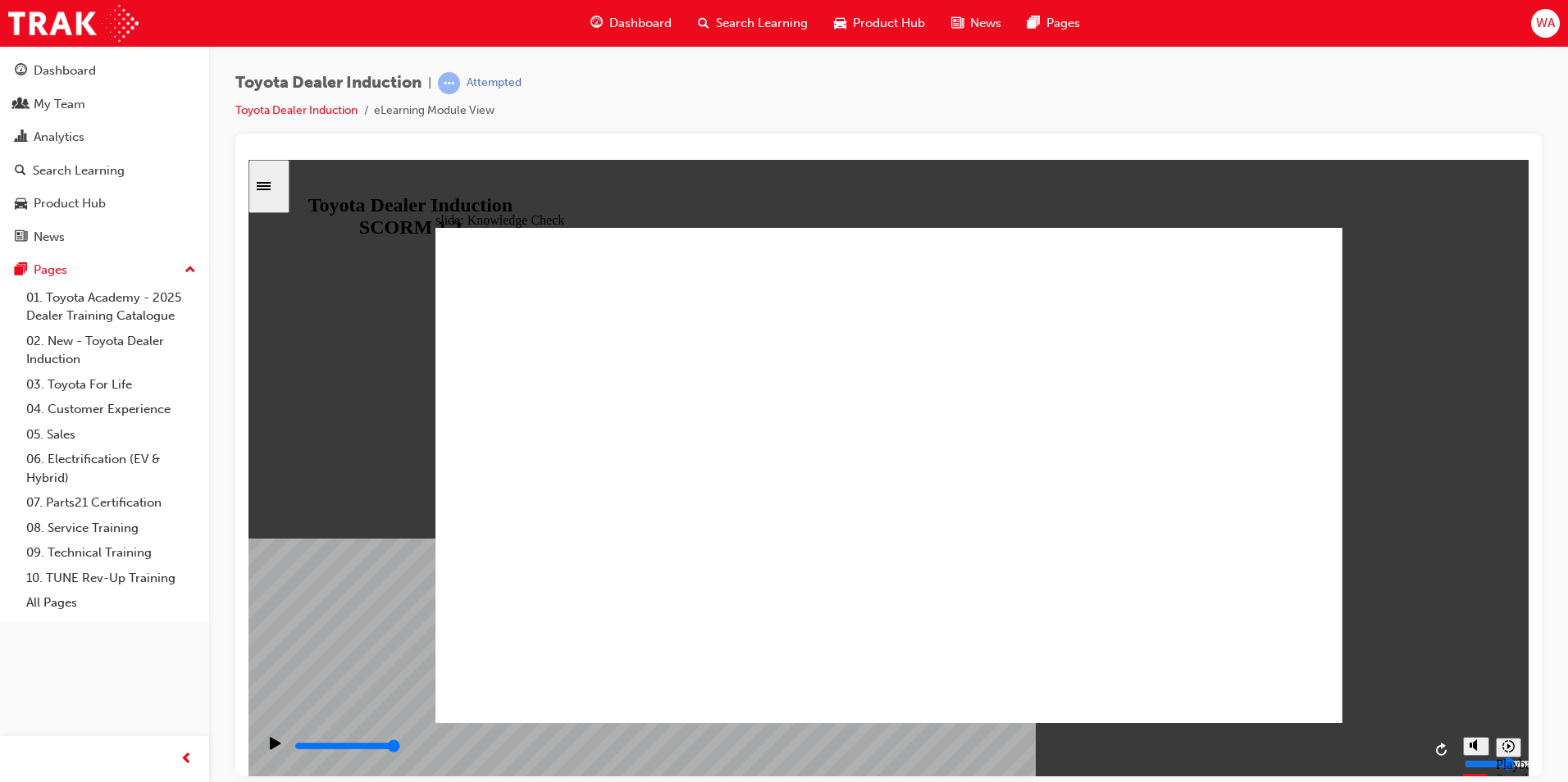
type input "5000"
checkbox input "true"
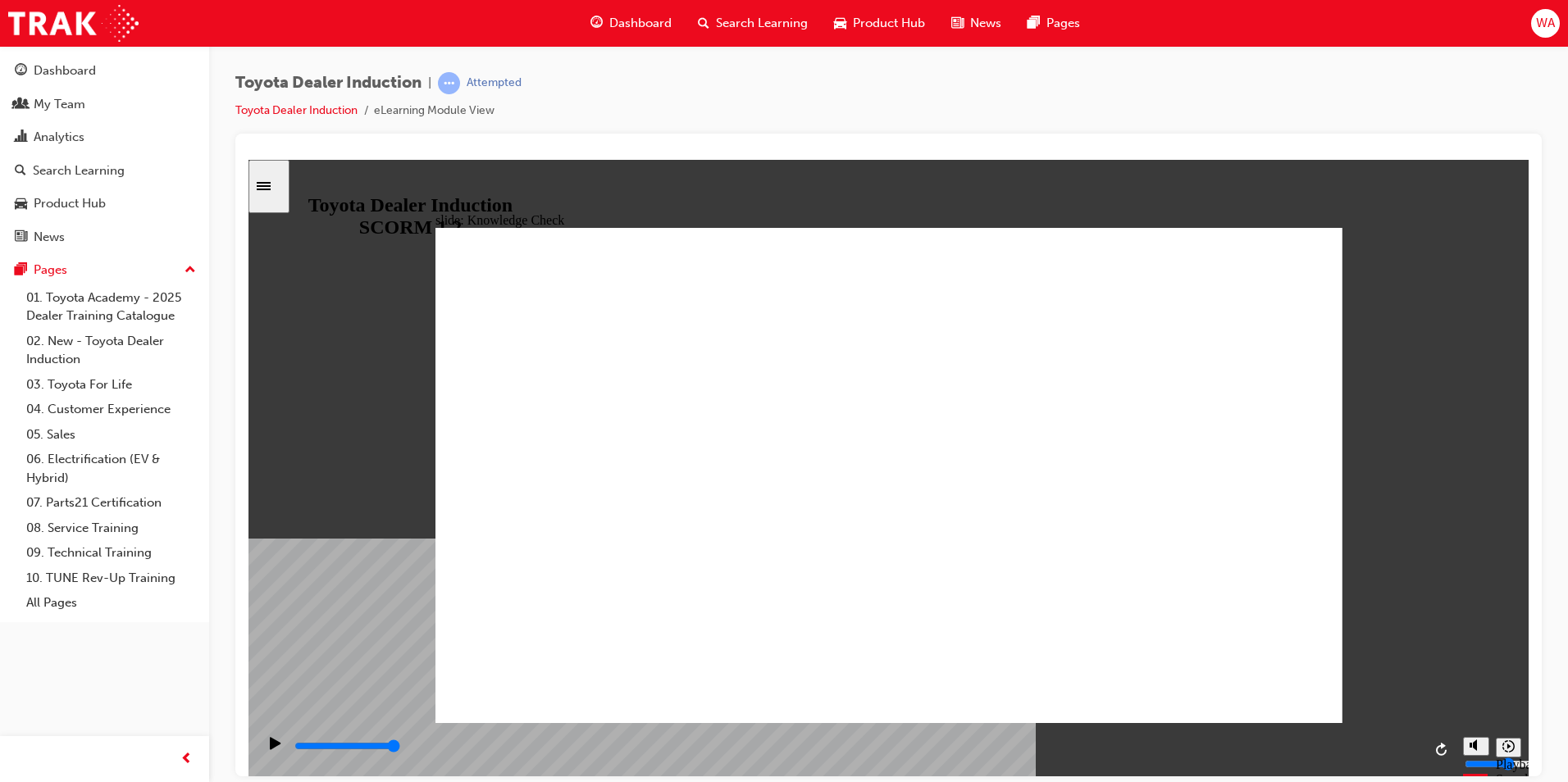
checkbox input "true"
drag, startPoint x: 1246, startPoint y: 659, endPoint x: 1251, endPoint y: 639, distance: 20.6
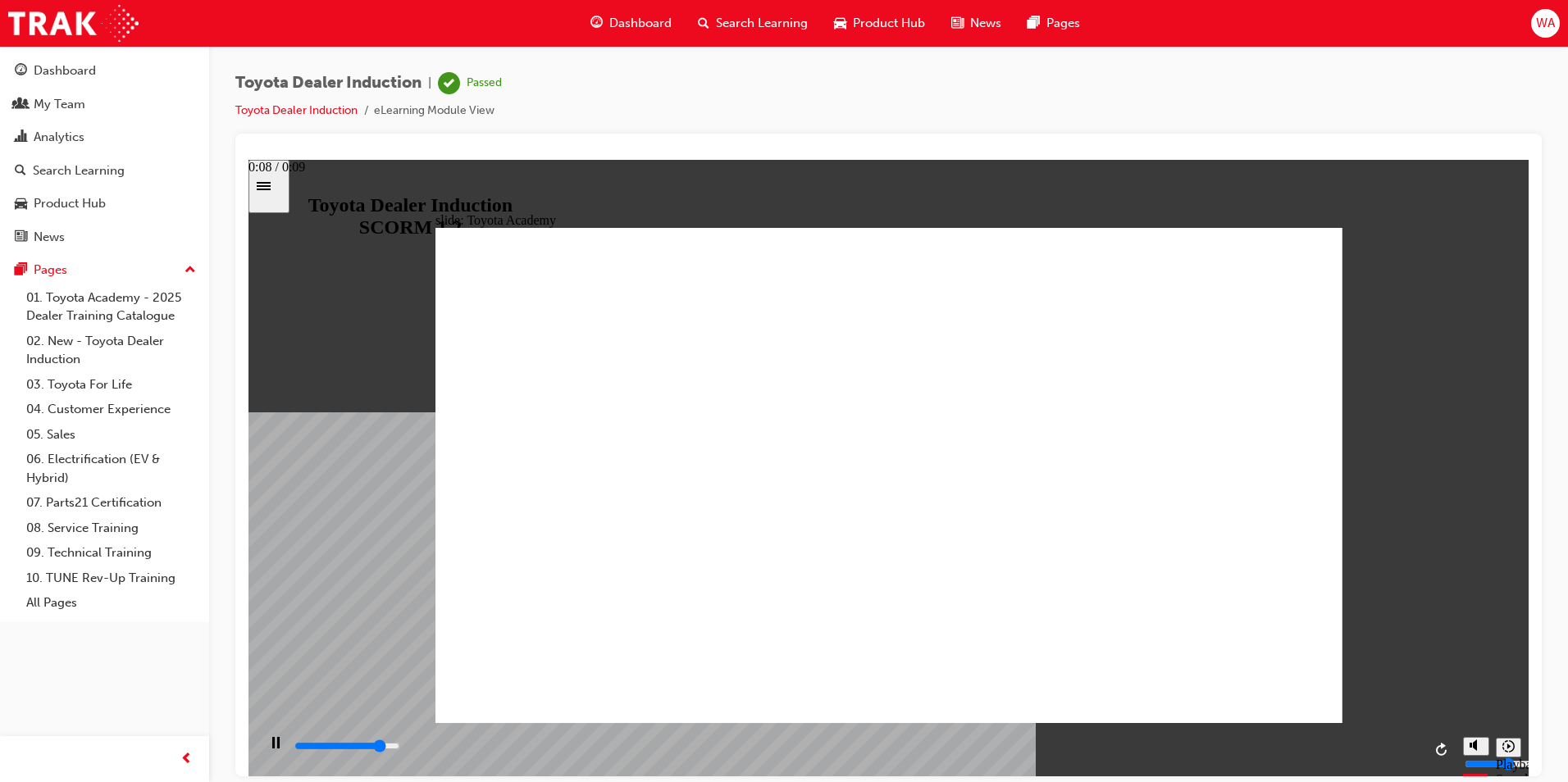
click at [1251, 744] on div "playback controls" at bounding box center [858, 747] width 1130 height 18
type input "9900"
